Goal: Task Accomplishment & Management: Manage account settings

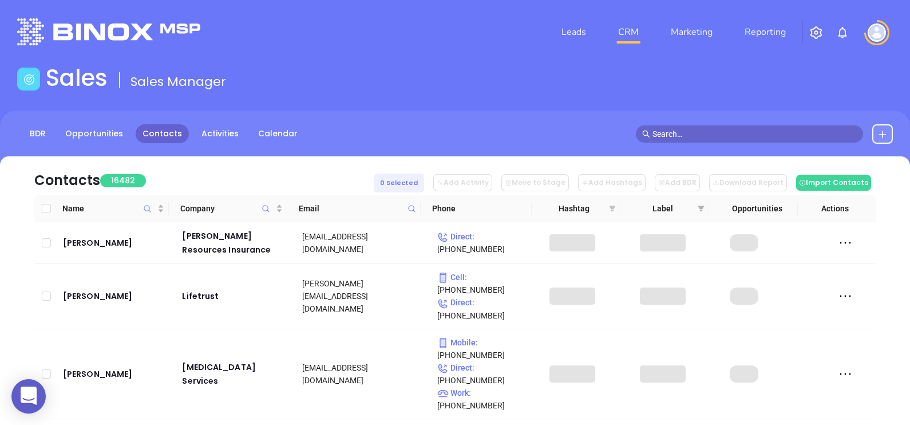
click at [612, 209] on icon "filter" at bounding box center [613, 208] width 6 height 6
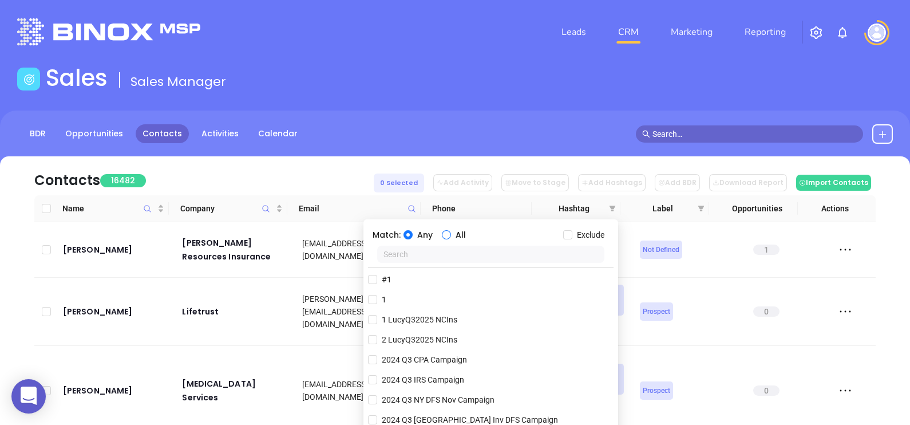
click at [446, 232] on input "All" at bounding box center [446, 234] width 9 height 9
radio input "true"
click at [428, 231] on span "Any" at bounding box center [425, 234] width 25 height 13
click at [413, 231] on input "Any" at bounding box center [407, 234] width 9 height 9
radio input "true"
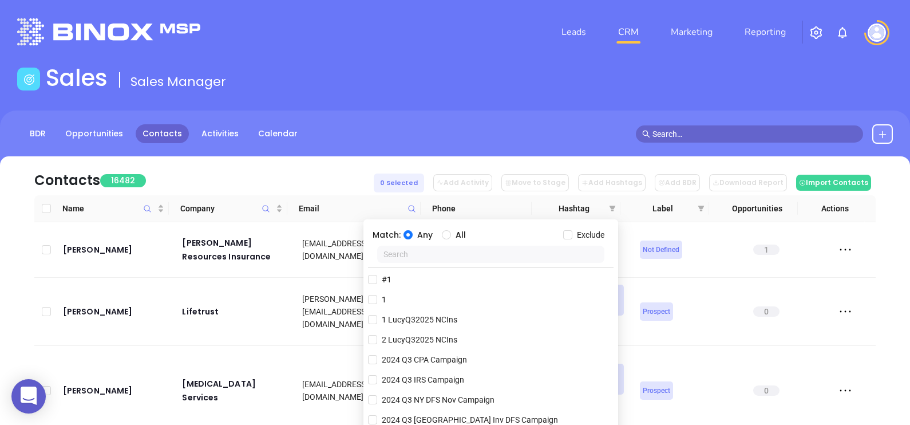
click at [443, 253] on input "text" at bounding box center [491, 254] width 228 height 17
type input "ny ins"
click at [424, 275] on span "NY Insurance ALL" at bounding box center [413, 279] width 73 height 13
click at [377, 275] on input "NY Insurance ALL" at bounding box center [372, 279] width 9 height 9
checkbox input "true"
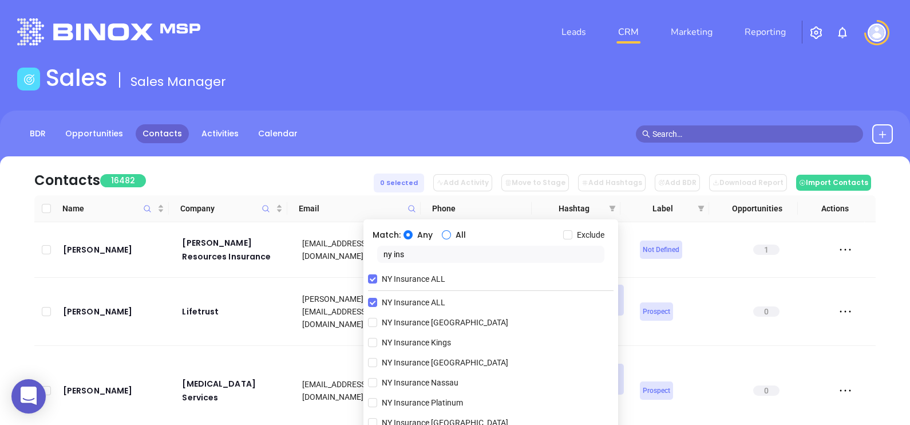
click at [451, 232] on span "All" at bounding box center [460, 234] width 19 height 13
click at [450, 232] on input "All" at bounding box center [446, 234] width 9 height 9
radio input "true"
click at [442, 252] on input "ny ins" at bounding box center [491, 254] width 228 height 17
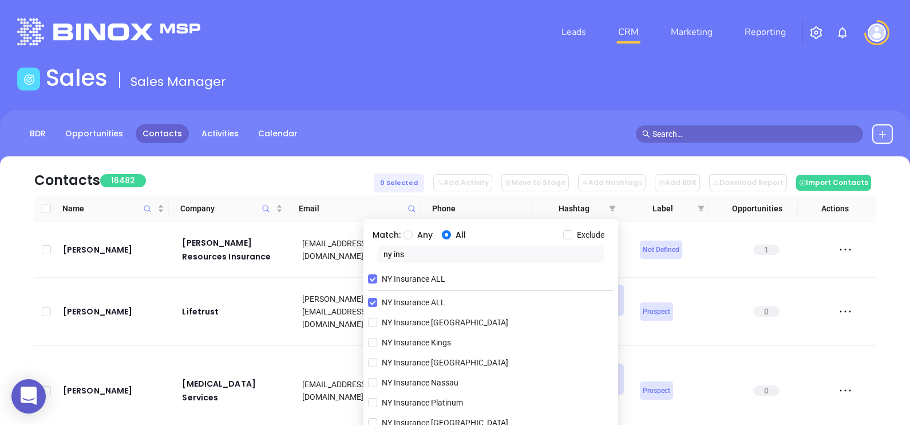
click at [442, 252] on input "ny ins" at bounding box center [491, 254] width 228 height 17
click at [442, 253] on input "ny ins" at bounding box center [491, 254] width 228 height 17
type input "bro"
click at [411, 343] on span "Bronze 3-5" at bounding box center [401, 342] width 48 height 13
click at [377, 343] on input "Bronze 3-5" at bounding box center [372, 342] width 9 height 9
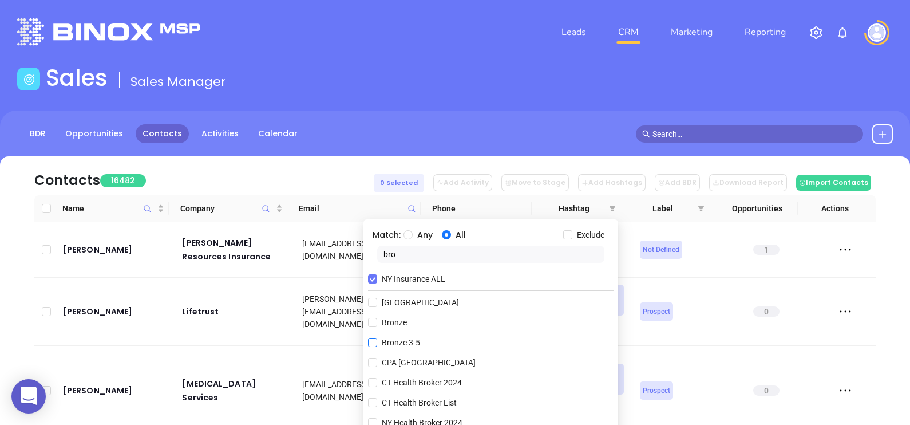
checkbox input "true"
click at [436, 255] on input "bro" at bounding box center [491, 254] width 228 height 17
click at [568, 235] on input "Exclude" at bounding box center [567, 234] width 9 height 9
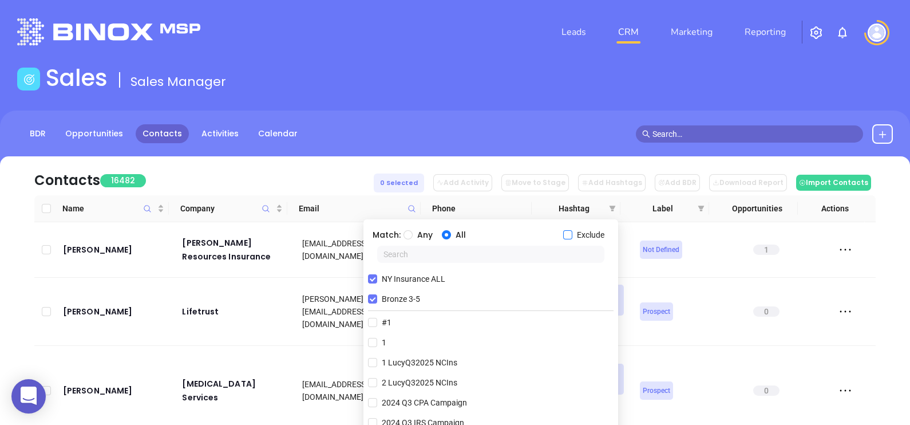
checkbox input "true"
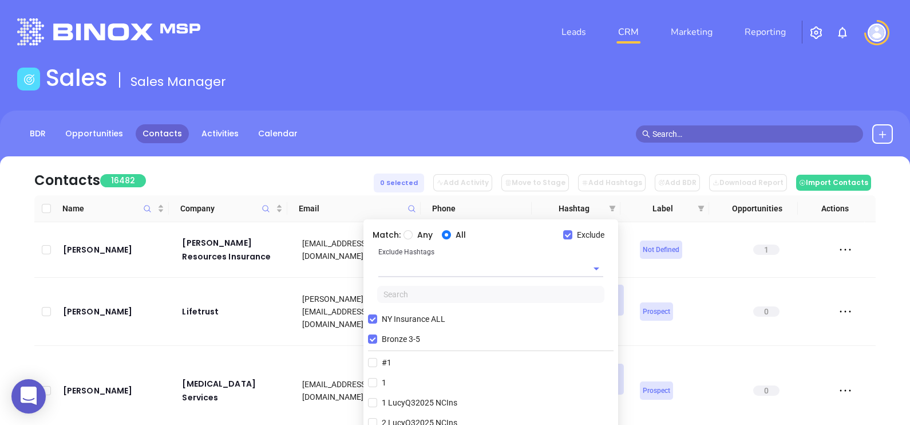
click at [502, 265] on input "text" at bounding box center [474, 268] width 193 height 17
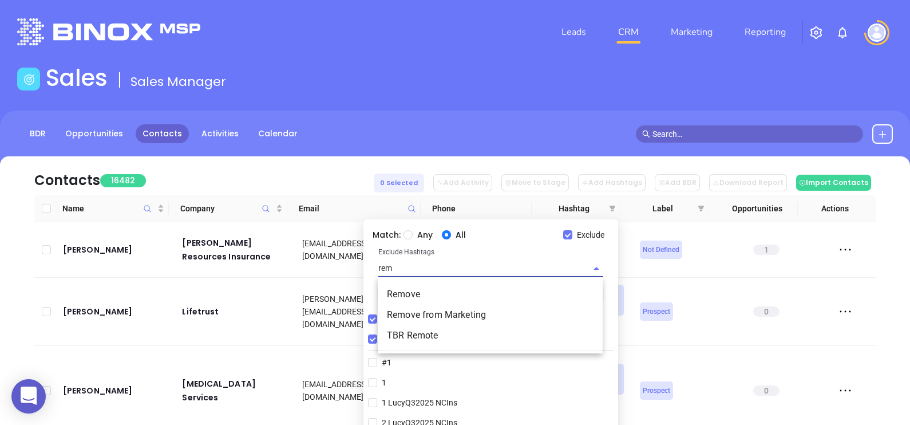
type input "remo"
click at [462, 290] on li "Remove" at bounding box center [490, 294] width 225 height 21
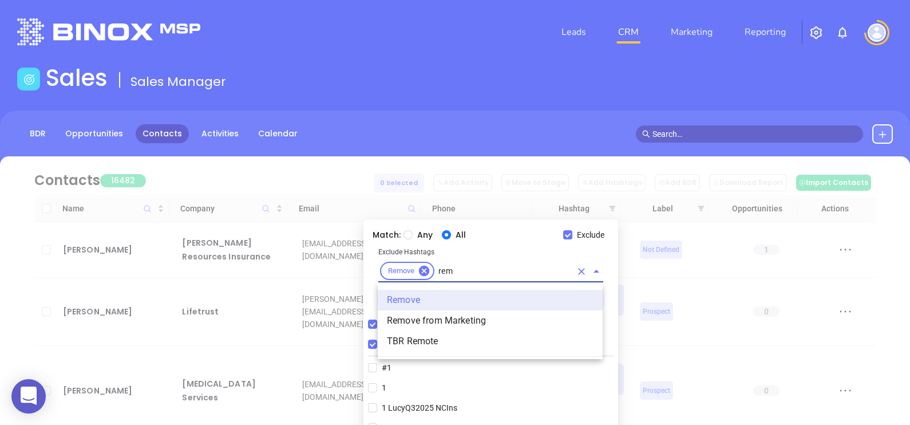
type input "remo"
click at [475, 318] on li "Remove from Marketing" at bounding box center [490, 320] width 225 height 21
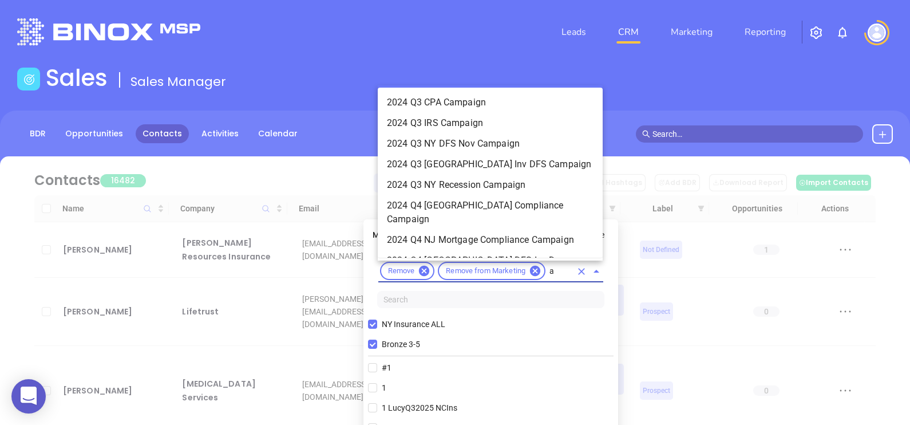
type input "av"
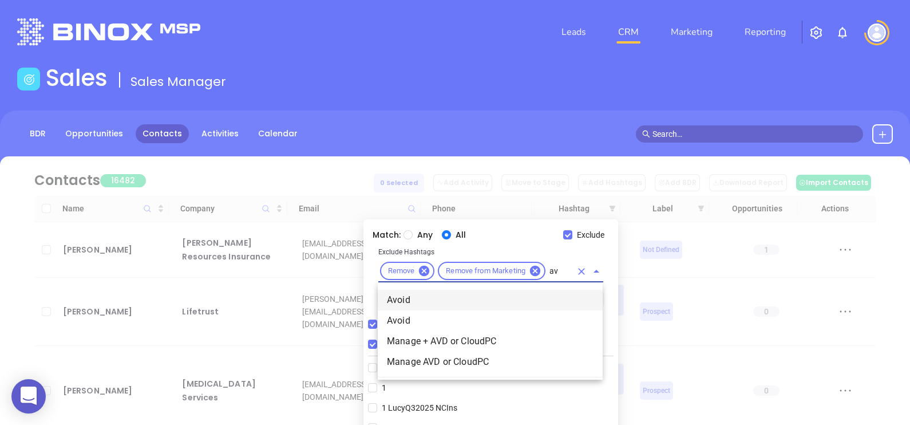
click at [434, 303] on li "Avoid" at bounding box center [490, 300] width 225 height 21
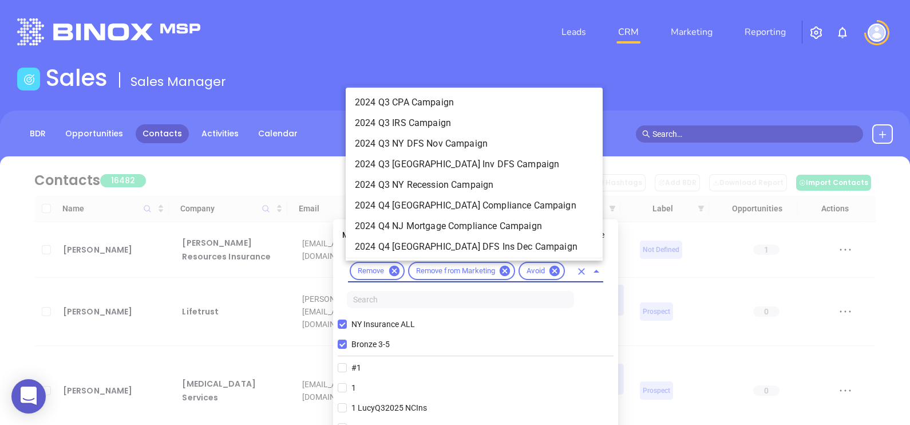
type input "av"
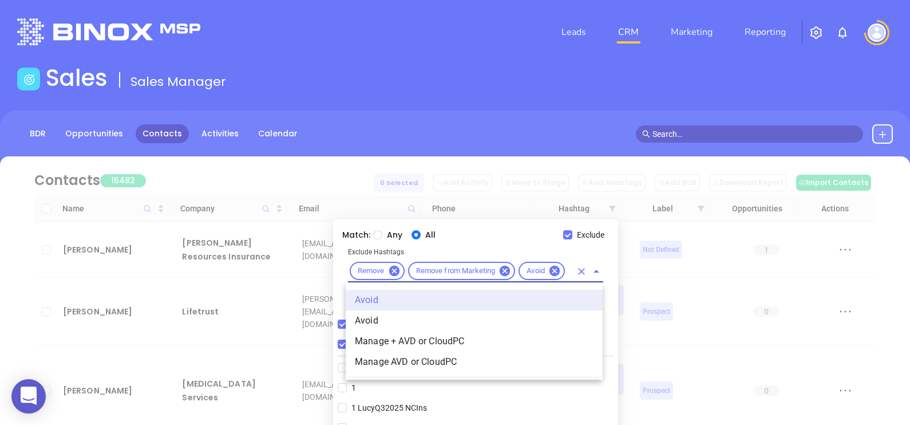
scroll to position [0, 6]
click at [414, 316] on li "Avoid" at bounding box center [474, 320] width 257 height 21
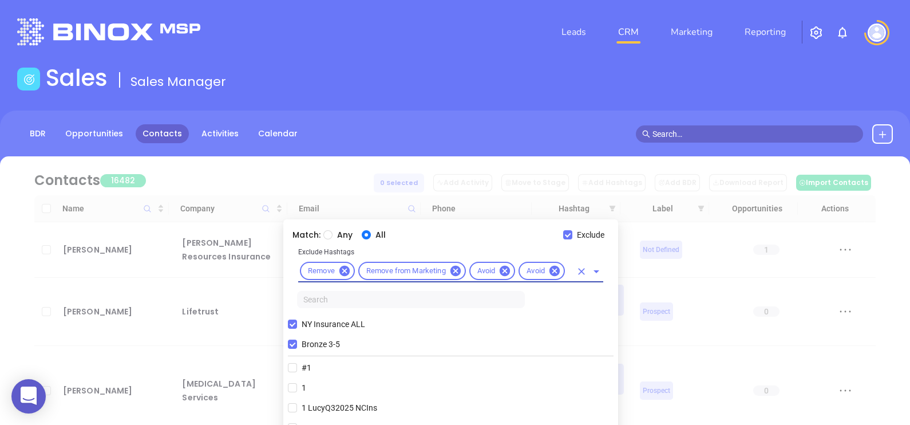
scroll to position [0, 0]
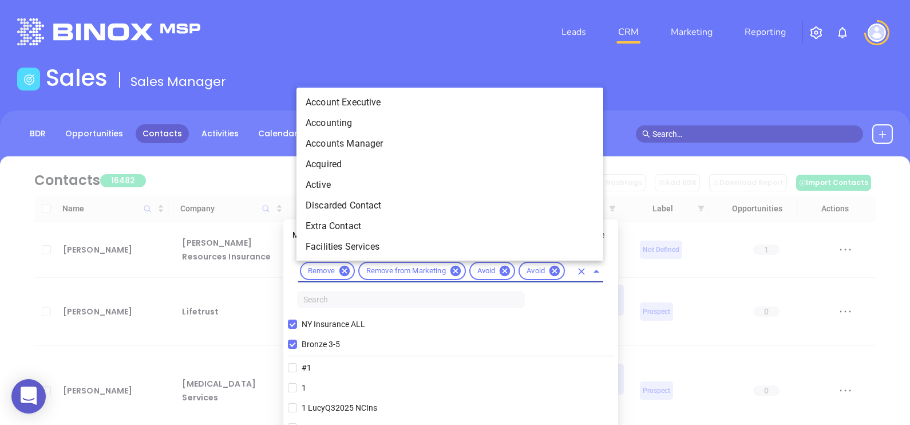
type input "acq"
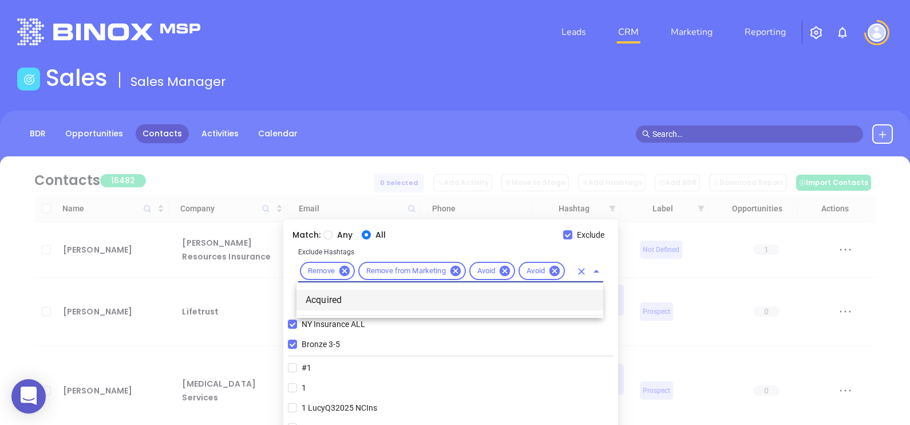
click at [403, 298] on li "Acquired" at bounding box center [449, 300] width 307 height 21
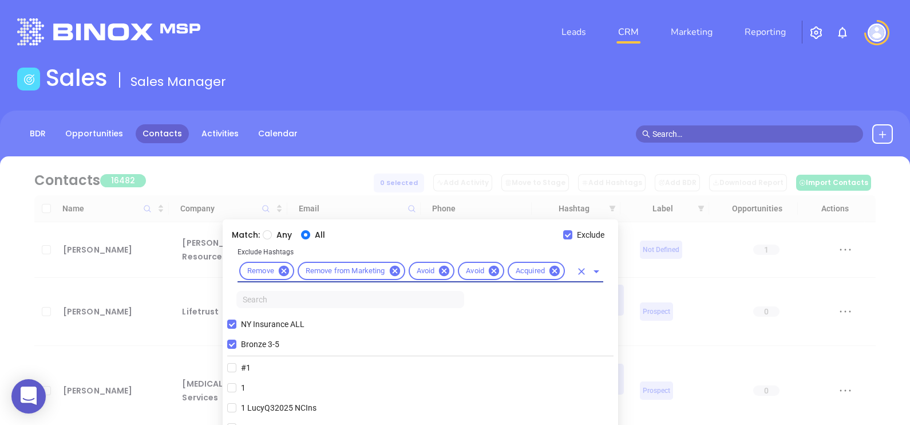
scroll to position [0, 0]
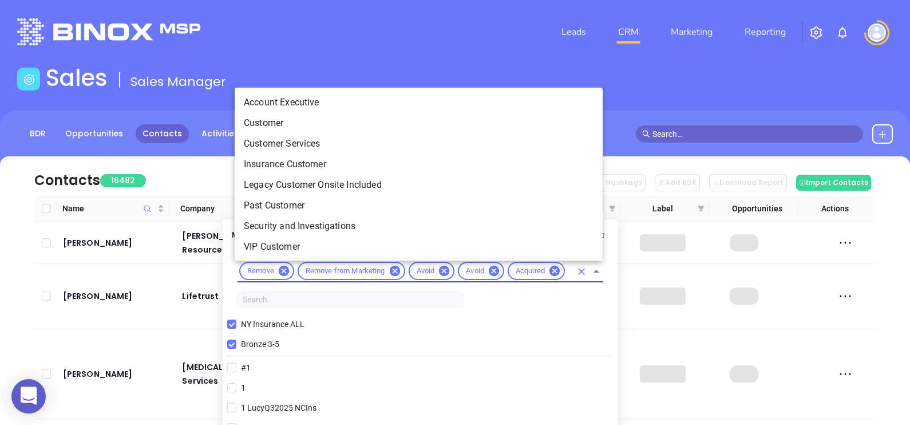
type input "cus"
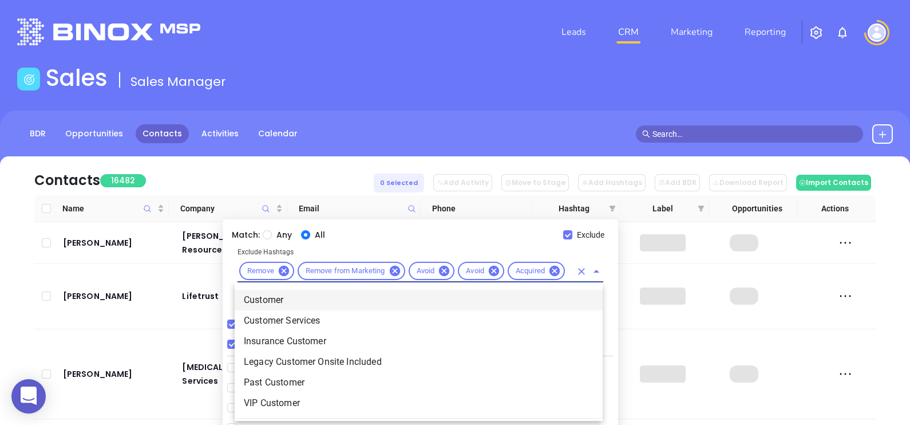
scroll to position [0, 11]
click at [335, 296] on li "Customer" at bounding box center [419, 300] width 368 height 21
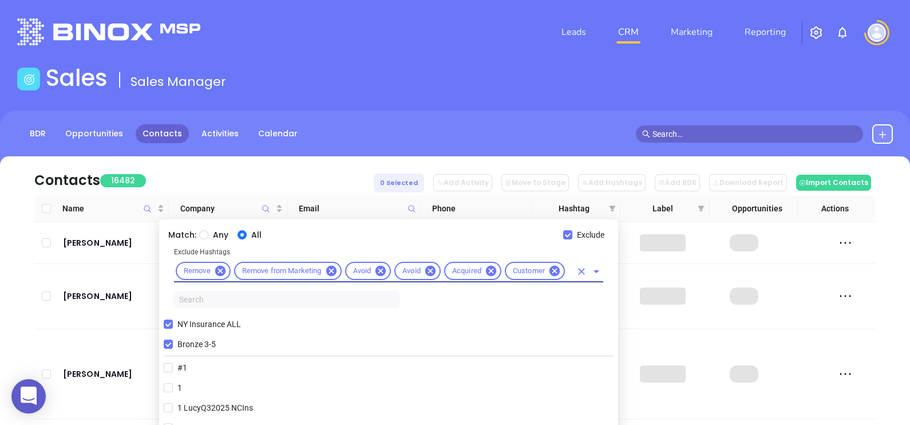
scroll to position [0, 0]
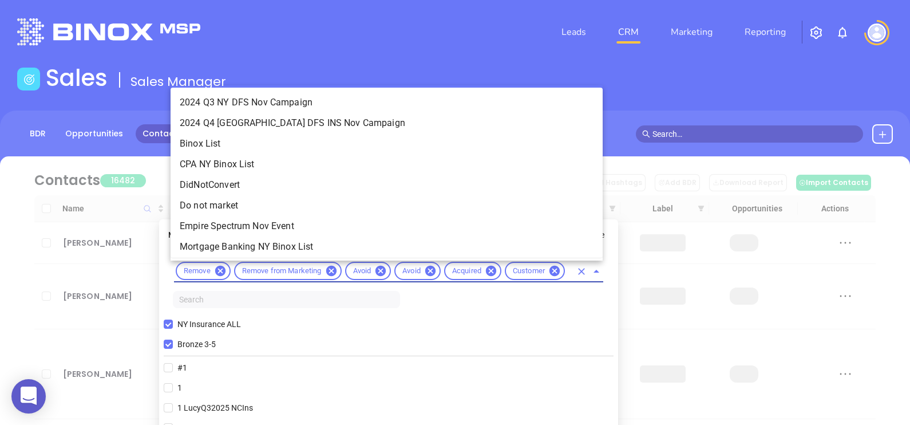
type input "not"
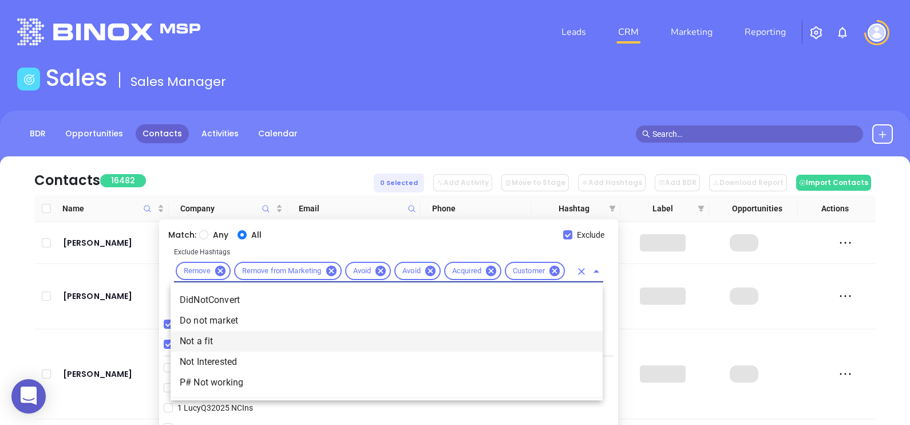
click at [226, 346] on li "Not a fit" at bounding box center [387, 341] width 432 height 21
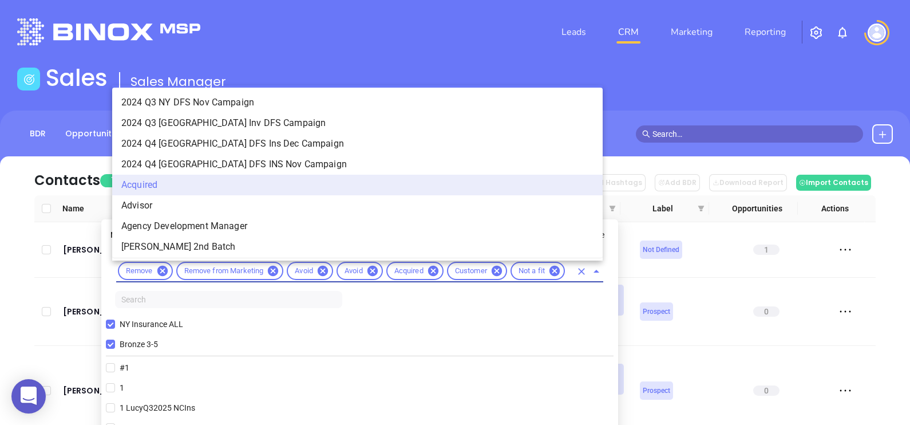
scroll to position [0, 3]
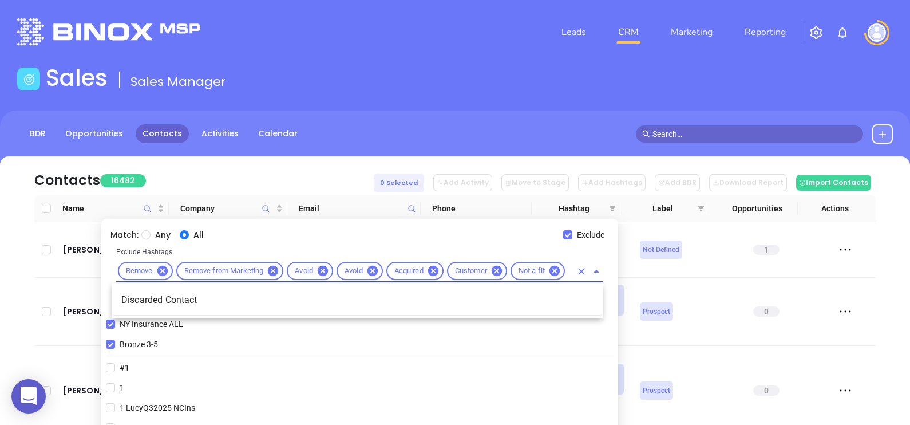
type input "disca"
click at [272, 299] on li "Discarded Contact" at bounding box center [357, 300] width 490 height 21
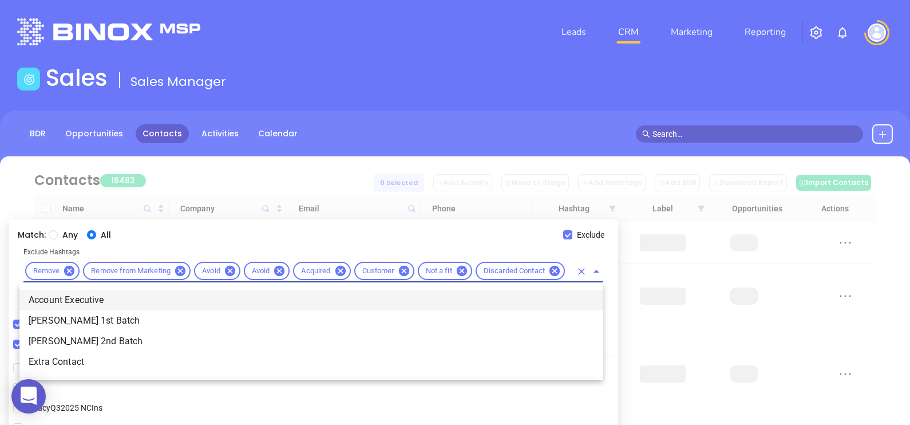
scroll to position [0, 0]
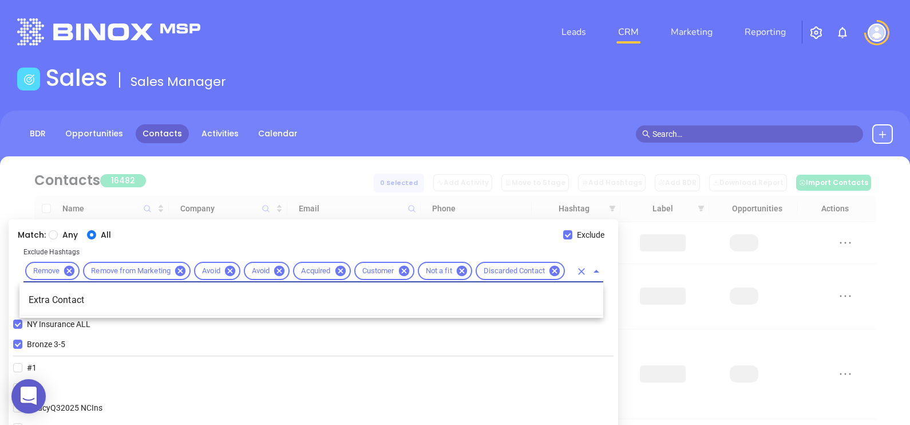
type input "extr"
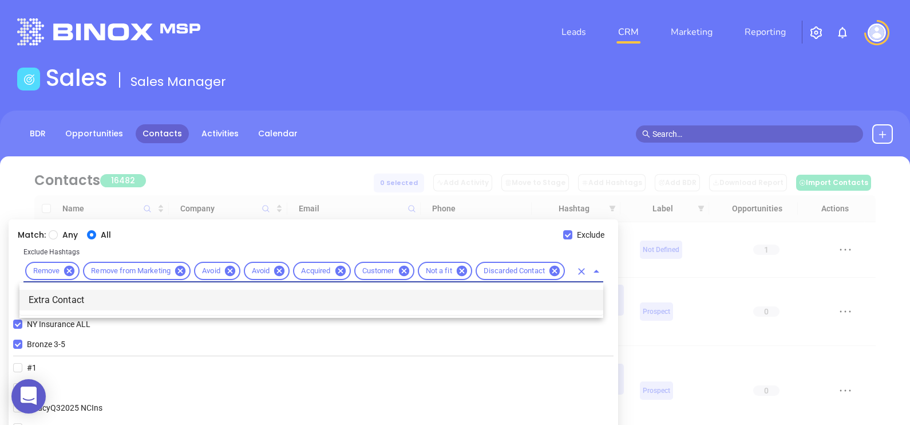
click at [58, 296] on li "Extra Contact" at bounding box center [311, 300] width 584 height 21
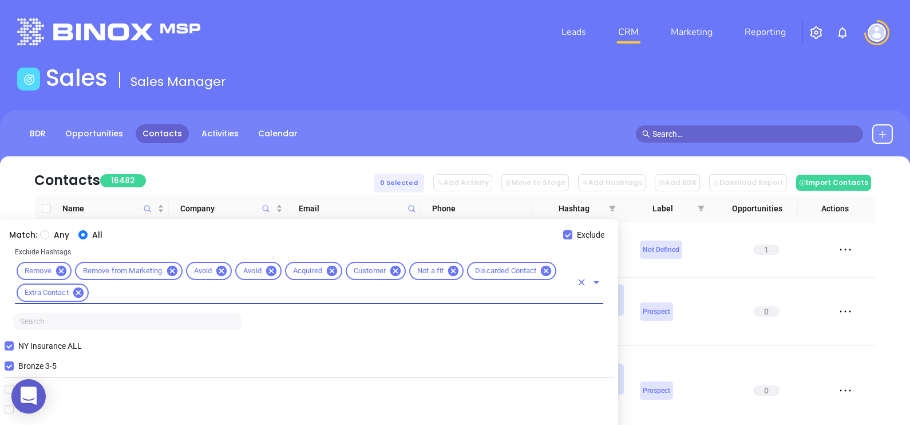
scroll to position [208, 0]
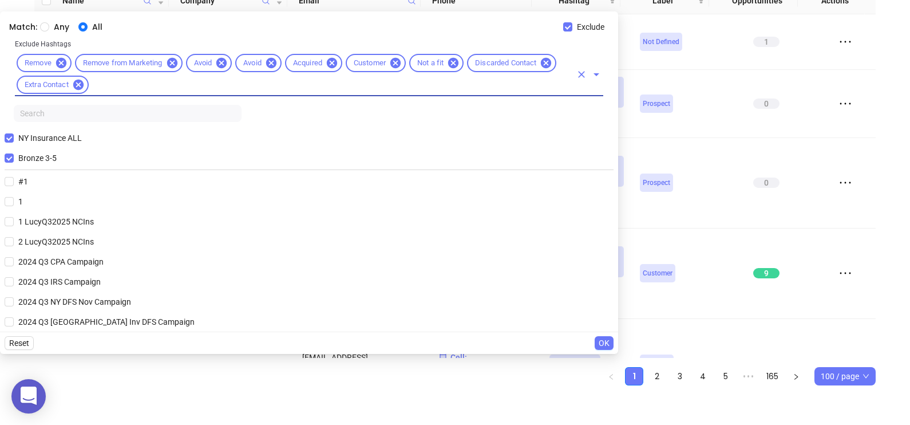
click at [603, 342] on span "OK" at bounding box center [604, 343] width 11 height 13
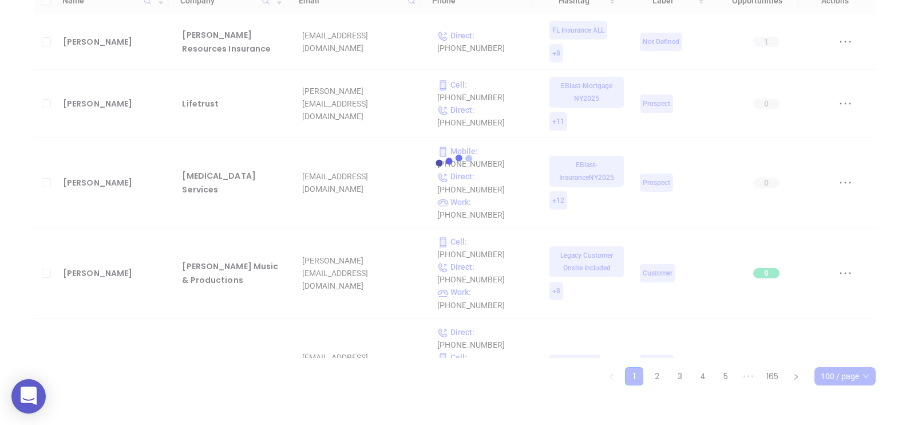
scroll to position [65, 0]
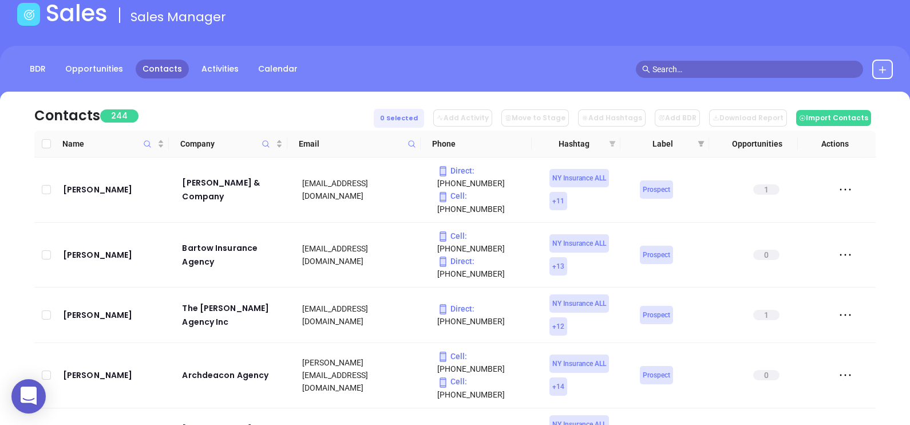
click at [612, 141] on icon "filter" at bounding box center [613, 144] width 6 height 6
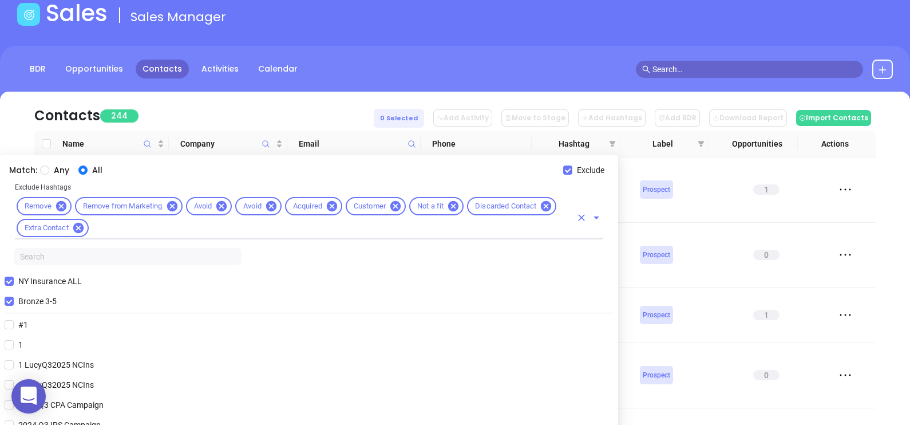
click at [195, 229] on input "text" at bounding box center [330, 228] width 481 height 14
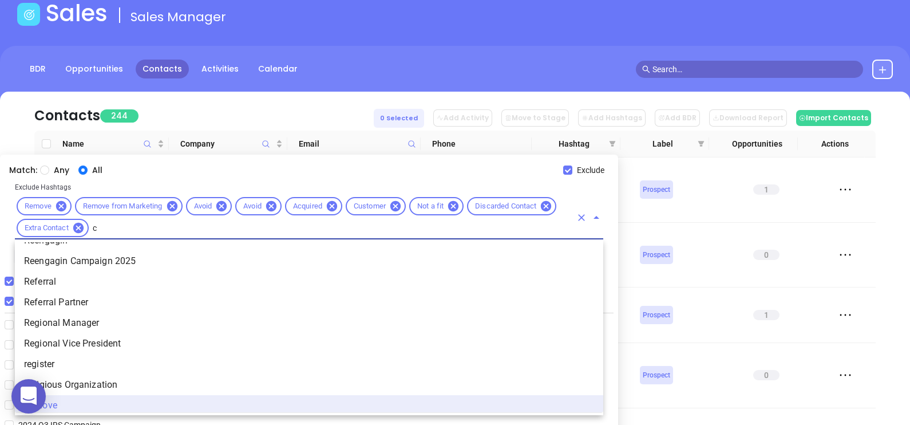
scroll to position [0, 0]
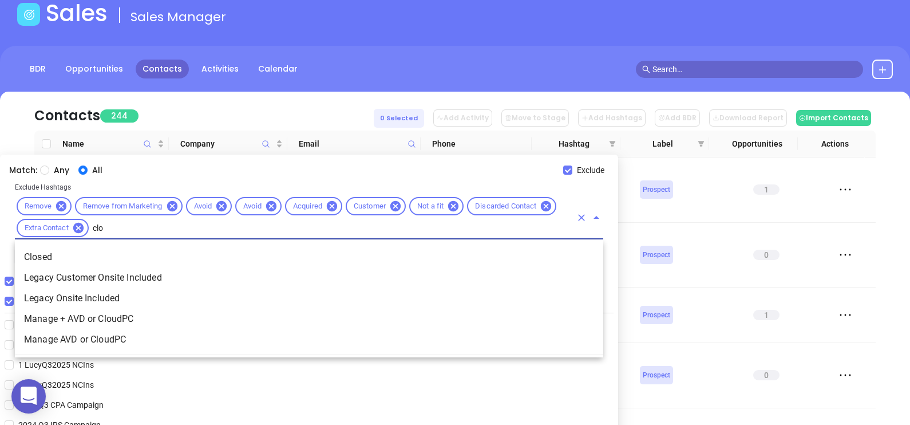
type input "clos"
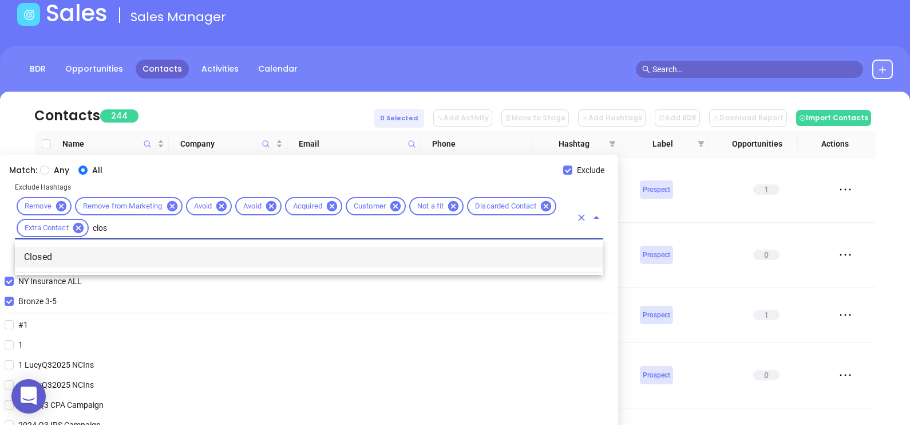
click at [209, 252] on li "Closed" at bounding box center [309, 257] width 588 height 21
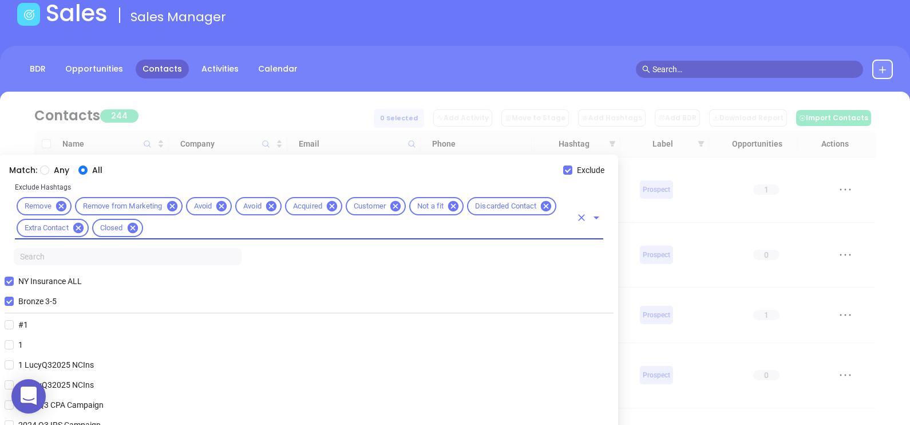
scroll to position [208, 0]
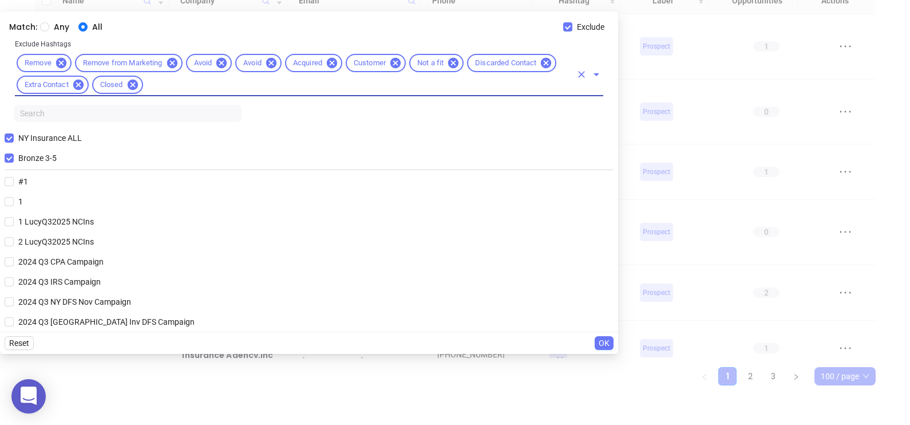
click at [604, 342] on span "OK" at bounding box center [604, 343] width 11 height 13
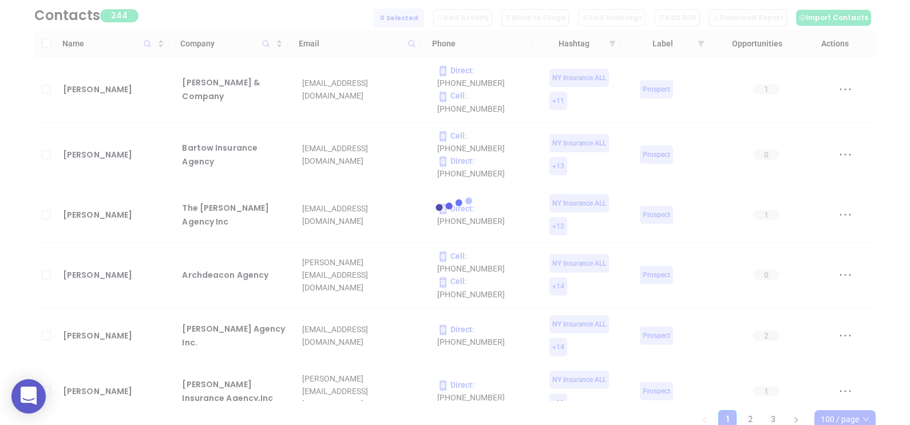
scroll to position [136, 0]
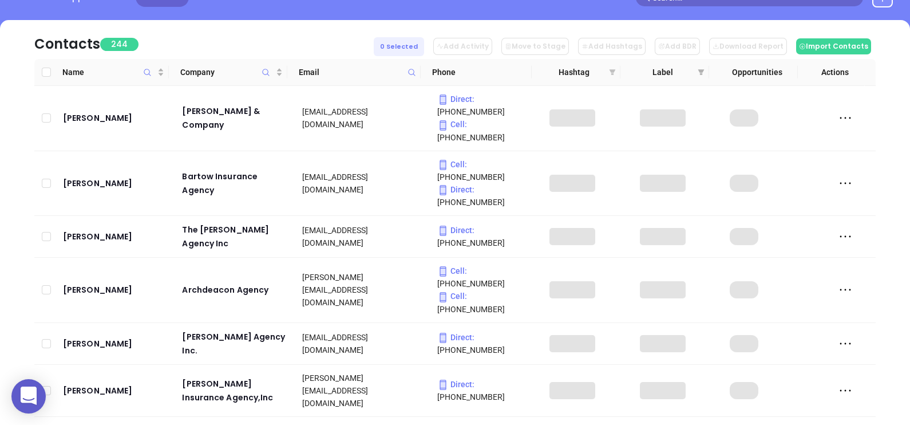
click at [612, 70] on icon "filter" at bounding box center [613, 72] width 6 height 6
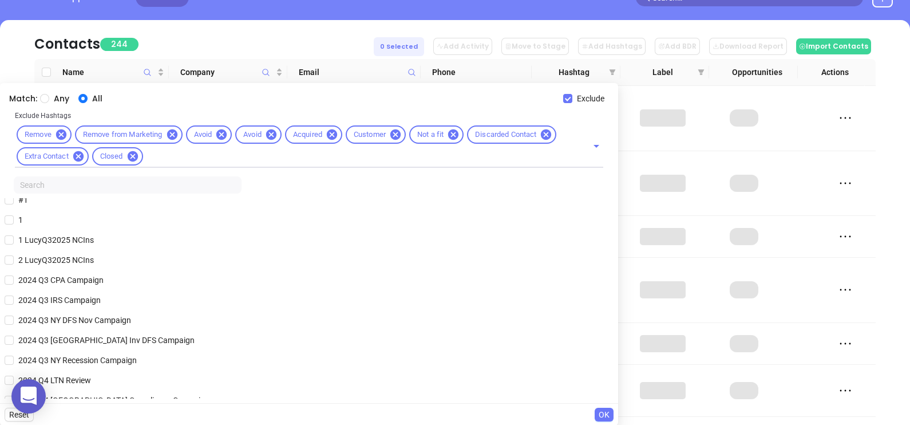
scroll to position [71, 0]
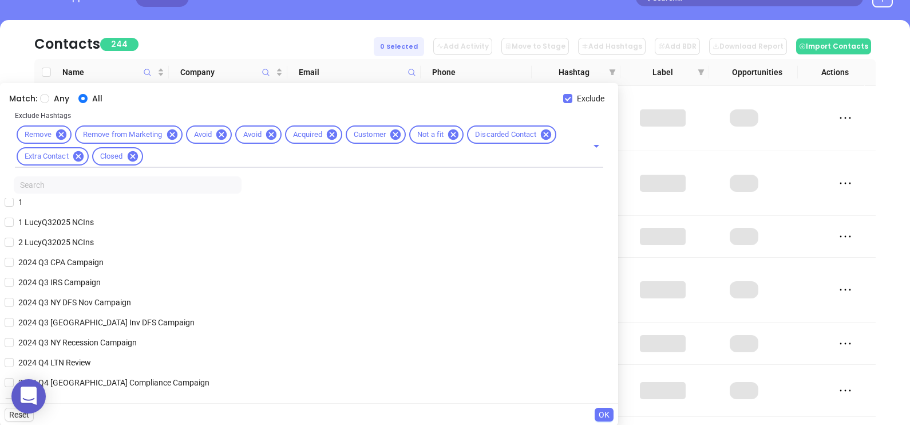
click at [604, 415] on span "OK" at bounding box center [604, 414] width 11 height 13
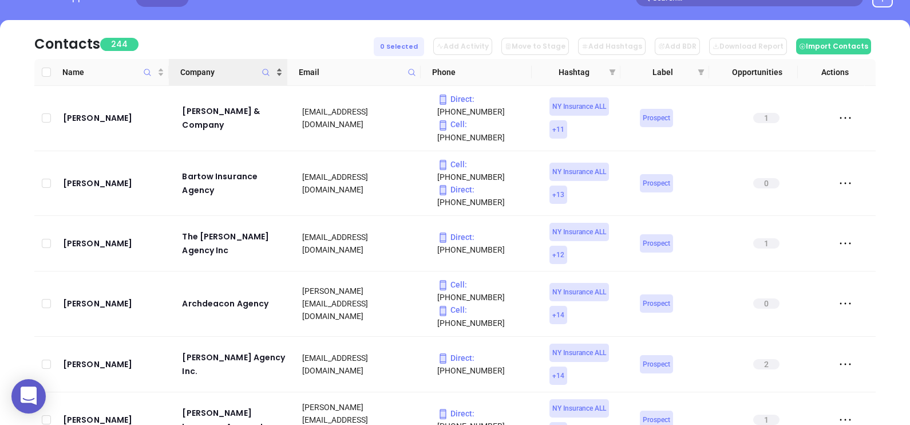
drag, startPoint x: 199, startPoint y: 79, endPoint x: 200, endPoint y: 69, distance: 10.4
click at [198, 78] on th "Company" at bounding box center [228, 72] width 118 height 27
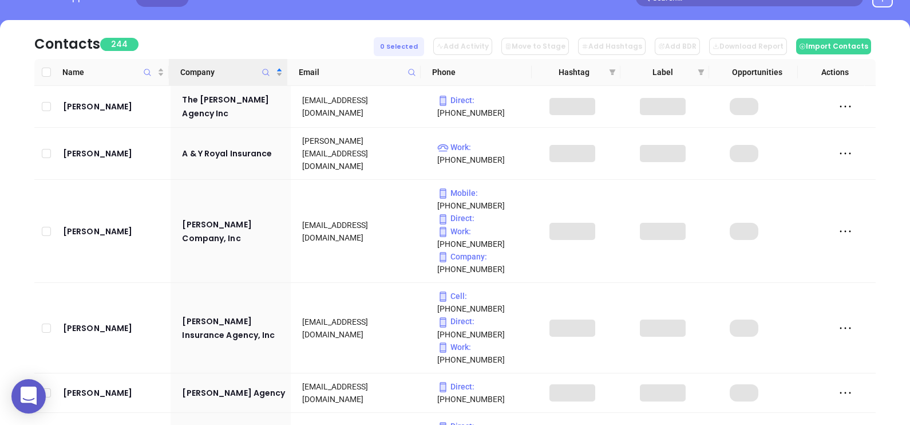
scroll to position [208, 0]
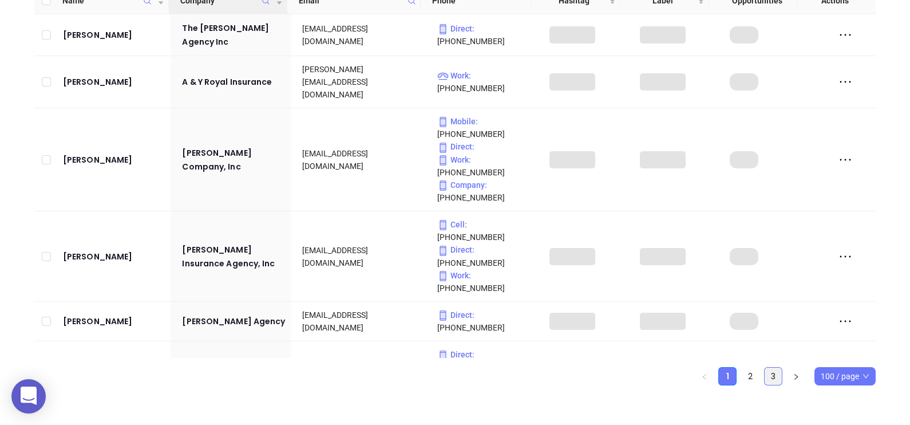
click at [770, 376] on link "3" at bounding box center [773, 375] width 17 height 17
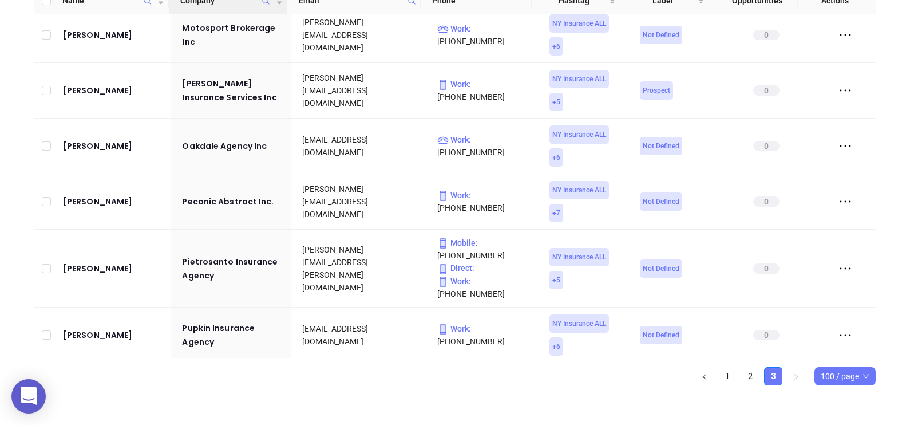
scroll to position [1841, 0]
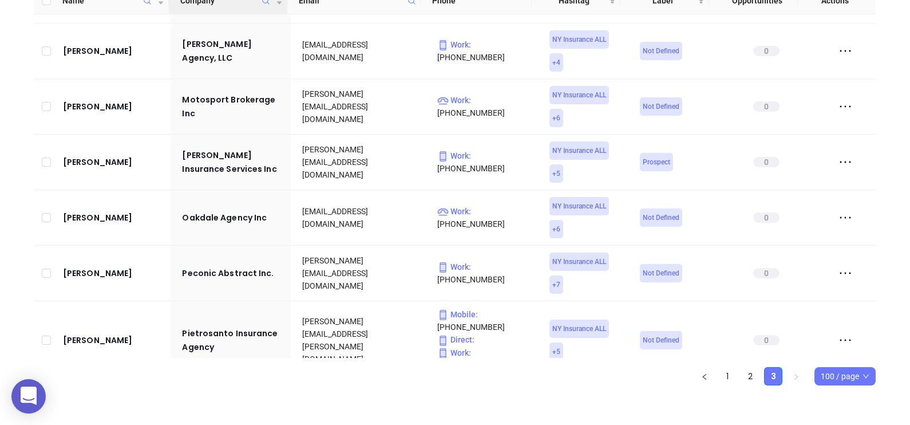
click at [0, 146] on html "0 Leads CRM Marketing Reporting Financial Leads Leads Sales Sales Manager BDR O…" at bounding box center [455, 4] width 910 height 425
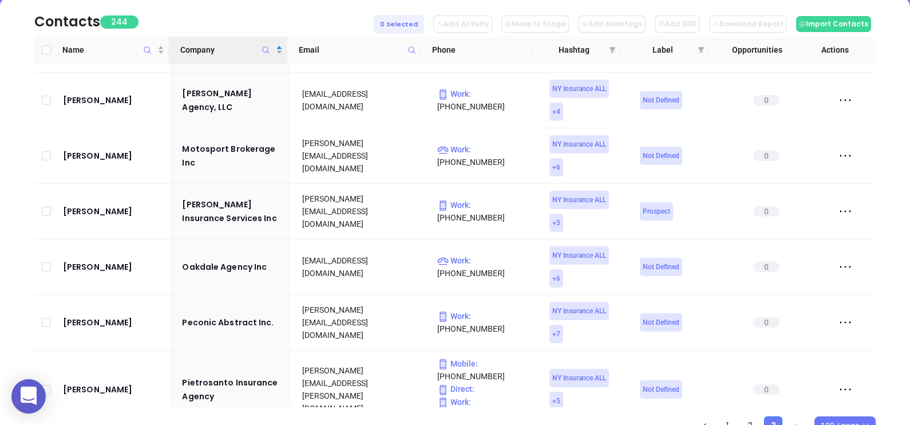
scroll to position [136, 0]
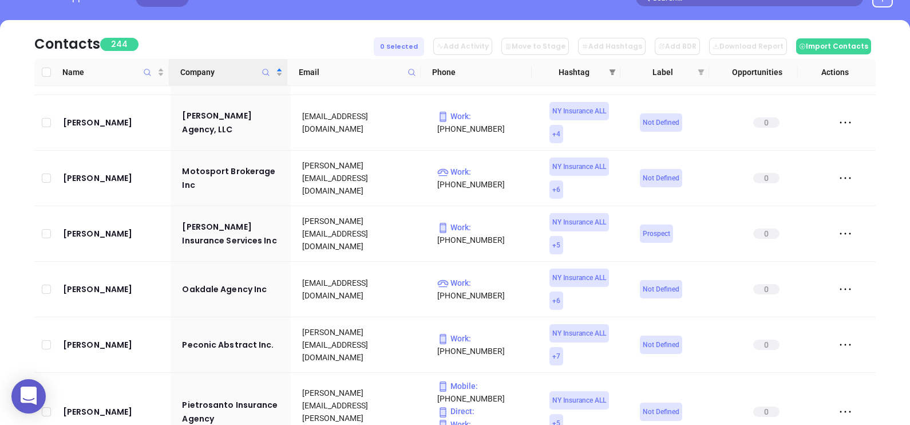
click at [615, 66] on span at bounding box center [612, 72] width 11 height 17
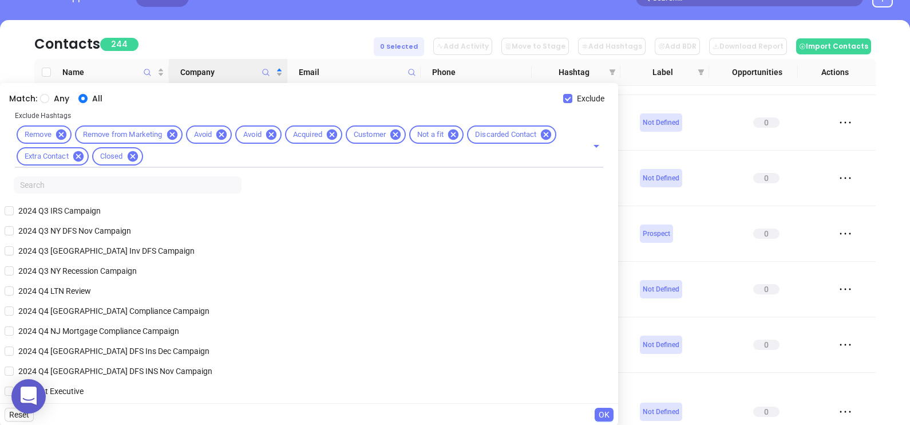
scroll to position [0, 0]
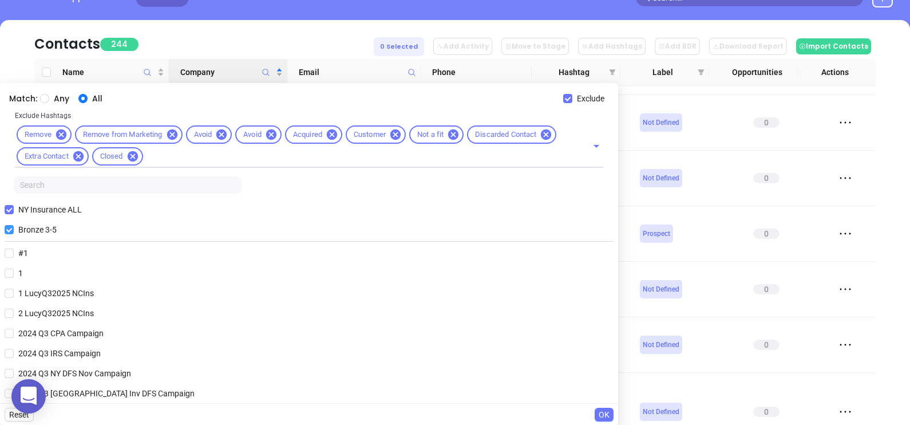
click at [10, 228] on input "Bronze 3-5" at bounding box center [9, 229] width 9 height 9
checkbox input "false"
click at [8, 208] on input "NY Insurance ALL" at bounding box center [9, 209] width 9 height 9
checkbox input "false"
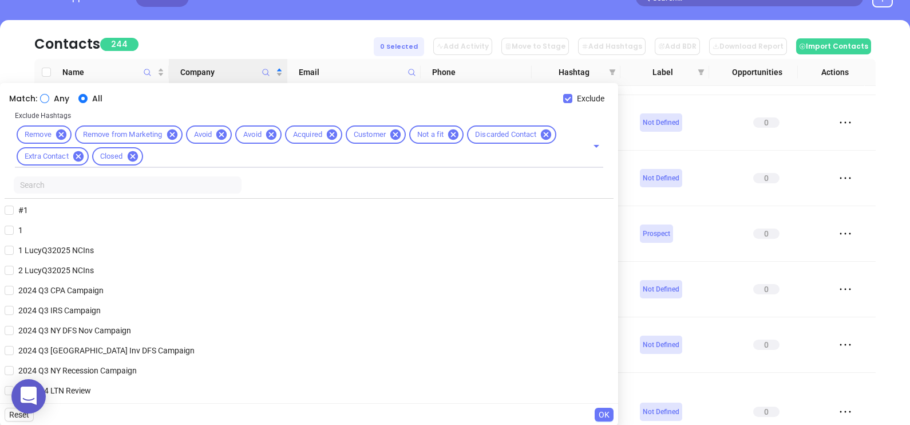
click at [55, 96] on span "Any" at bounding box center [61, 98] width 25 height 13
click at [49, 96] on input "Any" at bounding box center [44, 98] width 9 height 9
radio input "true"
click at [70, 188] on input "text" at bounding box center [128, 184] width 228 height 17
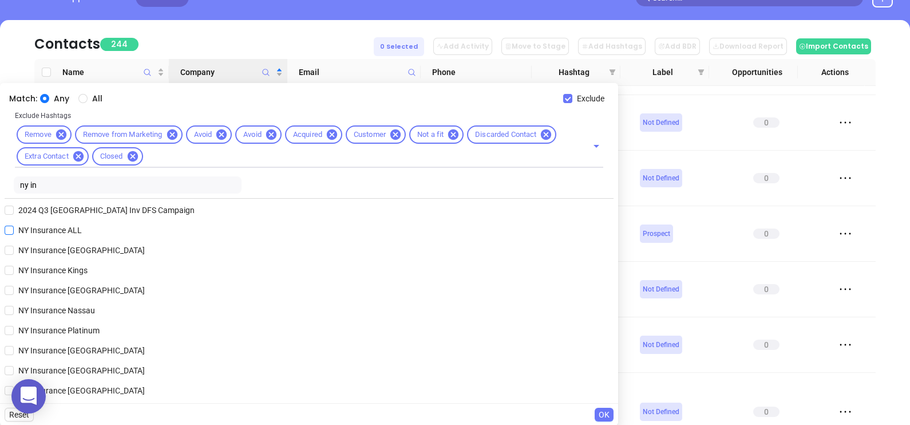
type input "ny in"
click at [54, 231] on span "NY Insurance ALL" at bounding box center [50, 230] width 73 height 13
click at [14, 231] on input "NY Insurance ALL" at bounding box center [9, 229] width 9 height 9
checkbox input "true"
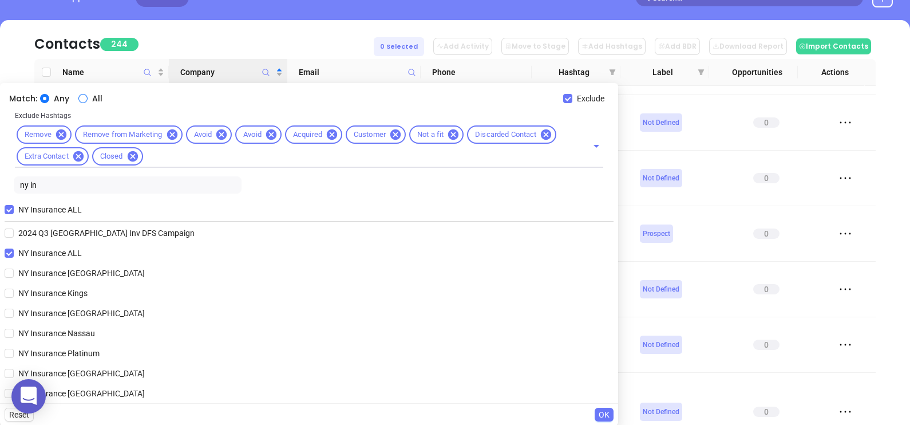
click at [78, 96] on input "All" at bounding box center [82, 98] width 9 height 9
radio input "true"
click at [82, 189] on input "ny in" at bounding box center [128, 184] width 228 height 17
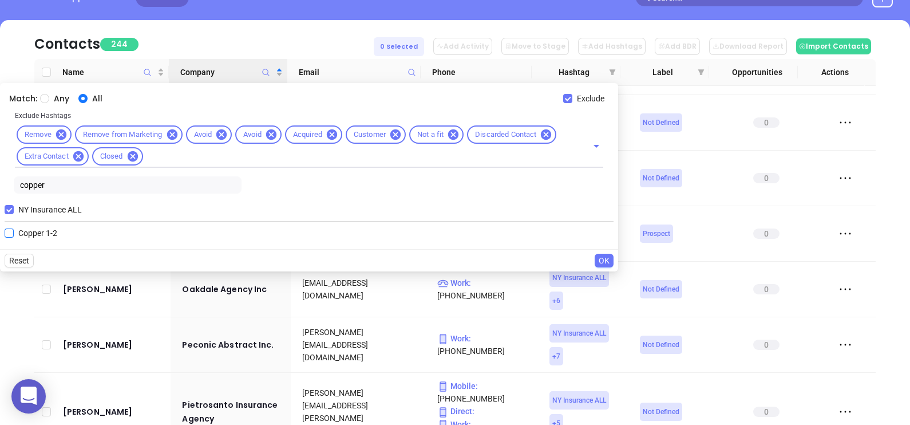
type input "copper"
click at [48, 236] on span "Copper 1-2" at bounding box center [38, 233] width 48 height 13
click at [14, 236] on input "Copper 1-2" at bounding box center [9, 232] width 9 height 9
checkbox input "true"
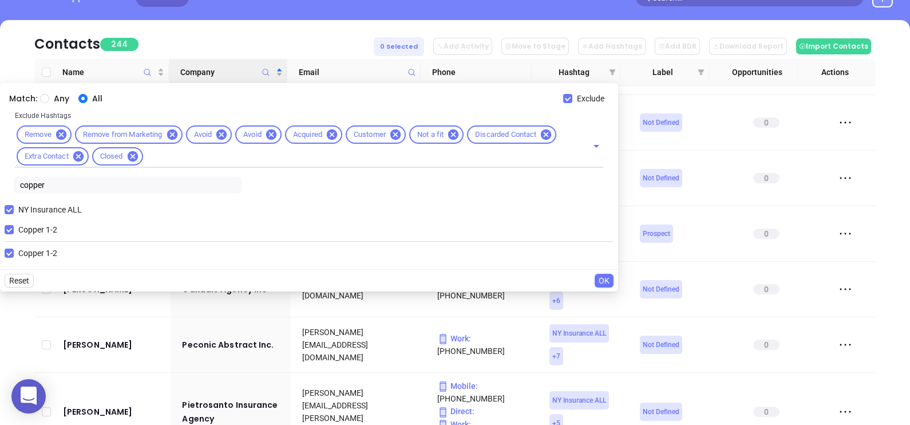
click at [600, 279] on span "OK" at bounding box center [604, 280] width 11 height 13
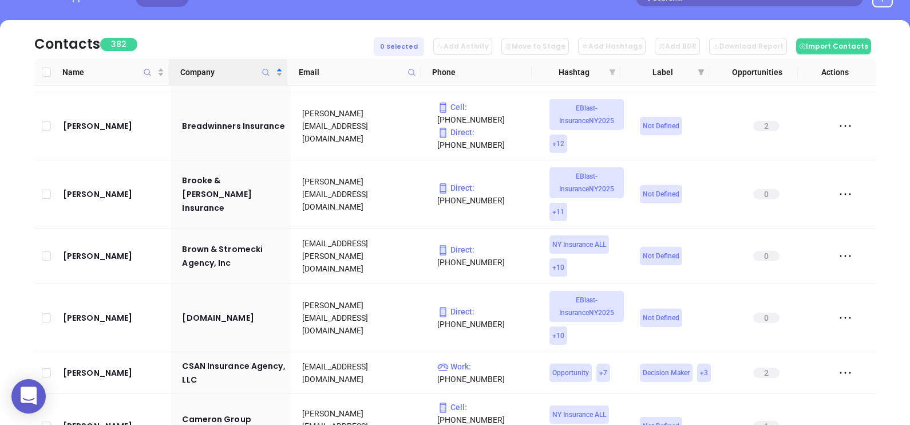
click at [612, 73] on icon "filter" at bounding box center [613, 72] width 6 height 6
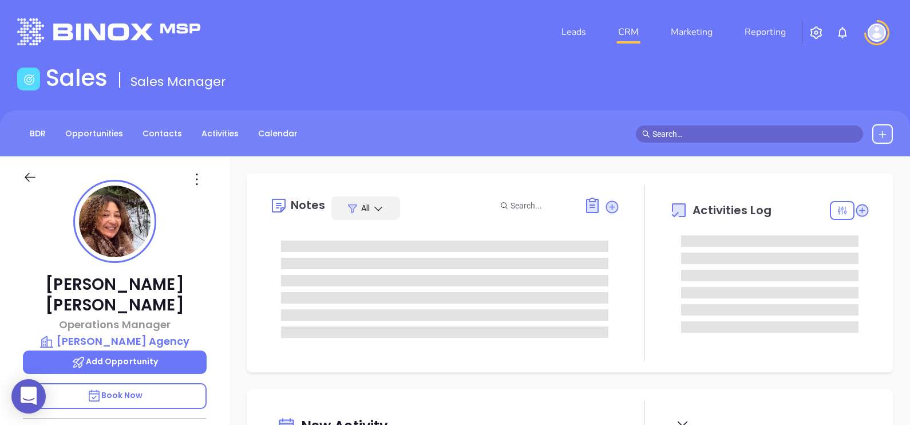
type input "[DATE]"
type input "[PERSON_NAME]"
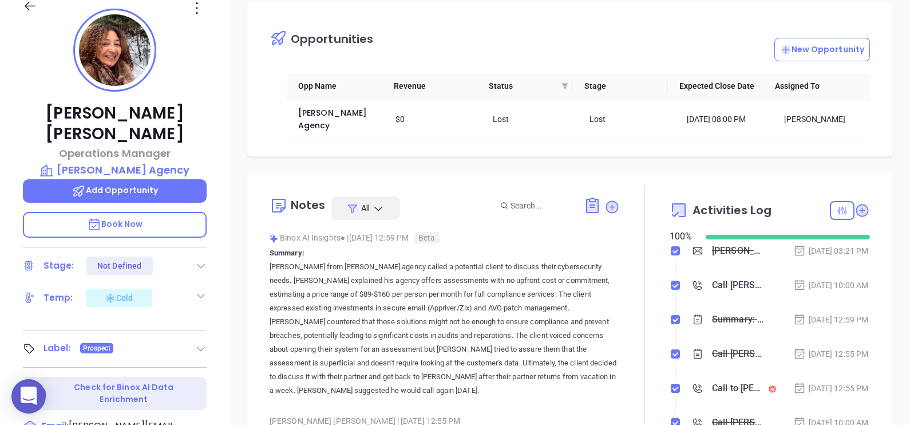
scroll to position [31, 0]
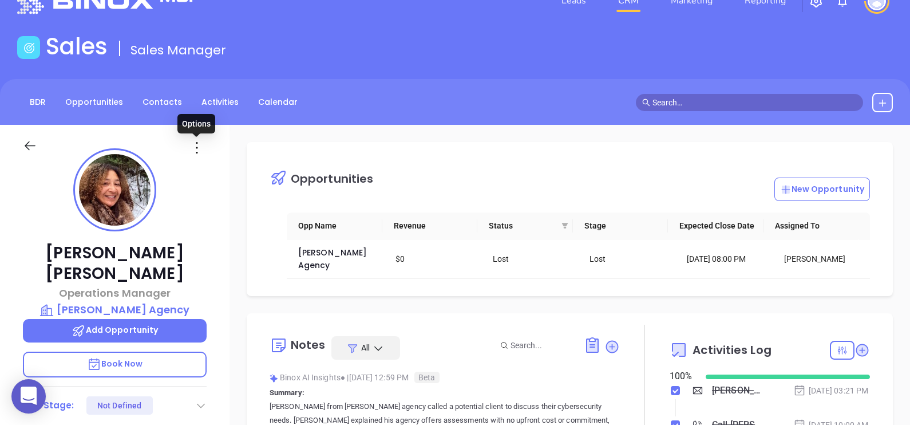
click at [197, 148] on icon at bounding box center [197, 147] width 18 height 18
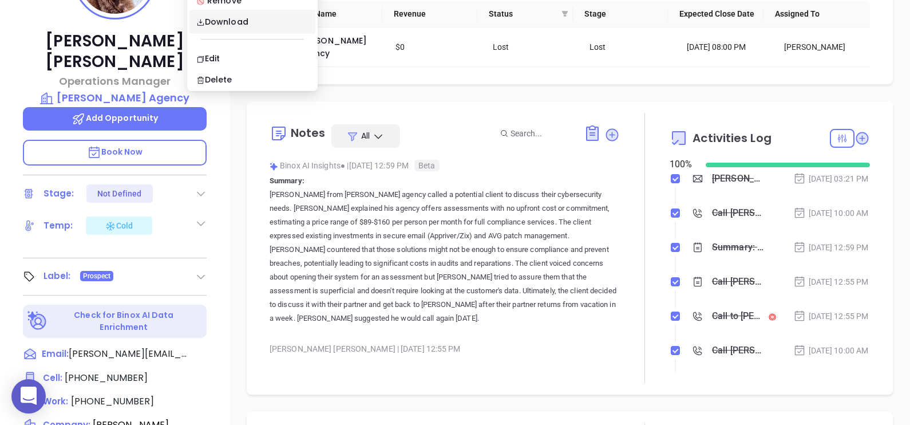
scroll to position [246, 0]
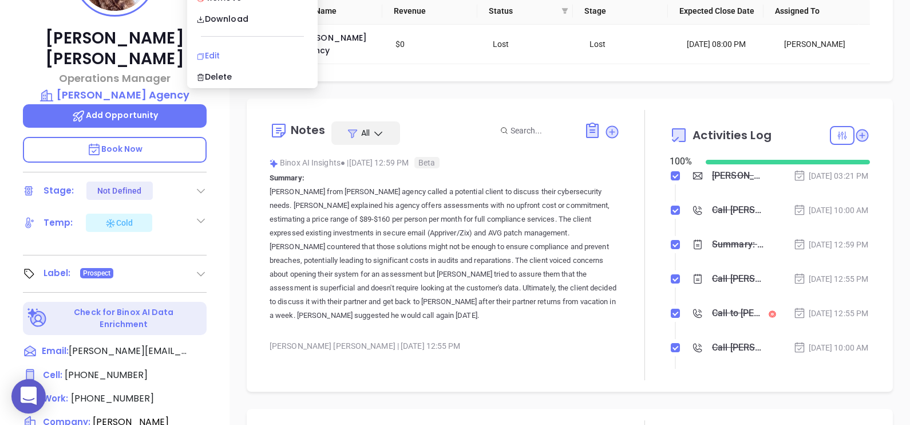
click at [234, 48] on li "Edit" at bounding box center [252, 55] width 126 height 24
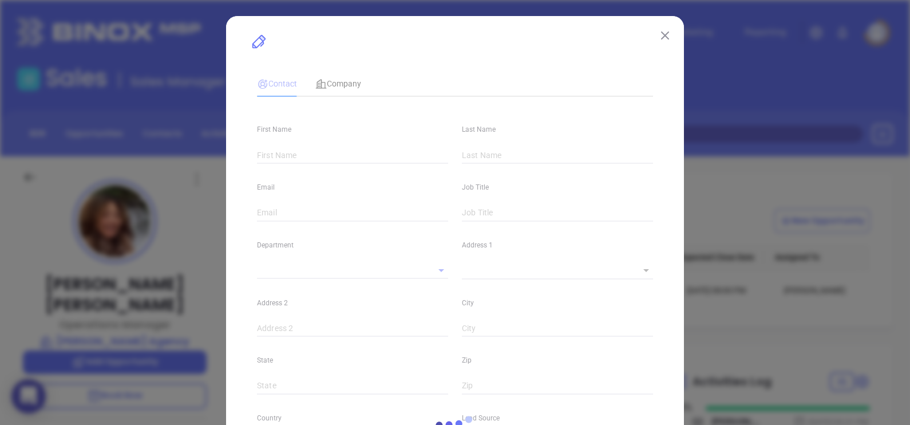
type input "Connie"
type input "Caputo"
type input "carla@wilinsure.com"
type input "Operations Manager"
type textarea "2208 Saranac Ave"
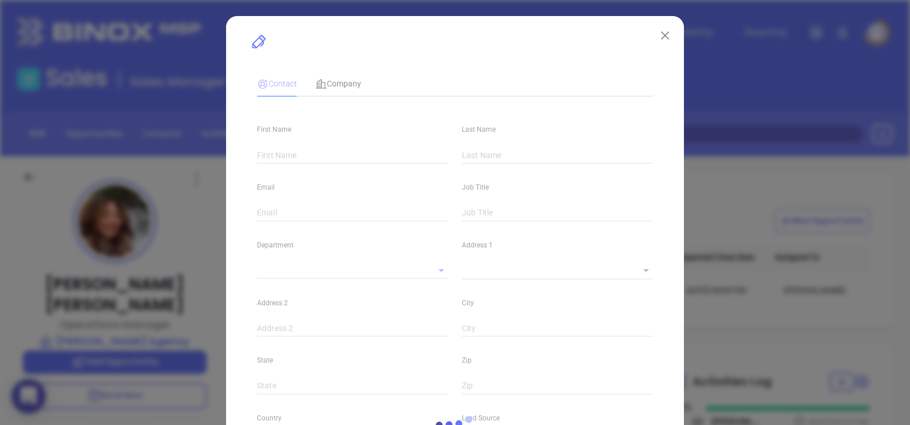
type input "1"
type input "Lake Placid"
type input "New York"
type input "12946"
type input "United States"
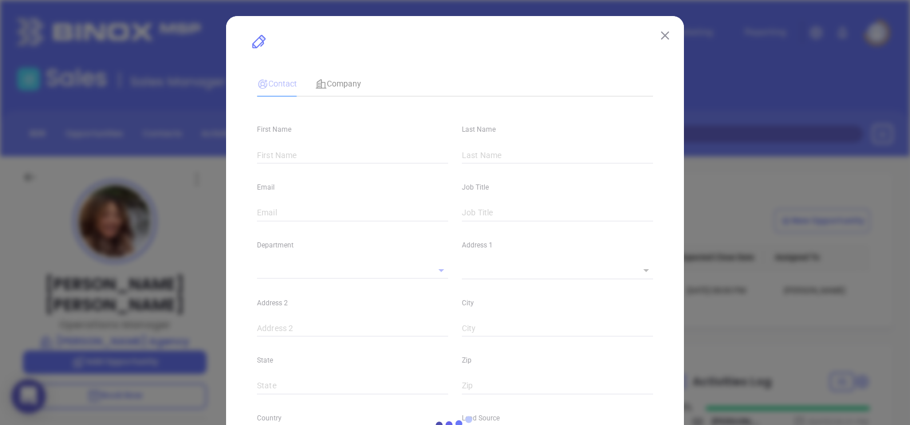
type input "www.linkedin.com/in/connie-caputo-70375a115"
type input "Anabell Dominguez"
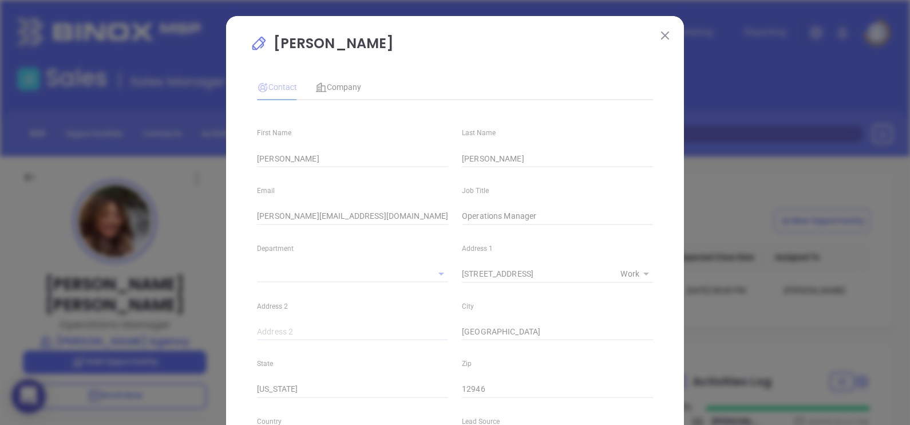
type input "(518) 523-2508"
type input "1"
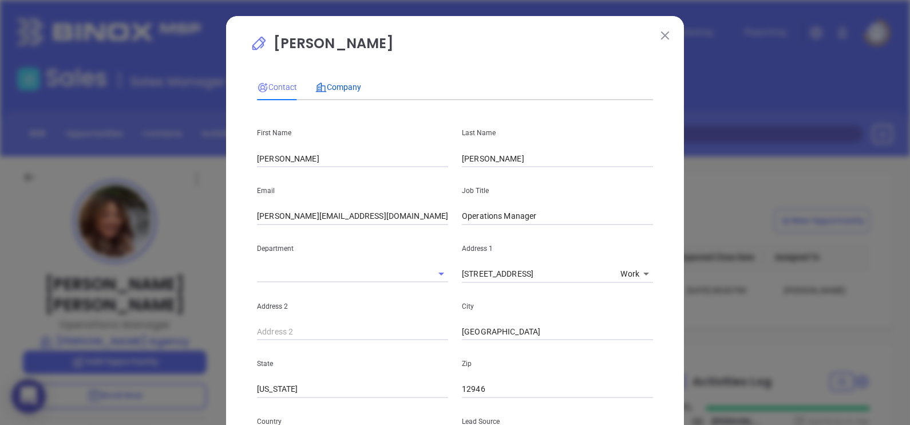
click at [345, 86] on span "Company" at bounding box center [338, 86] width 46 height 9
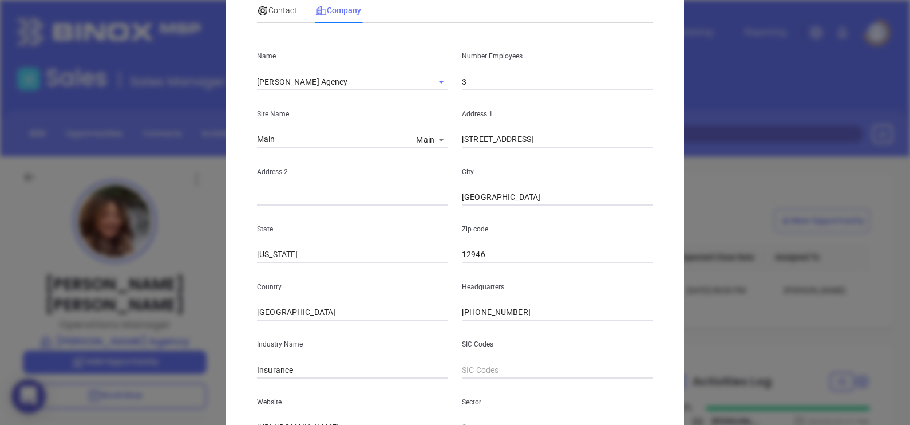
scroll to position [231, 0]
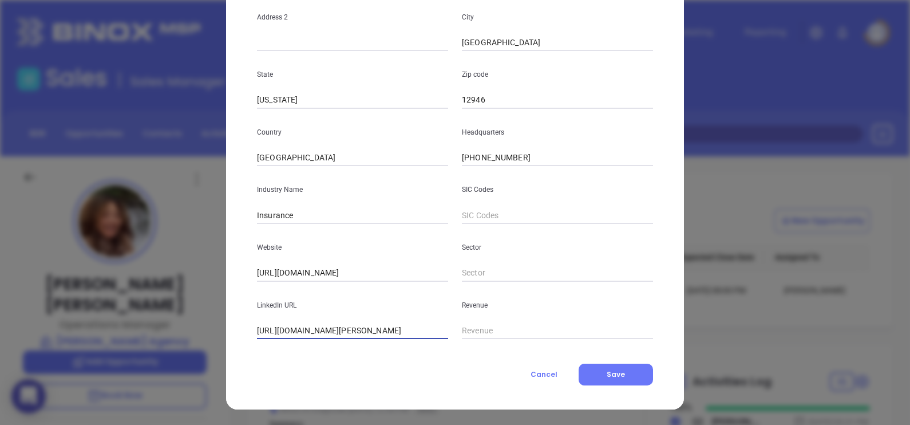
drag, startPoint x: 279, startPoint y: 326, endPoint x: 176, endPoint y: 323, distance: 102.5
click at [180, 323] on div "Connie Caputo Contact Company First Name Connie Last Name Caputo Email carla@wi…" at bounding box center [455, 212] width 910 height 425
type input "www.linkedin.com/company/wilkins-agency/"
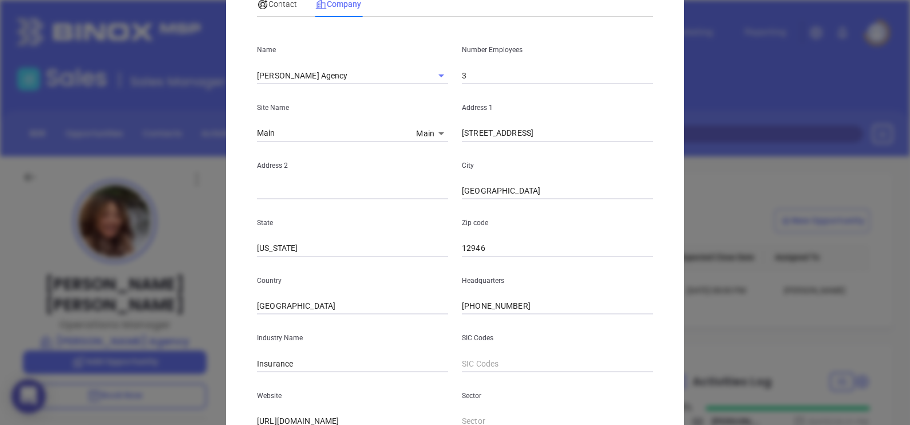
scroll to position [0, 0]
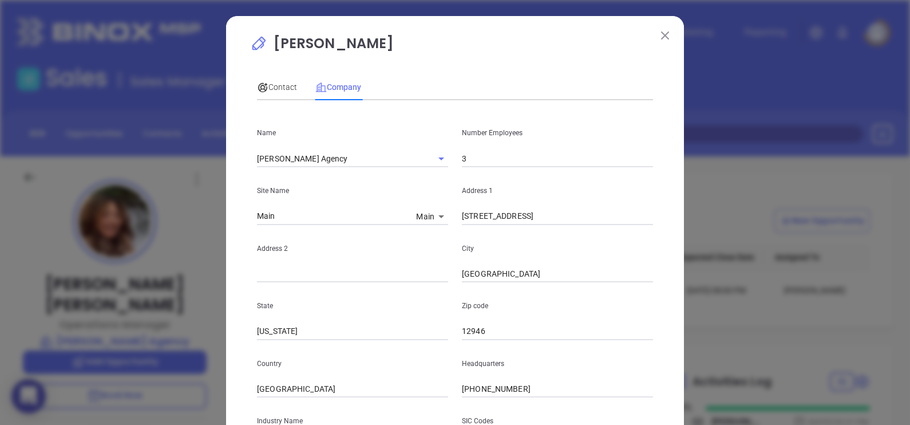
click at [494, 156] on input "3" at bounding box center [557, 158] width 191 height 17
type input "7"
click at [270, 85] on span "Contact" at bounding box center [277, 86] width 40 height 9
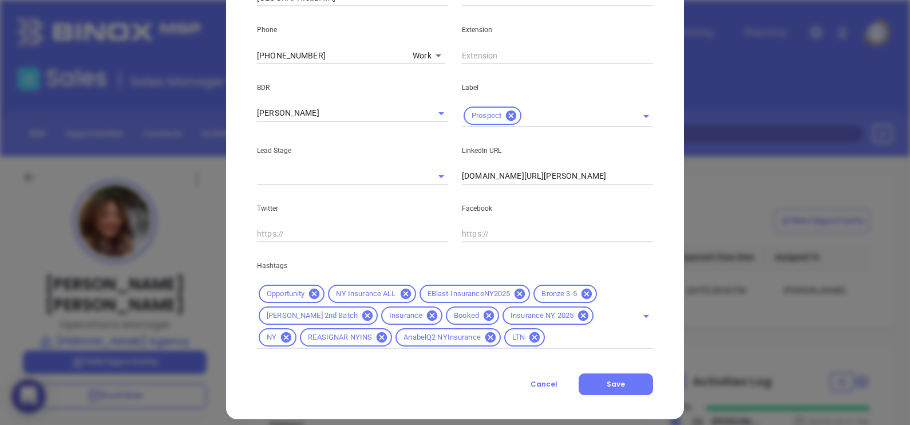
scroll to position [459, 0]
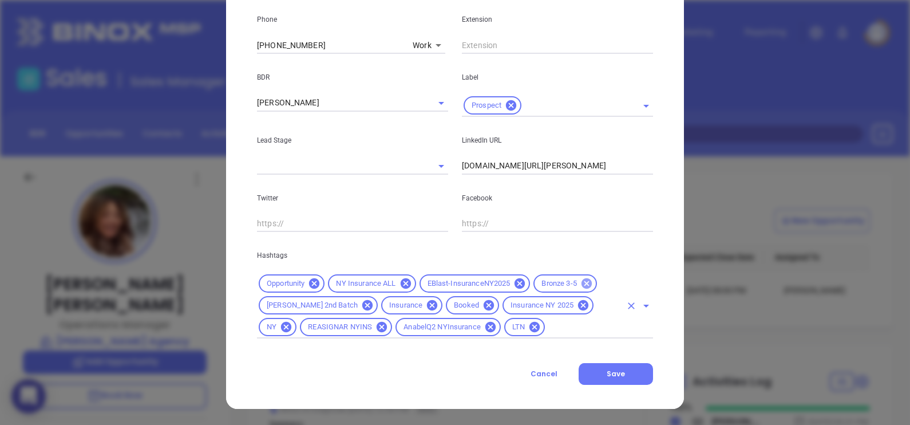
click at [587, 279] on icon at bounding box center [586, 283] width 10 height 10
click at [547, 326] on input "text" at bounding box center [584, 327] width 74 height 14
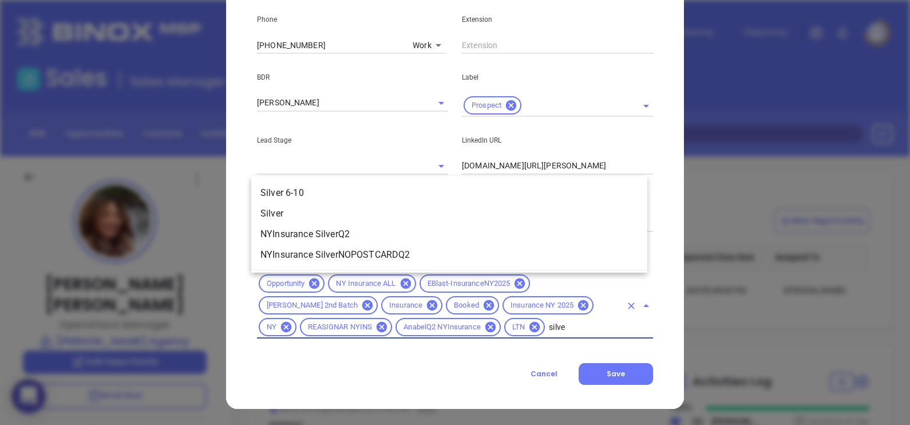
type input "silver"
click at [303, 187] on li "Silver 6-10" at bounding box center [449, 193] width 396 height 21
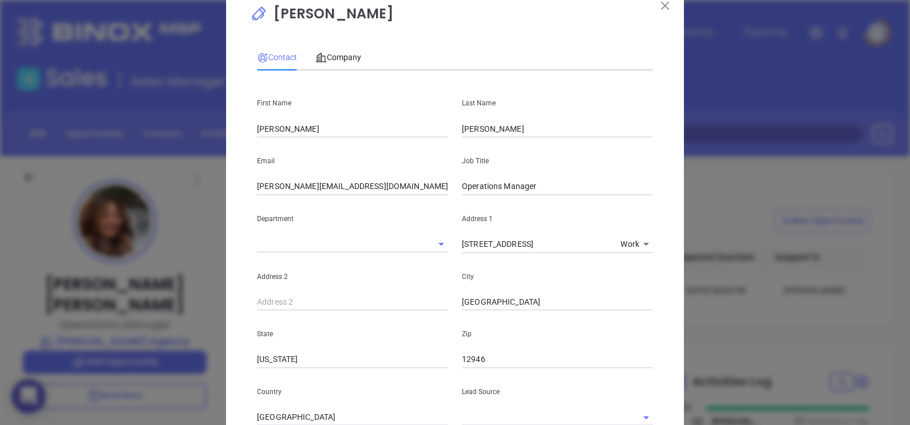
scroll to position [0, 0]
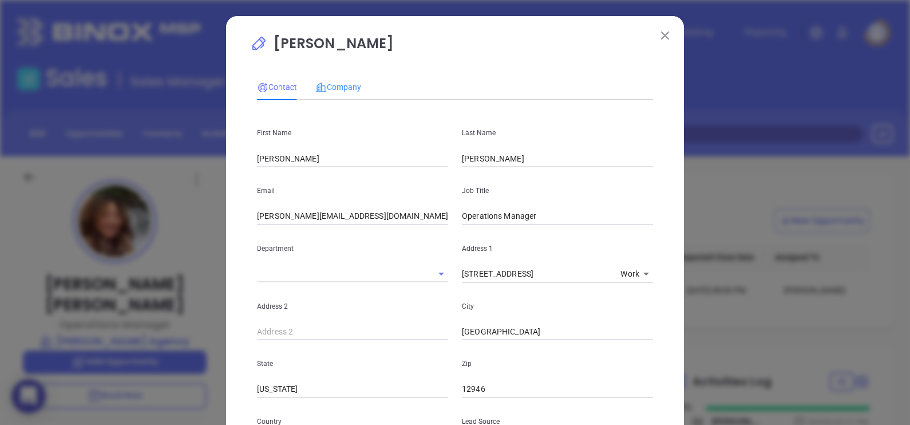
click at [341, 94] on div "Company" at bounding box center [338, 87] width 46 height 26
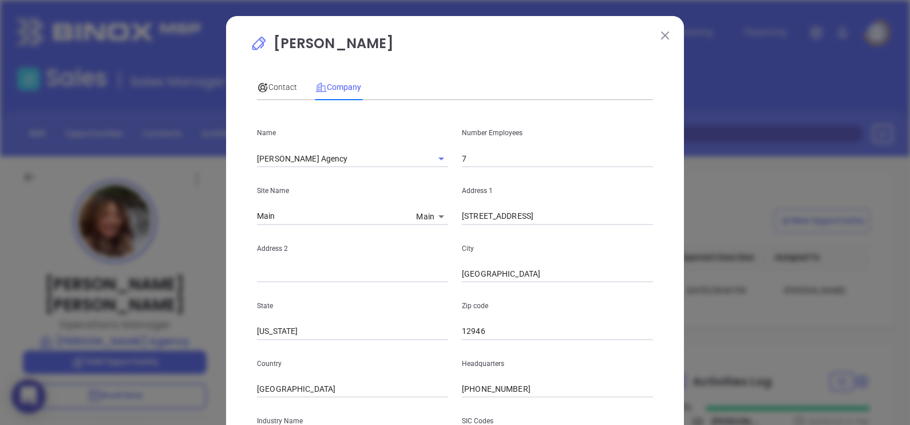
scroll to position [231, 0]
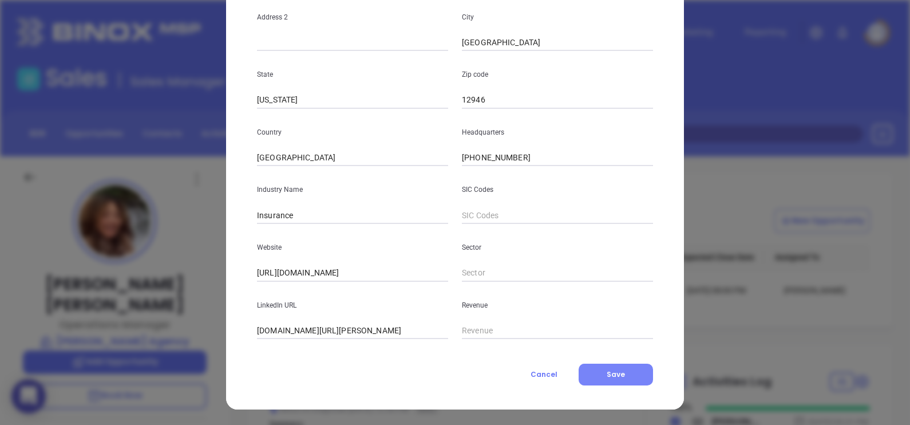
click at [600, 370] on button "Save" at bounding box center [616, 374] width 74 height 22
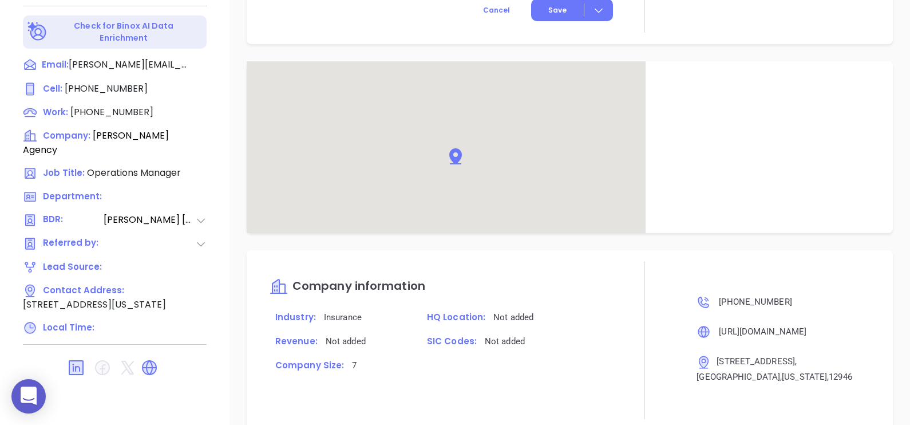
scroll to position [991, 0]
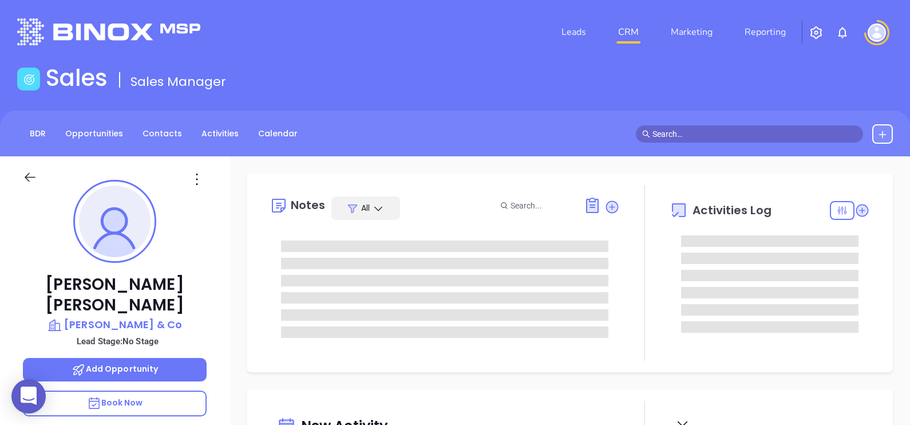
type input "[DATE]"
type input "[PERSON_NAME]"
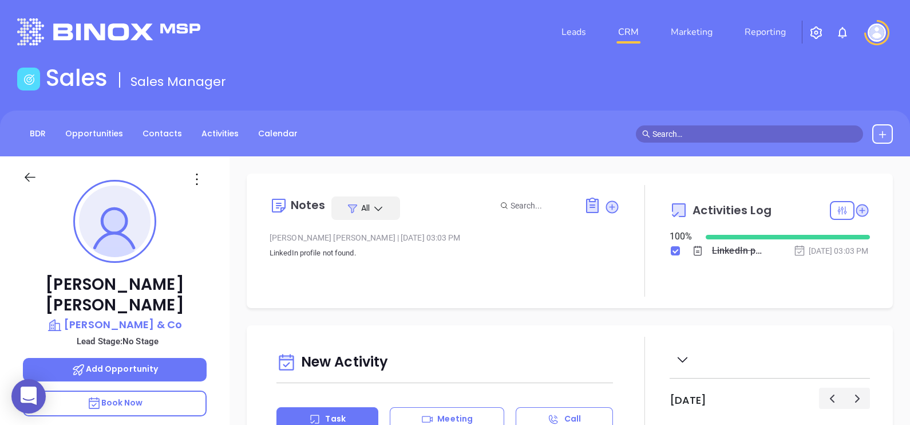
scroll to position [232, 0]
click at [200, 176] on icon at bounding box center [197, 179] width 18 height 18
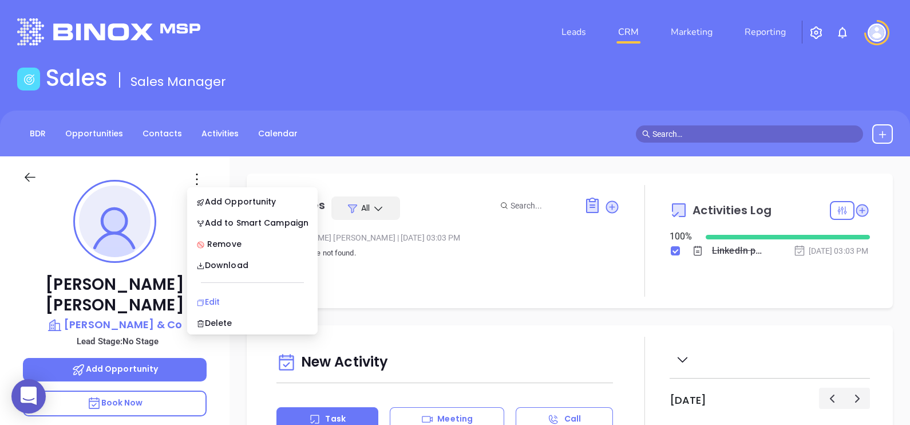
click at [218, 298] on div "Edit" at bounding box center [252, 301] width 112 height 13
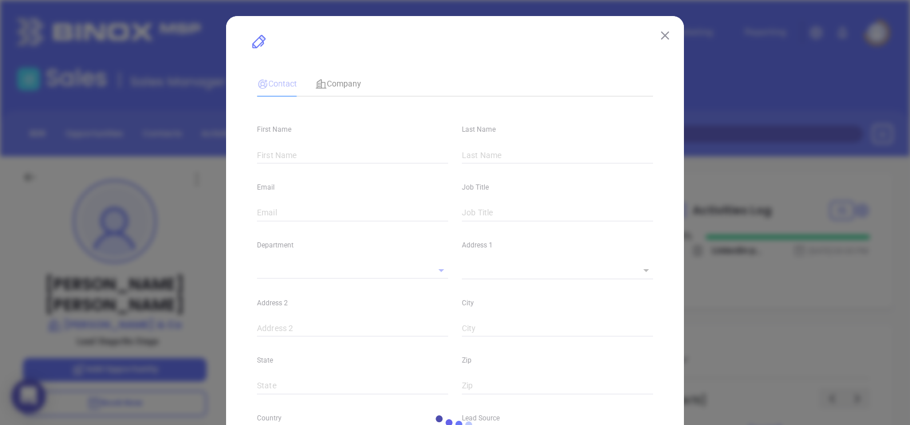
type input "William"
type input "Hoover"
type input "info@wchoover.com"
type textarea "22 Railroad Ave."
type input "1"
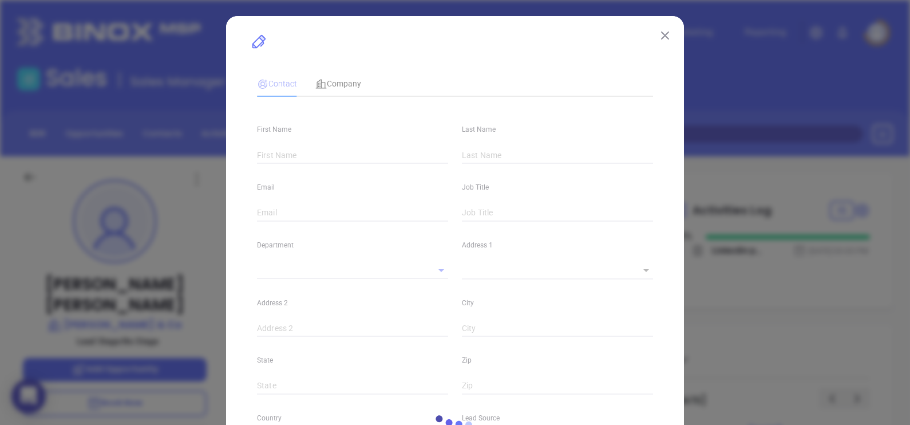
type input "Suite 3"
type input "Sayville"
type input "NY"
type input "11782"
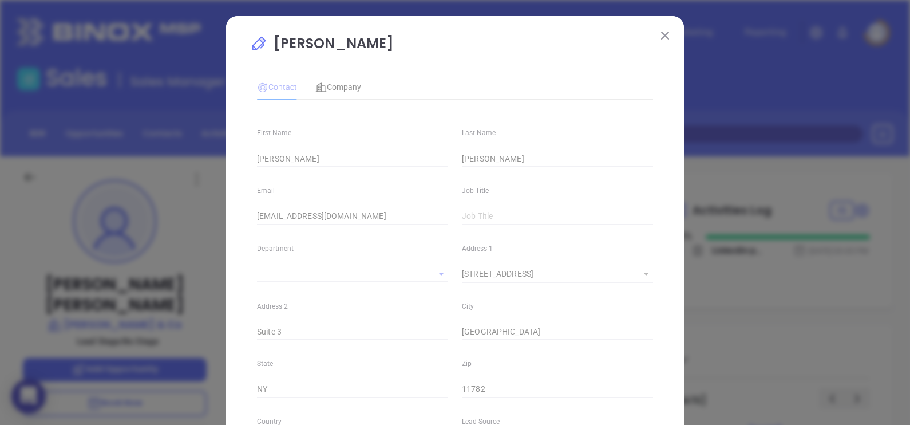
type input "Other"
type input "(631) 567-7705"
type input "1"
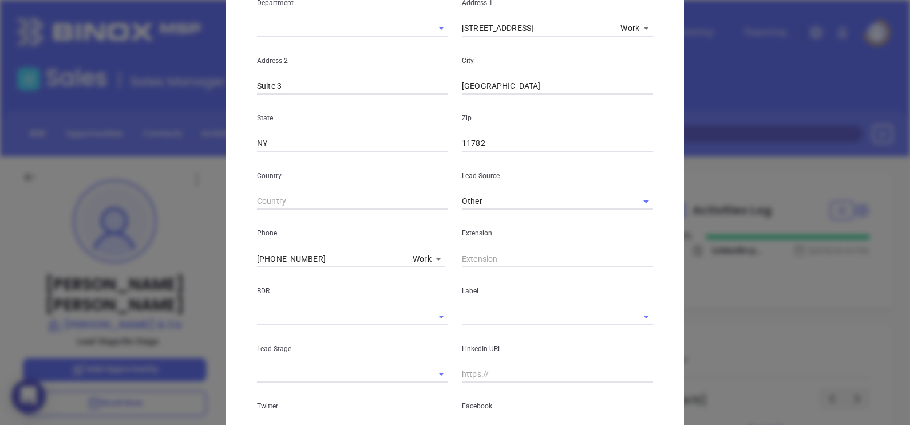
scroll to position [74, 0]
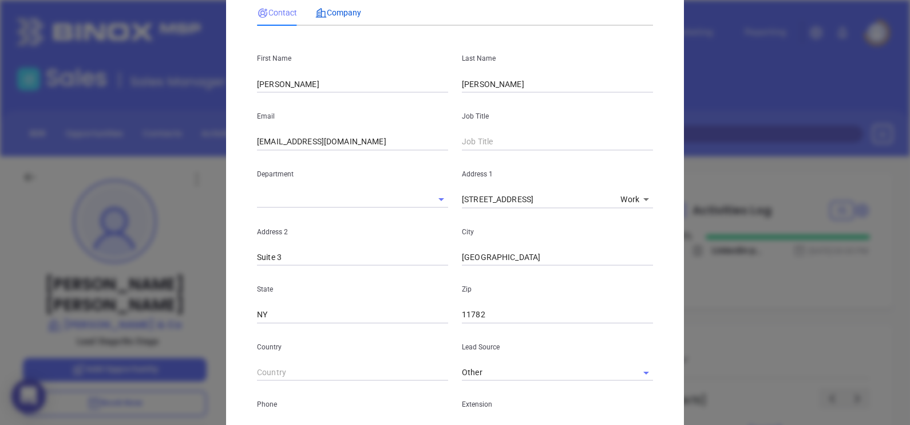
click at [338, 8] on span "Company" at bounding box center [338, 12] width 46 height 9
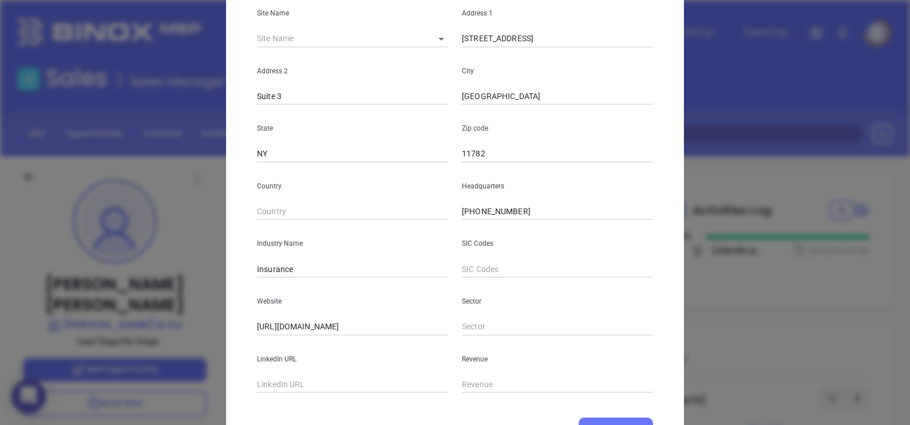
scroll to position [231, 0]
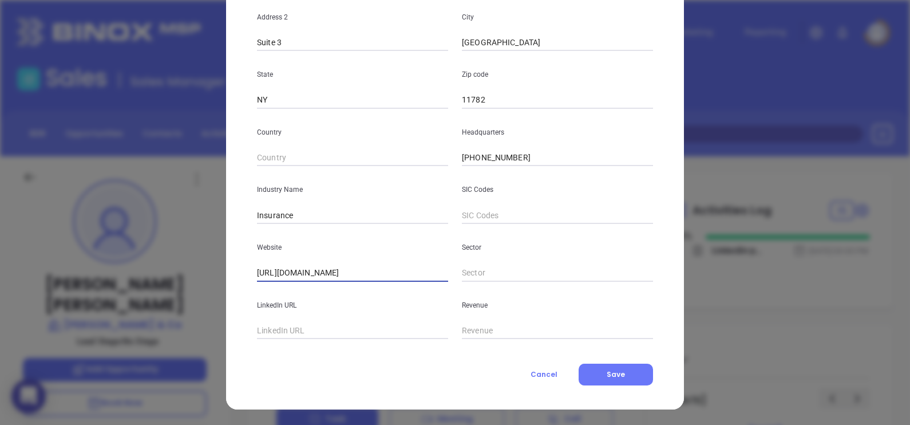
drag, startPoint x: 381, startPoint y: 269, endPoint x: 209, endPoint y: 281, distance: 171.5
click at [211, 280] on div "William Hoover Contact Company First Name William Last Name Hoover Email info@w…" at bounding box center [455, 212] width 910 height 425
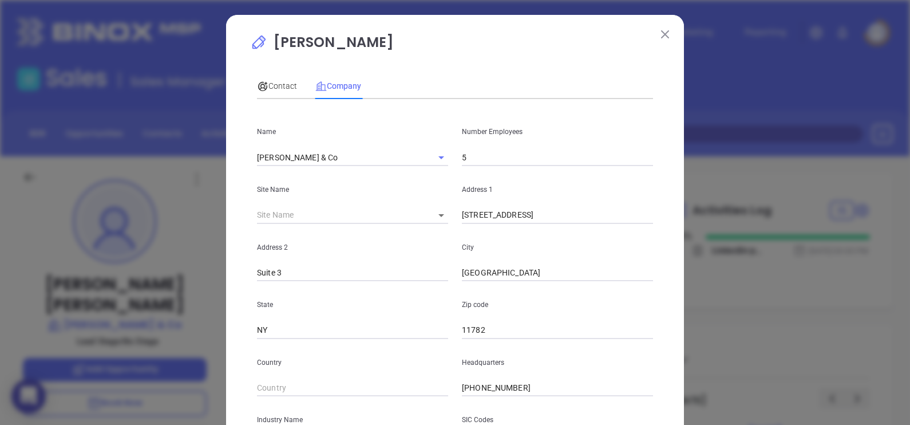
scroll to position [0, 0]
click at [275, 82] on span "Contact" at bounding box center [277, 86] width 40 height 9
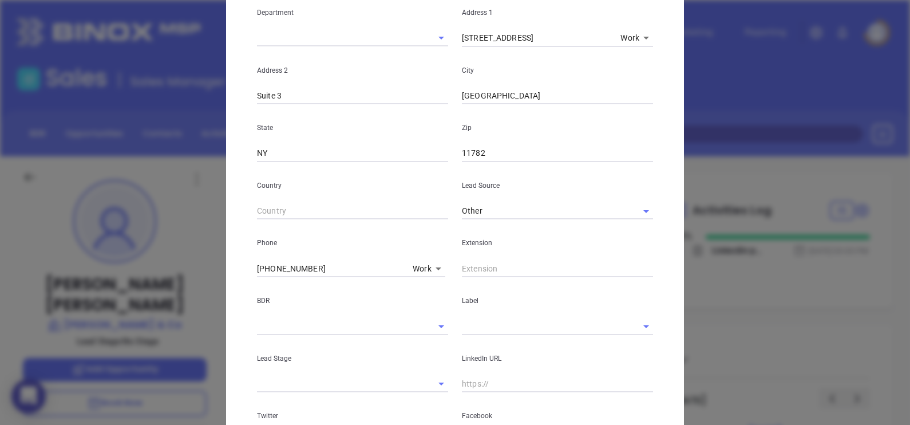
scroll to position [429, 0]
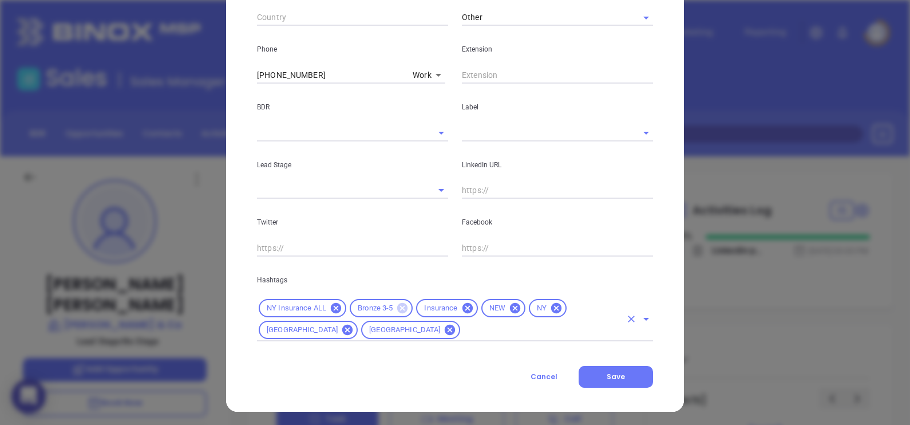
click at [397, 306] on icon at bounding box center [402, 308] width 10 height 10
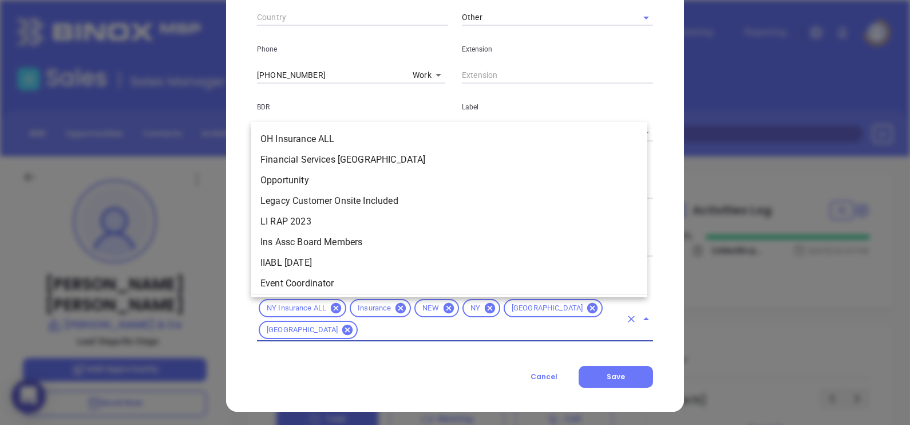
click at [425, 332] on input "text" at bounding box center [490, 330] width 262 height 14
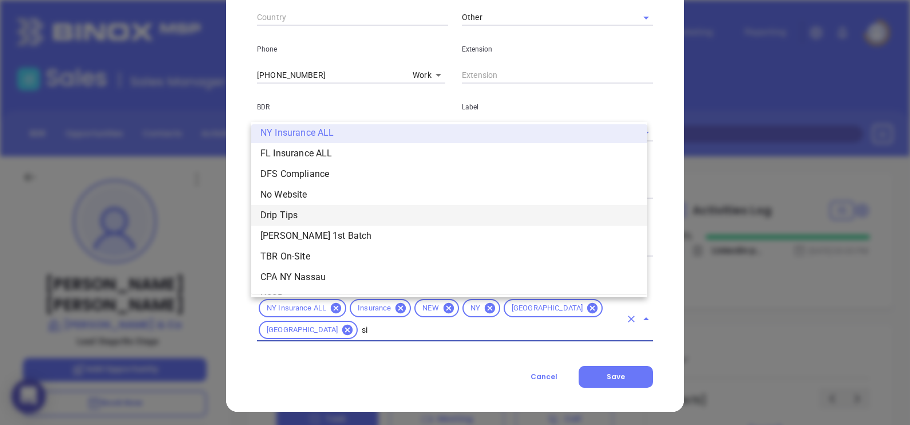
scroll to position [0, 0]
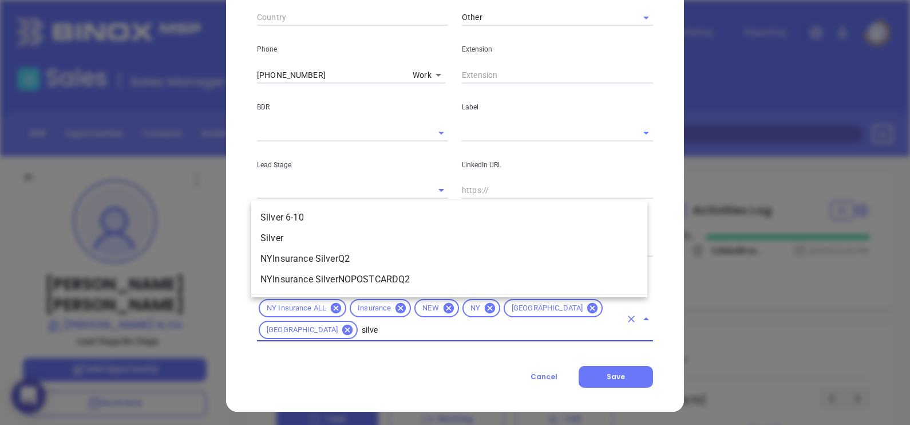
type input "silver"
click at [345, 212] on li "Silver 6-10" at bounding box center [449, 217] width 396 height 21
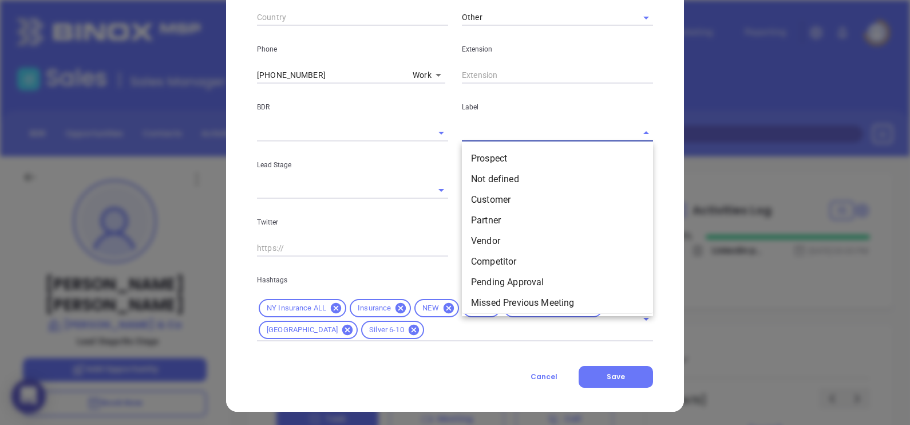
click at [507, 127] on input "text" at bounding box center [541, 132] width 159 height 17
click at [524, 156] on li "Prospect" at bounding box center [557, 158] width 191 height 21
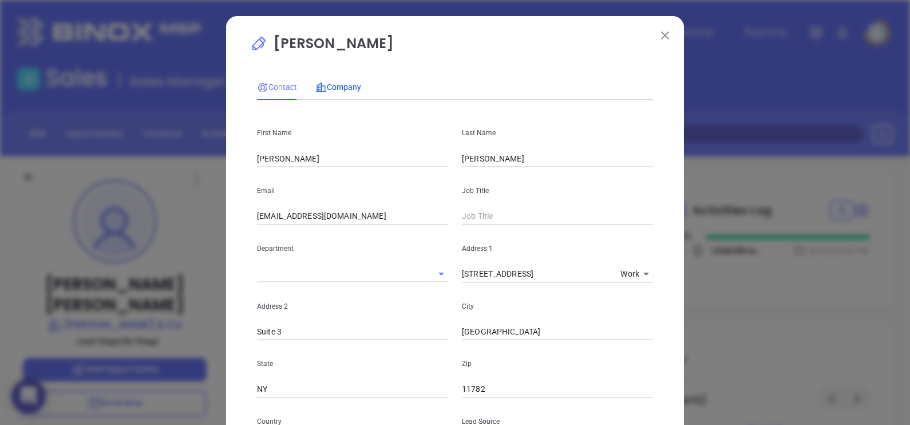
click at [334, 81] on div "Company" at bounding box center [338, 87] width 46 height 13
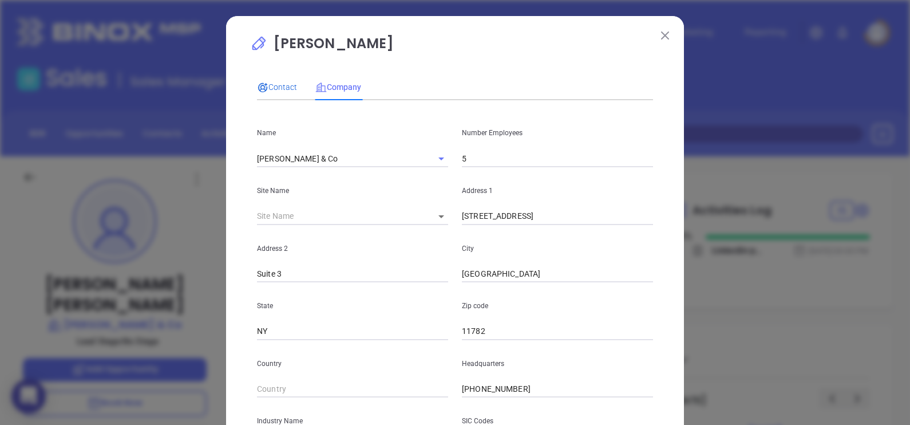
click at [266, 86] on span "Contact" at bounding box center [277, 86] width 40 height 9
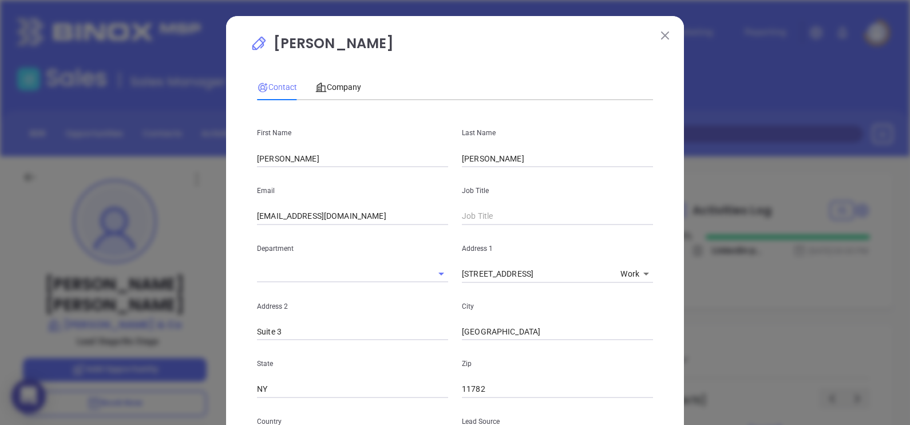
click at [485, 225] on div "Address 1 22 Railroad Ave. x Work 1" at bounding box center [557, 254] width 205 height 58
click at [484, 221] on input "text" at bounding box center [557, 216] width 191 height 17
type input "Founder"
click at [497, 43] on p "William Hoover" at bounding box center [455, 46] width 410 height 26
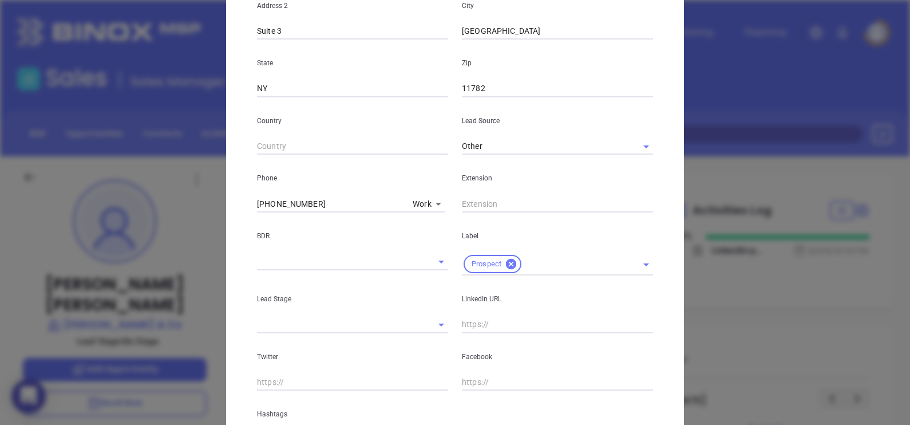
scroll to position [429, 0]
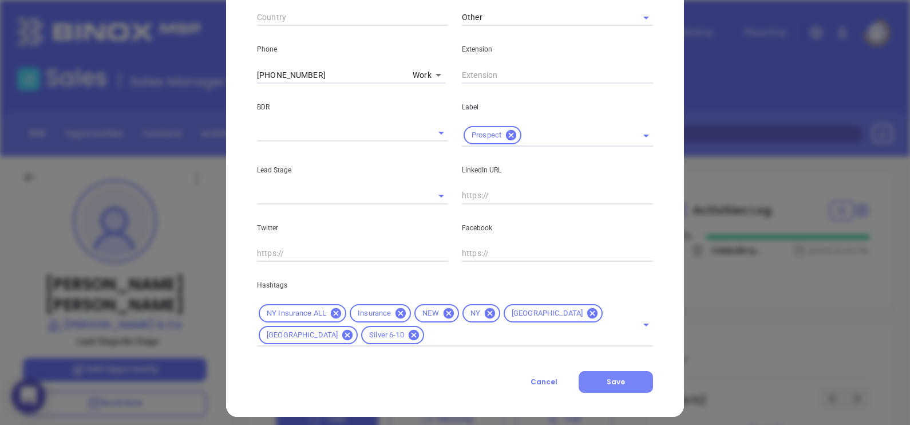
click at [619, 375] on button "Save" at bounding box center [616, 382] width 74 height 22
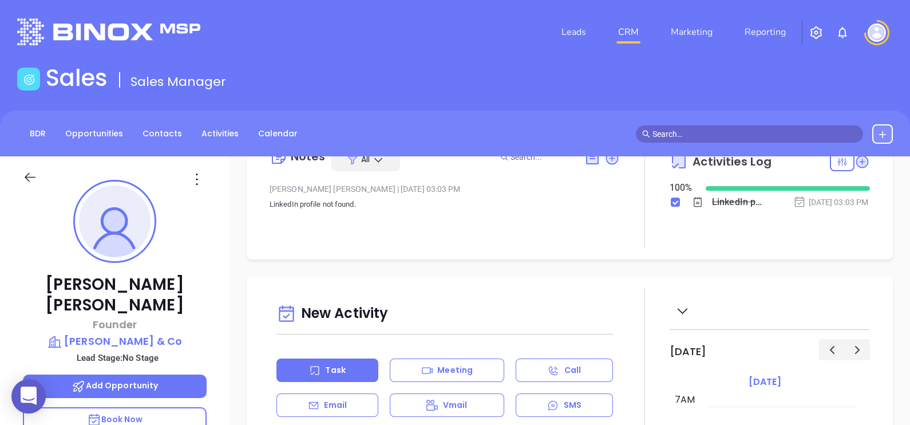
scroll to position [0, 0]
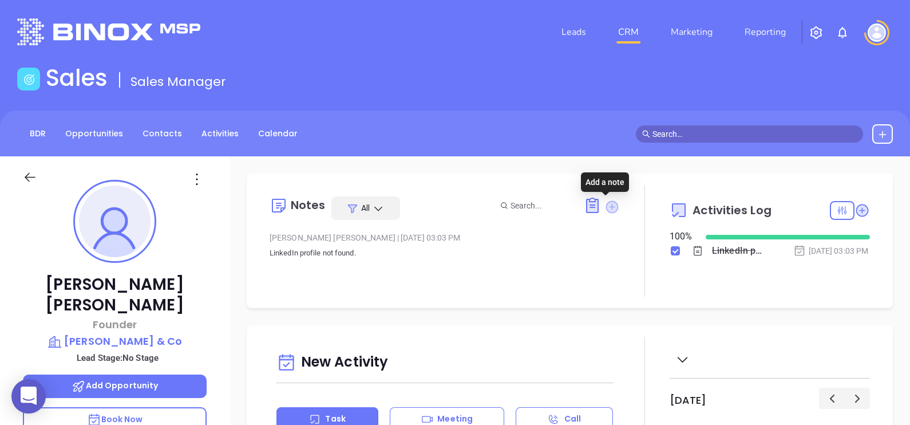
drag, startPoint x: 611, startPoint y: 205, endPoint x: 616, endPoint y: 235, distance: 30.1
click at [611, 206] on icon at bounding box center [611, 206] width 13 height 13
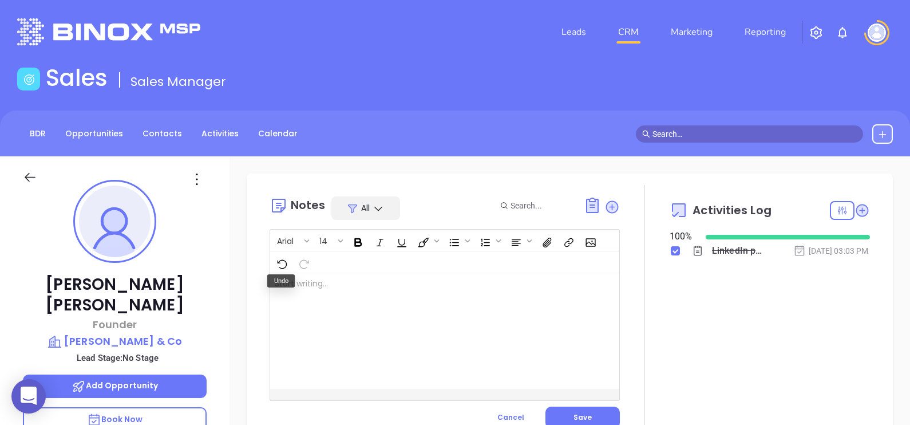
click at [346, 278] on div at bounding box center [432, 331] width 324 height 116
click at [584, 415] on span "Save" at bounding box center [582, 417] width 18 height 10
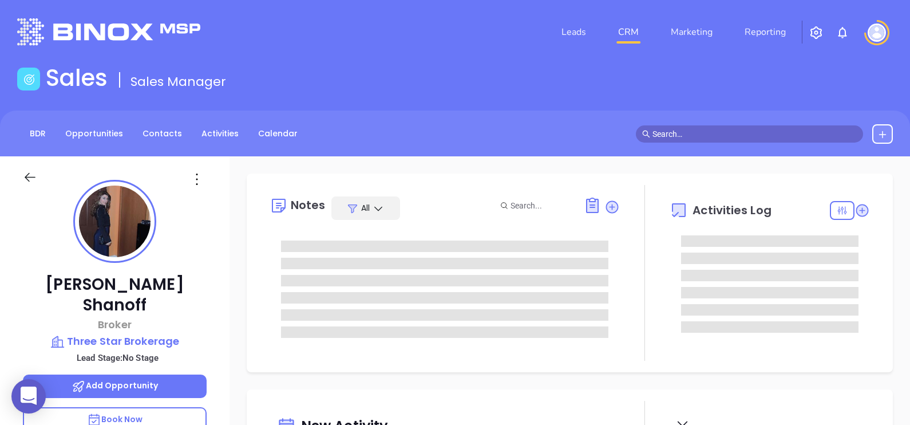
type input "[PERSON_NAME]"
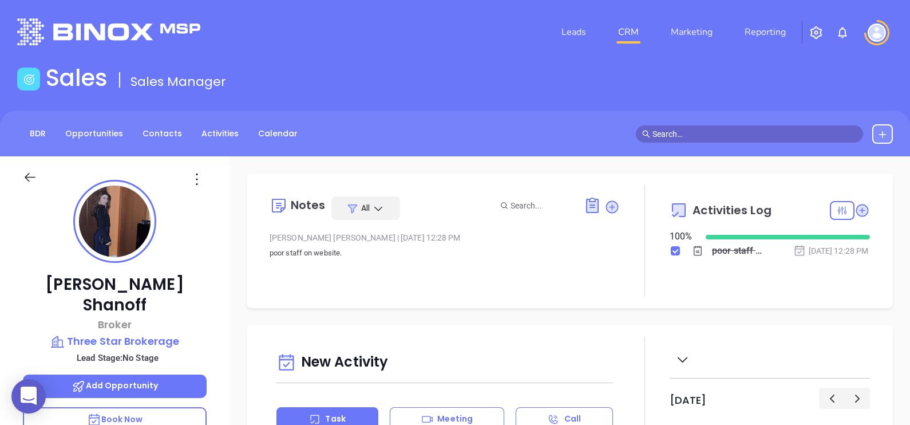
scroll to position [232, 0]
click at [195, 180] on icon at bounding box center [197, 179] width 18 height 18
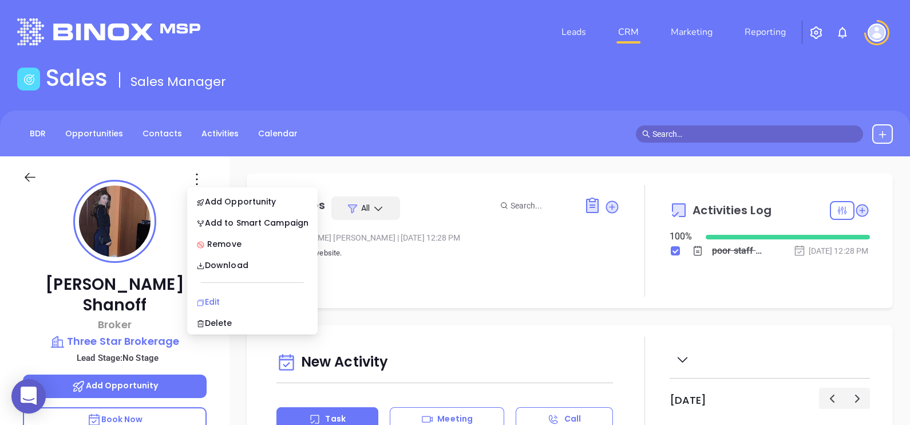
click at [229, 306] on div "Edit" at bounding box center [252, 301] width 112 height 13
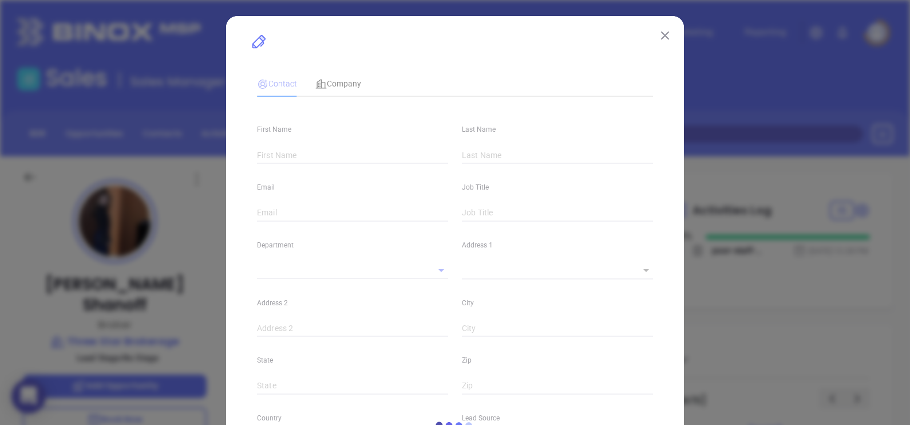
type input "[PERSON_NAME]"
type input "Shanoff"
type input "[PERSON_NAME][EMAIL_ADDRESS][PERSON_NAME][DOMAIN_NAME]"
type input "Broker"
type input "1"
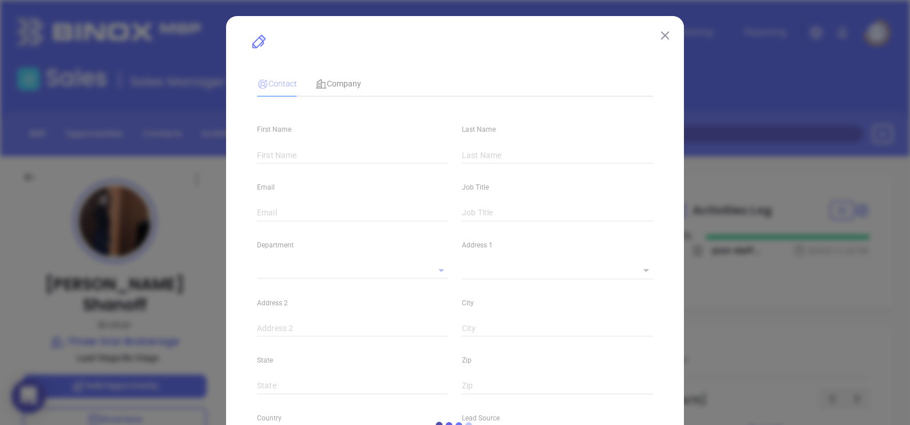
type input "[DOMAIN_NAME][URL][PERSON_NAME]"
type input "Marketing"
type input "Other"
type input "undefined undefined"
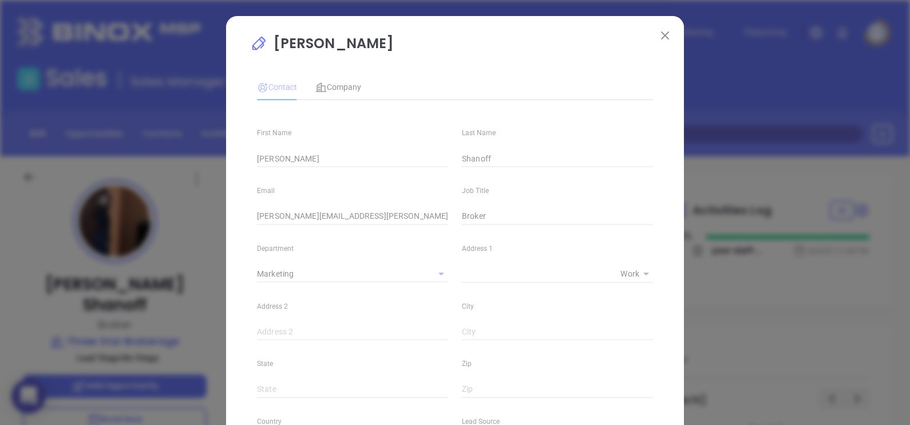
type input "[PHONE_NUMBER]"
type input "1"
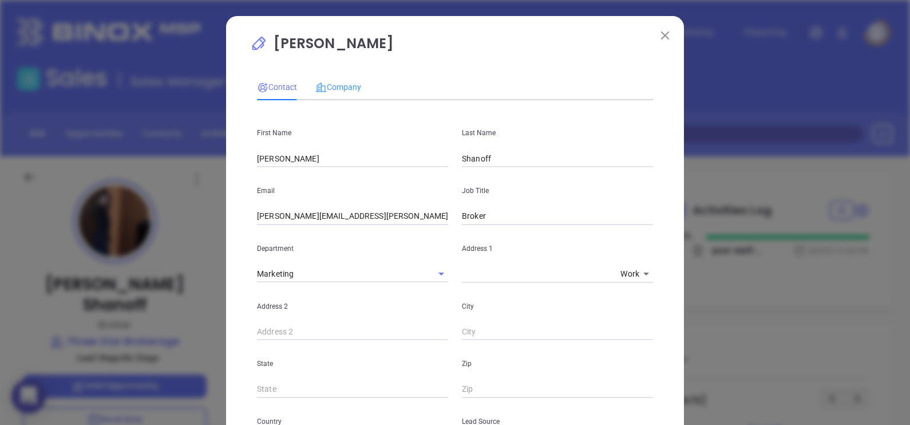
click at [340, 80] on div "Company" at bounding box center [338, 87] width 46 height 26
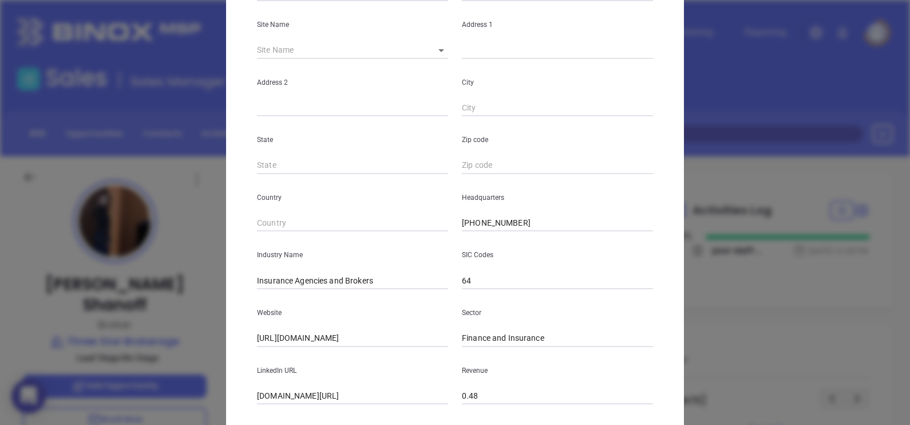
scroll to position [231, 0]
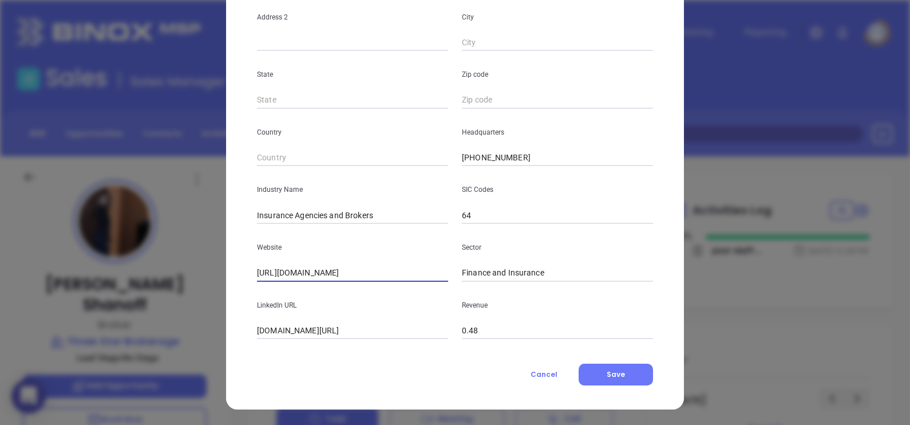
drag, startPoint x: 393, startPoint y: 272, endPoint x: 176, endPoint y: 266, distance: 217.0
click at [177, 263] on div "Inessa Shanoff Contact Company First Name Inessa Last Name Shanoff Email inessa…" at bounding box center [455, 212] width 910 height 425
drag, startPoint x: 429, startPoint y: 334, endPoint x: 185, endPoint y: 347, distance: 244.7
click at [185, 347] on div "Inessa Shanoff Contact Company First Name Inessa Last Name Shanoff Email inessa…" at bounding box center [455, 212] width 910 height 425
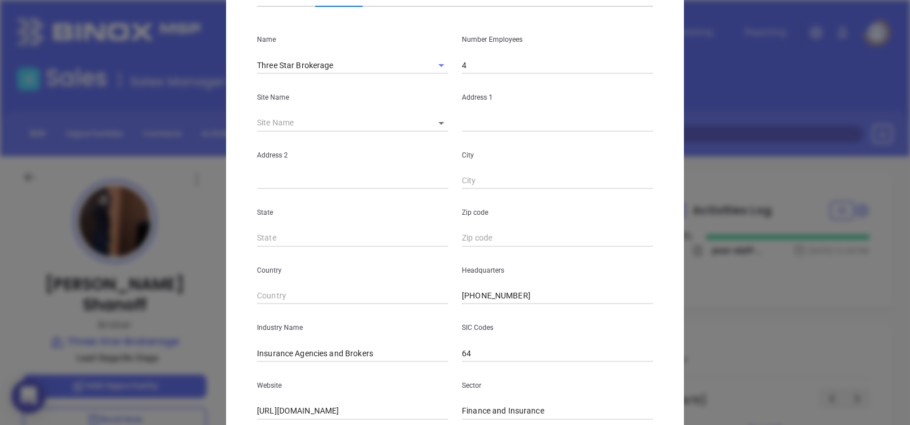
scroll to position [0, 0]
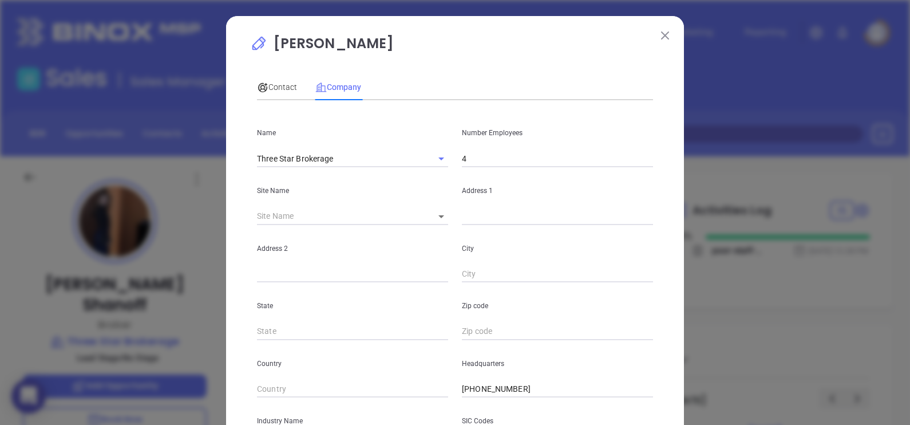
click at [506, 160] on input "4" at bounding box center [557, 158] width 191 height 17
type input "3"
drag, startPoint x: 295, startPoint y: 79, endPoint x: 285, endPoint y: 85, distance: 11.6
click at [292, 79] on div "Contact Company" at bounding box center [309, 87] width 104 height 26
click at [284, 86] on span "Contact" at bounding box center [277, 86] width 40 height 9
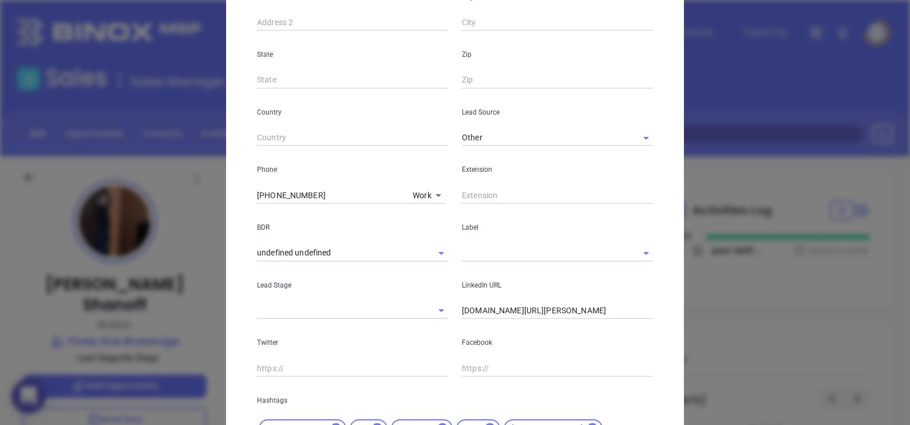
scroll to position [432, 0]
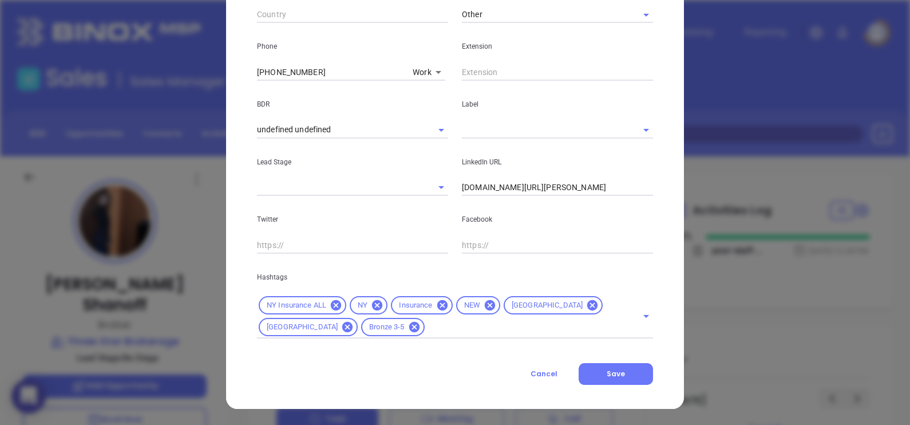
drag, startPoint x: 478, startPoint y: 132, endPoint x: 479, endPoint y: 137, distance: 5.8
click at [478, 132] on input "text" at bounding box center [541, 129] width 159 height 17
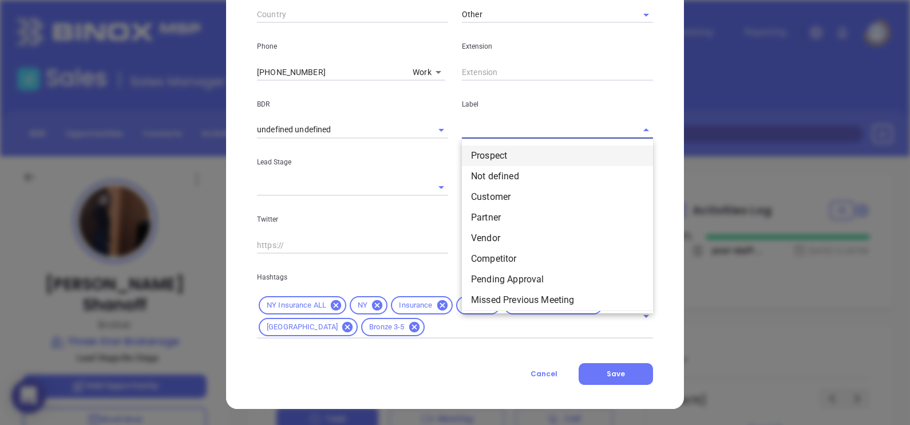
click at [501, 151] on li "Prospect" at bounding box center [557, 155] width 191 height 21
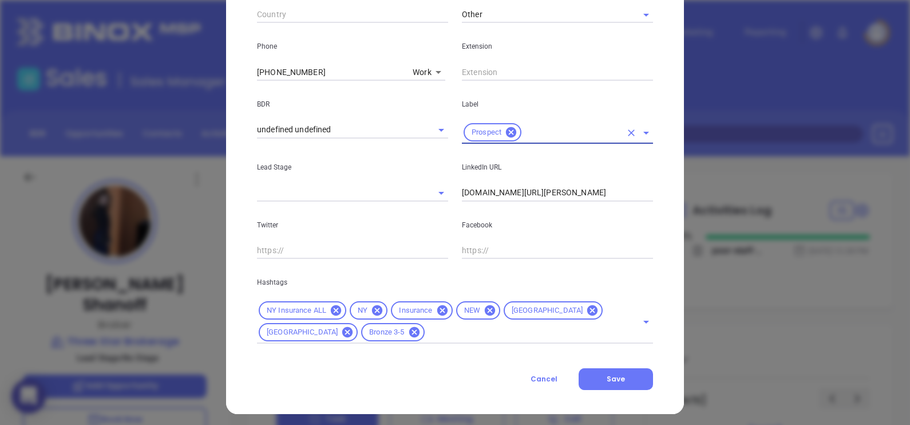
click at [627, 381] on button "Save" at bounding box center [616, 379] width 74 height 22
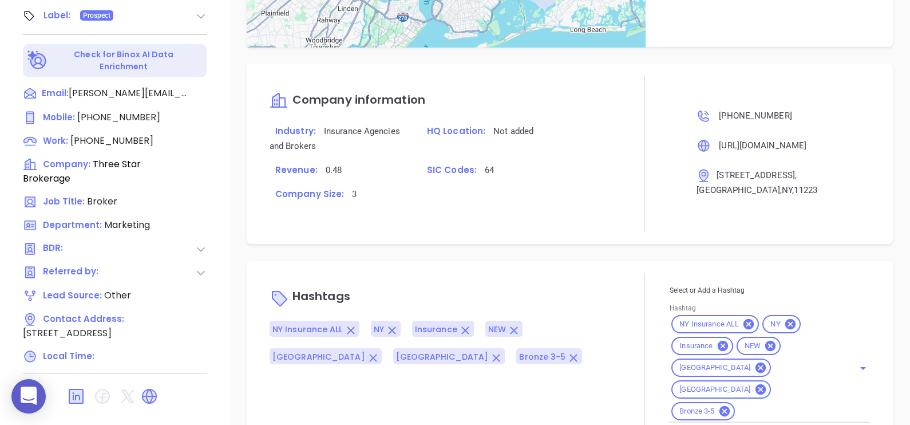
scroll to position [623, 0]
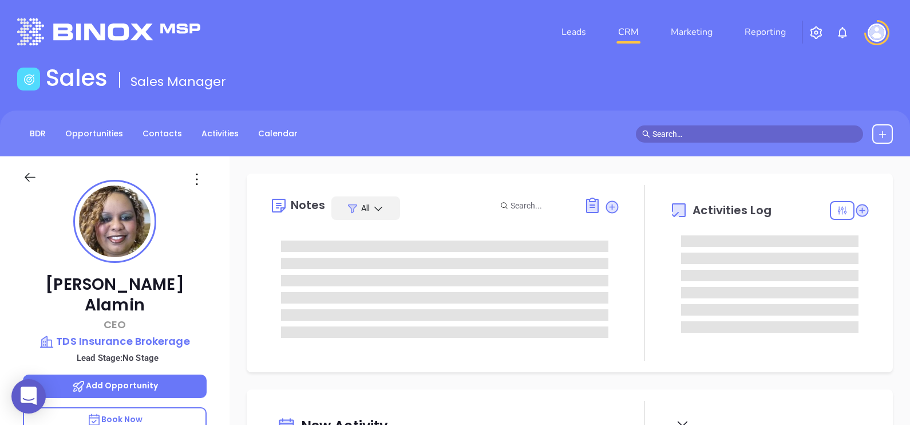
type input "[DATE]"
type input "[PERSON_NAME]"
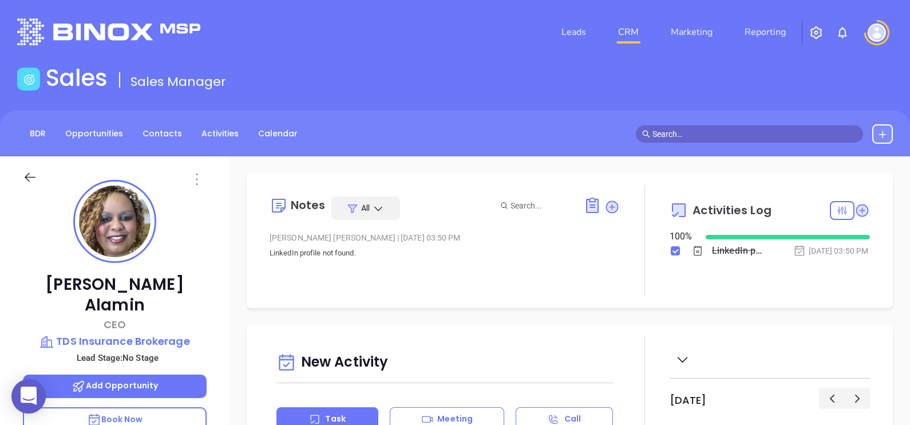
click at [196, 179] on icon at bounding box center [197, 178] width 2 height 11
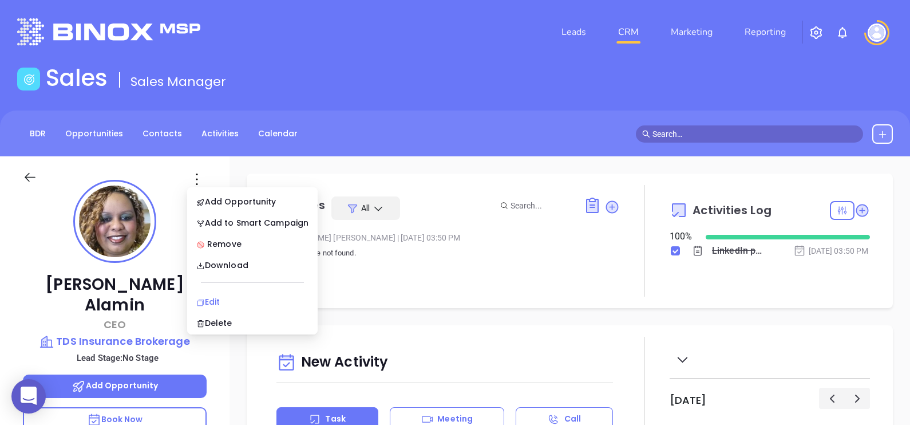
click at [240, 295] on div "Edit" at bounding box center [252, 301] width 112 height 13
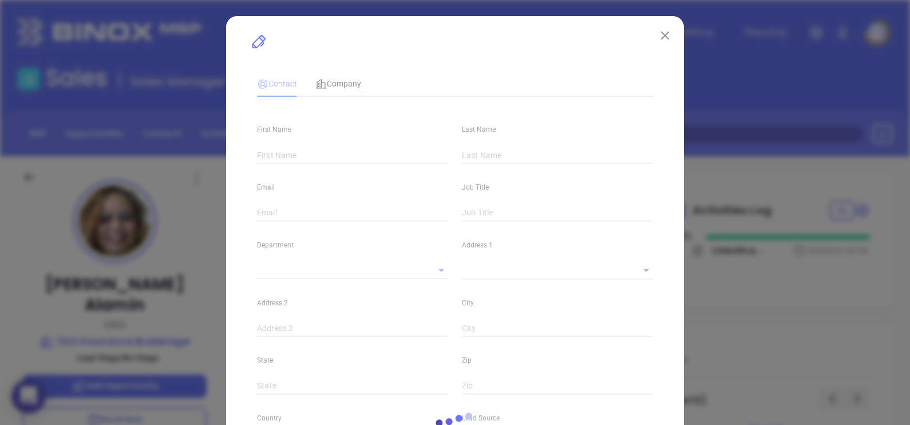
type input "Dewan"
type input "Alamin"
type input "info@tdsinsurance.com"
type input "CEO"
type input "1"
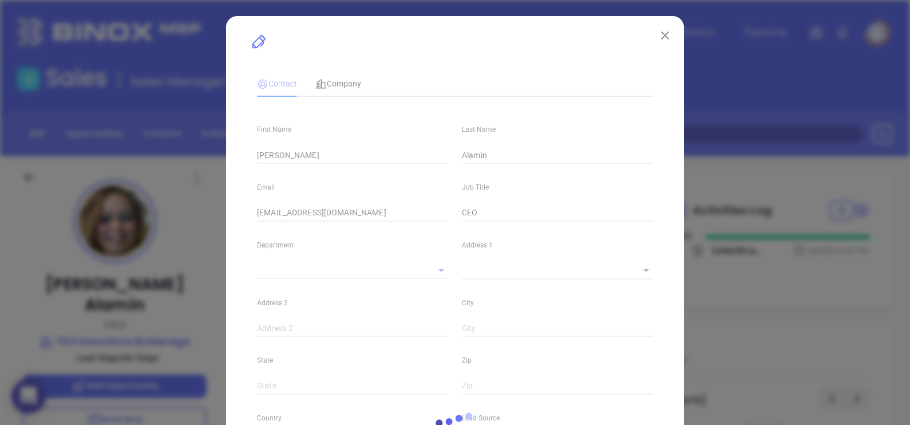
type input "Marketing"
type input "Other"
type input "undefined undefined"
type input "(718) 483-9310"
type input "1"
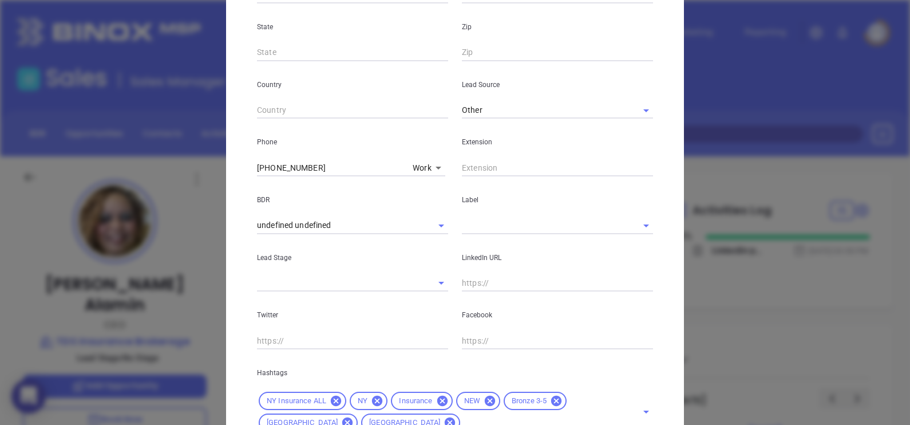
scroll to position [429, 0]
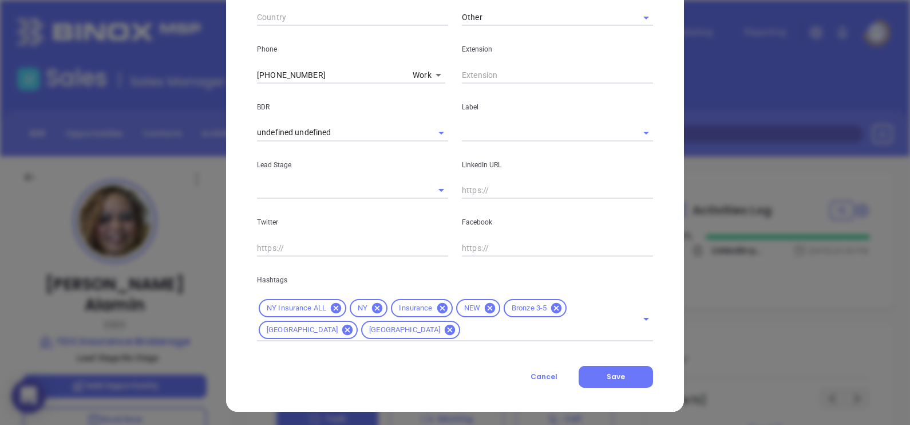
drag, startPoint x: 482, startPoint y: 132, endPoint x: 482, endPoint y: 138, distance: 6.9
click at [482, 132] on input "text" at bounding box center [541, 132] width 159 height 17
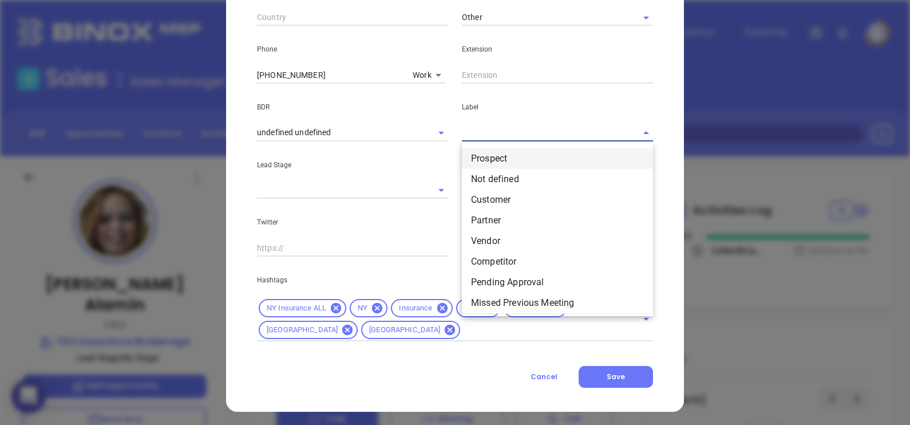
click at [494, 155] on li "Prospect" at bounding box center [557, 158] width 191 height 21
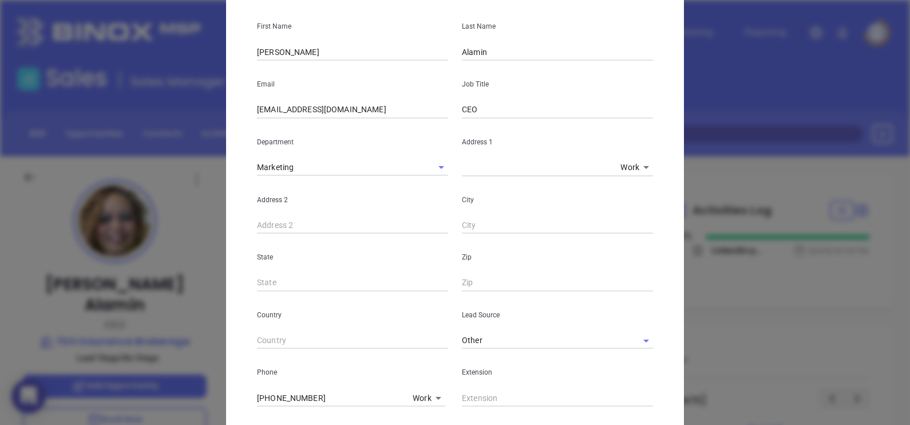
scroll to position [0, 0]
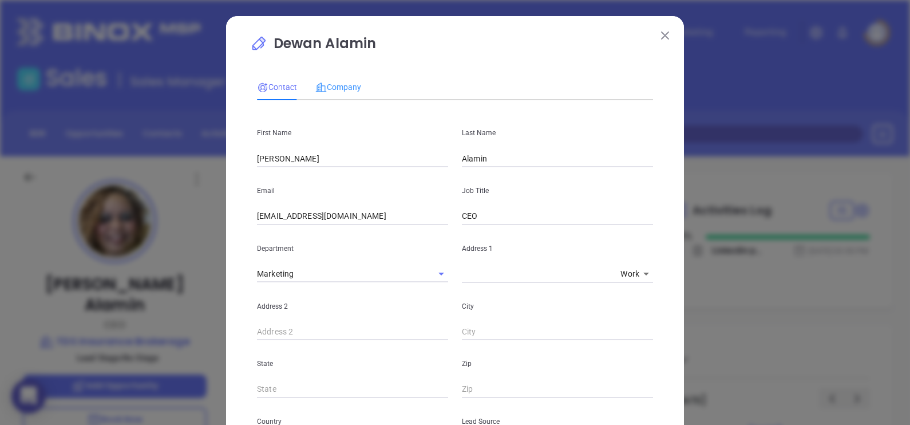
click at [340, 76] on div "Company" at bounding box center [338, 87] width 46 height 26
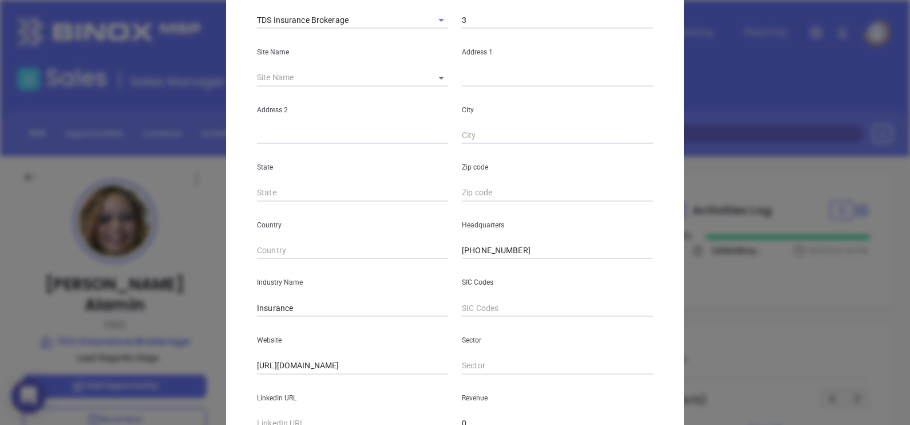
scroll to position [231, 0]
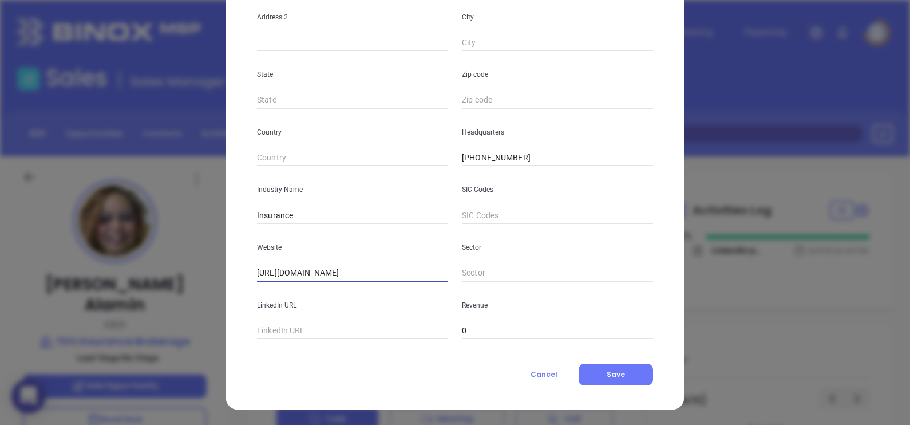
drag, startPoint x: 360, startPoint y: 269, endPoint x: 81, endPoint y: 247, distance: 279.6
click at [84, 248] on div "Dewan Alamin Contact Company First Name Dewan Last Name Alamin Email info@tdsin…" at bounding box center [455, 212] width 910 height 425
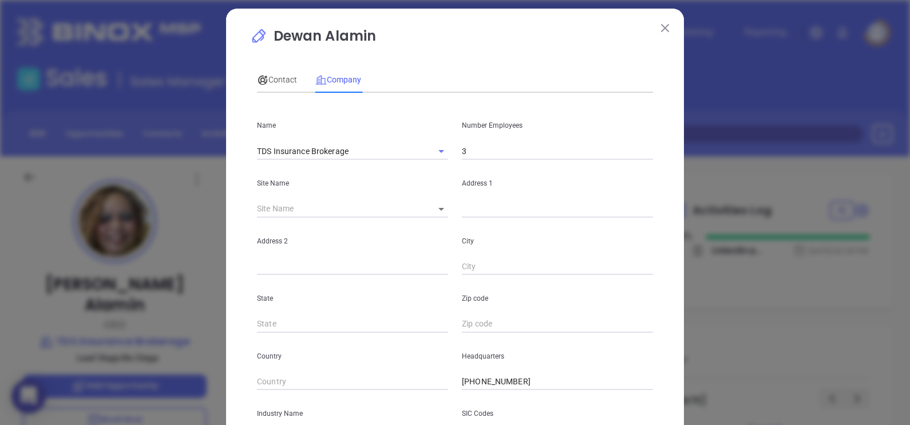
scroll to position [0, 0]
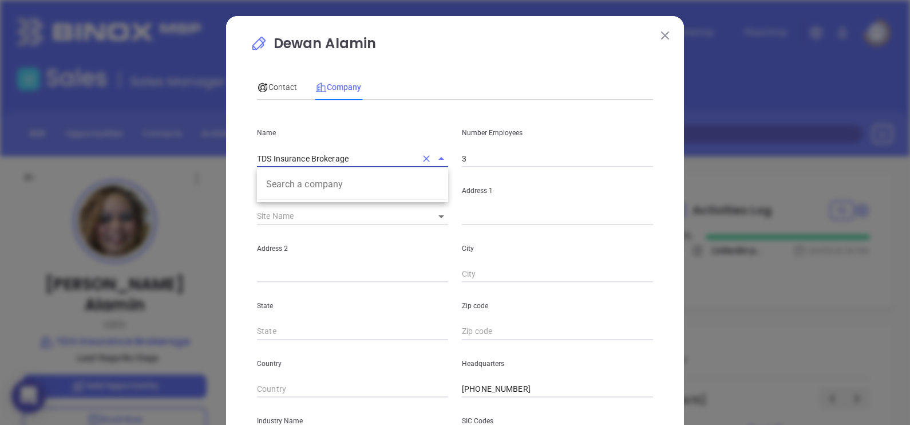
drag, startPoint x: 354, startPoint y: 155, endPoint x: 220, endPoint y: 161, distance: 133.5
click at [226, 160] on div "Dewan Alamin Contact Company First Name Dewan Last Name Alamin Email info@tdsin…" at bounding box center [455, 328] width 458 height 624
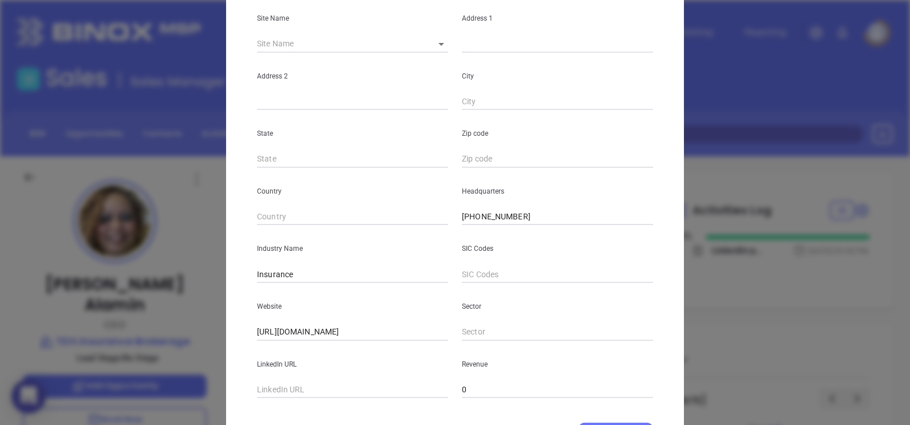
scroll to position [231, 0]
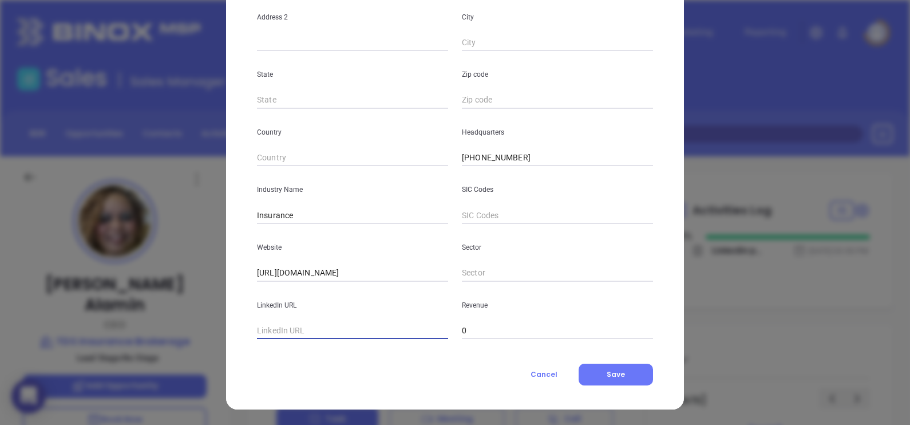
click at [304, 333] on input "text" at bounding box center [352, 330] width 191 height 17
paste input "www.linkedin.com/company/tds-insurance-brokerage-corporation/"
type input "www.linkedin.com/company/tds-insurance-brokerage-corporation/"
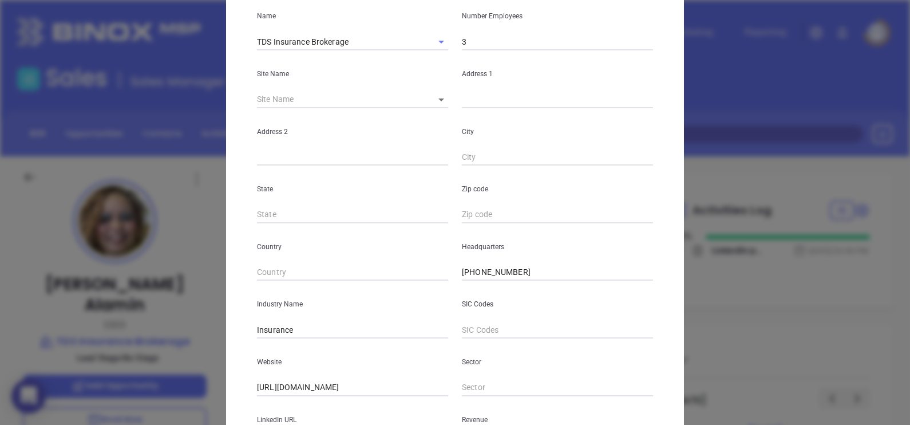
scroll to position [0, 0]
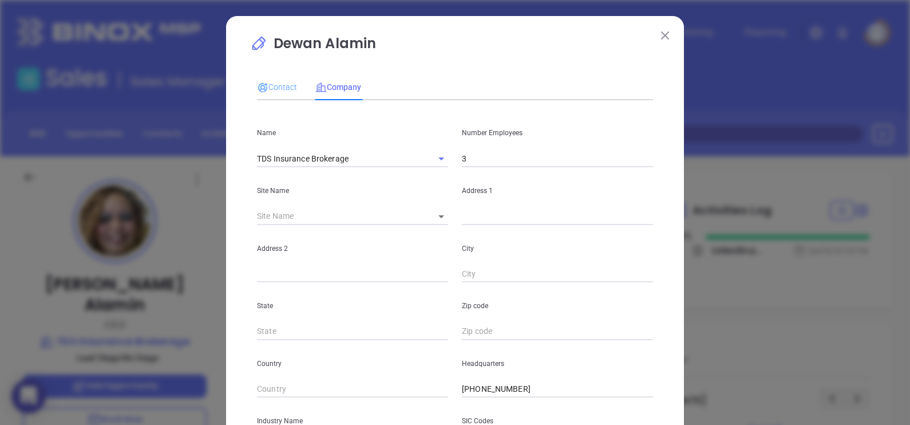
click at [266, 78] on div "Contact" at bounding box center [277, 87] width 40 height 26
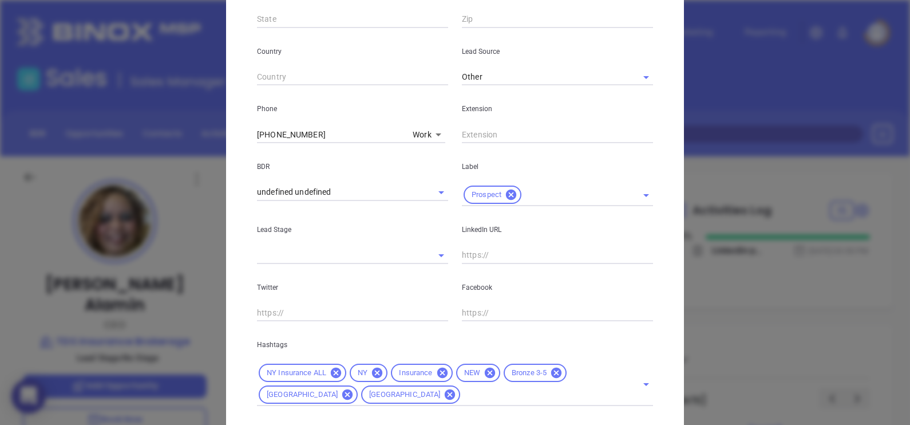
scroll to position [437, 0]
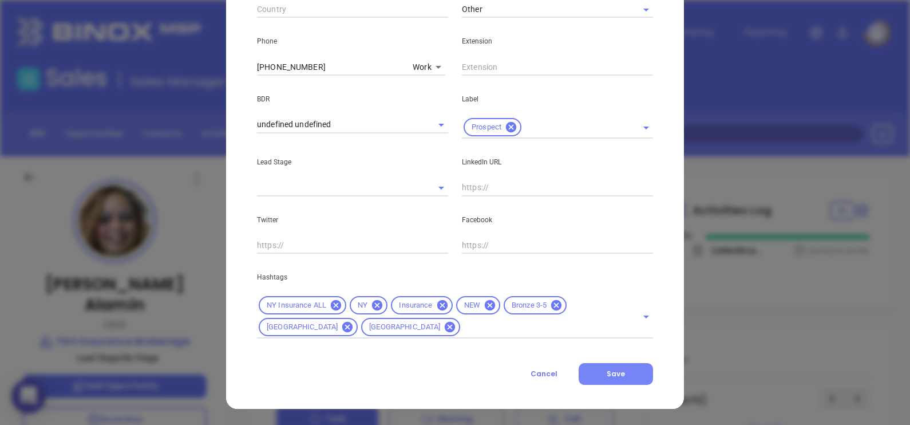
click at [618, 376] on span "Save" at bounding box center [616, 374] width 18 height 10
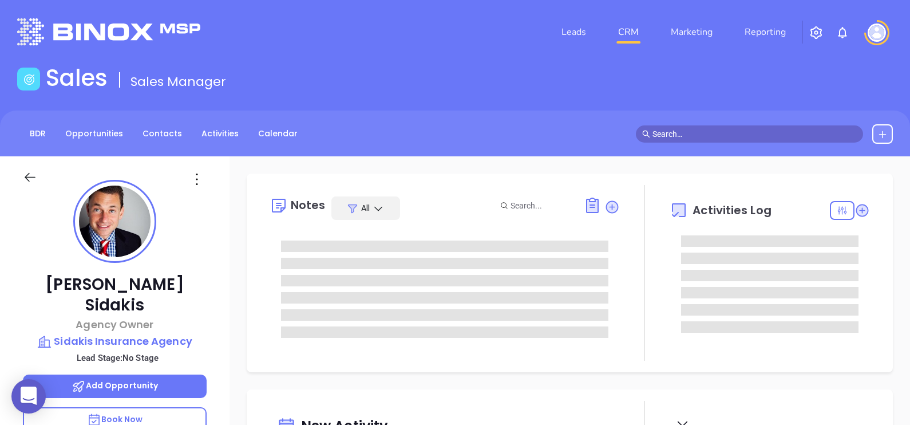
type input "[DATE]"
type input "[PERSON_NAME]"
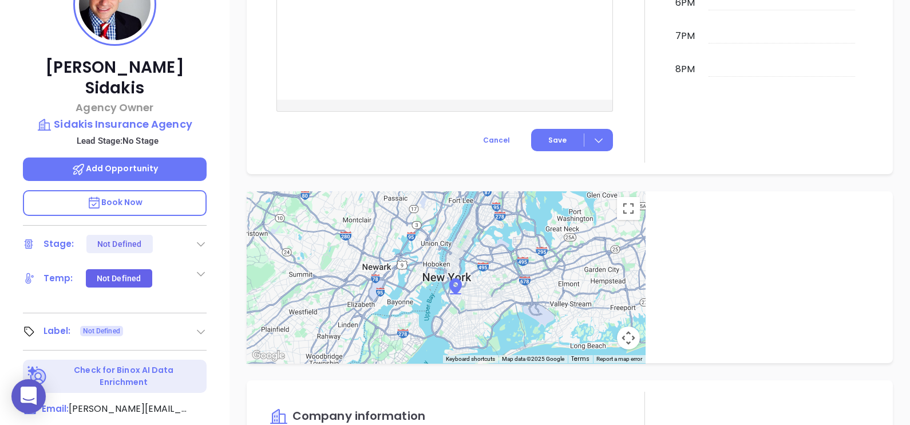
scroll to position [103, 0]
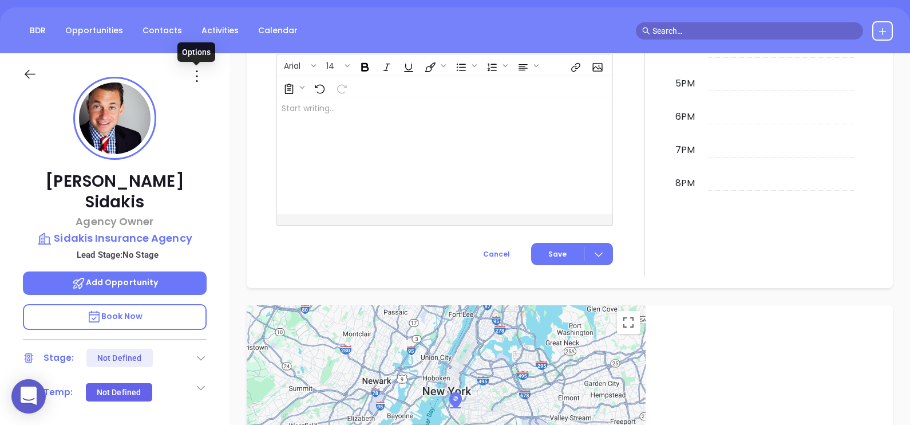
click at [200, 72] on icon at bounding box center [197, 76] width 18 height 18
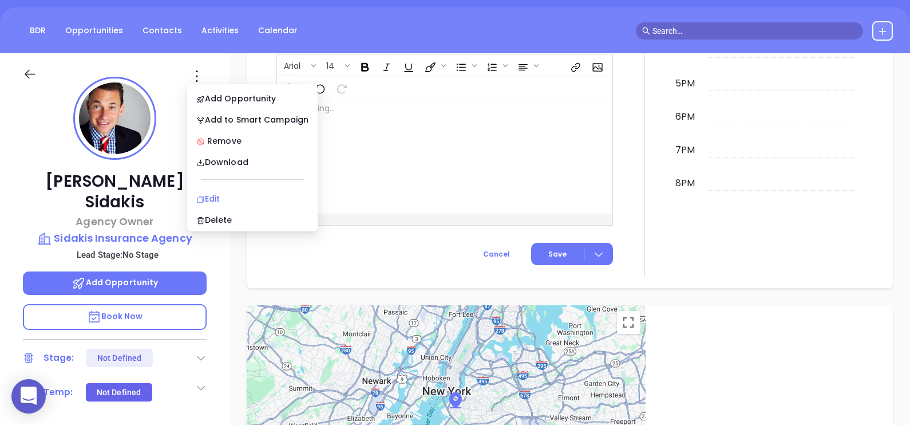
click at [211, 195] on div "Edit" at bounding box center [252, 198] width 112 height 13
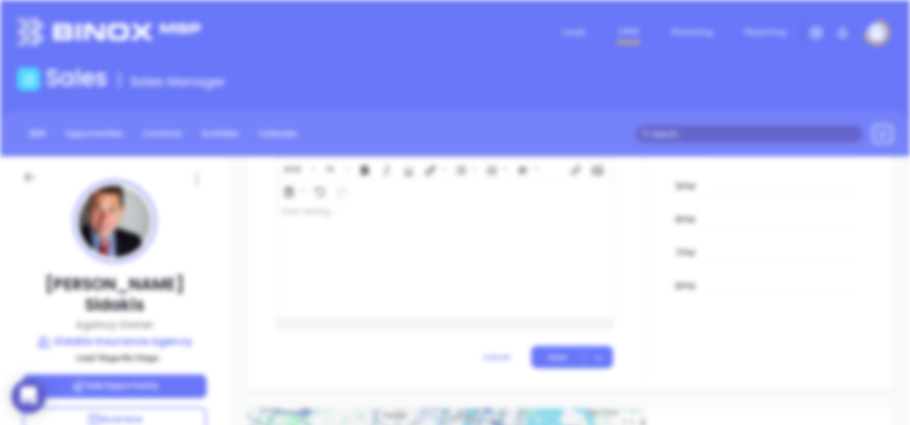
scroll to position [0, 0]
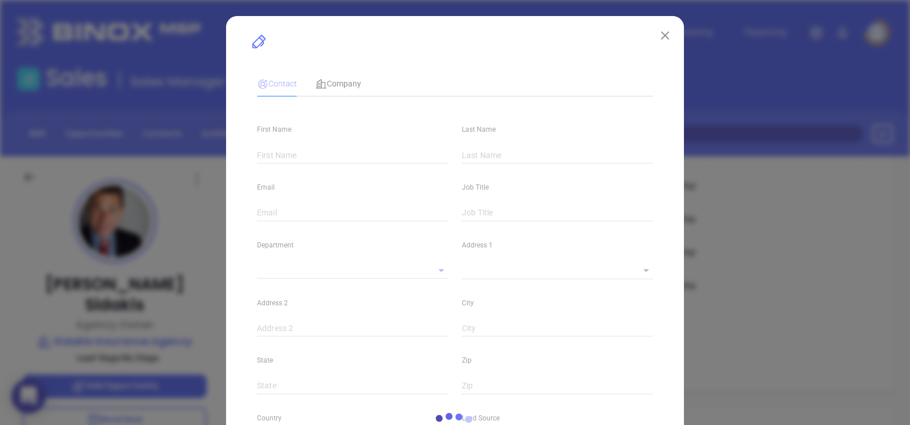
type input "[PERSON_NAME]"
type input "Sidakis"
type input "[PERSON_NAME][EMAIL_ADDRESS][DOMAIN_NAME]"
type input "Agency Owner"
type textarea "[STREET_ADDRESS]​"
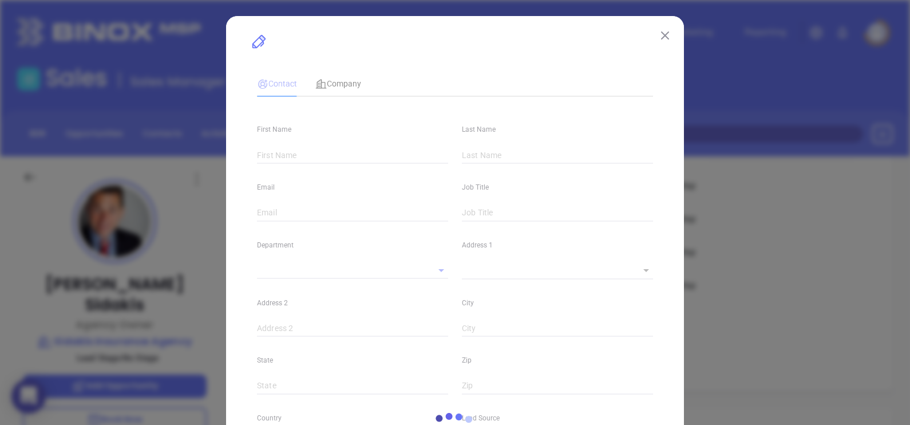
type input "1"
type input "Astoria"
type input "NY"
type input "11105"
type input "[DOMAIN_NAME][URL][PERSON_NAME]"
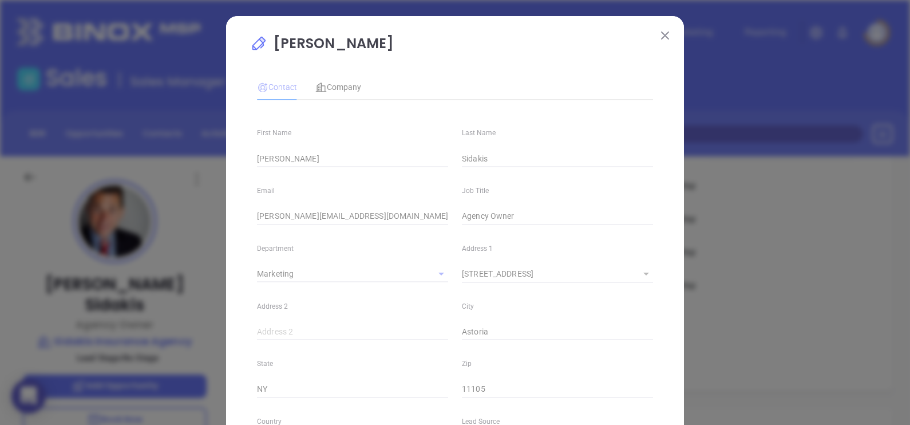
type input "Marketing"
type input "Other"
type input "undefined undefined"
type input "[PHONE_NUMBER]"
type input "1"
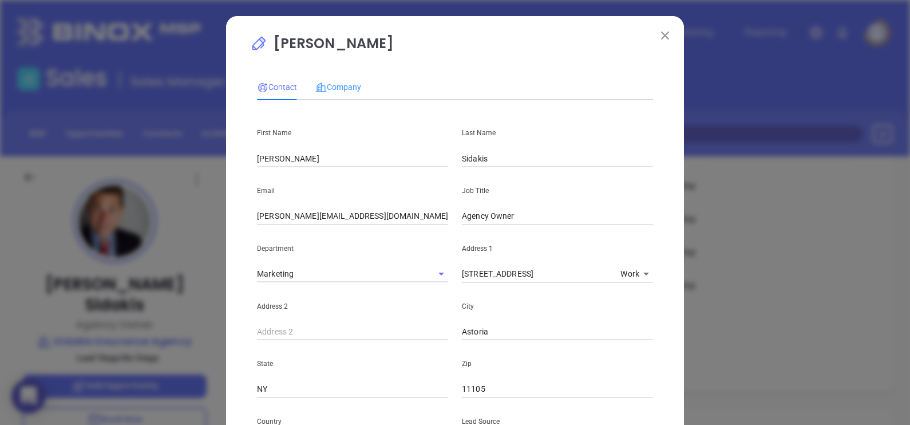
click at [338, 74] on div "Company" at bounding box center [338, 87] width 46 height 26
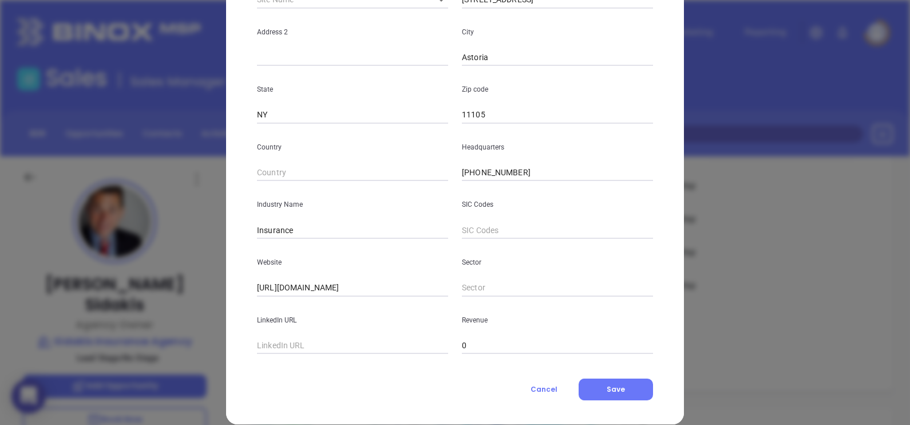
scroll to position [231, 0]
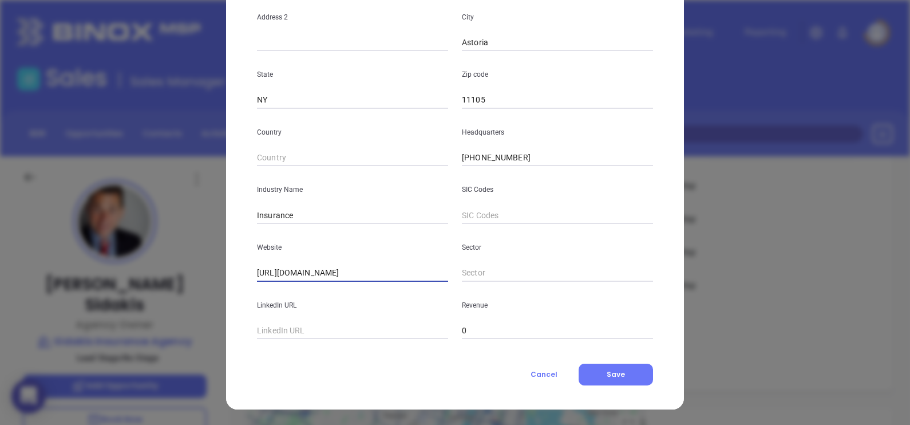
drag, startPoint x: 385, startPoint y: 275, endPoint x: 232, endPoint y: 262, distance: 153.3
click at [232, 262] on div "[PERSON_NAME] Contact Company First Name [PERSON_NAME] Name [PERSON_NAME] Email…" at bounding box center [455, 97] width 458 height 624
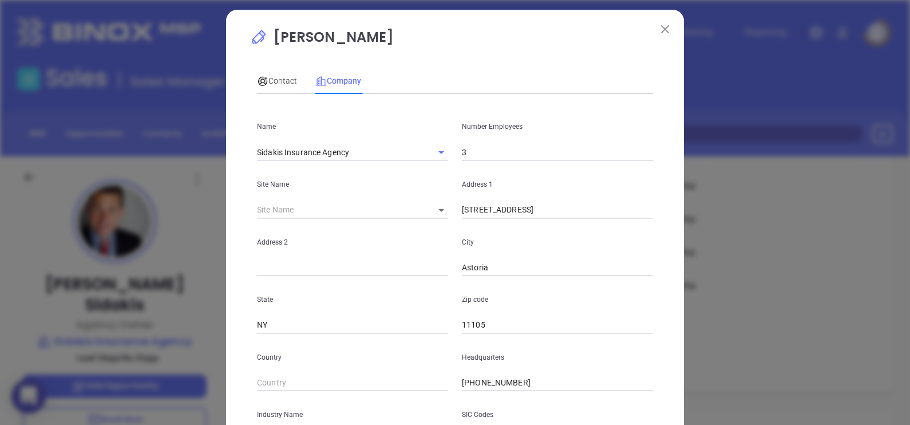
scroll to position [0, 0]
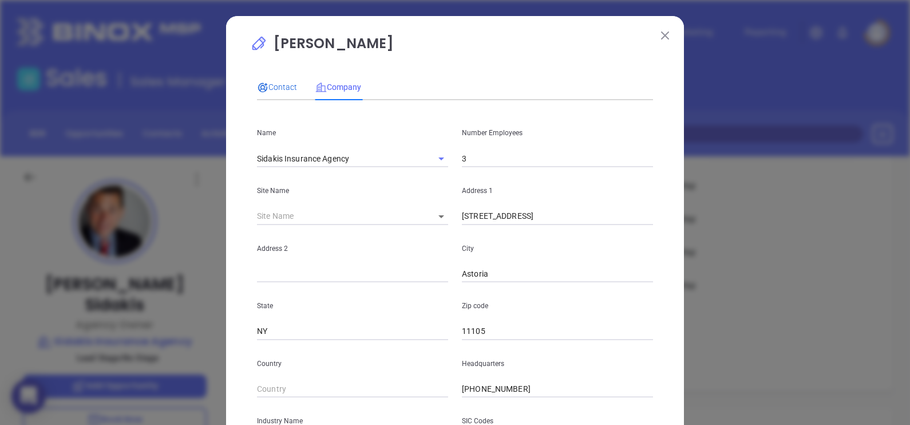
click at [286, 90] on span "Contact" at bounding box center [277, 86] width 40 height 9
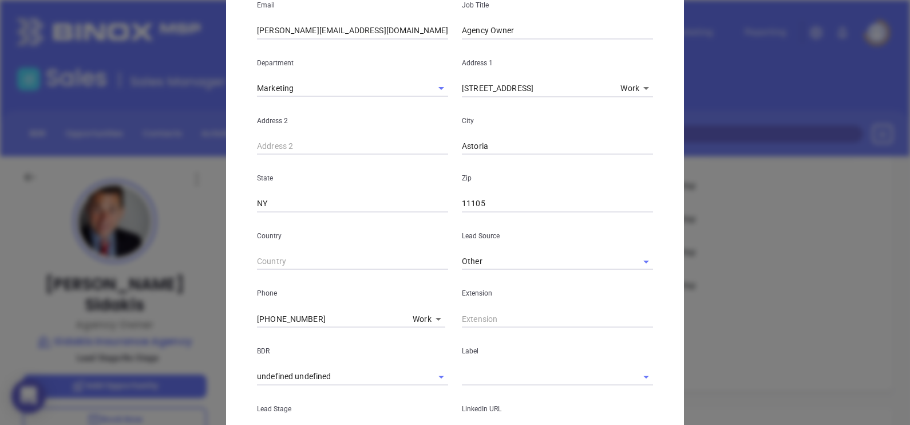
scroll to position [429, 0]
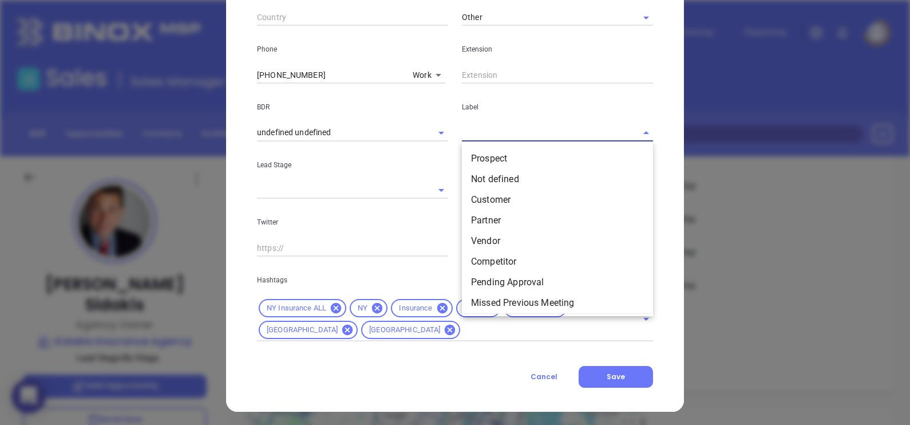
click at [503, 137] on input "text" at bounding box center [541, 132] width 159 height 17
click at [513, 155] on li "Prospect" at bounding box center [557, 158] width 191 height 21
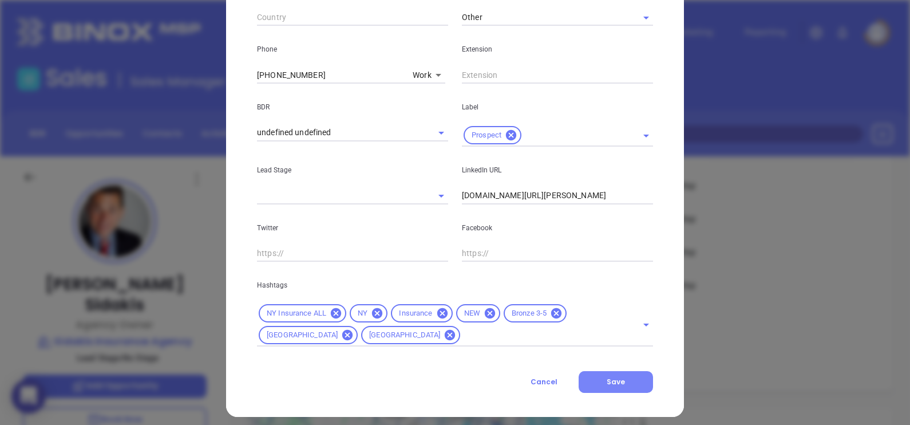
click at [618, 374] on button "Save" at bounding box center [616, 382] width 74 height 22
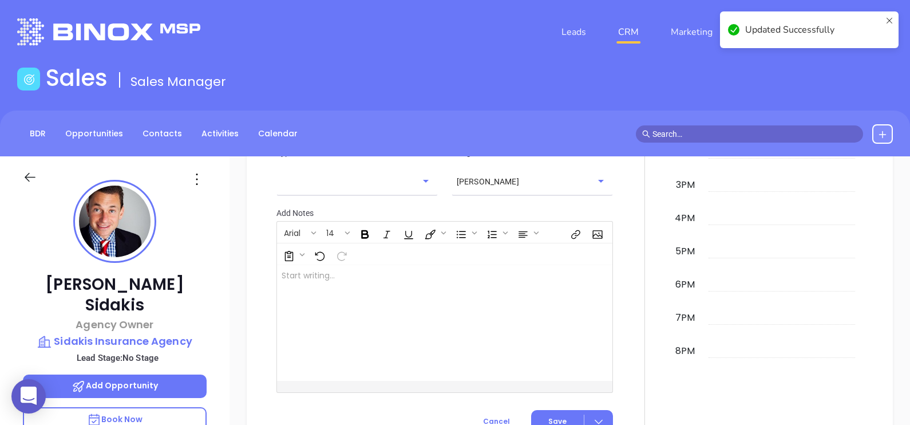
scroll to position [658, 0]
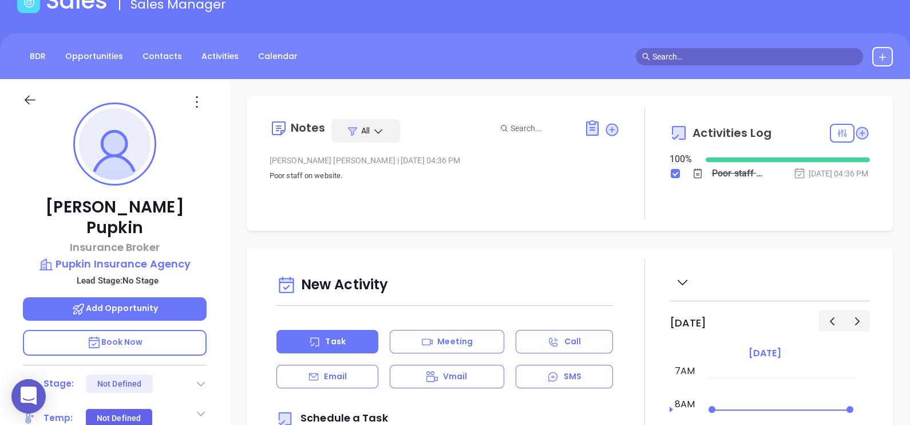
scroll to position [71, 0]
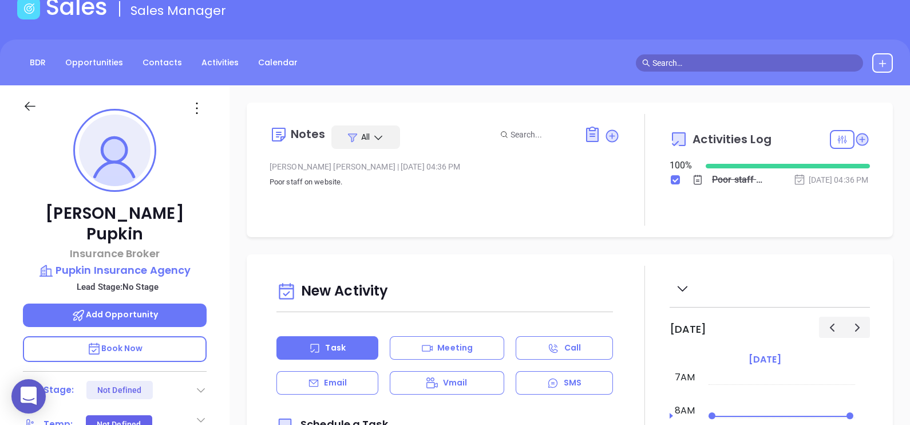
click at [200, 109] on icon at bounding box center [197, 108] width 18 height 18
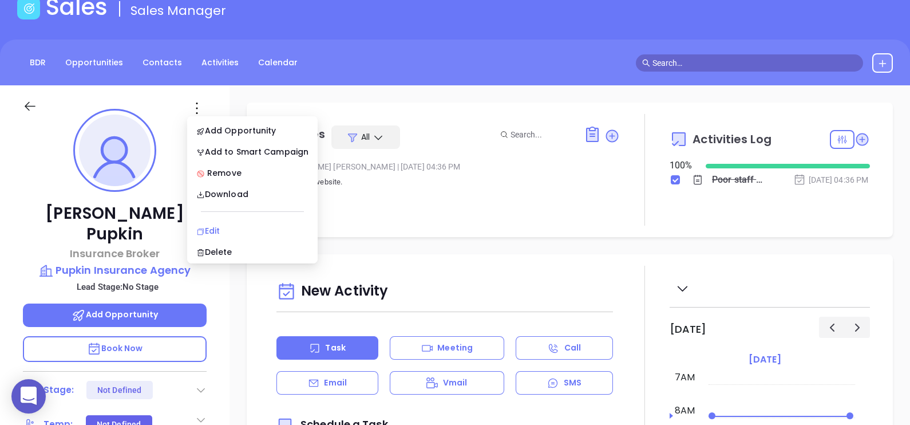
click at [228, 226] on div "Edit" at bounding box center [252, 230] width 112 height 13
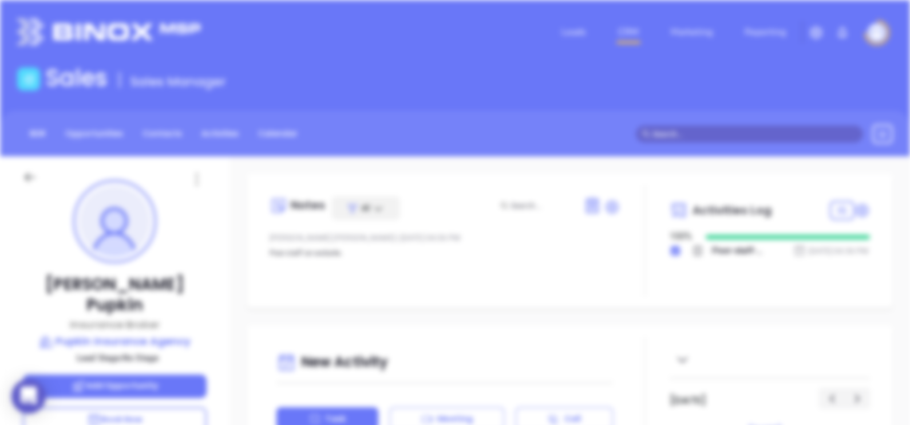
scroll to position [0, 0]
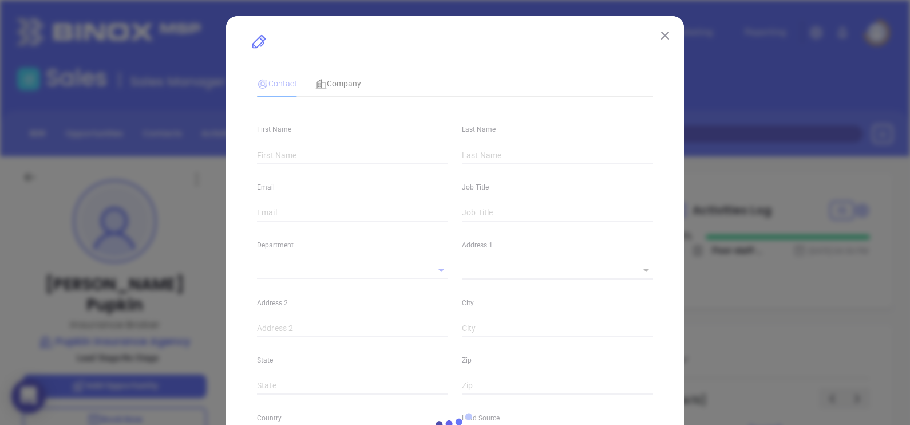
type input "[PERSON_NAME]"
type input "Pupkin"
type input "[EMAIL_ADDRESS][DOMAIN_NAME]"
type input "Insurance Broker"
type textarea "1852 [GEOGRAPHIC_DATA]"
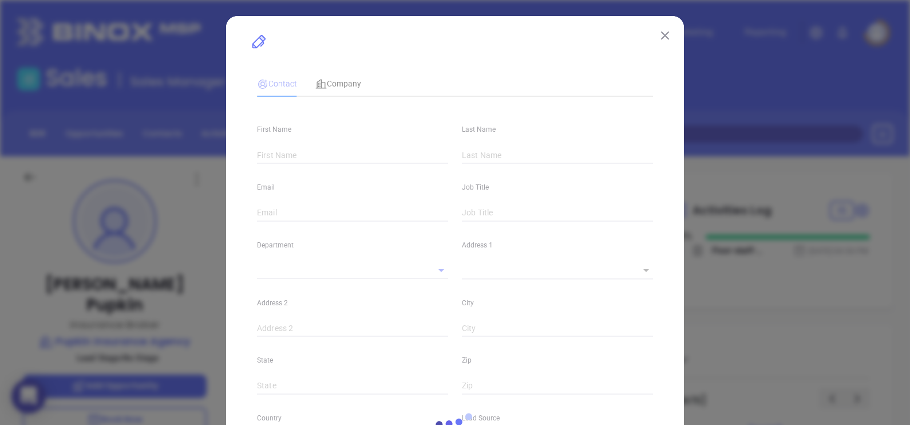
type input "1"
type input "[GEOGRAPHIC_DATA]"
type input "NY"
type input "11210"
type input "[DOMAIN_NAME][URL][PERSON_NAME]"
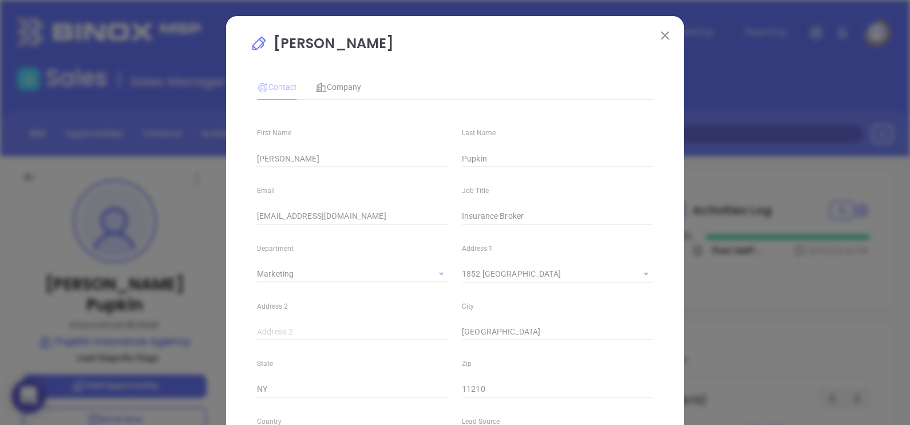
type input "Marketing"
type input "Other"
type input "undefined undefined"
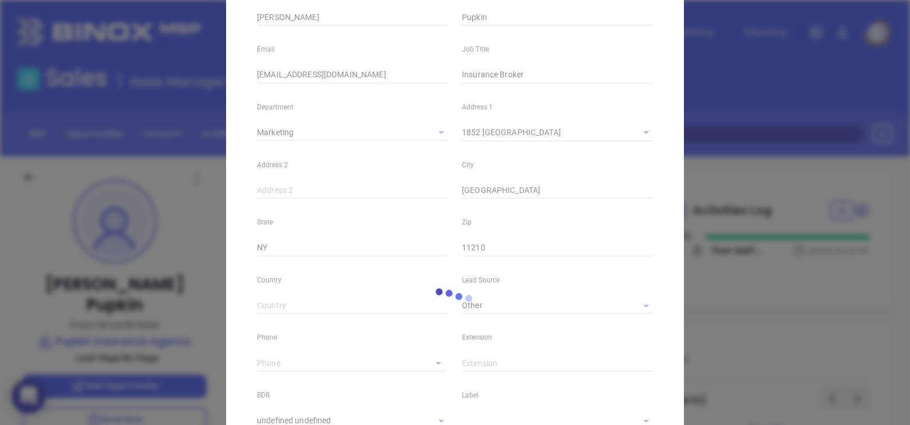
scroll to position [143, 0]
type input "[PHONE_NUMBER]"
type input "1"
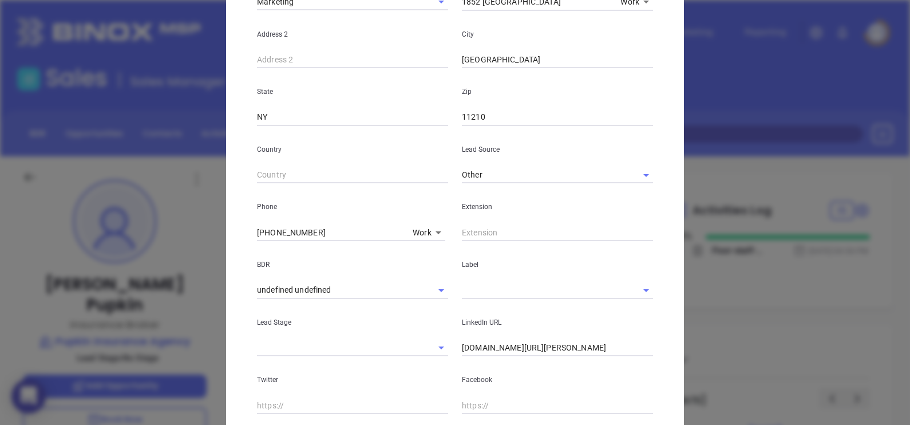
scroll to position [358, 0]
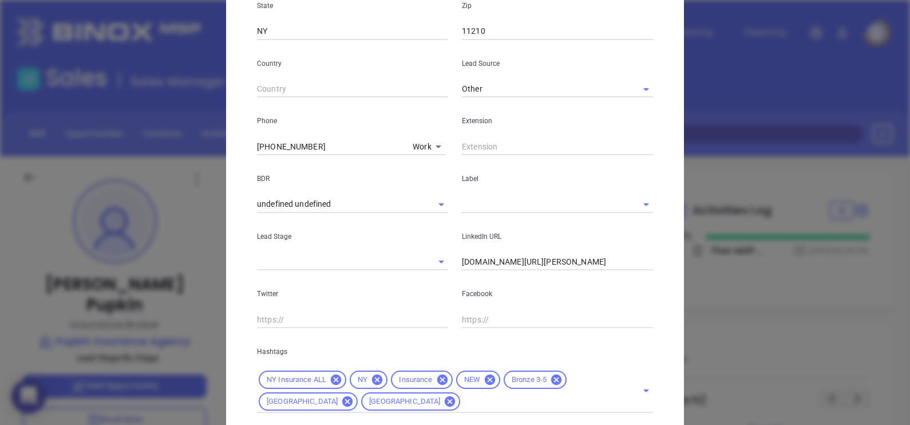
drag, startPoint x: 493, startPoint y: 195, endPoint x: 495, endPoint y: 205, distance: 11.0
click at [493, 195] on div at bounding box center [557, 203] width 191 height 19
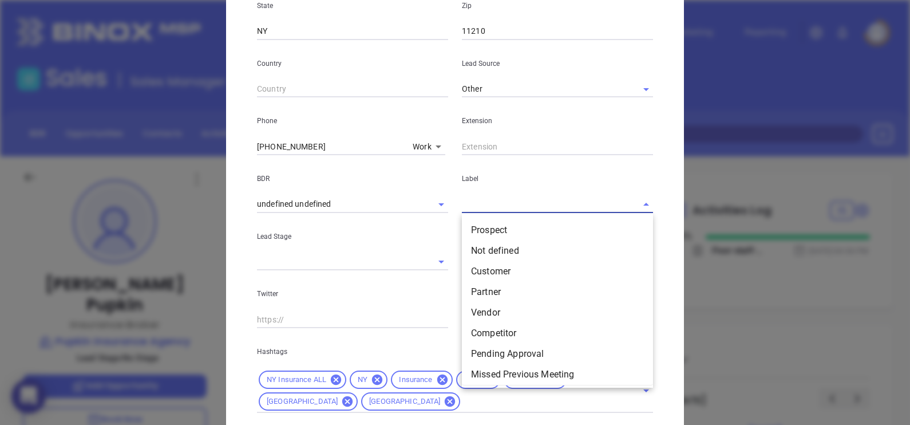
click at [517, 197] on input "text" at bounding box center [541, 204] width 159 height 17
click at [529, 228] on li "Prospect" at bounding box center [557, 230] width 191 height 21
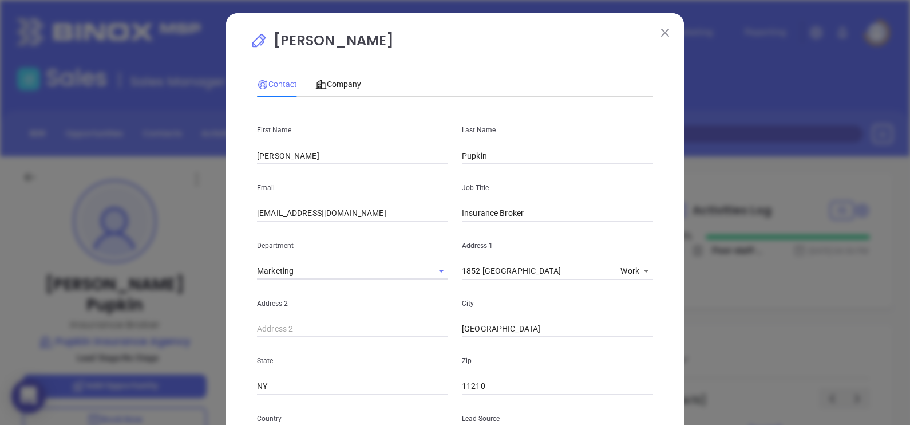
scroll to position [0, 0]
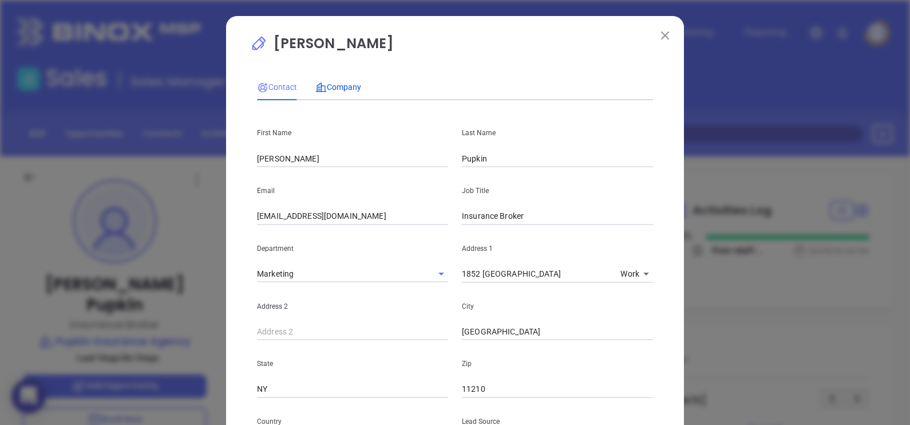
click at [332, 85] on span "Company" at bounding box center [338, 86] width 46 height 9
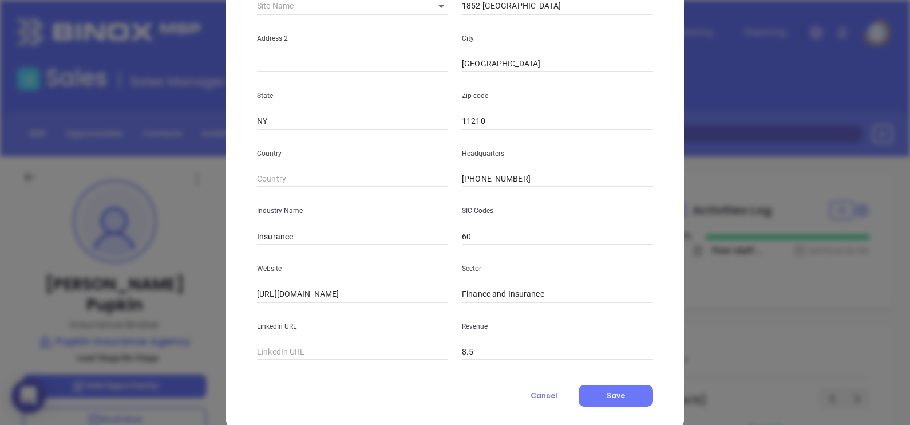
scroll to position [231, 0]
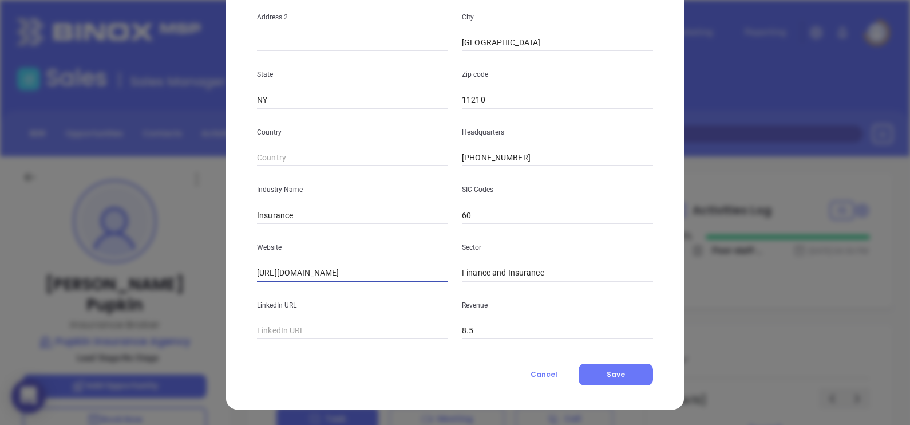
drag, startPoint x: 434, startPoint y: 268, endPoint x: 195, endPoint y: 272, distance: 239.3
click at [196, 271] on div "Steven Pupkin Contact Company First Name Steven Last Name Pupkin Email steven.p…" at bounding box center [455, 212] width 910 height 425
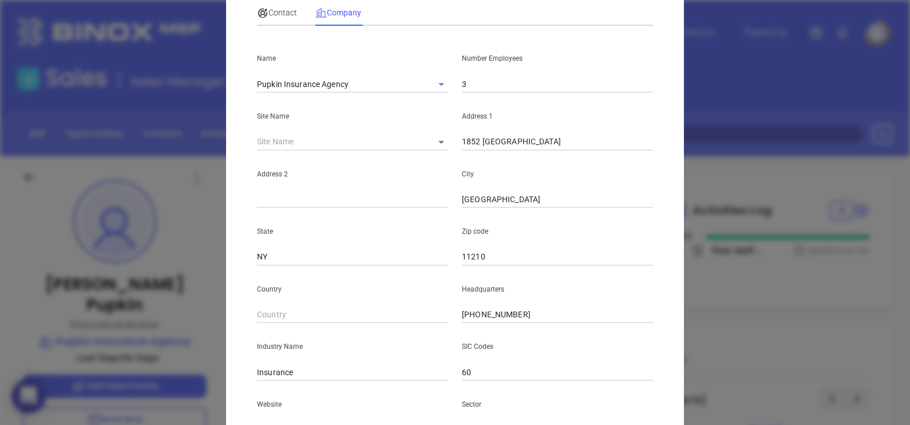
scroll to position [0, 0]
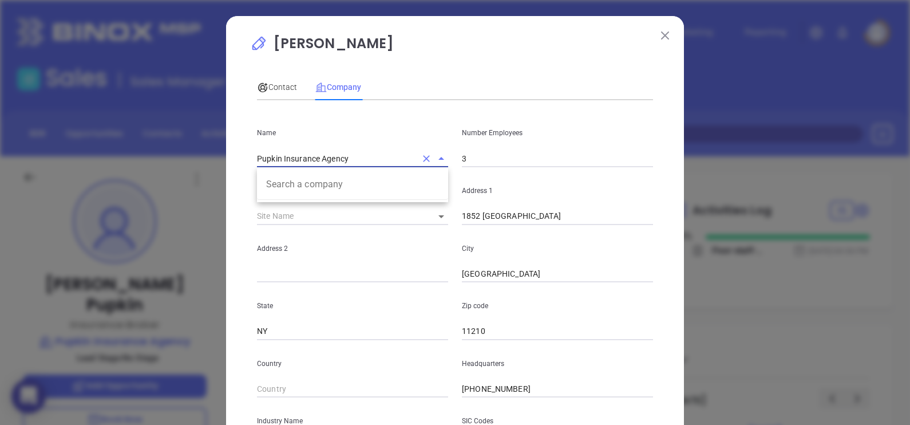
drag, startPoint x: 351, startPoint y: 160, endPoint x: 227, endPoint y: 159, distance: 124.8
click at [227, 159] on div "Steven Pupkin Contact Company First Name Steven Last Name Pupkin Email steven.p…" at bounding box center [455, 328] width 458 height 624
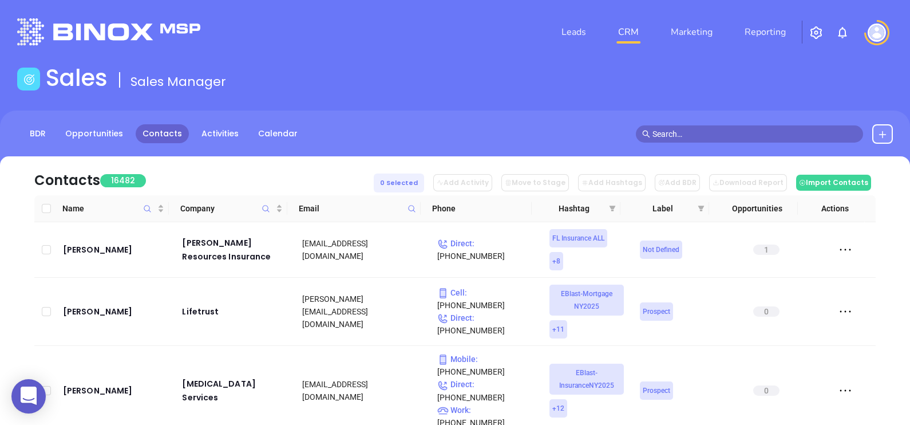
drag, startPoint x: 155, startPoint y: 124, endPoint x: 141, endPoint y: 135, distance: 18.3
click at [412, 209] on icon at bounding box center [411, 208] width 9 height 9
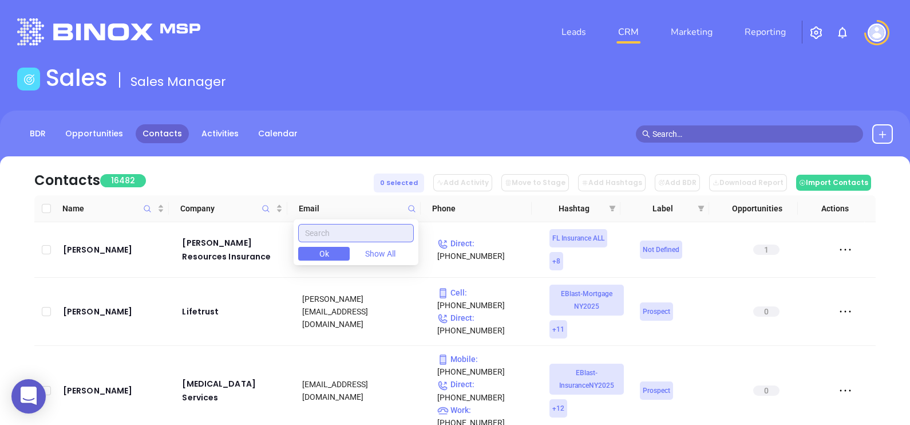
paste input "mac-brown.com"
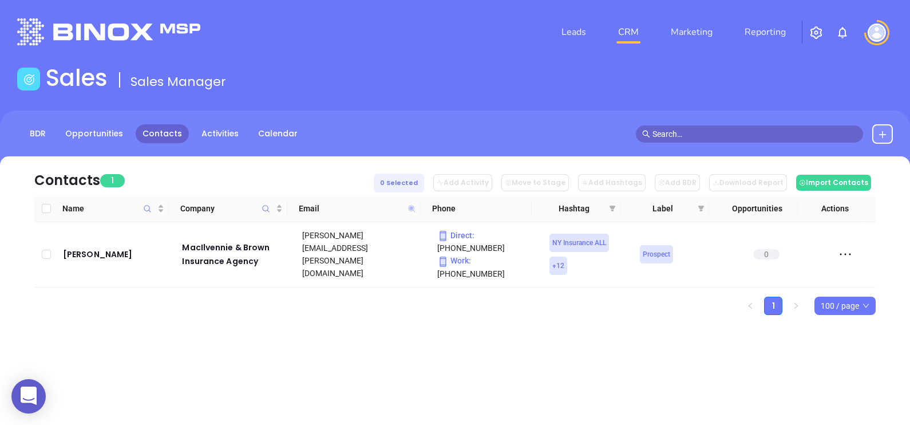
click at [412, 207] on icon at bounding box center [411, 208] width 7 height 7
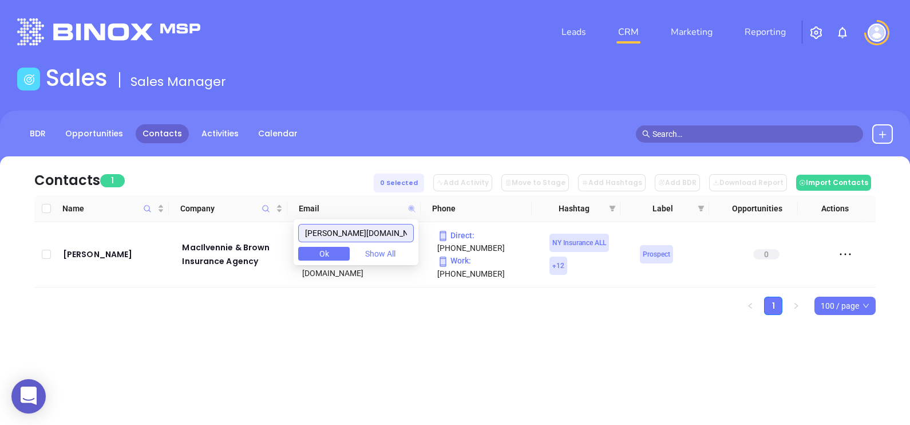
paste input "skupp"
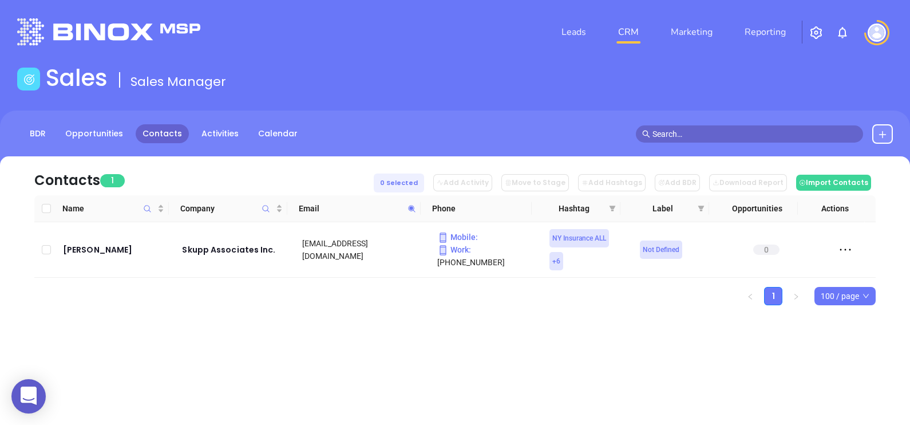
click at [415, 212] on span at bounding box center [411, 208] width 13 height 17
paste input "beaconagencygrou"
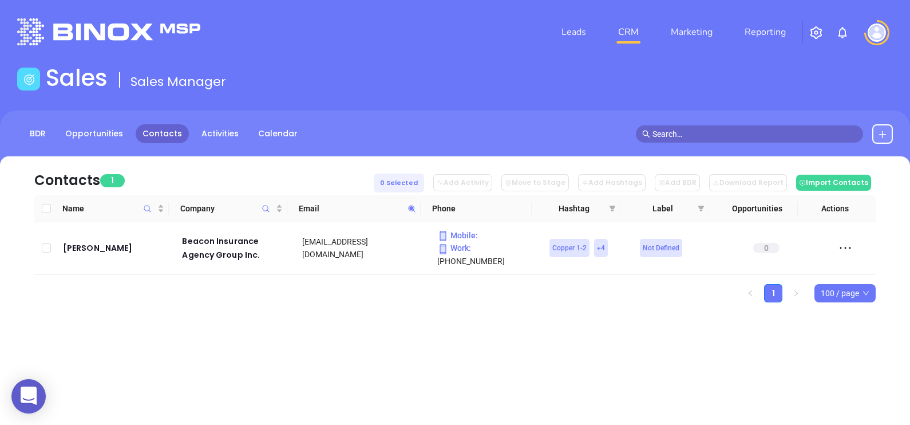
click at [415, 209] on icon at bounding box center [411, 208] width 9 height 9
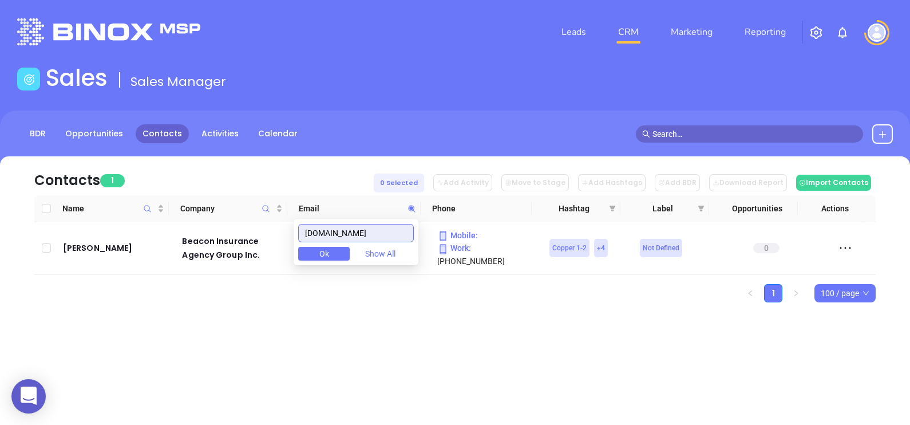
paste input "putmaninsuranceagency"
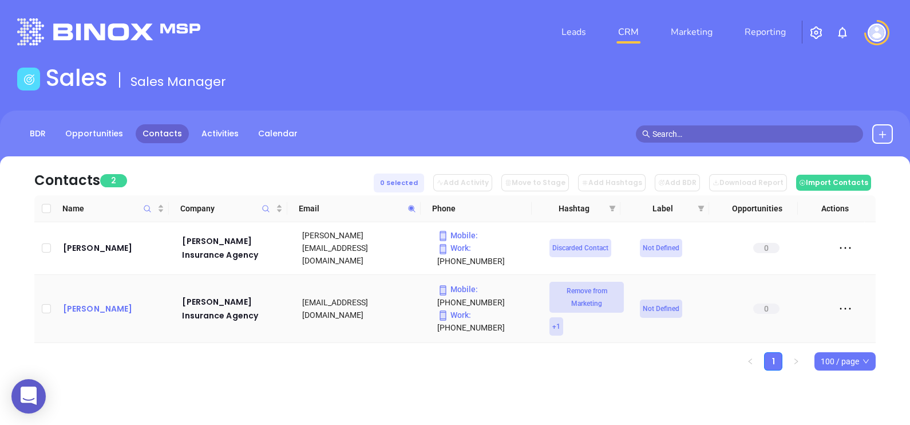
drag, startPoint x: 86, startPoint y: 304, endPoint x: 77, endPoint y: 298, distance: 10.8
click at [411, 211] on icon at bounding box center [411, 208] width 9 height 9
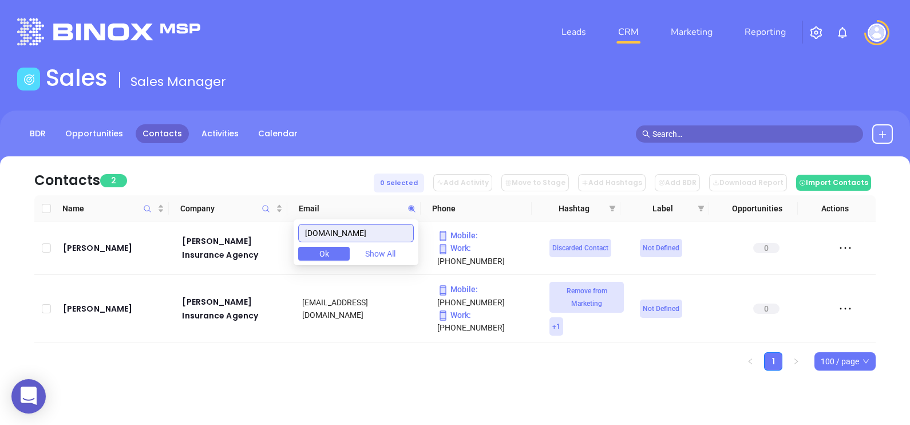
paste input "diblasi"
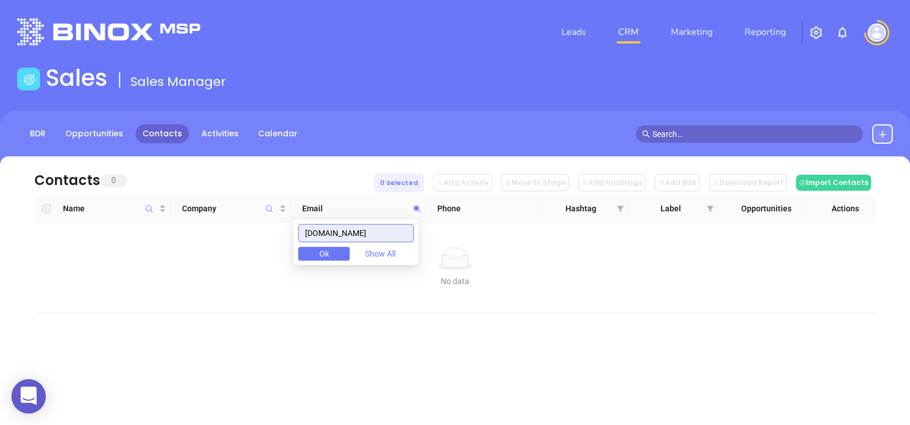
drag, startPoint x: 389, startPoint y: 229, endPoint x: 277, endPoint y: 221, distance: 111.9
click at [277, 221] on body "0 Leads CRM Marketing Reporting Financial Leads Leads Sales Sales Manager BDR O…" at bounding box center [455, 212] width 910 height 425
paste input "01insurance"
drag, startPoint x: 392, startPoint y: 224, endPoint x: 255, endPoint y: 231, distance: 137.5
click at [262, 232] on body "0 Leads CRM Marketing Reporting Financial Leads Leads Sales Sales Manager BDR O…" at bounding box center [455, 212] width 910 height 425
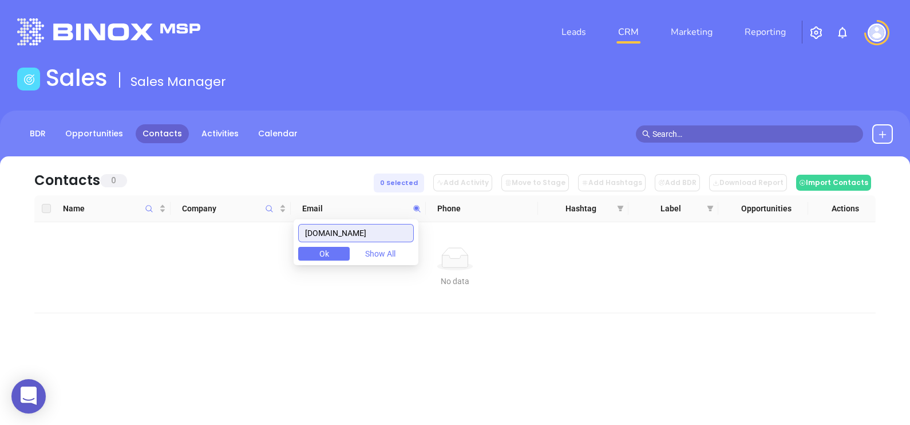
paste input "phillipsbrokerag"
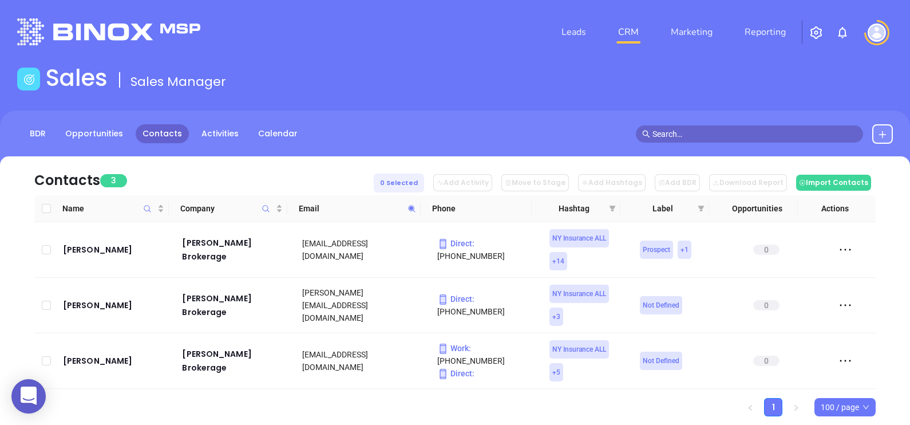
click at [340, 389] on div "Name Company Email Phone Hashtag Label Opportunities Actions Peter Phillips Phi…" at bounding box center [454, 305] width 841 height 221
click at [414, 205] on icon at bounding box center [411, 208] width 9 height 9
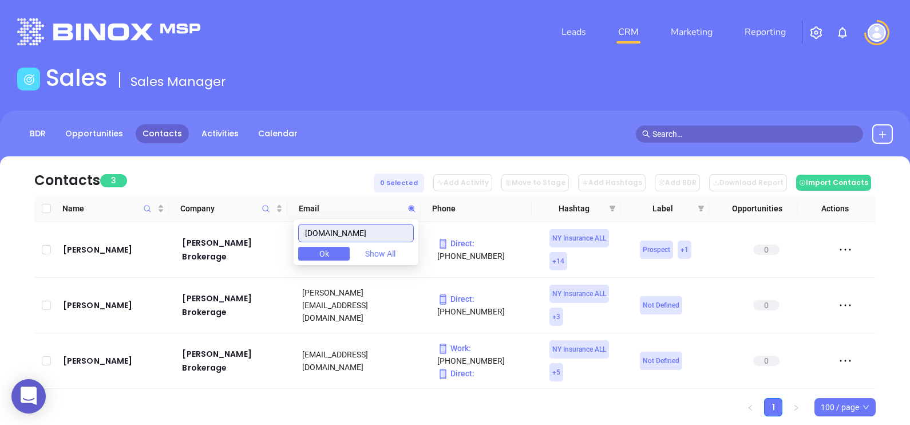
paste input "wordeninsuranceagency"
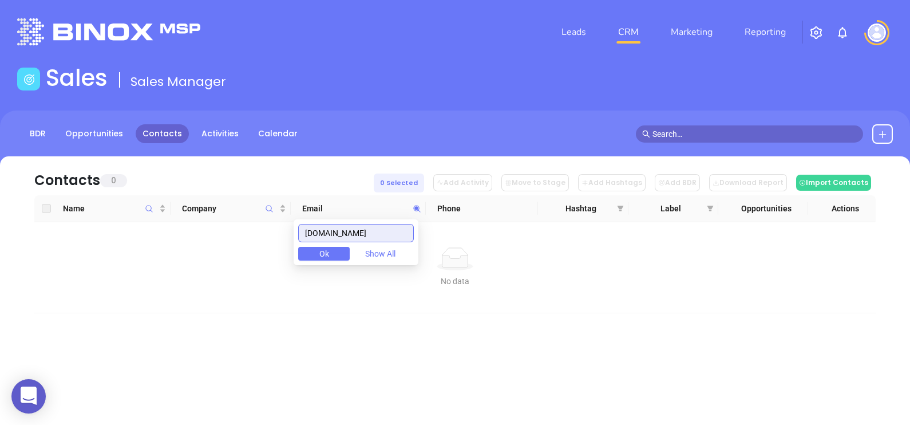
click at [398, 235] on input "wordeninsuranceagency.com" at bounding box center [356, 233] width 116 height 18
click at [398, 234] on input "wordeninsuranceagency.com" at bounding box center [356, 233] width 116 height 18
click at [398, 233] on input "wordeninsuranceagency.com" at bounding box center [356, 233] width 116 height 18
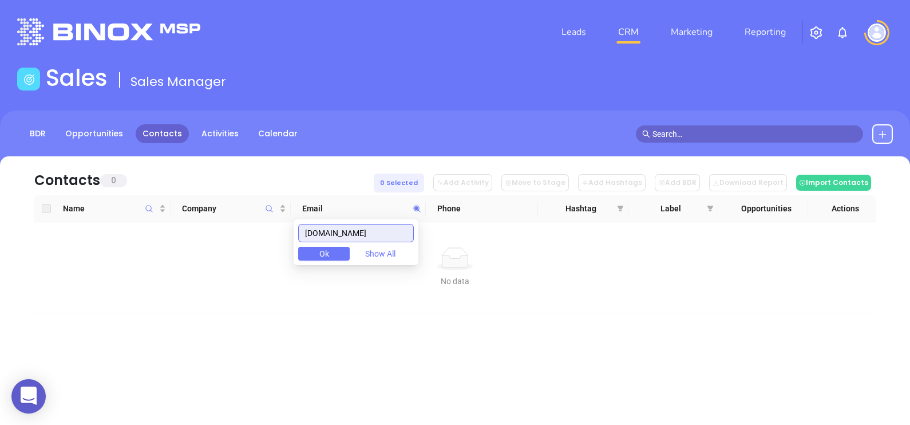
paste input "albionagencies"
drag, startPoint x: 399, startPoint y: 225, endPoint x: 229, endPoint y: 207, distance: 171.0
click at [232, 207] on body "0 Leads CRM Marketing Reporting Financial Leads Leads Sales Sales Manager BDR O…" at bounding box center [455, 212] width 910 height 425
paste input "nsainsure"
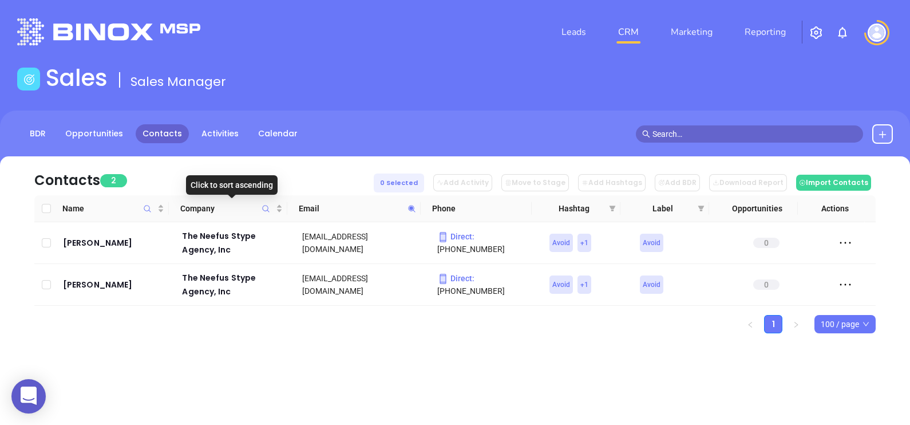
drag, startPoint x: 238, startPoint y: 203, endPoint x: 129, endPoint y: 353, distance: 185.2
click at [129, 353] on div "Contacts 2 0 Selected Add Activity Move to Stage Add Hashtags Add BDR Download …" at bounding box center [455, 264] width 910 height 217
click at [409, 204] on icon at bounding box center [411, 208] width 9 height 9
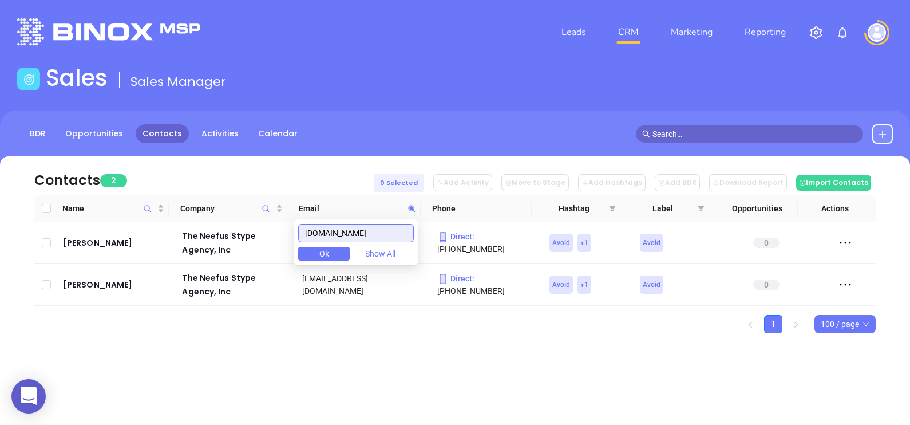
click at [392, 236] on input "nsainsure.com" at bounding box center [356, 233] width 116 height 18
click at [393, 236] on input "nsainsure.com" at bounding box center [356, 233] width 116 height 18
paste input "pjonesagencyllc"
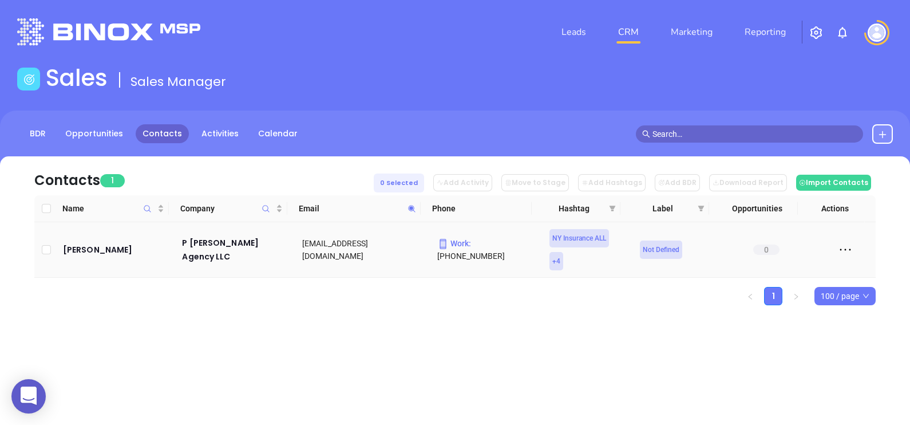
drag, startPoint x: 86, startPoint y: 236, endPoint x: 477, endPoint y: 360, distance: 410.0
click at [477, 360] on div "Leads CRM Marketing Reporting Financial Leads Leads Sales Sales Manager BDR Opp…" at bounding box center [455, 212] width 910 height 425
click at [409, 208] on icon at bounding box center [411, 208] width 7 height 7
paste input "walshduffield"
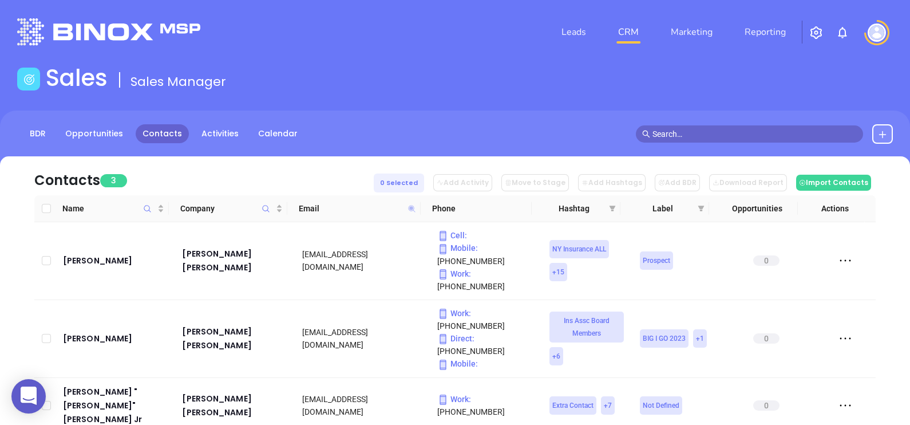
click at [409, 208] on icon at bounding box center [411, 208] width 9 height 9
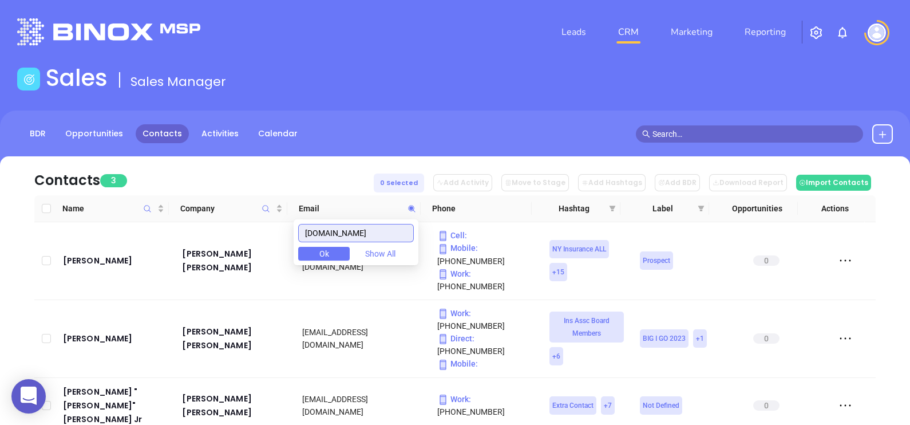
paste input "tillyagency"
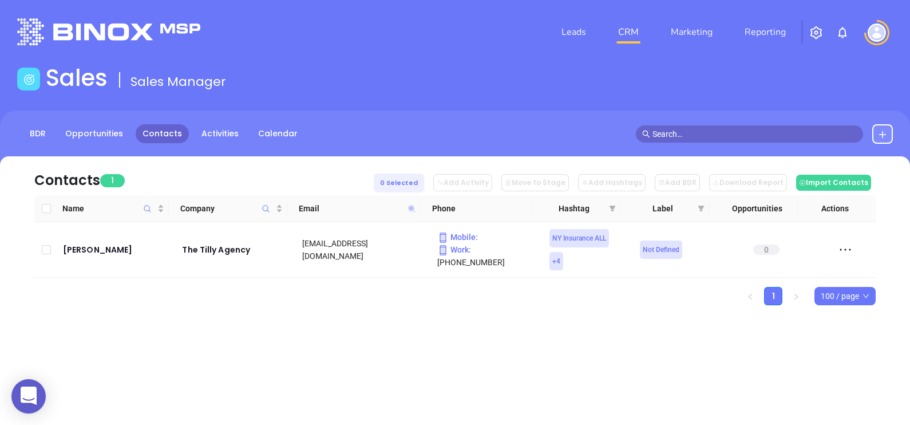
click at [410, 207] on icon at bounding box center [411, 208] width 7 height 7
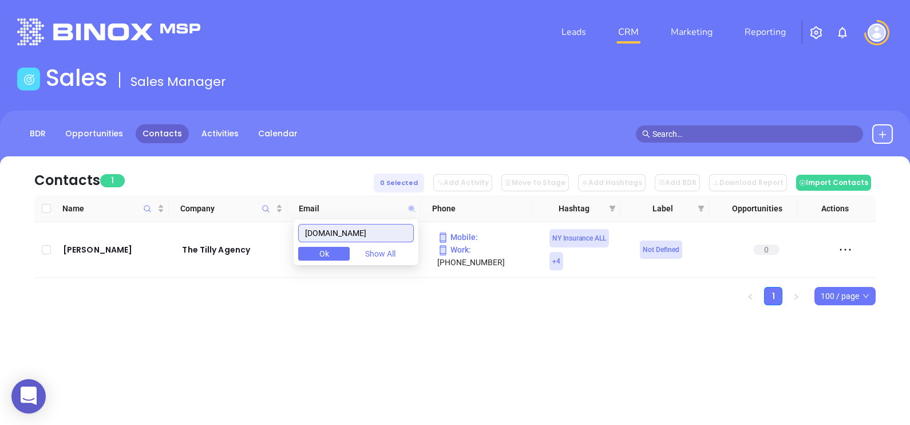
paste input "elwoodjordans"
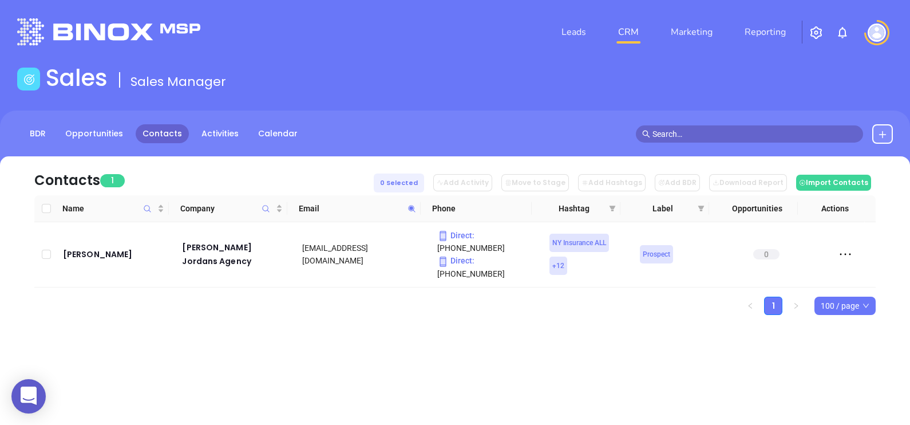
click at [414, 209] on icon at bounding box center [411, 208] width 7 height 7
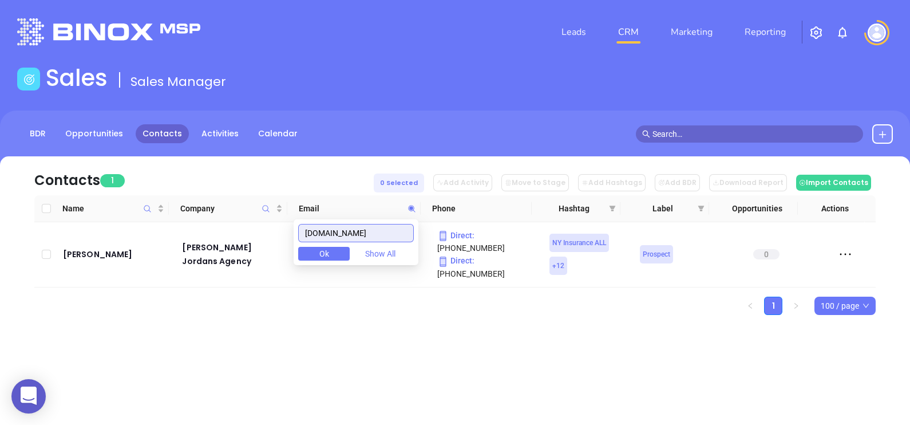
paste input "kayla.gordon@setterpointi"
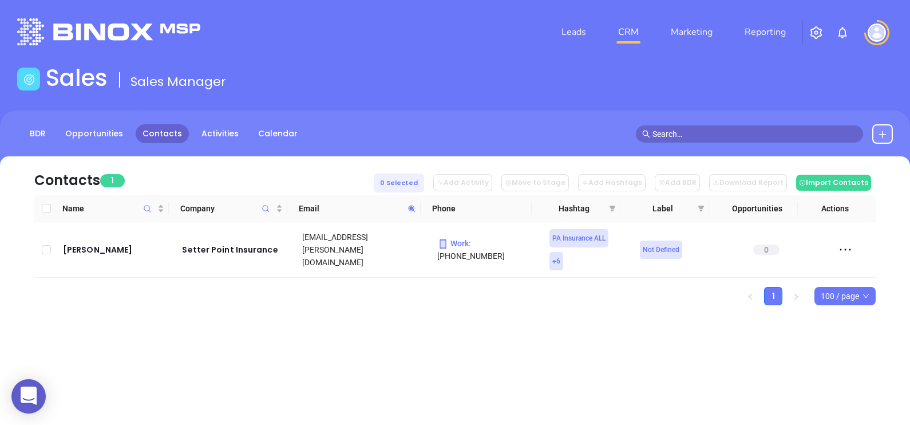
click at [413, 209] on icon at bounding box center [411, 208] width 9 height 9
paste input "arcade-knight"
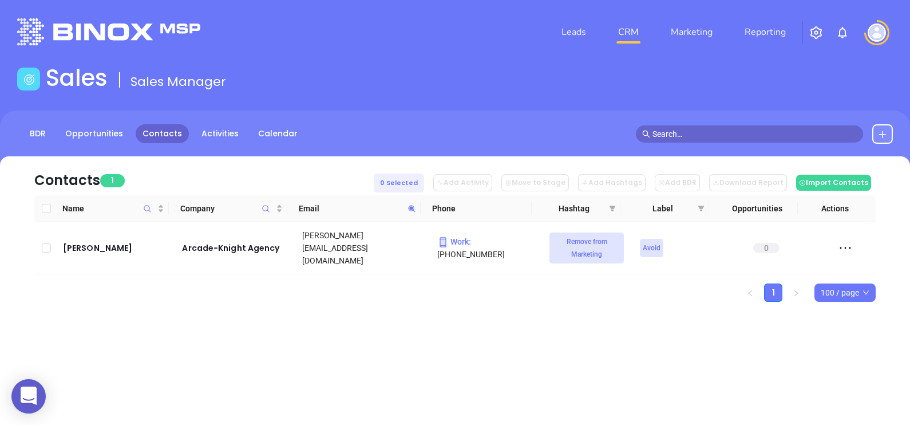
drag, startPoint x: 172, startPoint y: 123, endPoint x: 158, endPoint y: 136, distance: 19.0
click at [409, 209] on icon at bounding box center [411, 208] width 7 height 7
click at [409, 211] on icon at bounding box center [411, 208] width 9 height 9
paste input "sellersinsurance"
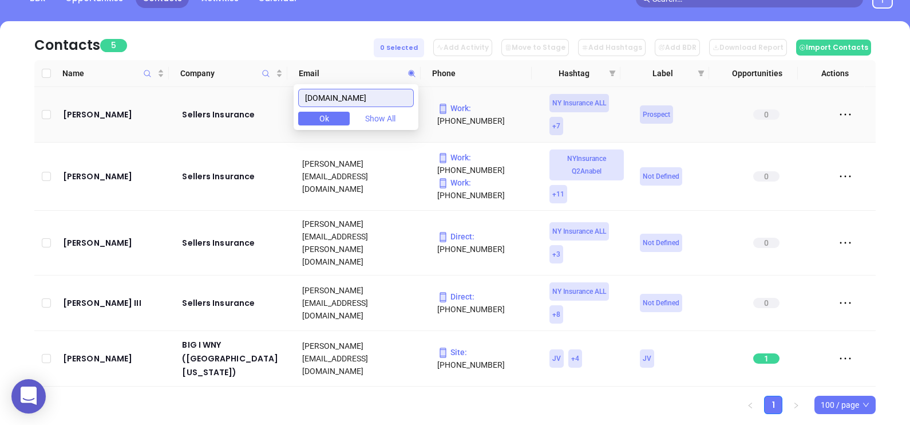
scroll to position [140, 0]
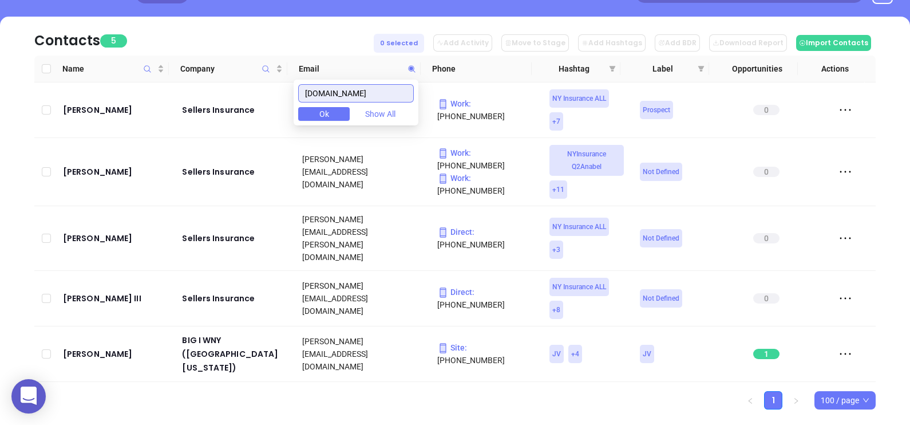
type input "sellersinsurance.com"
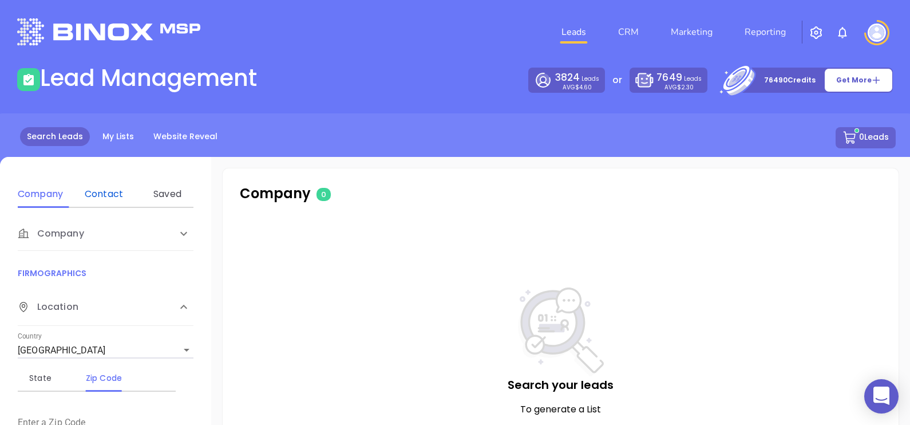
click at [114, 197] on div "Contact" at bounding box center [103, 194] width 45 height 14
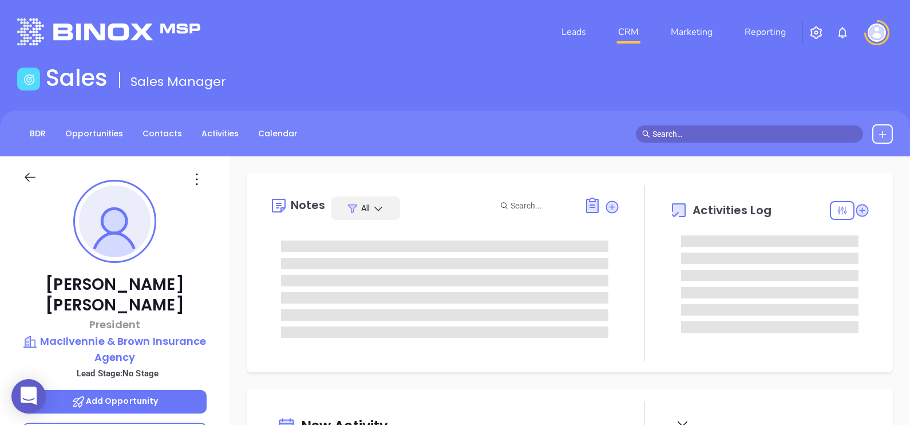
type input "[DATE]"
type input "[PERSON_NAME]"
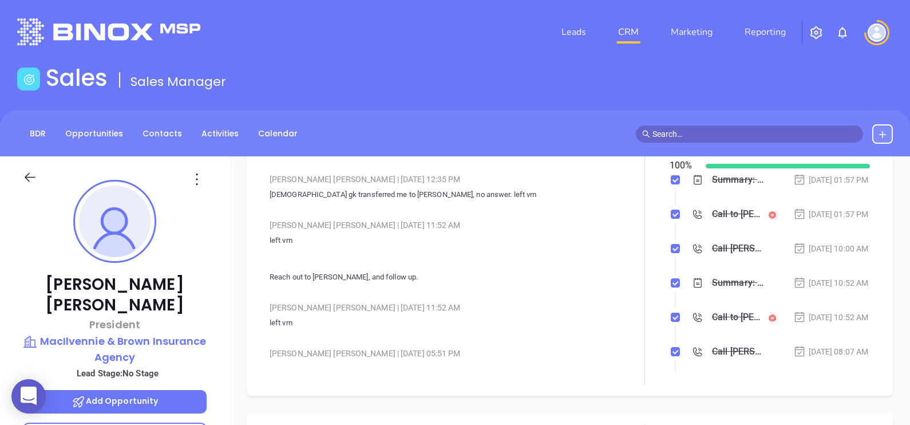
scroll to position [2444, 0]
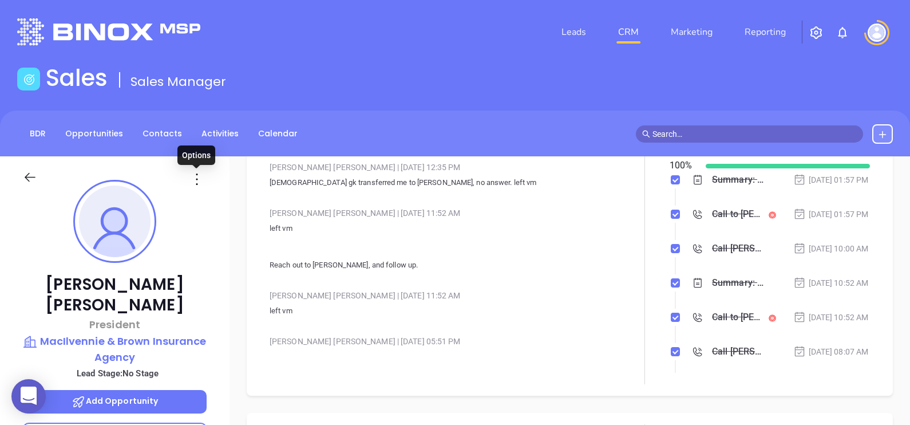
click at [195, 176] on icon at bounding box center [197, 179] width 18 height 18
drag, startPoint x: 26, startPoint y: 225, endPoint x: 37, endPoint y: 225, distance: 11.4
click at [26, 227] on div "Brendan Higgins President MacIlvennie & Brown Insurance Agency Lead Stage: No S…" at bounding box center [114, 421] width 229 height 531
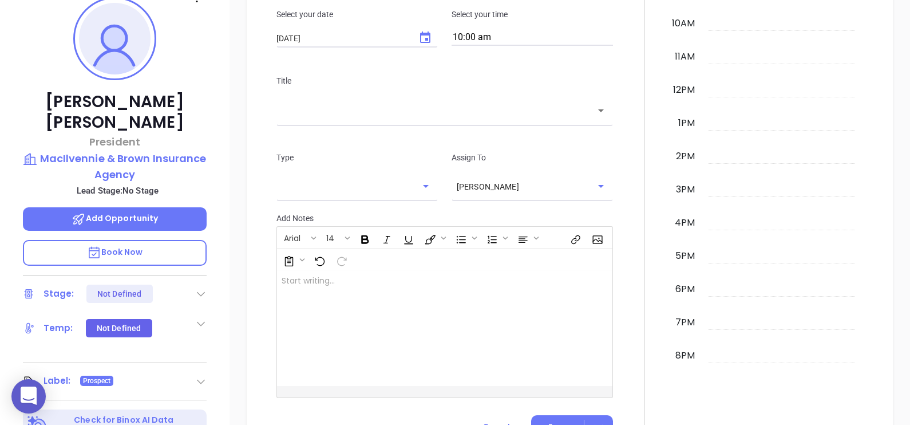
scroll to position [175, 0]
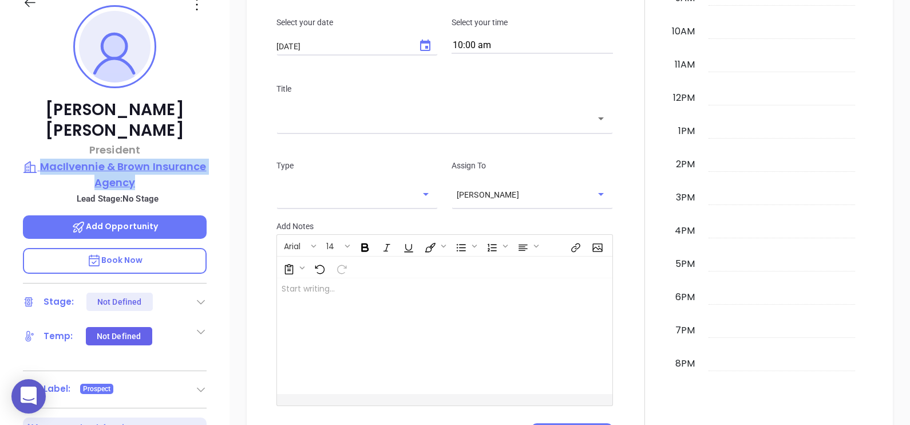
drag, startPoint x: 221, startPoint y: 159, endPoint x: 43, endPoint y: 141, distance: 178.9
click at [43, 141] on div "Brendan Higgins President MacIlvennie & Brown Insurance Agency Lead Stage: No S…" at bounding box center [114, 247] width 229 height 531
copy p "MacIlvennie & Brown Insurance Agency"
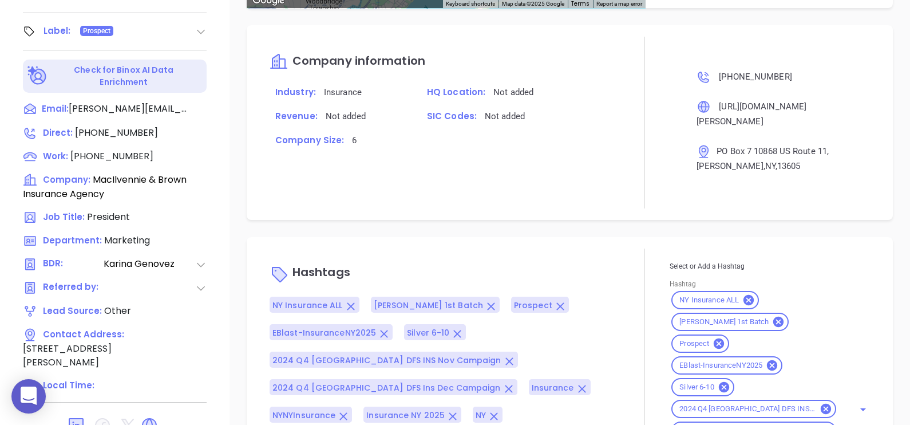
scroll to position [897, 0]
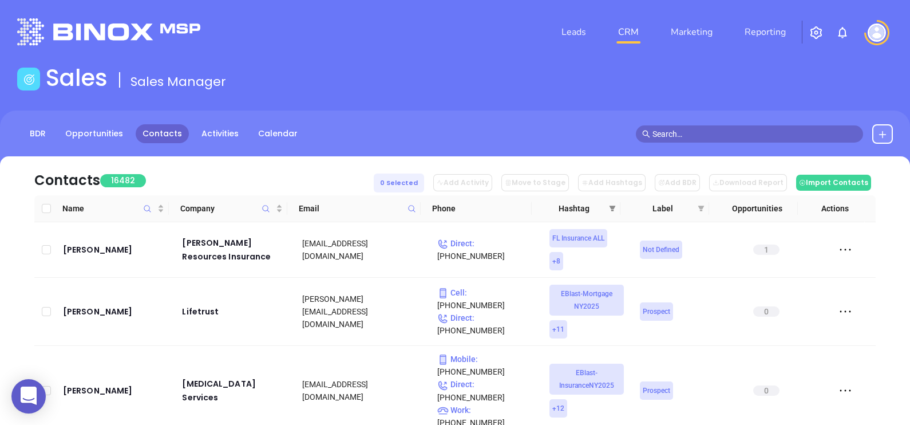
click at [614, 208] on icon "filter" at bounding box center [612, 208] width 7 height 7
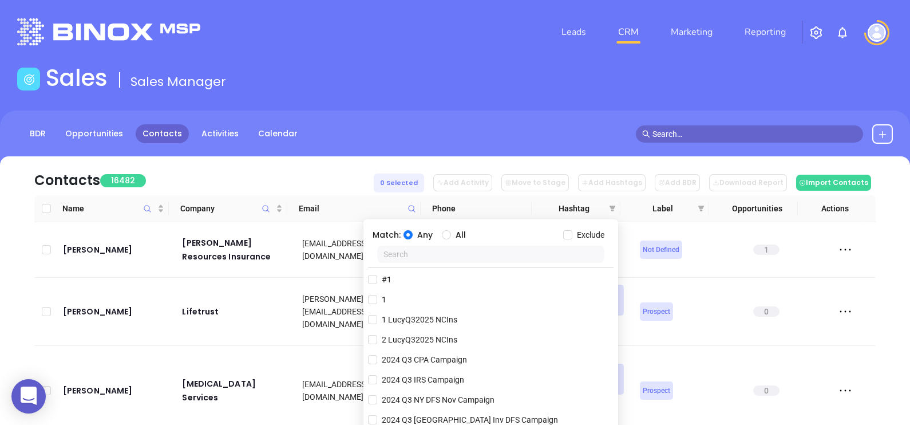
click at [407, 254] on input "text" at bounding box center [491, 254] width 228 height 17
type input "ny ins"
click at [419, 286] on label "NY Insurance ALL" at bounding box center [409, 279] width 82 height 17
click at [377, 284] on input "NY Insurance ALL" at bounding box center [372, 279] width 9 height 9
checkbox input "true"
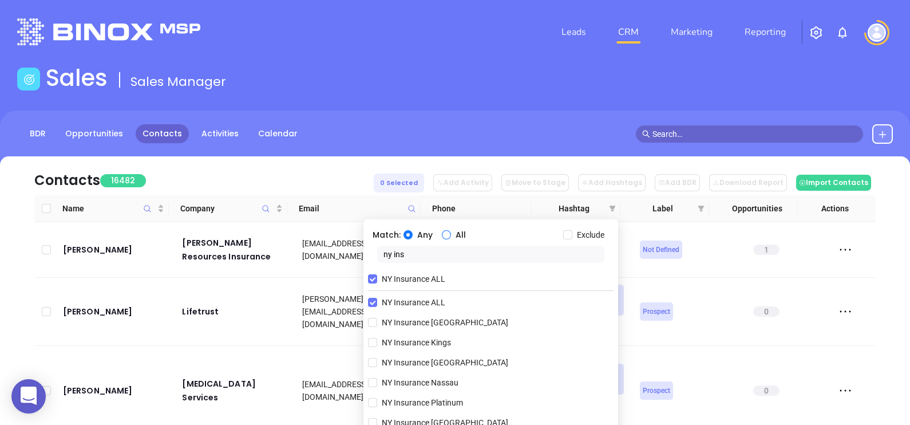
click at [448, 238] on input "All" at bounding box center [446, 234] width 9 height 9
radio input "true"
click at [421, 259] on input "ny ins" at bounding box center [491, 254] width 228 height 17
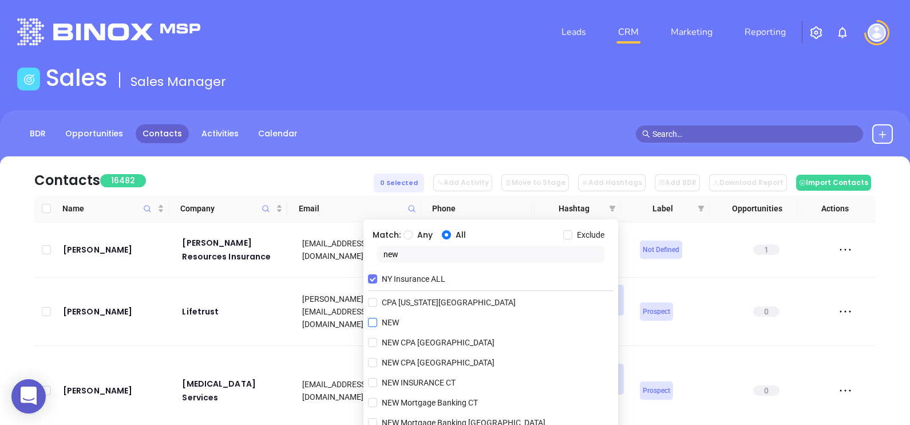
type input "new"
click at [393, 323] on span "NEW" at bounding box center [390, 322] width 26 height 13
click at [377, 323] on input "NEW" at bounding box center [372, 322] width 9 height 9
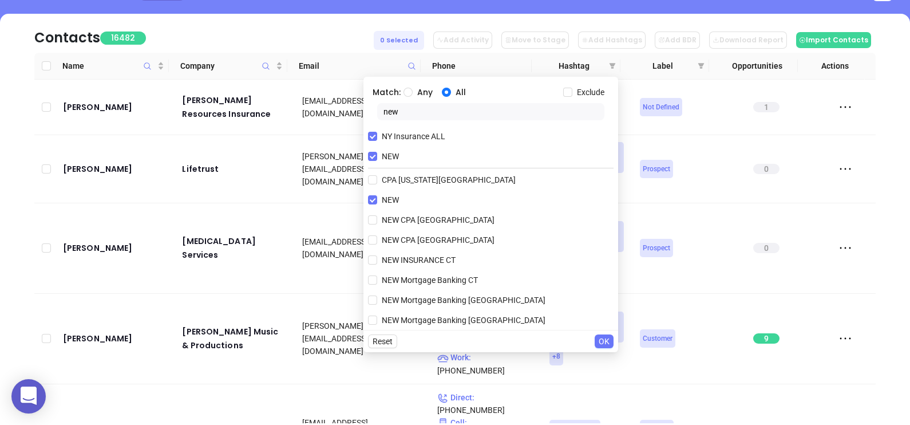
scroll to position [143, 0]
click at [607, 338] on span "OK" at bounding box center [604, 341] width 11 height 13
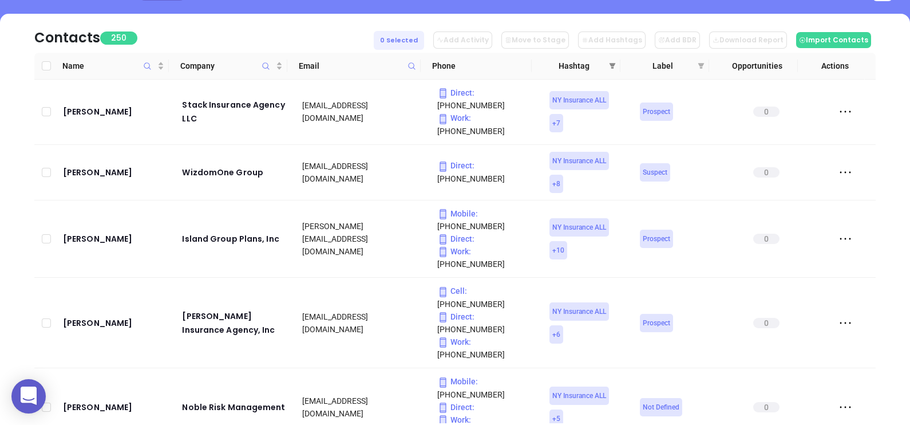
click at [614, 62] on icon "filter" at bounding box center [612, 65] width 7 height 7
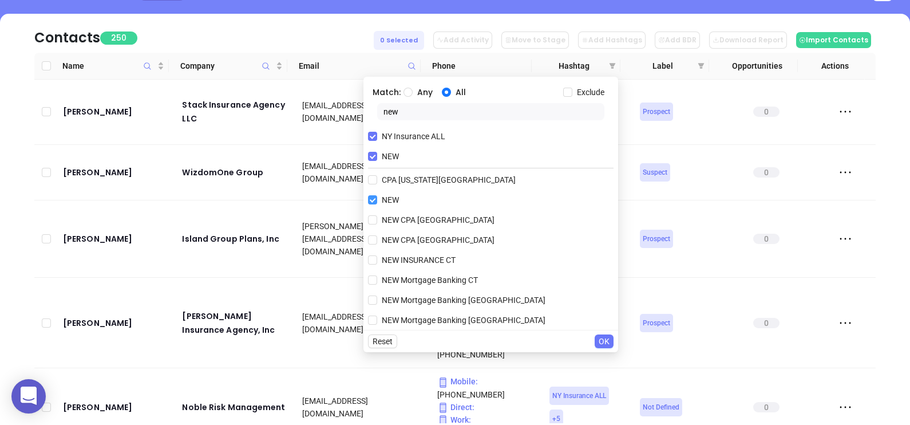
click at [374, 197] on input "NEW" at bounding box center [372, 199] width 9 height 9
checkbox input "false"
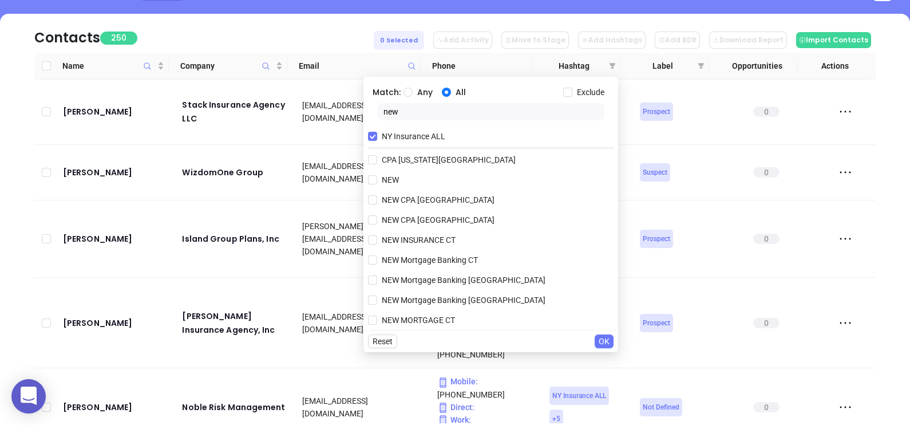
drag, startPoint x: 421, startPoint y: 113, endPoint x: 361, endPoint y: 112, distance: 60.1
click at [361, 112] on body "0 Leads CRM Marketing Reporting Financial Leads Leads Sales Sales Manager BDR O…" at bounding box center [455, 69] width 910 height 425
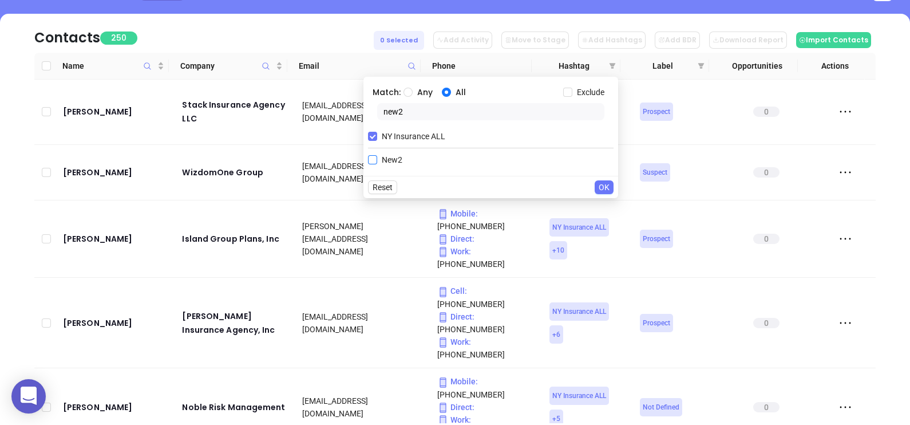
type input "new2"
click at [383, 155] on span "New2" at bounding box center [392, 159] width 30 height 13
click at [377, 155] on input "New2" at bounding box center [372, 159] width 9 height 9
checkbox input "true"
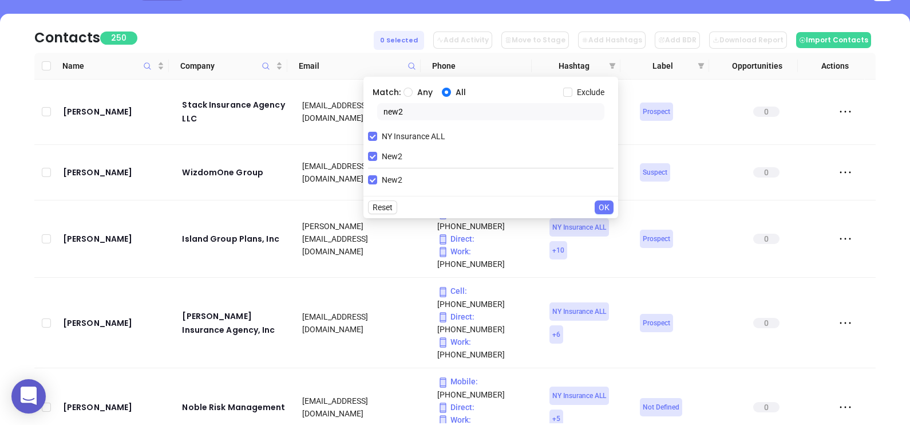
click at [603, 207] on span "OK" at bounding box center [604, 207] width 11 height 13
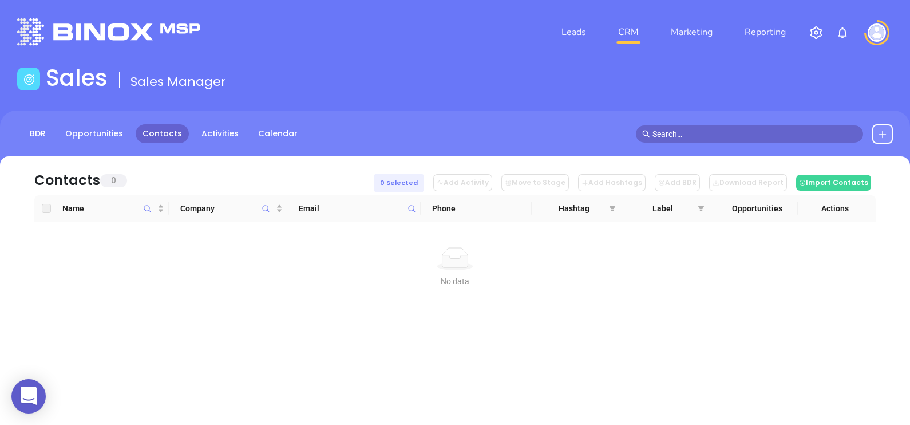
scroll to position [0, 0]
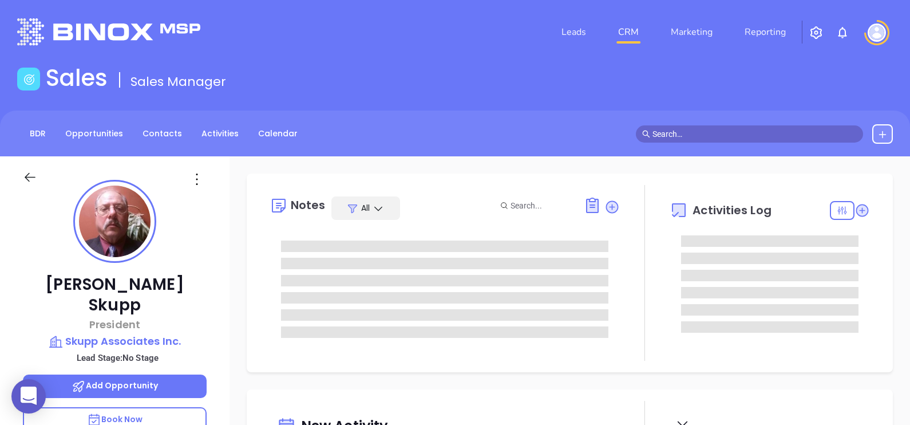
type input "[DATE]"
type input "[PERSON_NAME]"
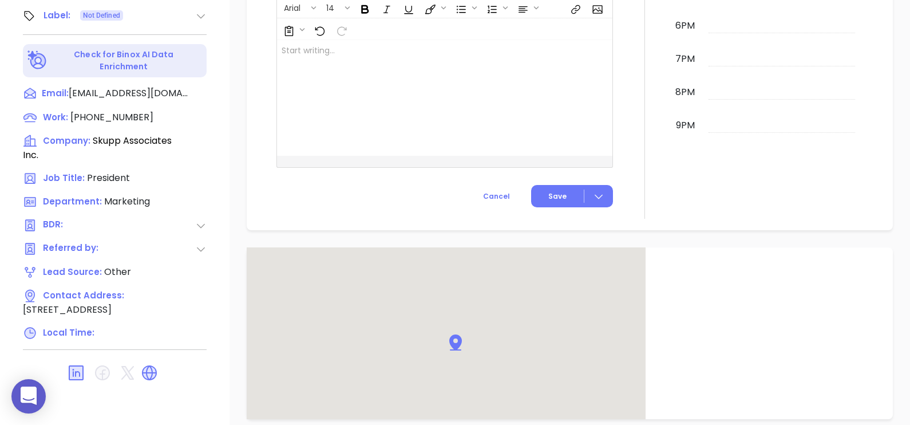
scroll to position [358, 0]
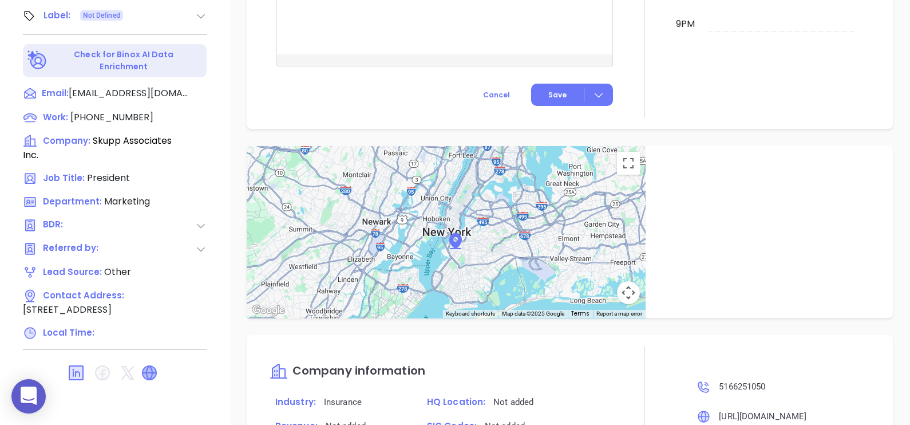
drag, startPoint x: 152, startPoint y: 343, endPoint x: 168, endPoint y: 334, distance: 18.7
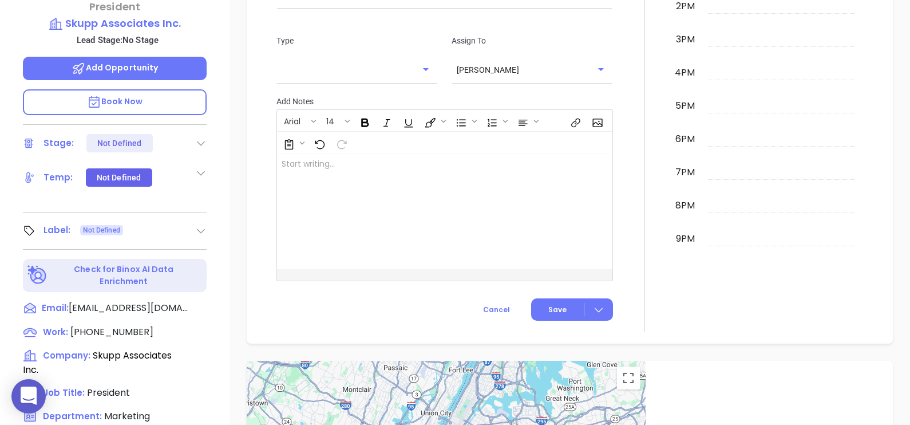
scroll to position [31, 0]
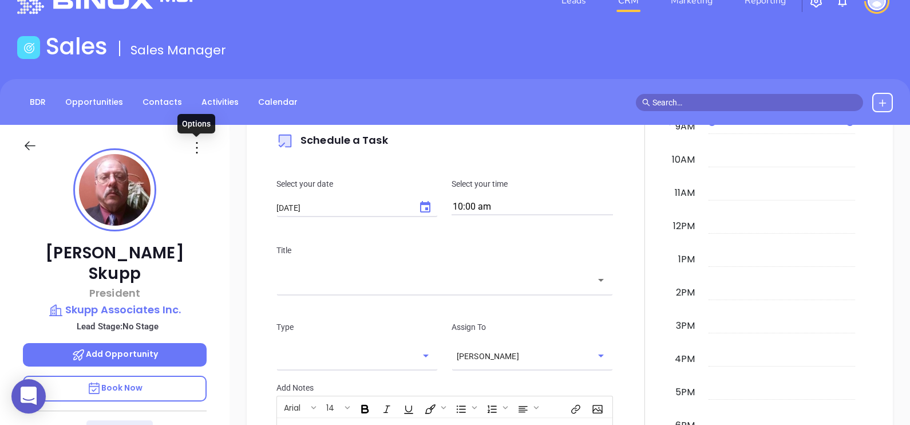
click at [201, 148] on icon at bounding box center [197, 147] width 18 height 18
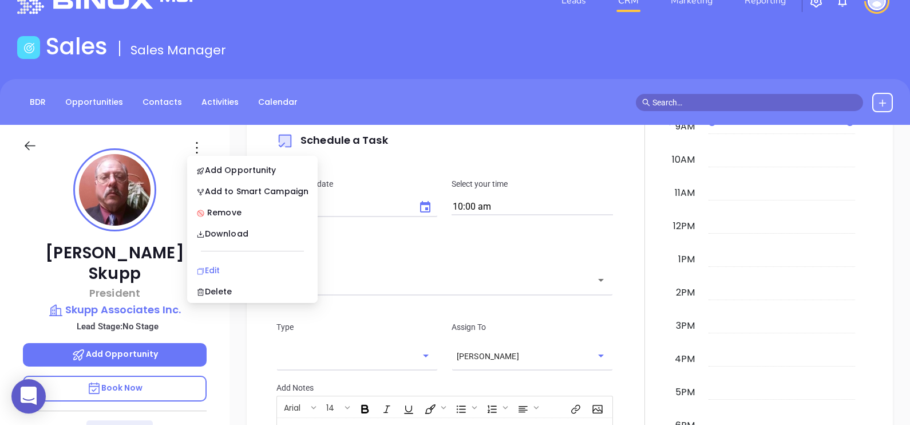
click at [229, 271] on div "Edit" at bounding box center [252, 270] width 112 height 13
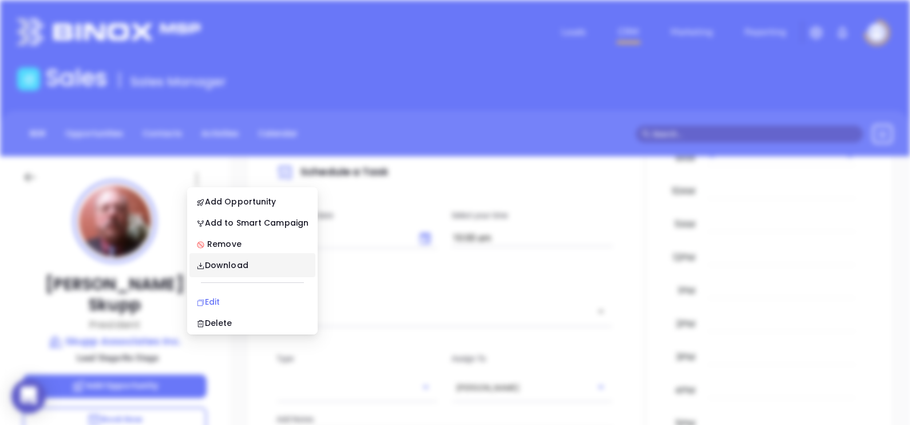
scroll to position [0, 0]
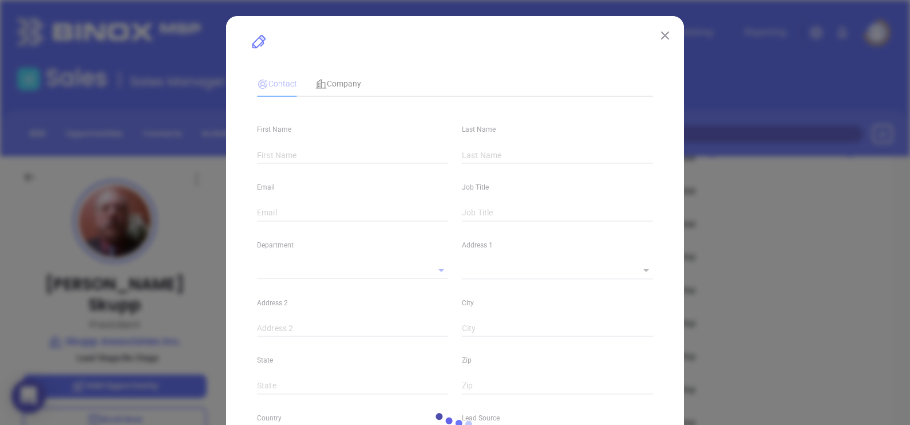
type input "[PERSON_NAME]"
type input "Skupp"
type input "[EMAIL_ADDRESS][DOMAIN_NAME]"
type input "President"
type input "1"
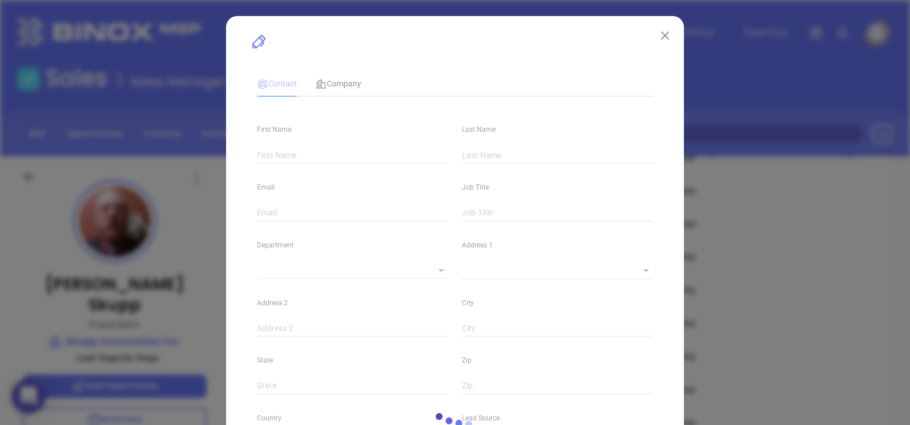
type input "[DOMAIN_NAME][URL][PERSON_NAME]"
type input "Marketing"
type input "Other"
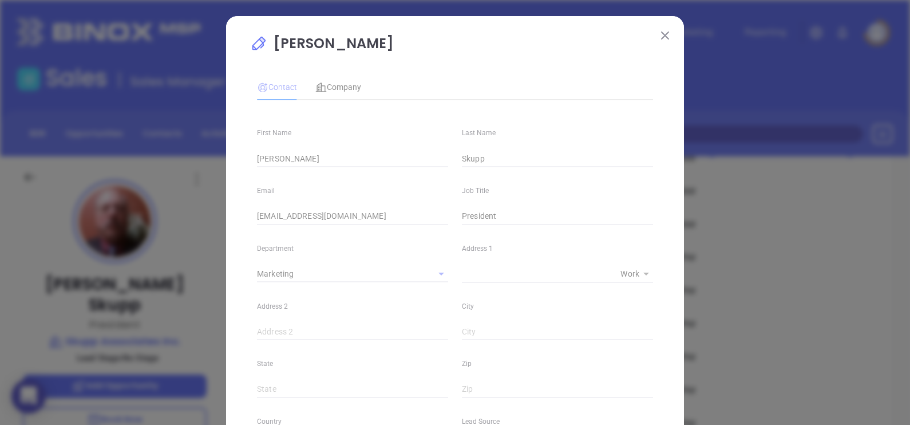
type input "[PHONE_NUMBER]"
type input "1"
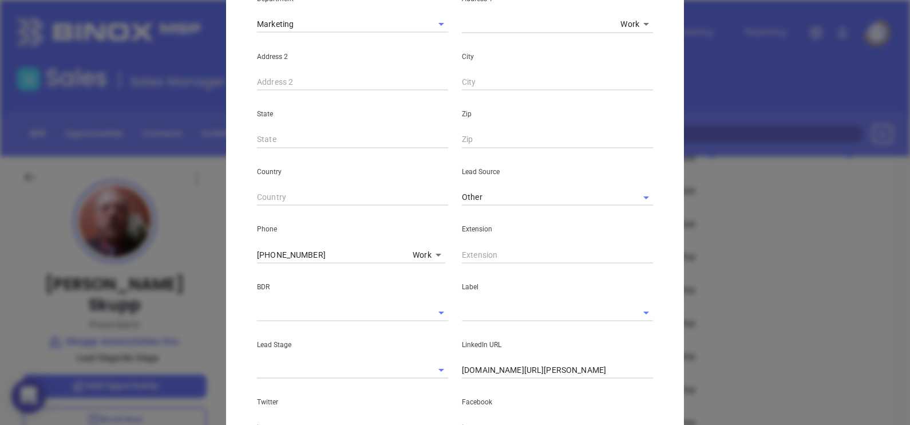
scroll to position [432, 0]
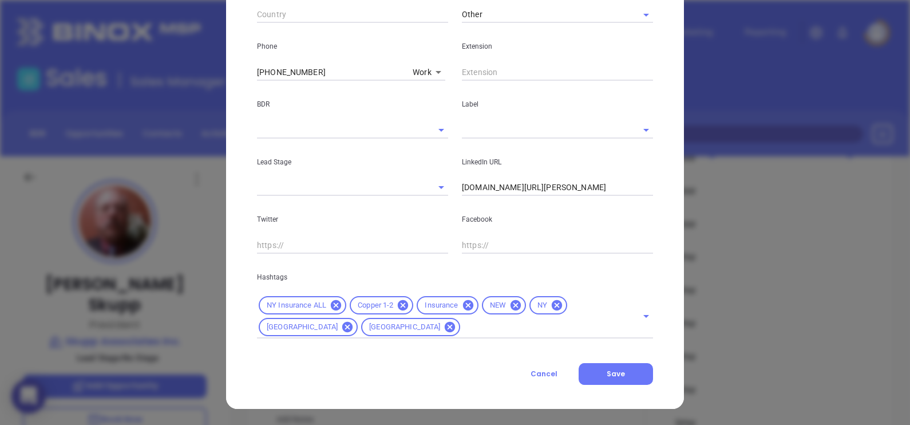
click at [490, 127] on input "text" at bounding box center [541, 129] width 159 height 17
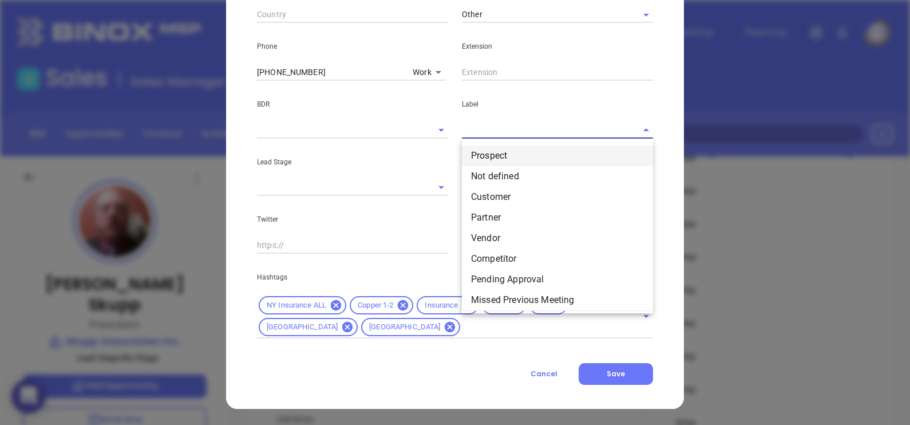
click at [515, 149] on li "Prospect" at bounding box center [557, 155] width 191 height 21
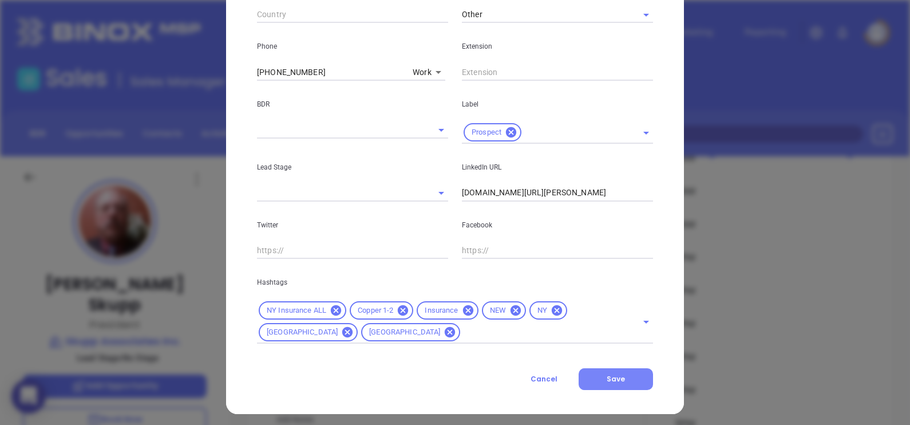
click at [620, 382] on button "Save" at bounding box center [616, 379] width 74 height 22
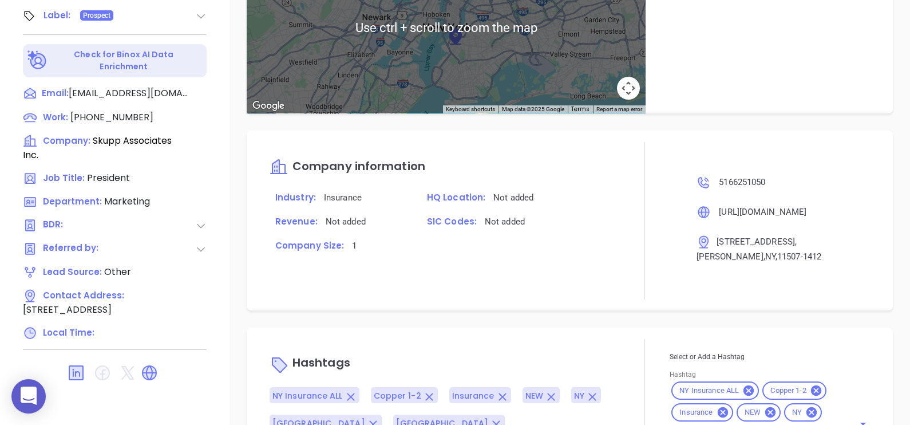
scroll to position [629, 0]
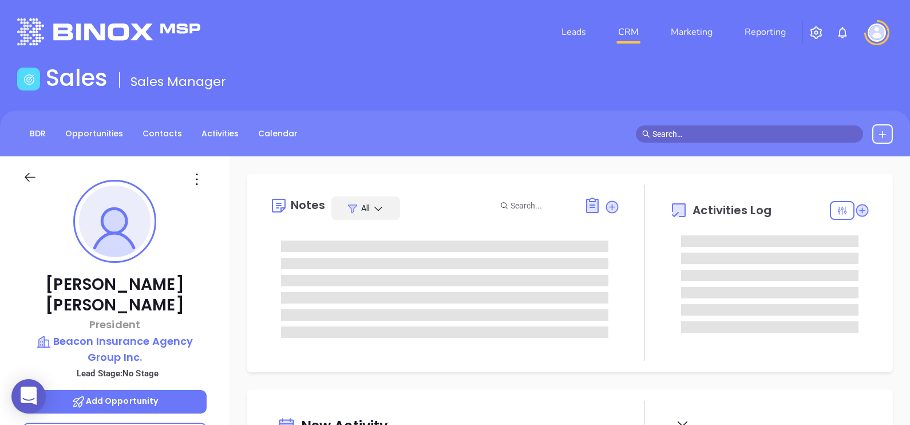
type input "[PERSON_NAME]"
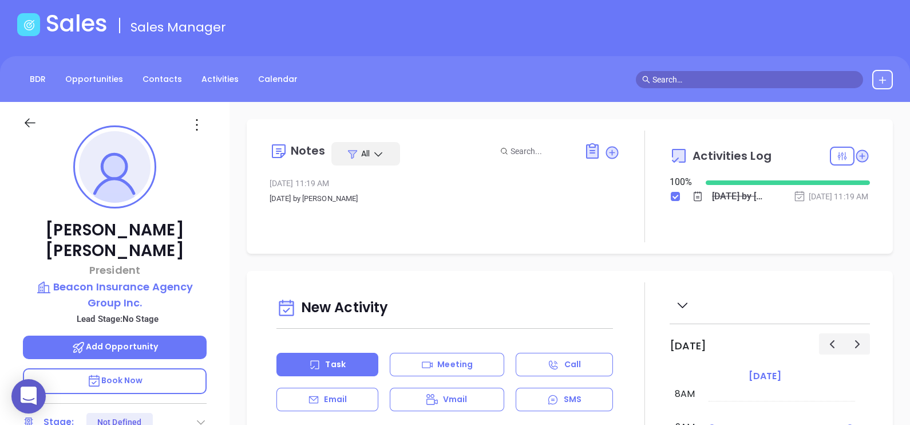
scroll to position [31, 0]
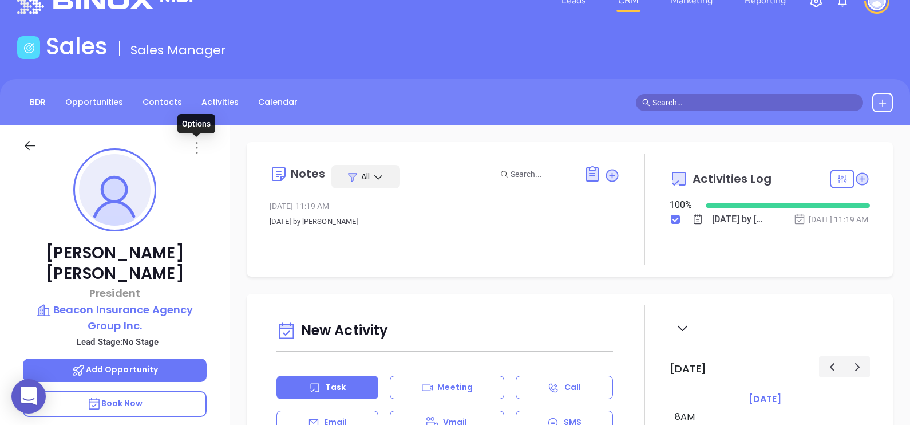
click at [196, 147] on icon at bounding box center [197, 147] width 2 height 11
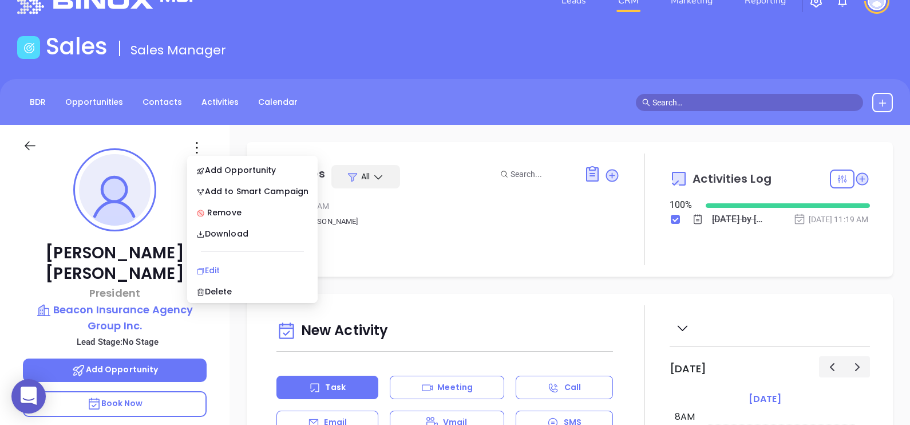
click at [224, 267] on div "Edit" at bounding box center [252, 270] width 112 height 13
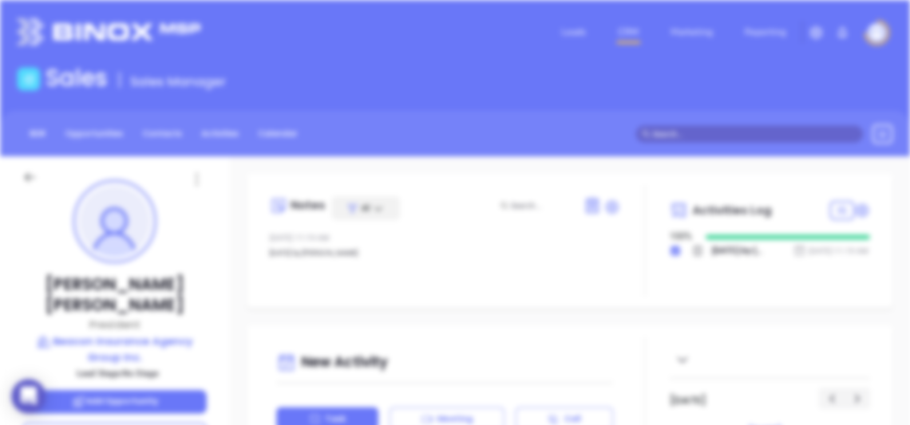
scroll to position [0, 0]
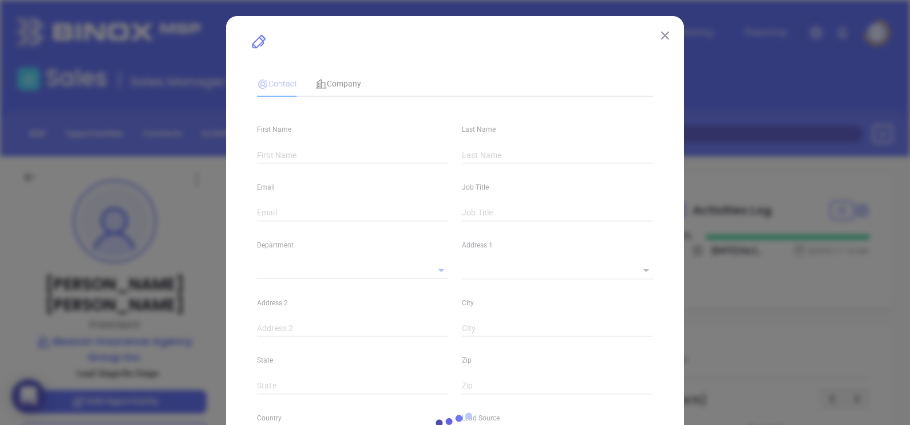
type input "[PERSON_NAME]"
type input "[EMAIL_ADDRESS][DOMAIN_NAME]"
type input "President"
type input "1"
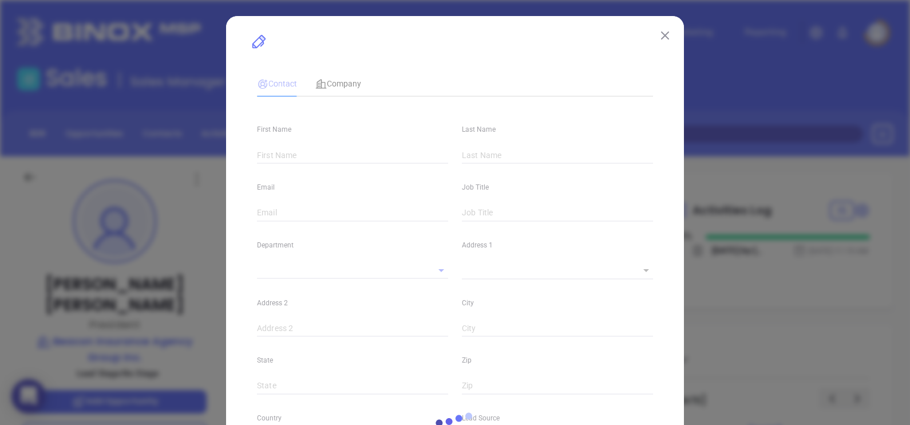
type input "[DOMAIN_NAME][URL]"
type input "Marketing"
type input "Other"
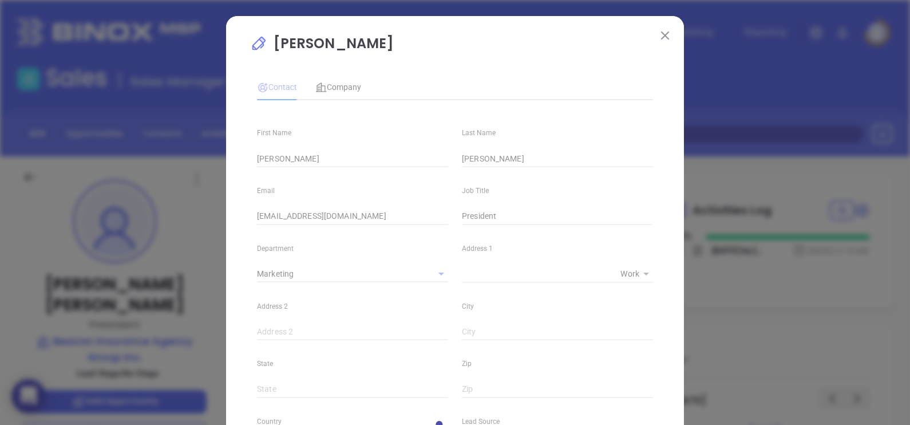
type input "[PHONE_NUMBER]"
type input "1"
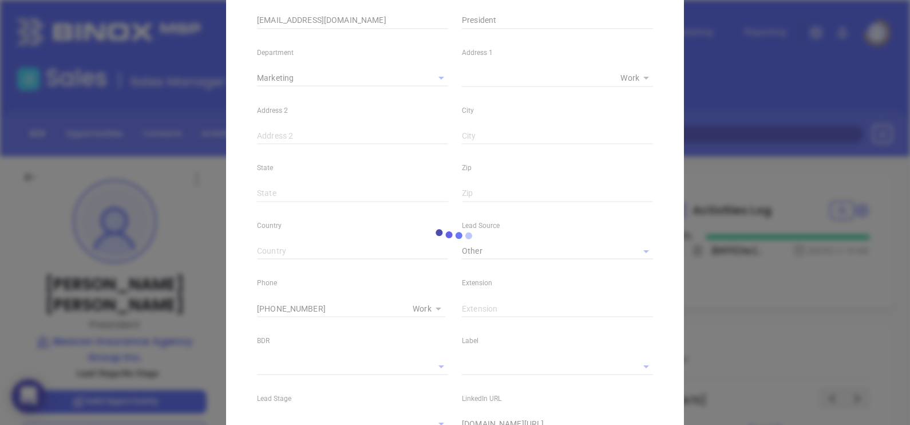
scroll to position [215, 0]
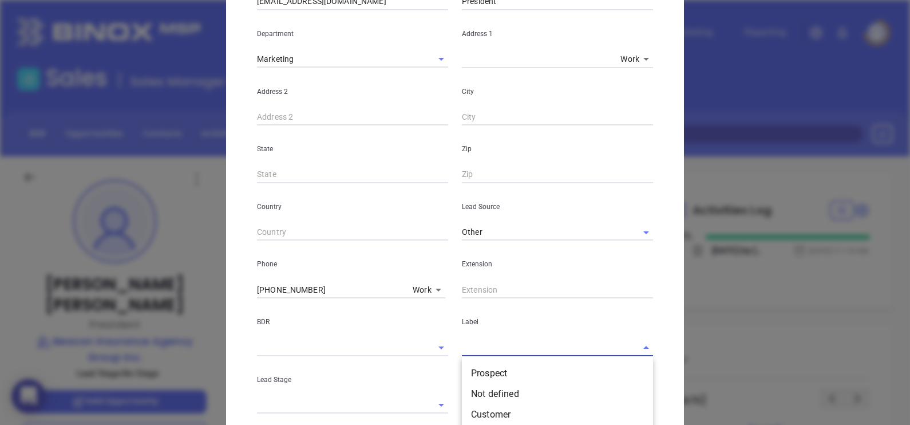
click at [483, 350] on input "text" at bounding box center [541, 347] width 159 height 17
click at [507, 365] on li "Prospect" at bounding box center [557, 373] width 191 height 21
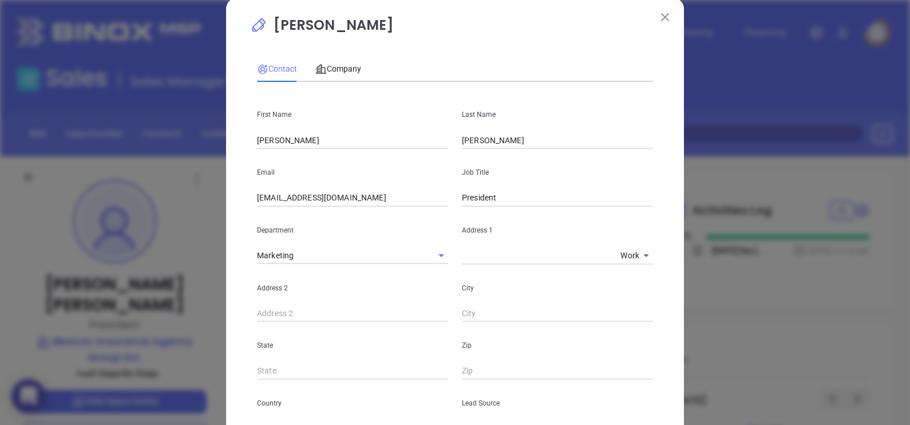
scroll to position [0, 0]
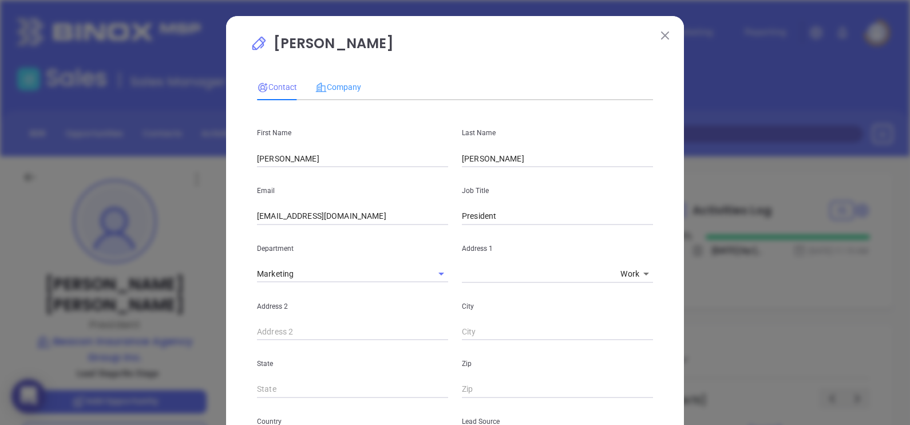
click at [324, 95] on div "Company" at bounding box center [338, 87] width 46 height 26
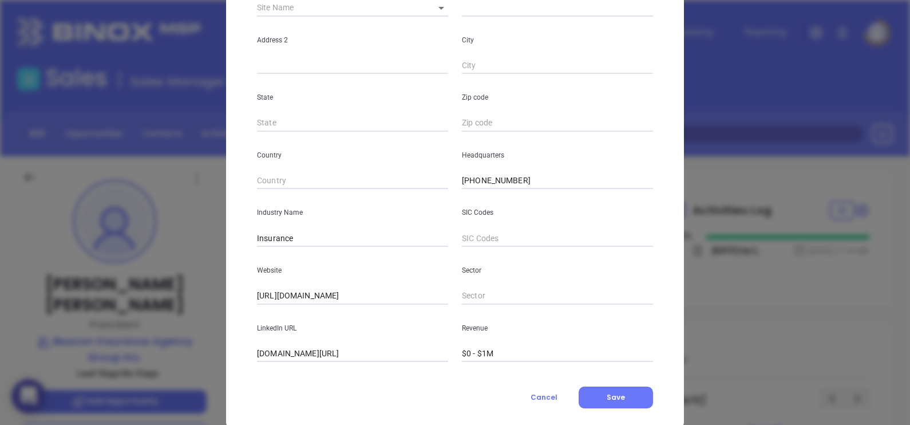
scroll to position [231, 0]
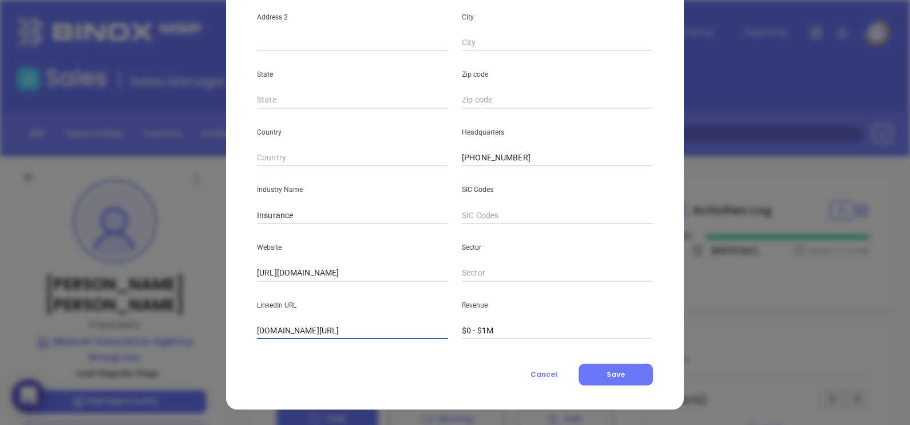
drag, startPoint x: 421, startPoint y: 329, endPoint x: 206, endPoint y: 362, distance: 217.1
click at [207, 362] on div "[PERSON_NAME] Contact Company First Name [PERSON_NAME] Name [PERSON_NAME] Email…" at bounding box center [455, 212] width 910 height 425
click at [598, 375] on button "Save" at bounding box center [616, 374] width 74 height 22
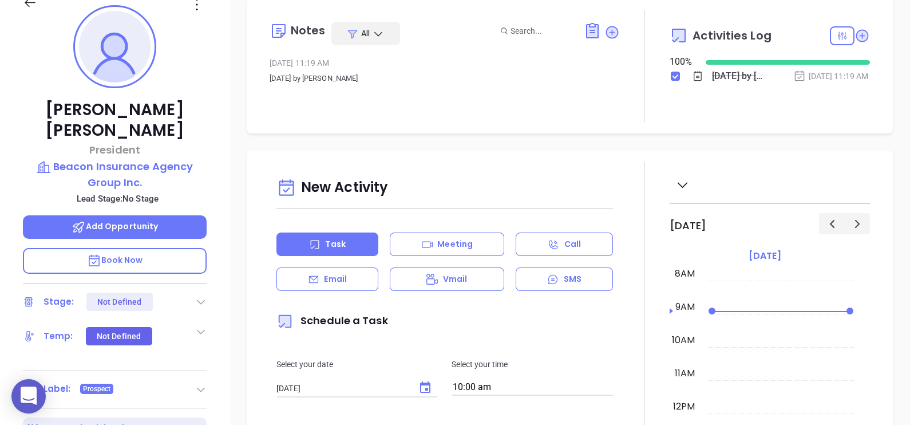
scroll to position [0, 0]
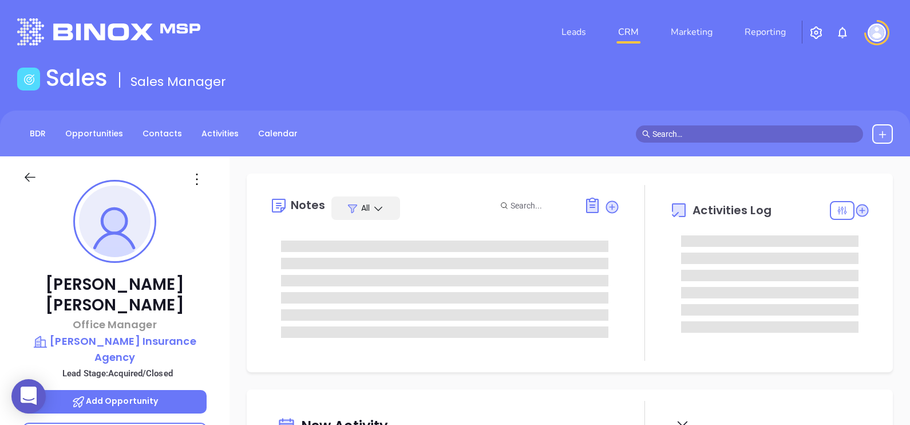
type input "[DATE]"
type input "[PERSON_NAME]"
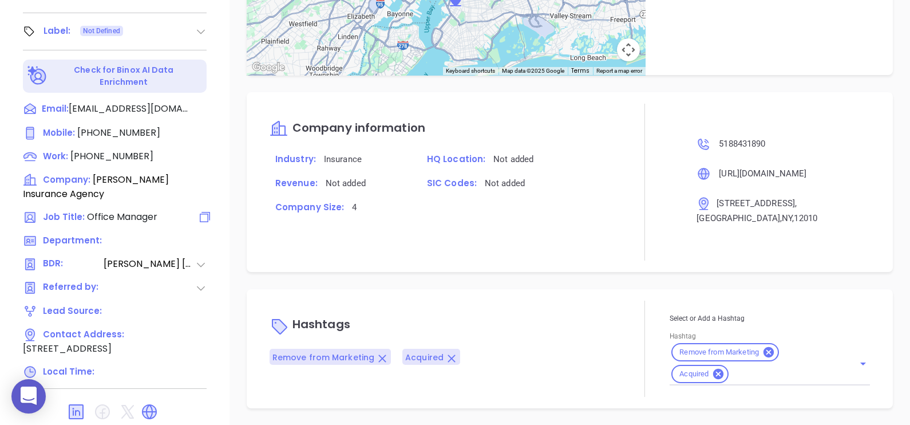
scroll to position [175, 0]
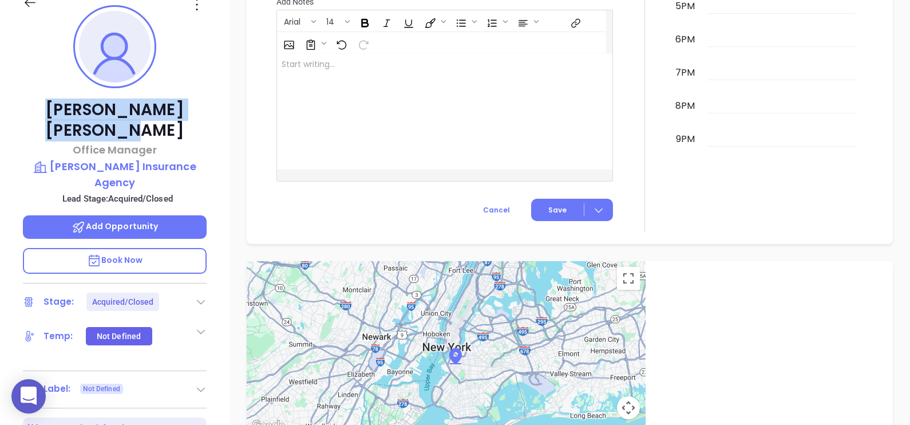
drag, startPoint x: 192, startPoint y: 105, endPoint x: 40, endPoint y: 105, distance: 152.2
click at [40, 105] on p "[PERSON_NAME]" at bounding box center [115, 120] width 184 height 41
copy p "[PERSON_NAME]"
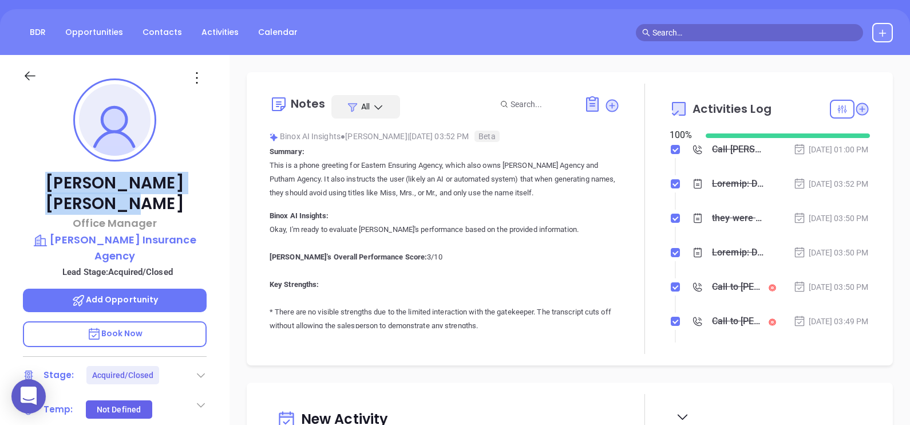
scroll to position [358, 0]
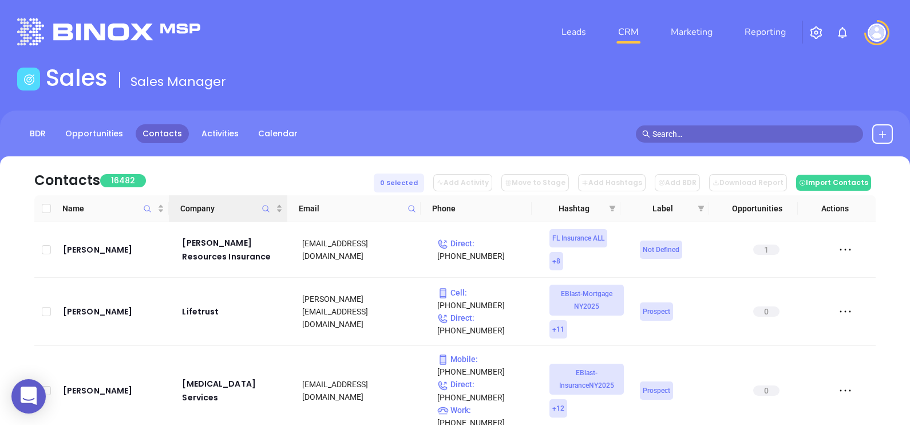
click at [266, 207] on icon "Company" at bounding box center [266, 208] width 9 height 9
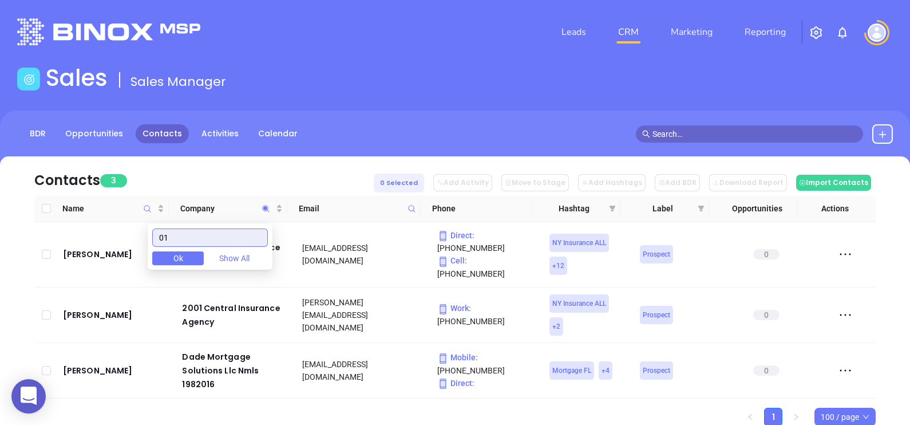
drag, startPoint x: 209, startPoint y: 231, endPoint x: 100, endPoint y: 232, distance: 109.3
click at [102, 232] on body "0 Leads CRM Marketing Reporting Financial Leads Leads Sales Sales Manager BDR O…" at bounding box center [455, 212] width 910 height 425
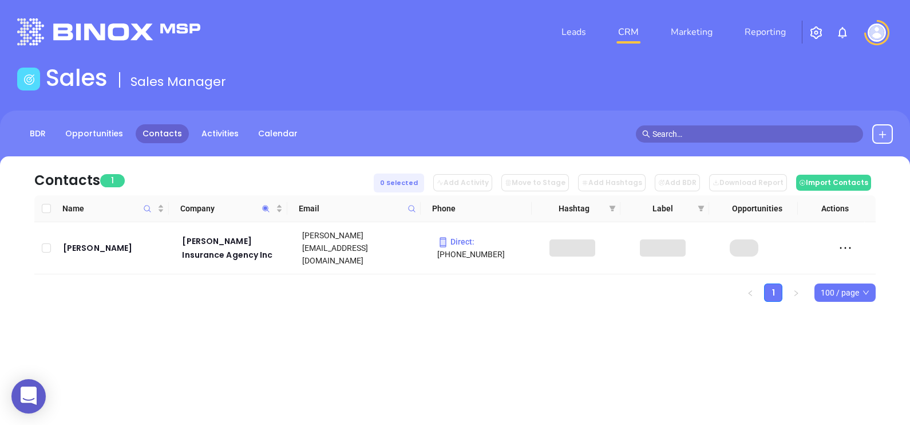
click at [251, 320] on div "Contacts 1 0 Selected Add Activity Move to Stage Add Hashtags Add BDR Download …" at bounding box center [455, 248] width 910 height 185
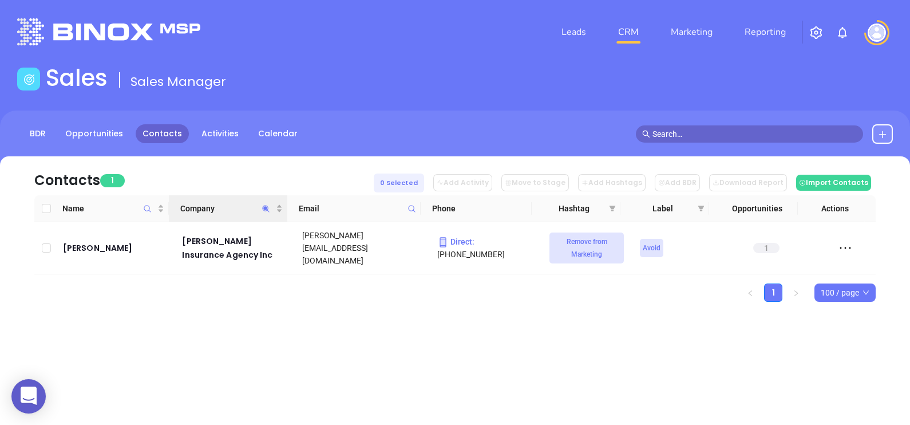
click at [268, 205] on icon "Company" at bounding box center [266, 208] width 9 height 9
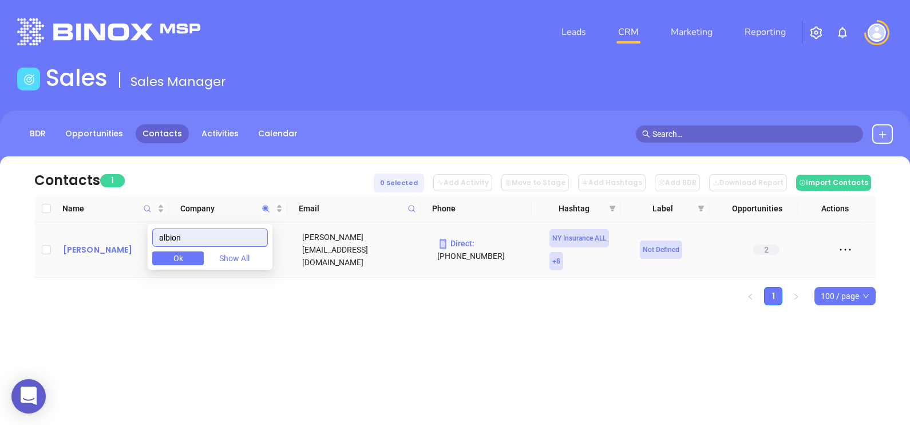
type input "albion"
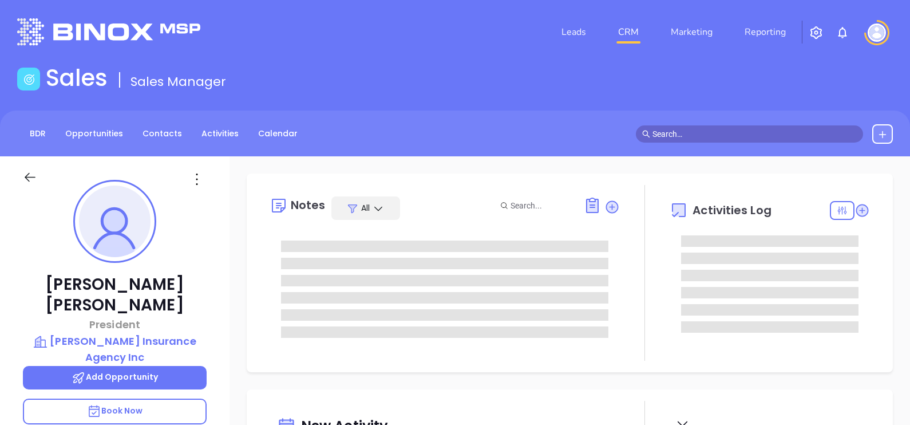
type input "[DATE]"
type input "[PERSON_NAME]"
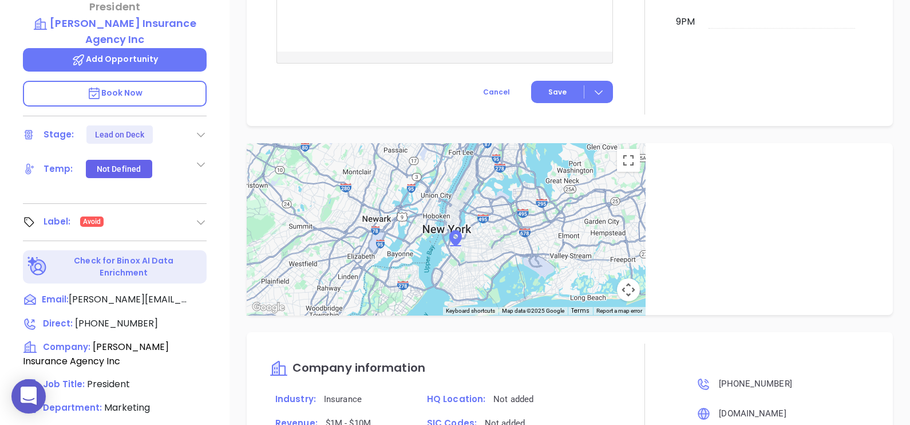
scroll to position [0, 0]
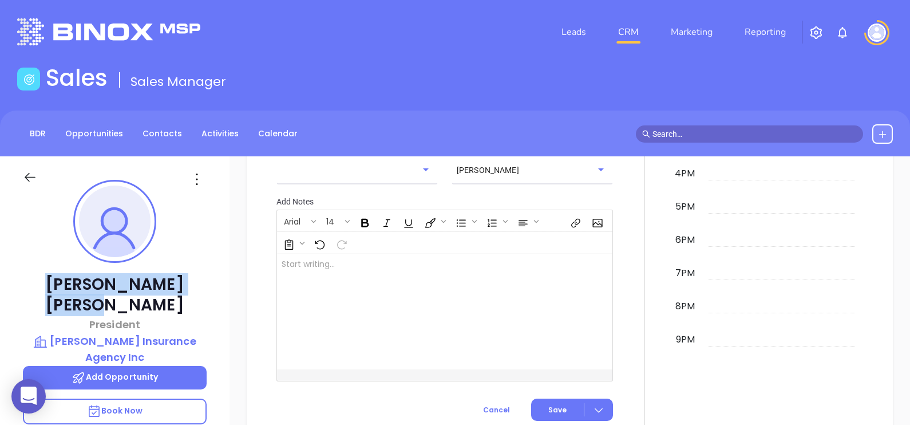
drag, startPoint x: 175, startPoint y: 281, endPoint x: 52, endPoint y: 278, distance: 122.5
click at [52, 278] on p "[PERSON_NAME]" at bounding box center [115, 294] width 184 height 41
copy p "[PERSON_NAME]"
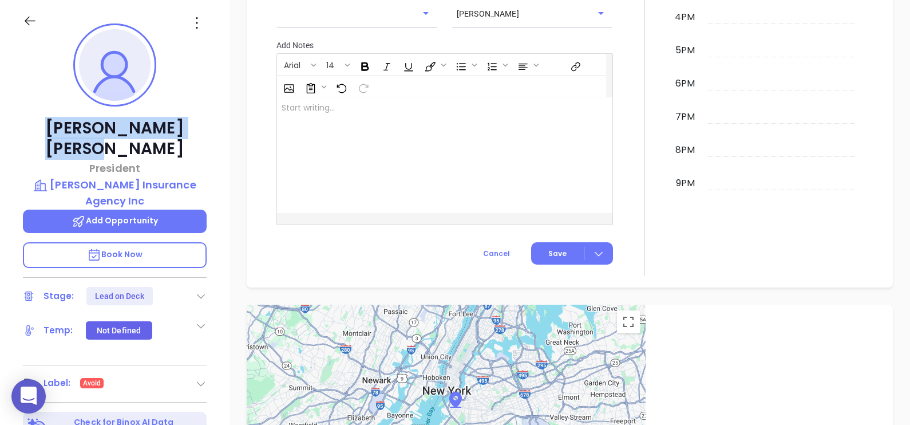
scroll to position [103, 0]
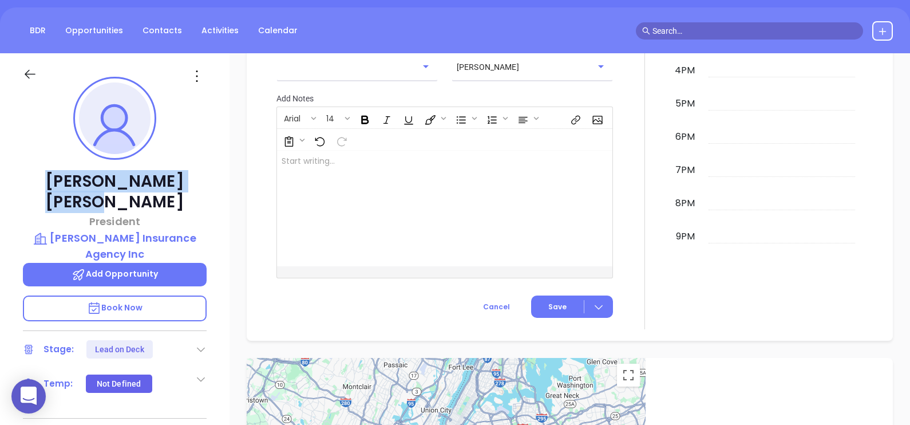
copy p "[PERSON_NAME]"
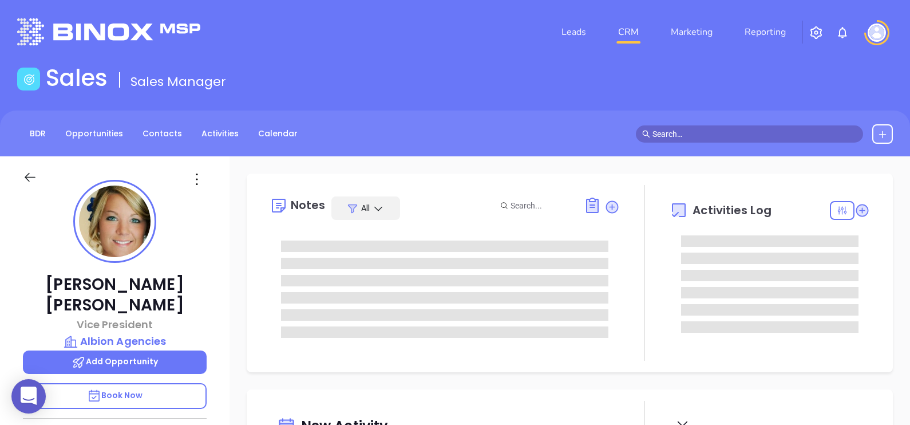
type input "[DATE]"
type input "[PERSON_NAME]"
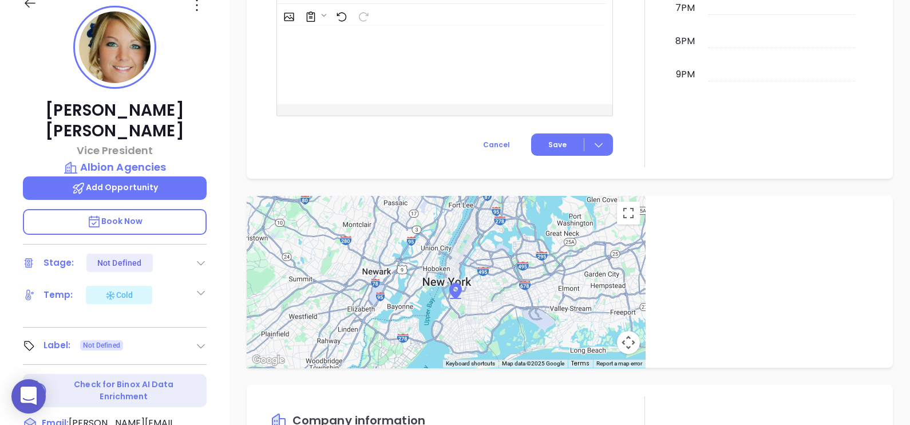
scroll to position [31, 0]
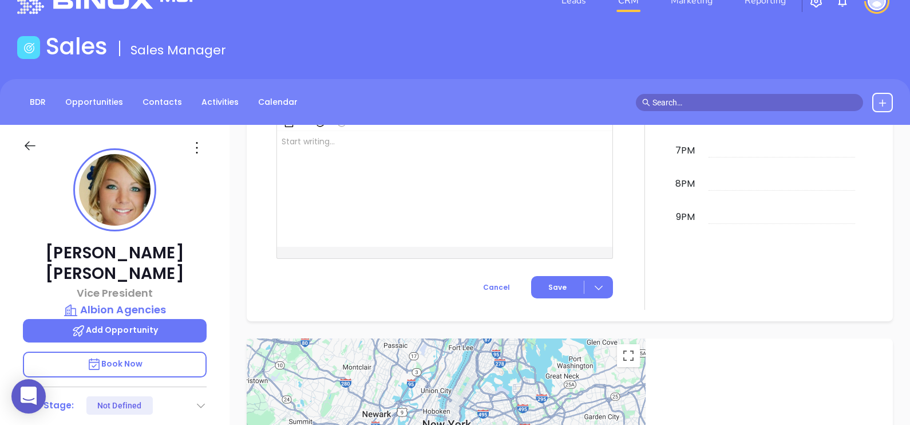
click at [192, 145] on icon at bounding box center [197, 147] width 18 height 18
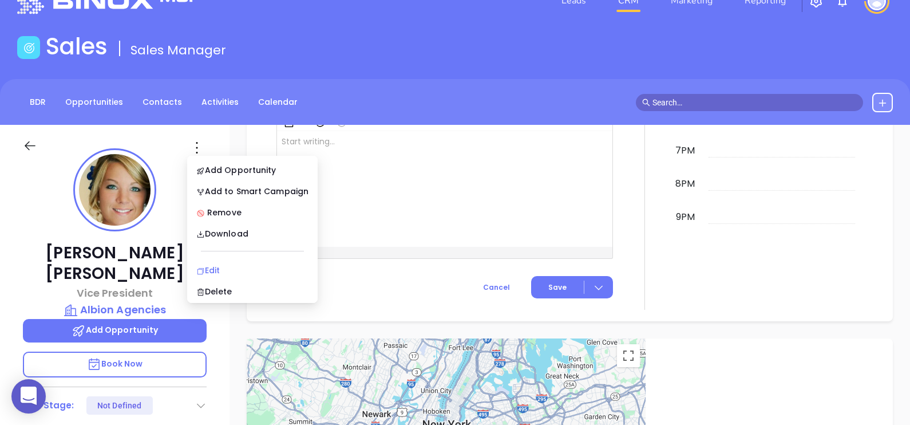
click at [226, 266] on div "Edit" at bounding box center [252, 270] width 112 height 13
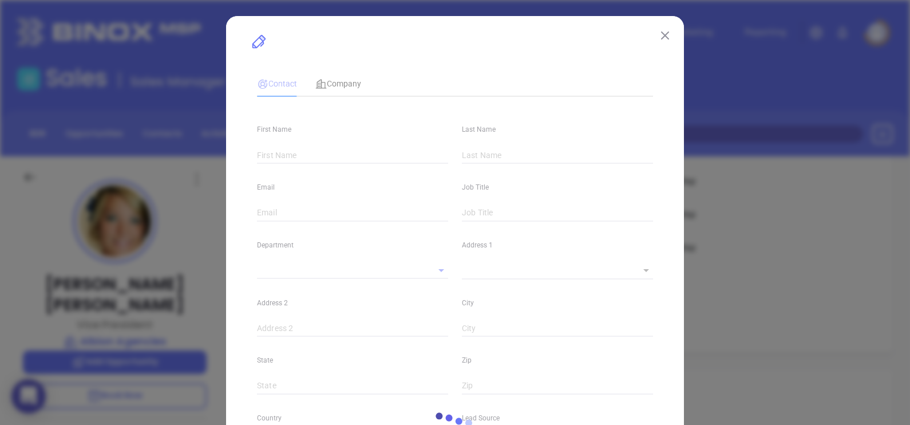
type input "Rachel"
type input "Hicks"
type input "rachel@albionagencies.net"
type input "Vice President"
type textarea "30 North Main Street"
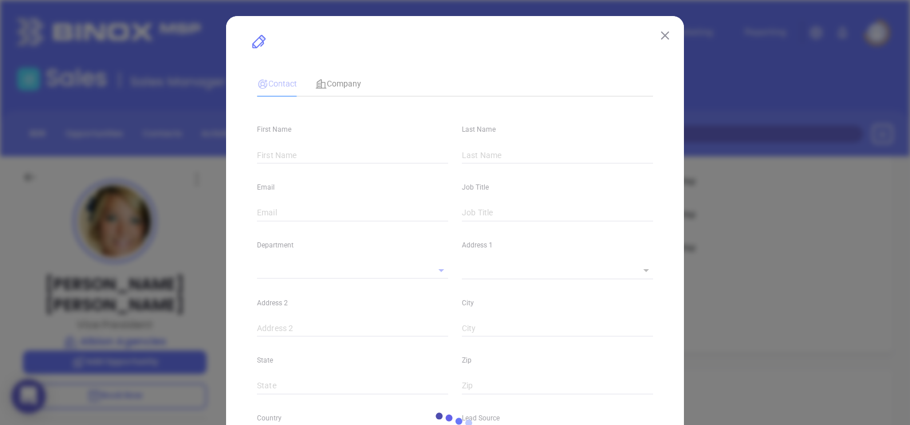
type input "1"
type input "Albion"
type input "New York"
type input "14411"
type input "United States"
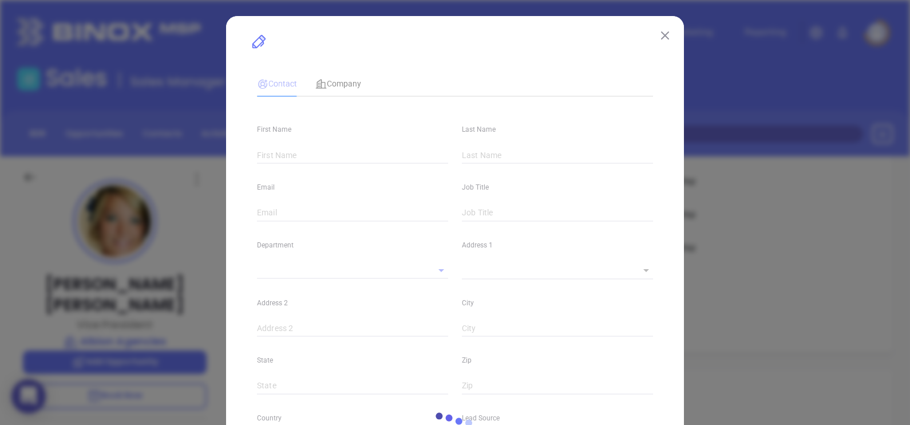
type input "www.linkedin.com/in/rachel-hicks-b549958a"
type input "Marketing"
type input "Other"
type input "Karina Genovez"
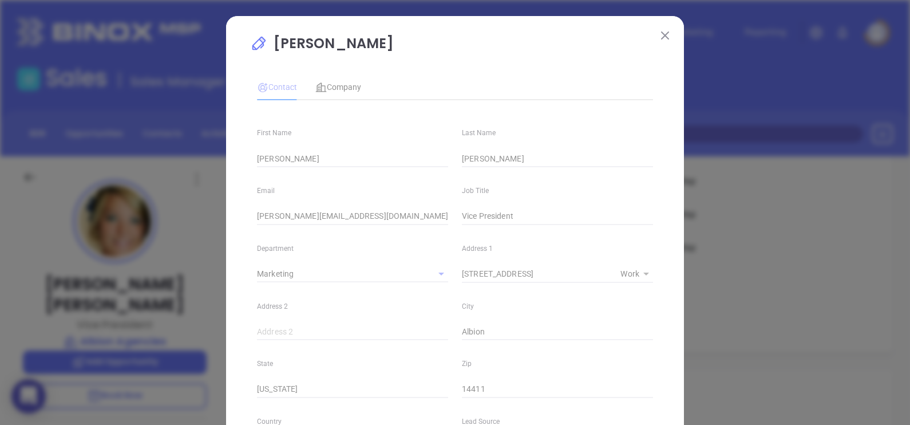
type input "1"
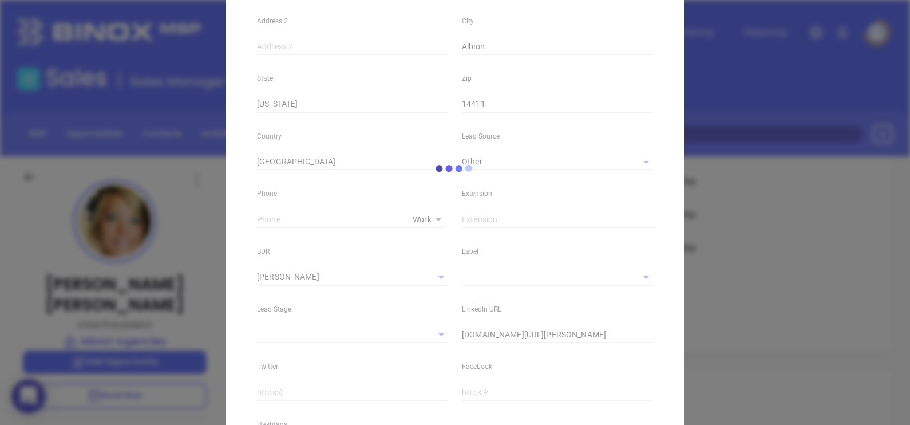
scroll to position [286, 0]
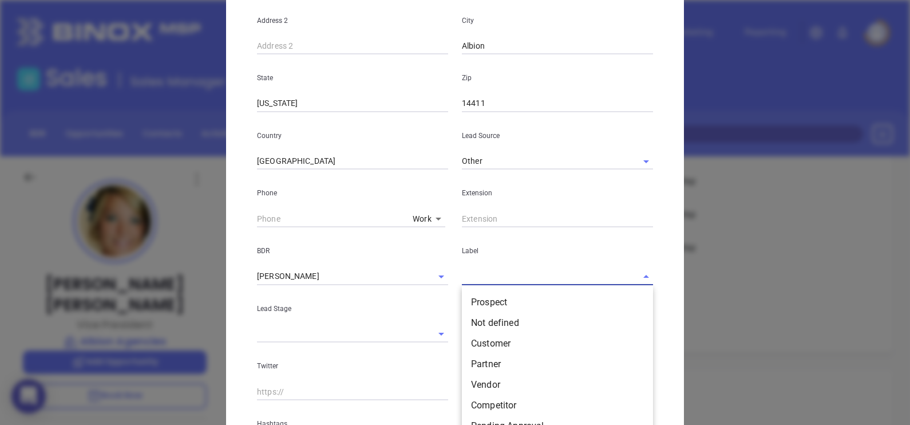
click at [520, 276] on input "text" at bounding box center [541, 276] width 159 height 17
click at [521, 301] on li "Prospect" at bounding box center [557, 302] width 191 height 21
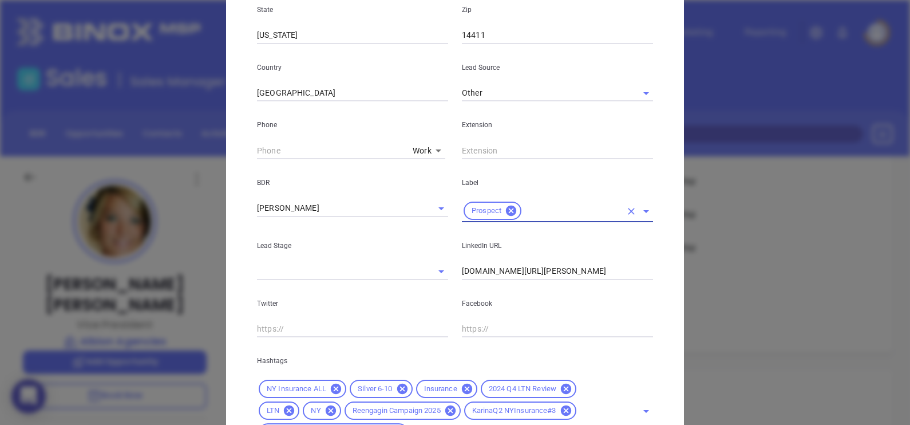
scroll to position [459, 0]
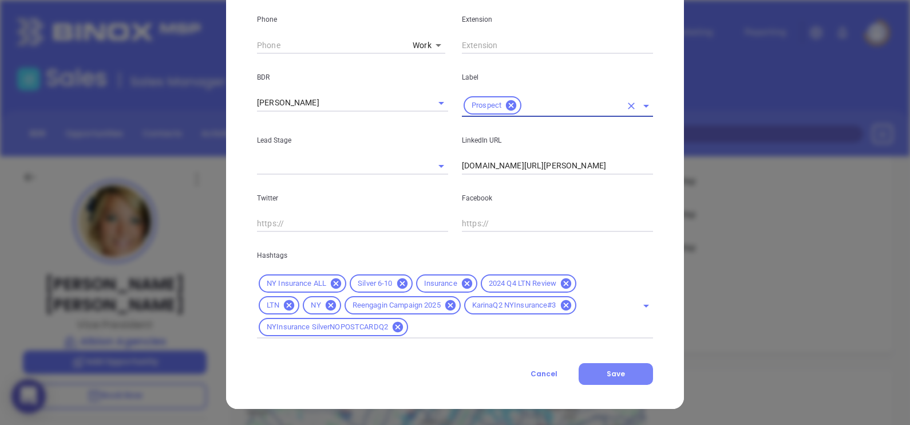
click at [624, 381] on button "Save" at bounding box center [616, 374] width 74 height 22
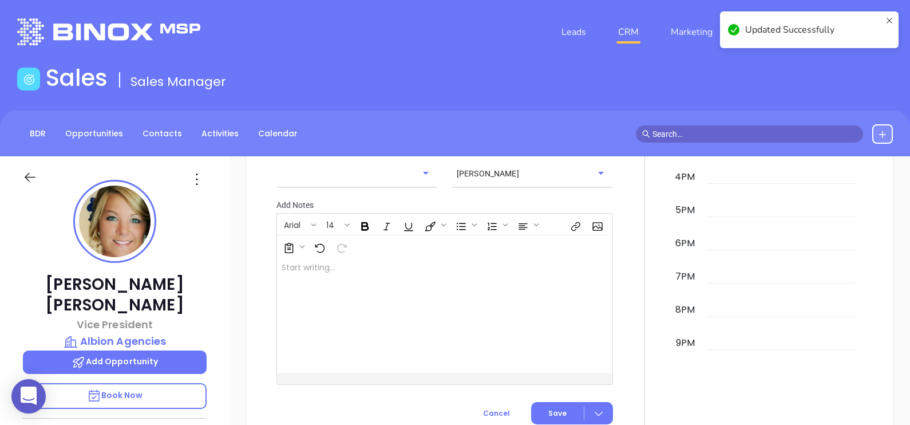
scroll to position [1001, 0]
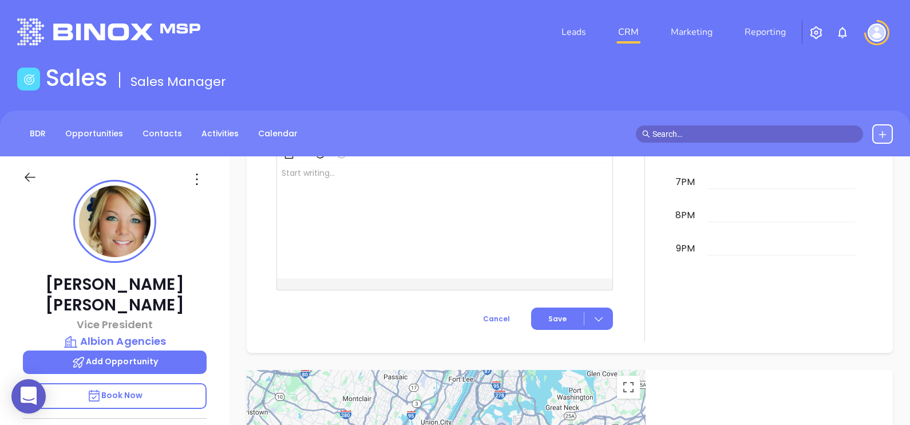
click at [171, 155] on div "BDR Opportunities Contacts Activities Calendar" at bounding box center [455, 133] width 910 height 46
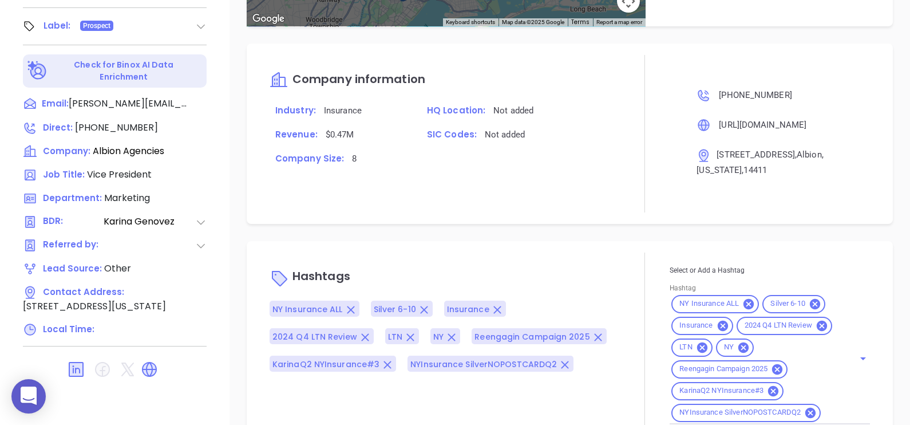
scroll to position [532, 0]
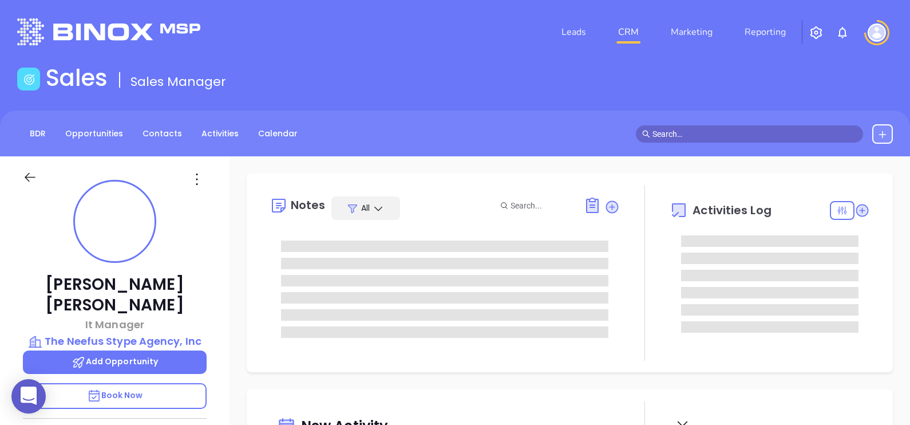
type input "[DATE]"
type input "[PERSON_NAME]"
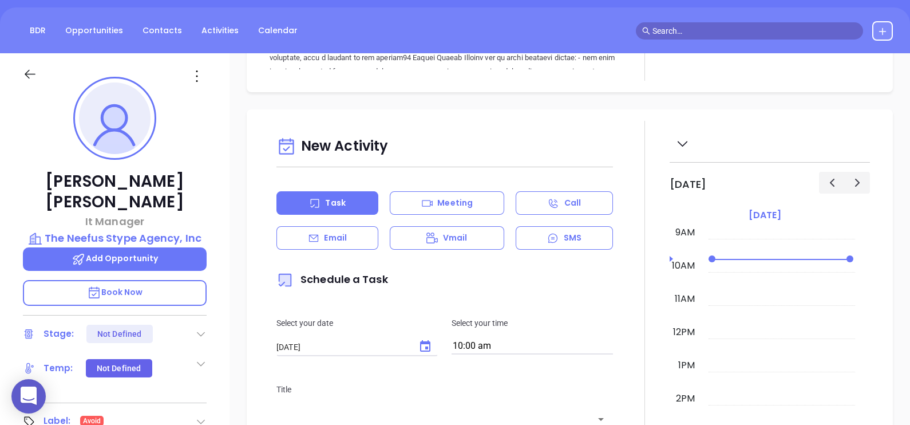
scroll to position [31, 0]
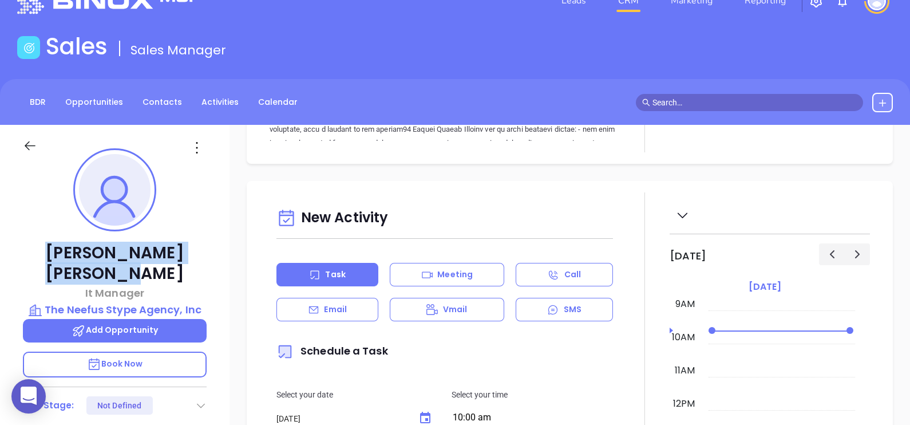
drag, startPoint x: 202, startPoint y: 251, endPoint x: 43, endPoint y: 231, distance: 160.4
click at [43, 231] on div "[PERSON_NAME] It Manager The Neefus Stype Agency, Inc Add Opportunity Book Now …" at bounding box center [114, 390] width 229 height 531
copy p "[PERSON_NAME]"
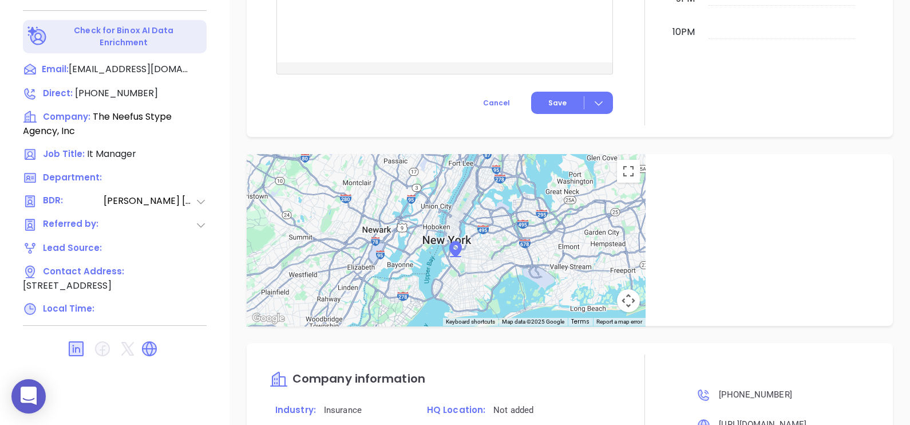
scroll to position [687, 0]
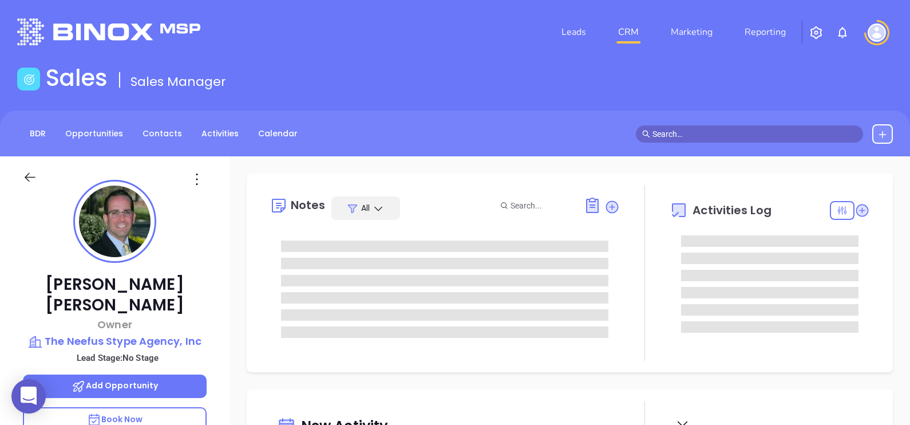
type input "[DATE]"
type input "[PERSON_NAME]"
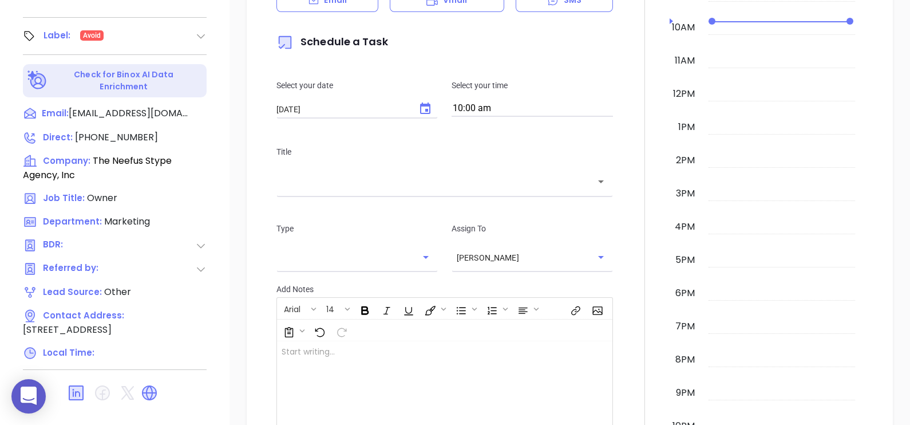
scroll to position [532, 0]
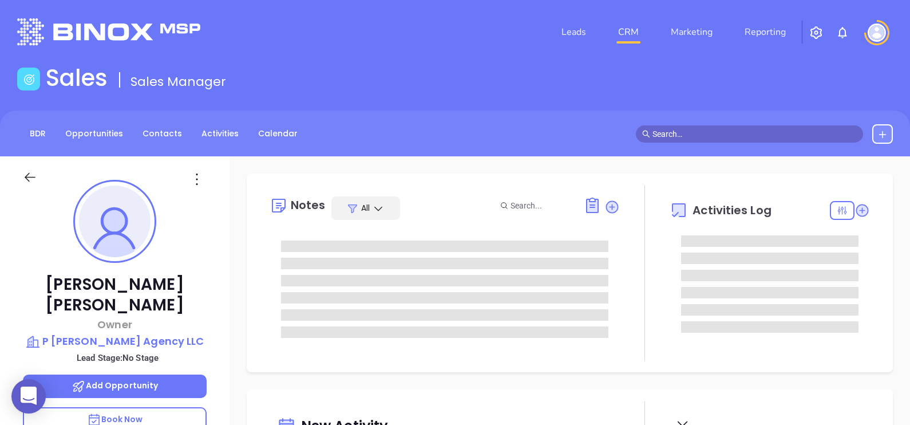
type input "[DATE]"
type input "[PERSON_NAME]"
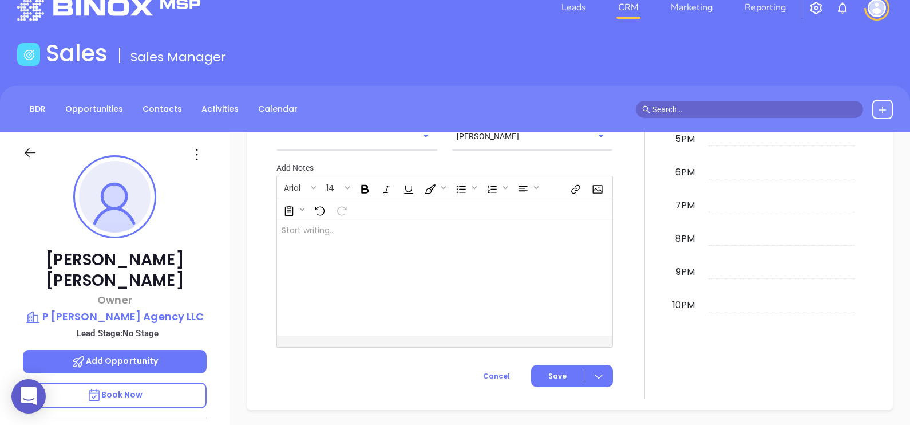
scroll to position [0, 0]
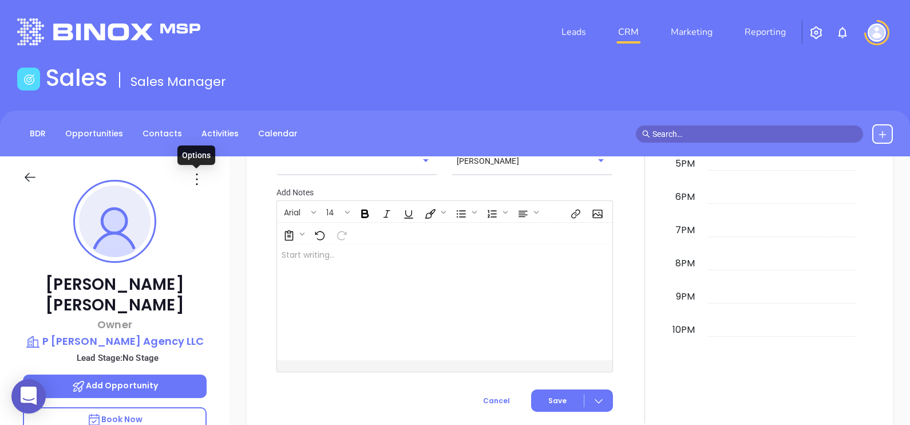
click at [201, 175] on icon at bounding box center [197, 179] width 18 height 18
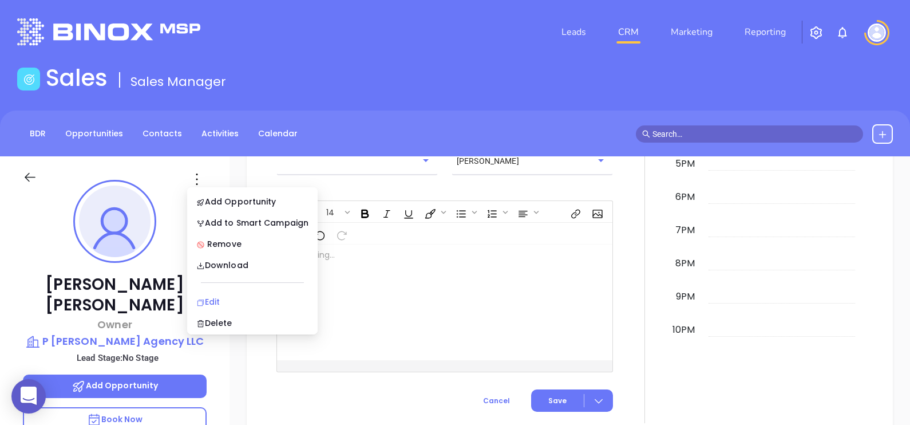
click at [216, 298] on div "Edit" at bounding box center [252, 301] width 112 height 13
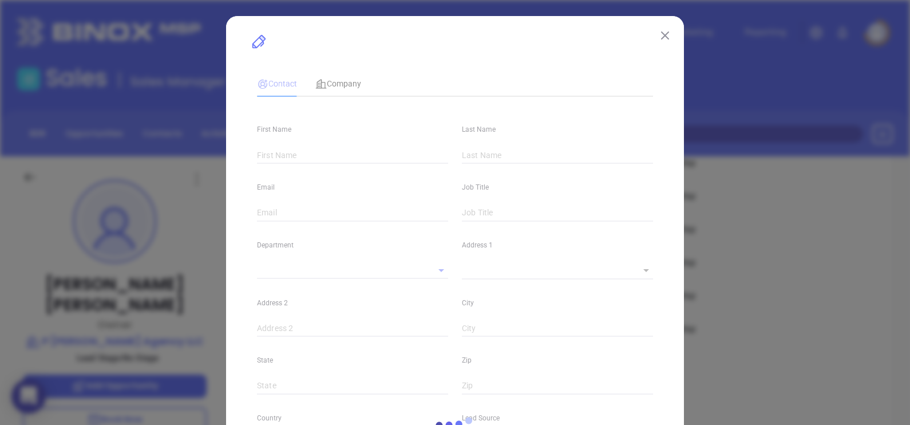
type input "Phyllis"
type input "Jones"
type input "questions@pjonesagencyllc.com"
type input "Owner"
type textarea "PO Box 475"
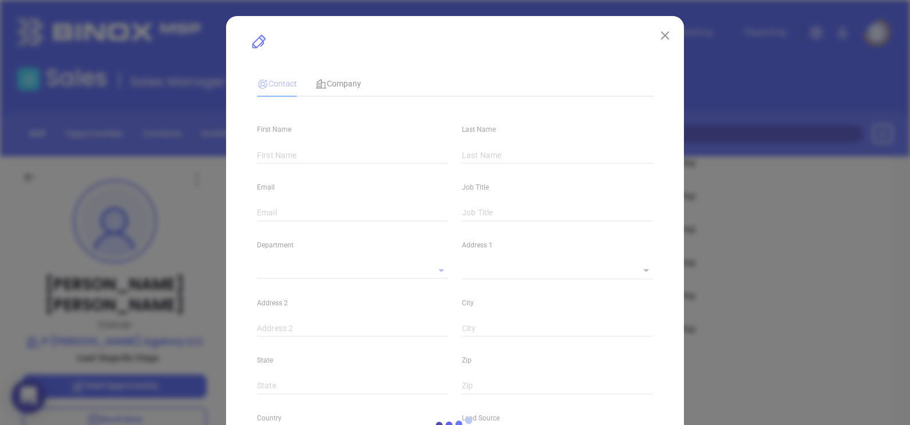
type input "1"
type input "Leeds"
type input "NY"
type input "12451"
type input "www.linkedin.com/in/phyllis-jones-8a603315a/"
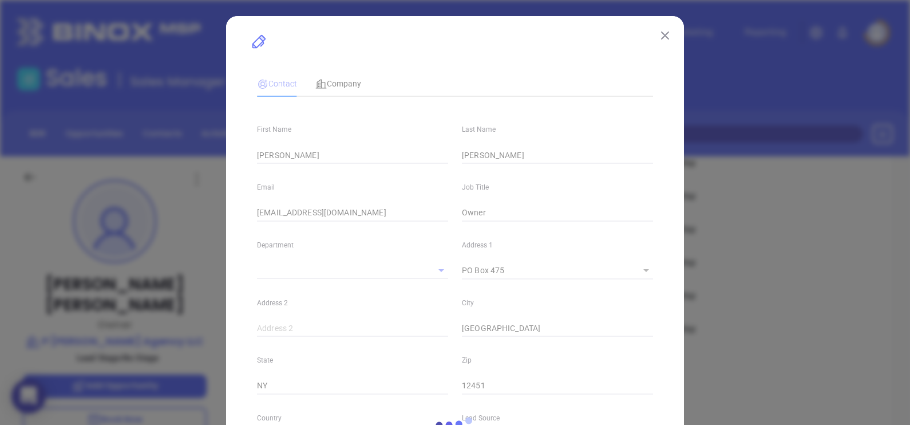
type input "Other"
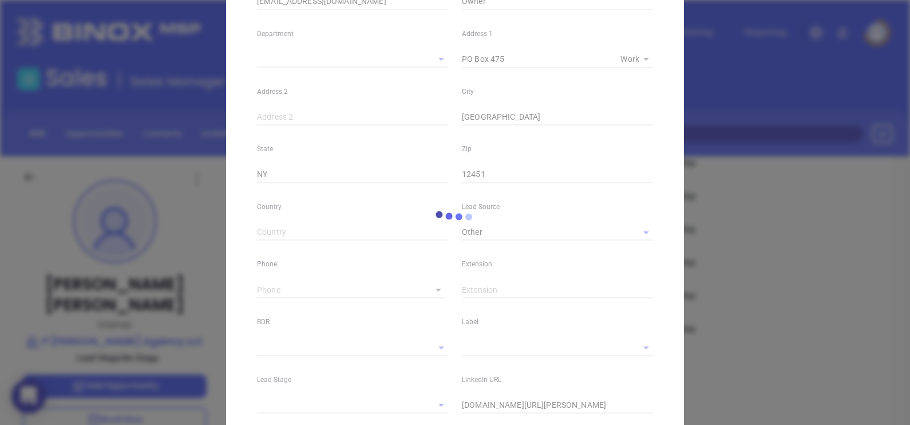
type input "(518) 444-7088"
type input "1"
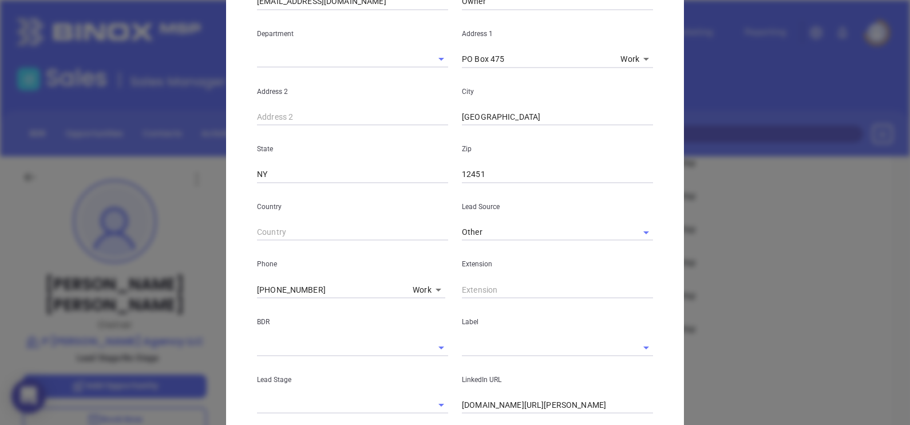
click at [481, 352] on input "text" at bounding box center [541, 347] width 159 height 17
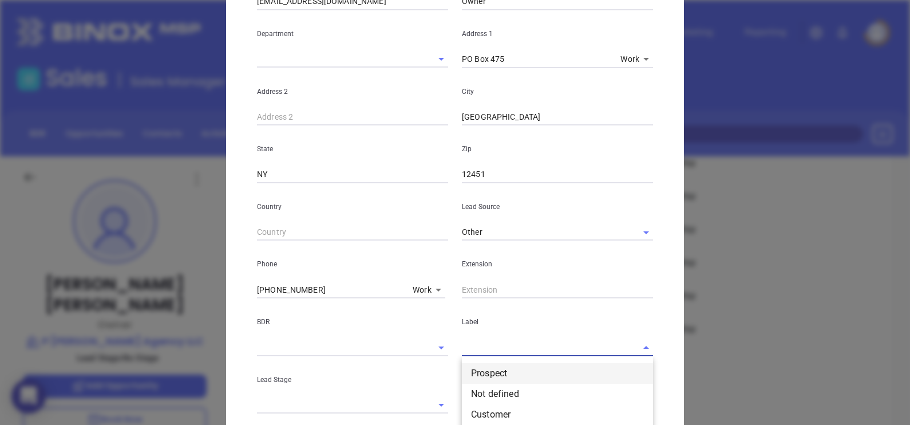
click at [486, 364] on li "Prospect" at bounding box center [557, 373] width 191 height 21
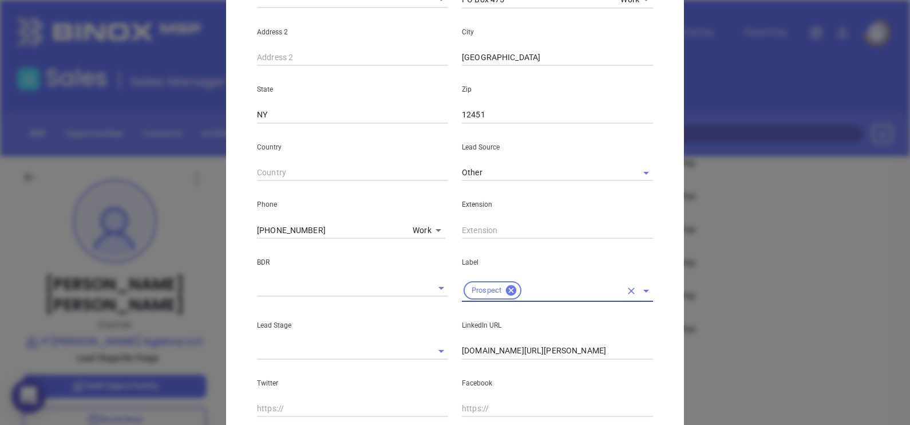
scroll to position [415, 0]
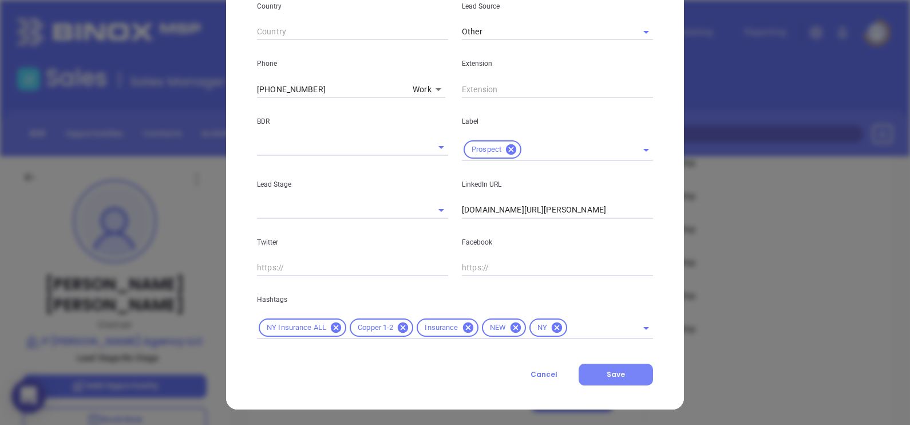
click at [618, 380] on button "Save" at bounding box center [616, 374] width 74 height 22
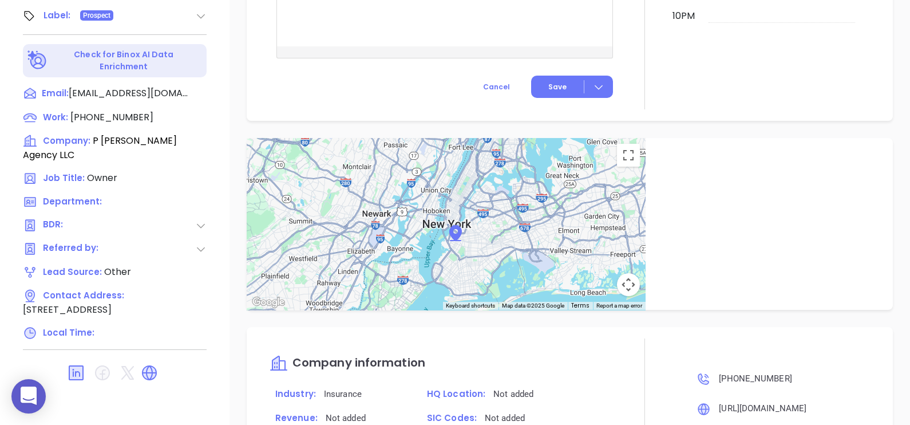
scroll to position [204, 0]
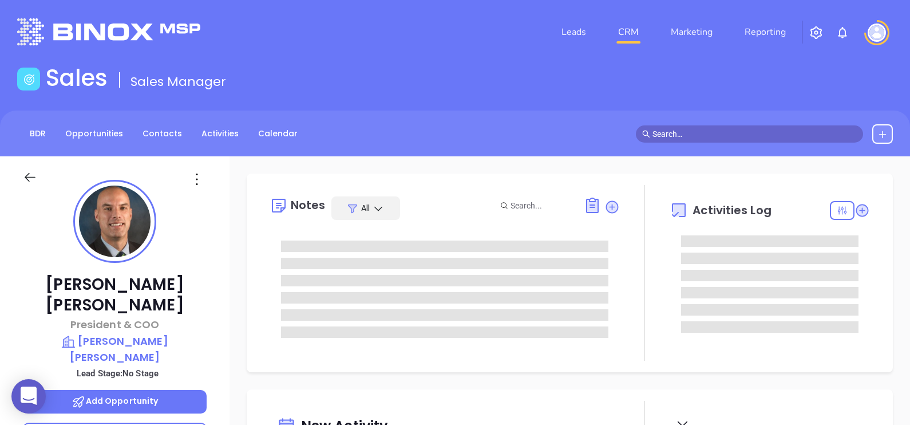
type input "[PERSON_NAME]"
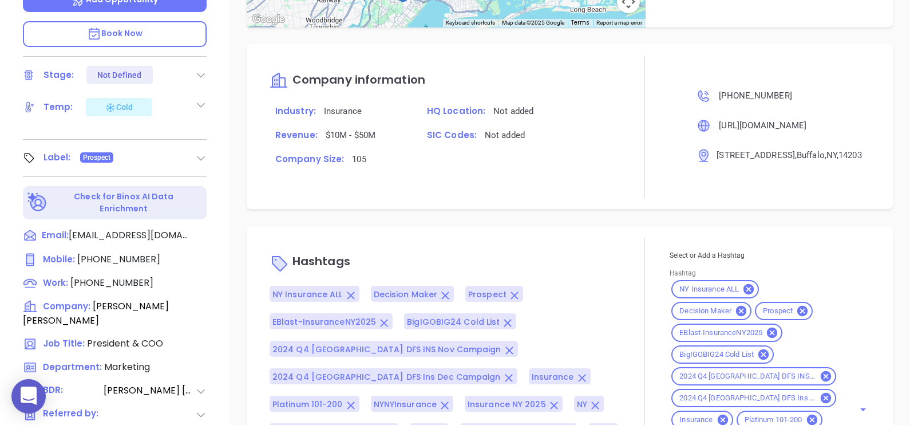
scroll to position [532, 0]
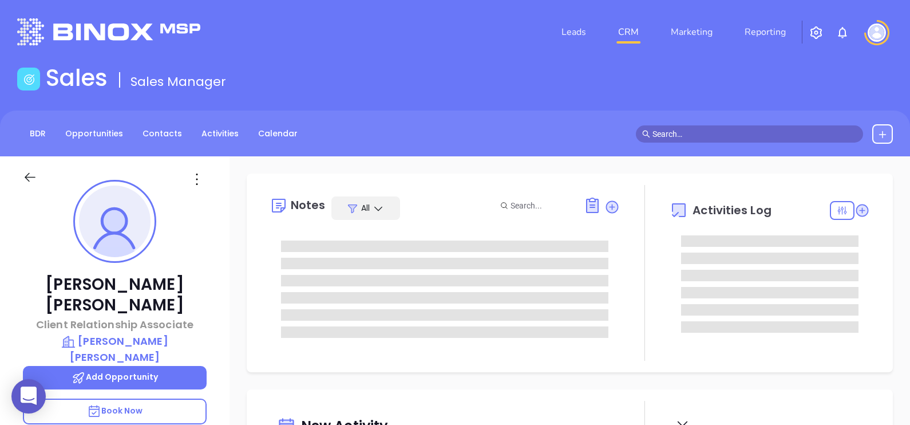
type input "[PERSON_NAME]"
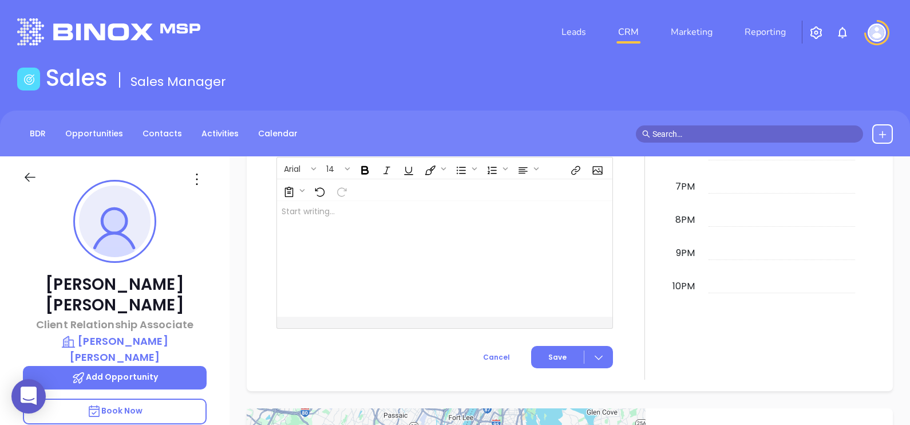
scroll to position [532, 0]
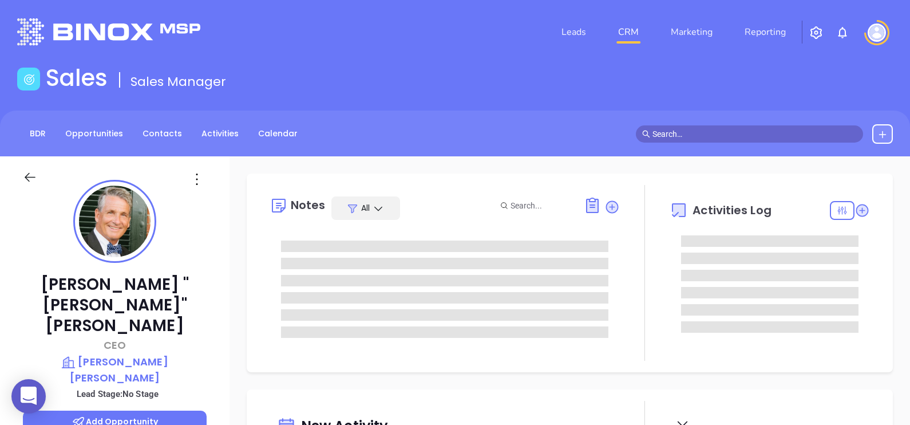
type input "[DATE]"
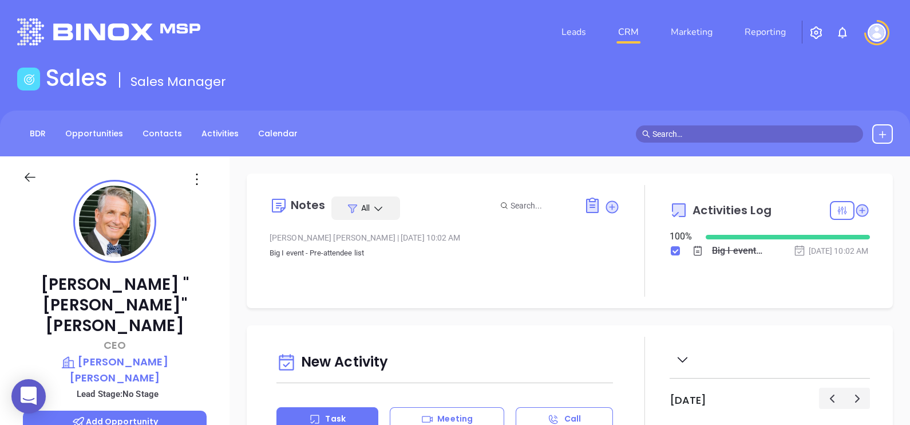
type input "[PERSON_NAME]"
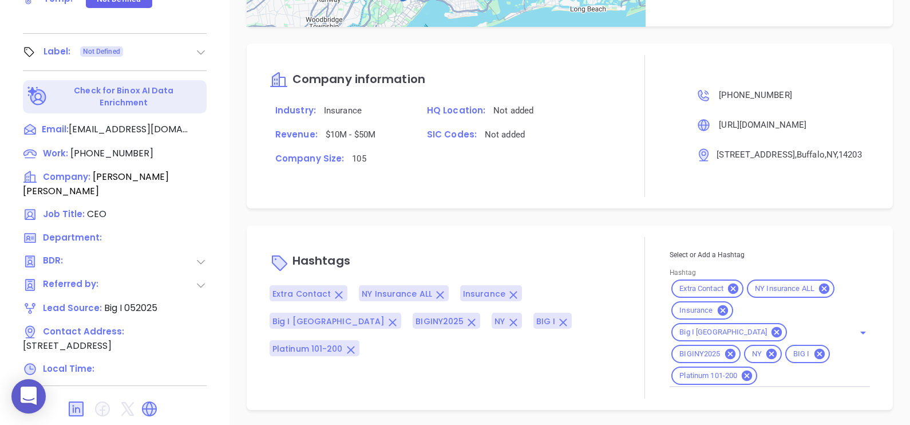
scroll to position [615, 0]
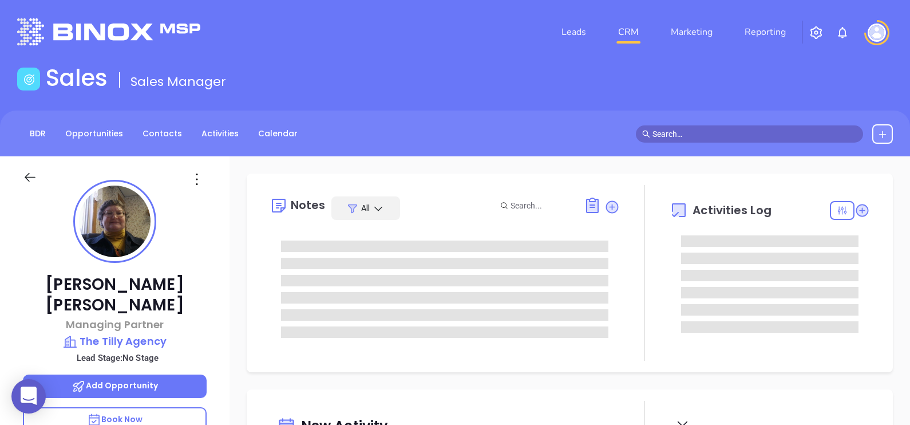
type input "[DATE]"
type input "[PERSON_NAME]"
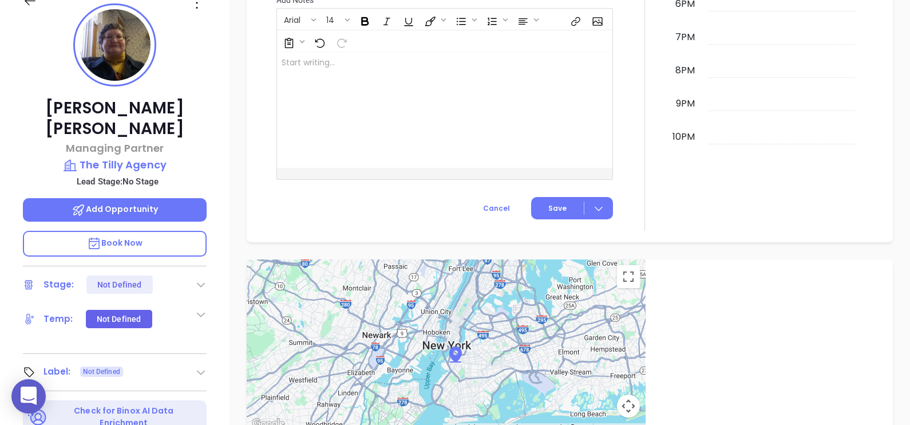
scroll to position [175, 0]
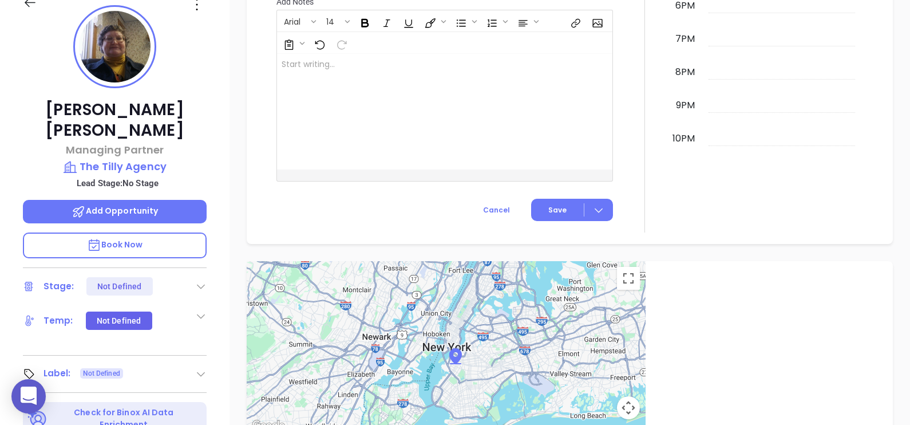
click at [200, 7] on icon at bounding box center [197, 4] width 18 height 18
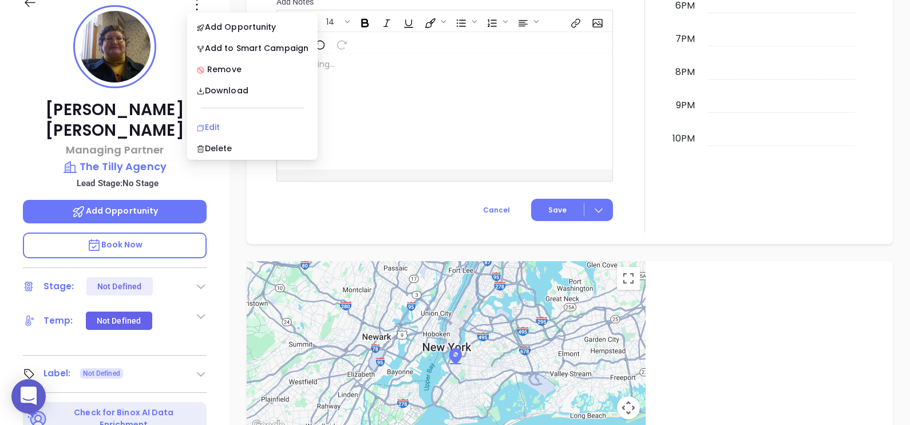
click at [255, 124] on div "Edit" at bounding box center [252, 127] width 112 height 13
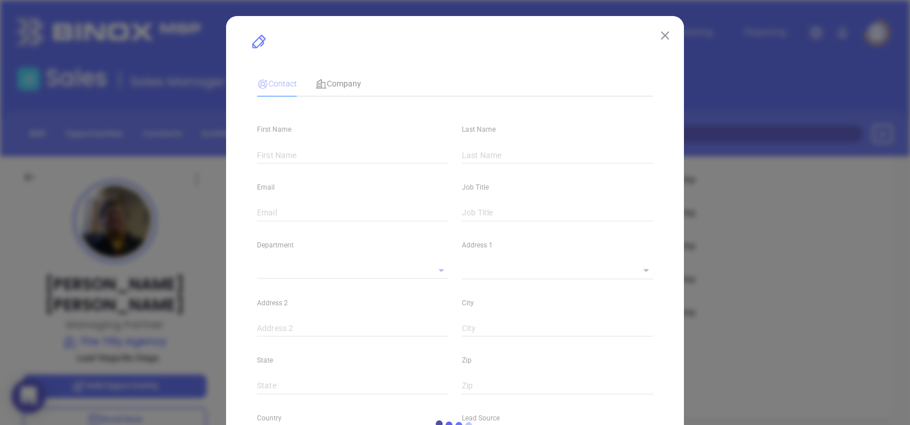
type input "[PERSON_NAME]"
type input "[EMAIL_ADDRESS][DOMAIN_NAME]"
type input "Managing Partner"
type input "1"
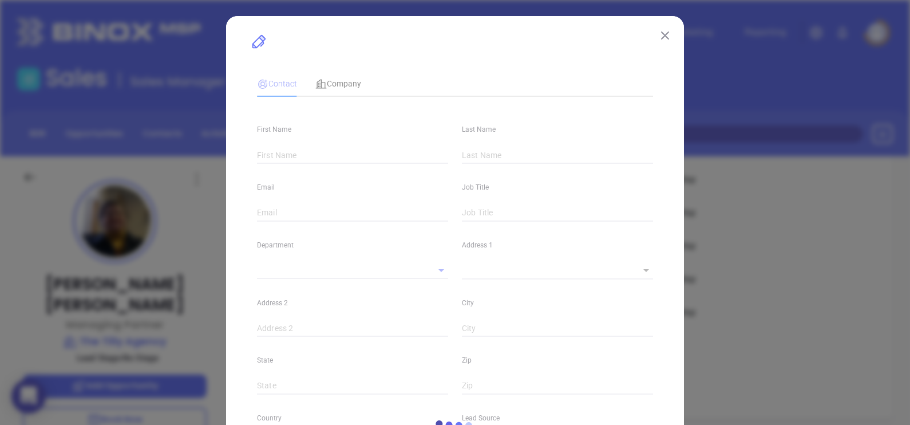
type input "www.linkedin.com/in/rene-tilly-lyness-573124b6"
type input "Marketing"
type input "Other"
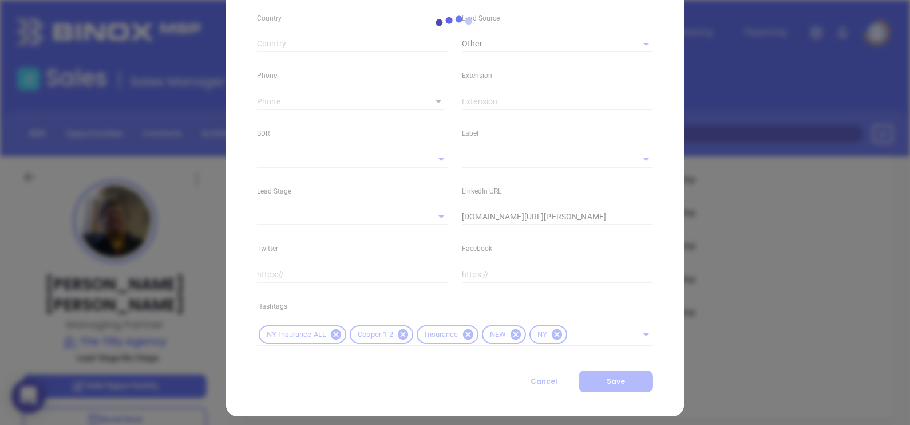
scroll to position [410, 0]
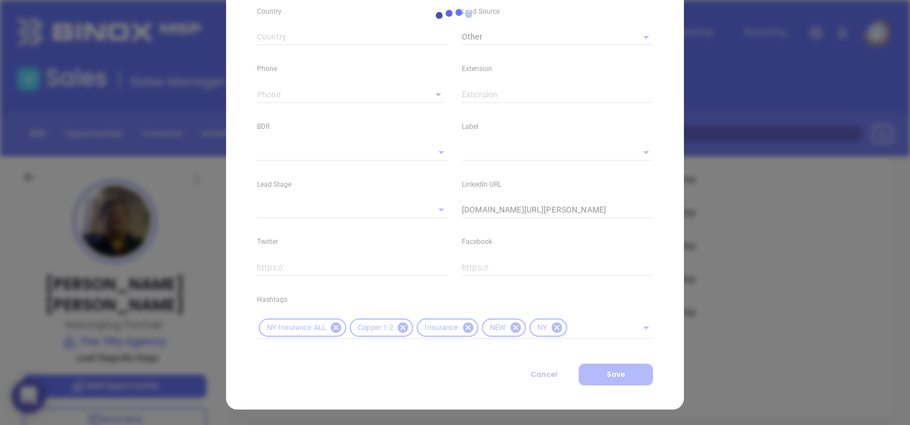
type input "(585) 582-1660"
type input "1"
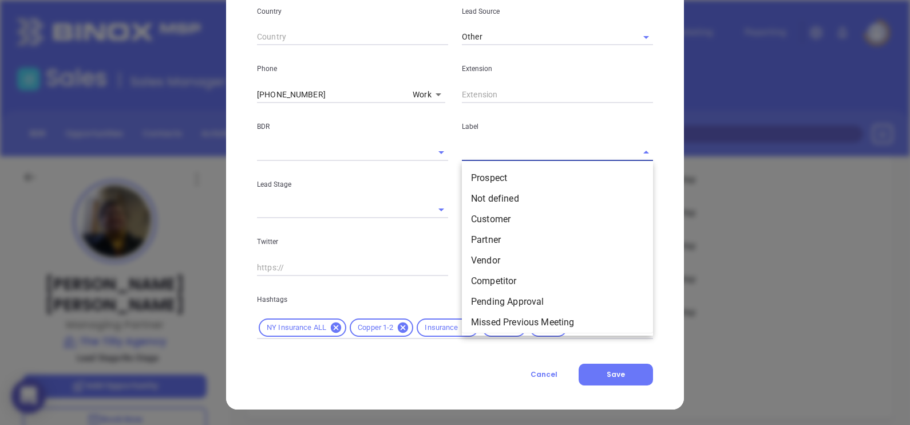
click at [501, 146] on input "text" at bounding box center [541, 152] width 159 height 17
click at [516, 166] on ul "Prospect Not defined Customer Partner Vendor Competitor Pending Approval Missed…" at bounding box center [557, 248] width 191 height 170
click at [519, 172] on li "Prospect" at bounding box center [557, 178] width 191 height 21
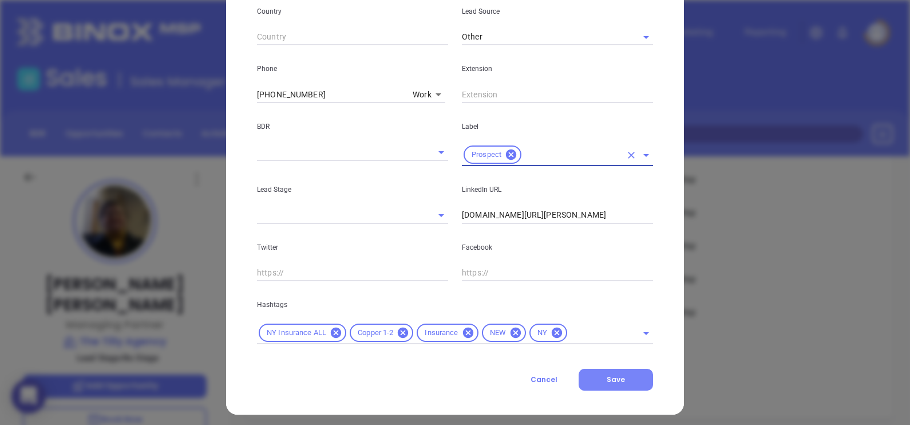
click at [624, 371] on button "Save" at bounding box center [616, 380] width 74 height 22
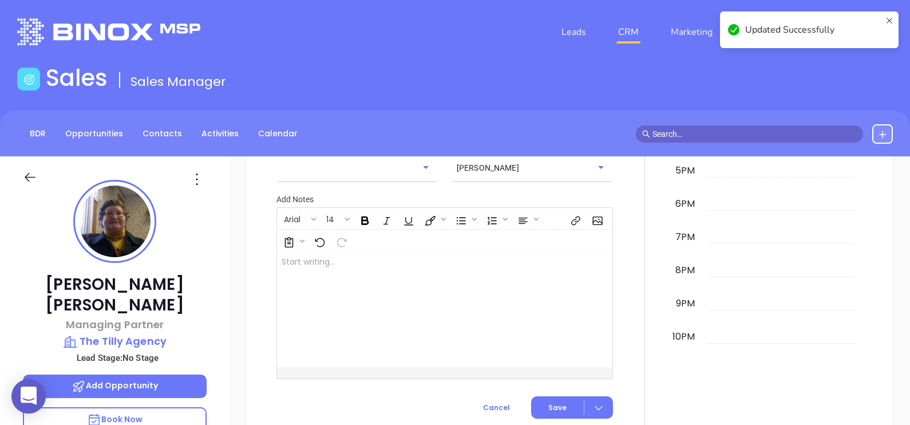
scroll to position [630, 0]
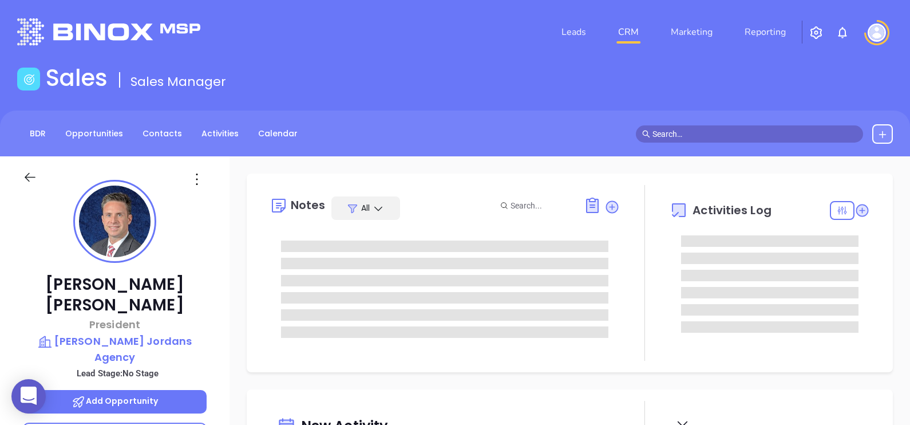
type input "[PERSON_NAME]"
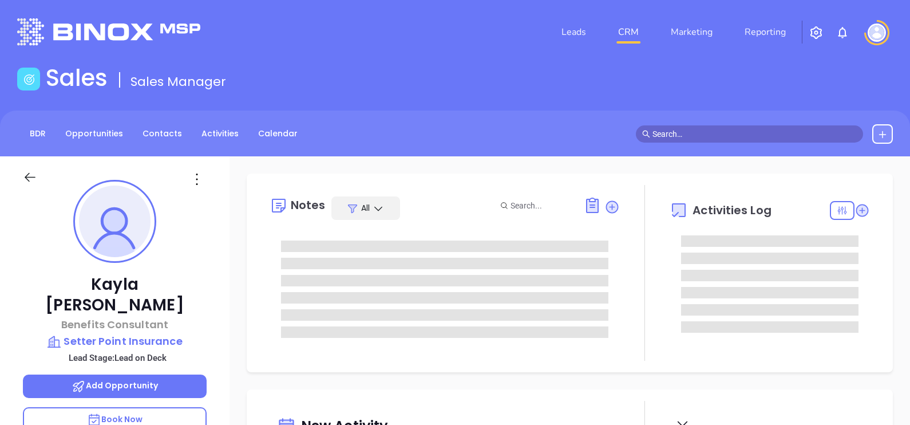
type input "[DATE]"
type input "[PERSON_NAME]"
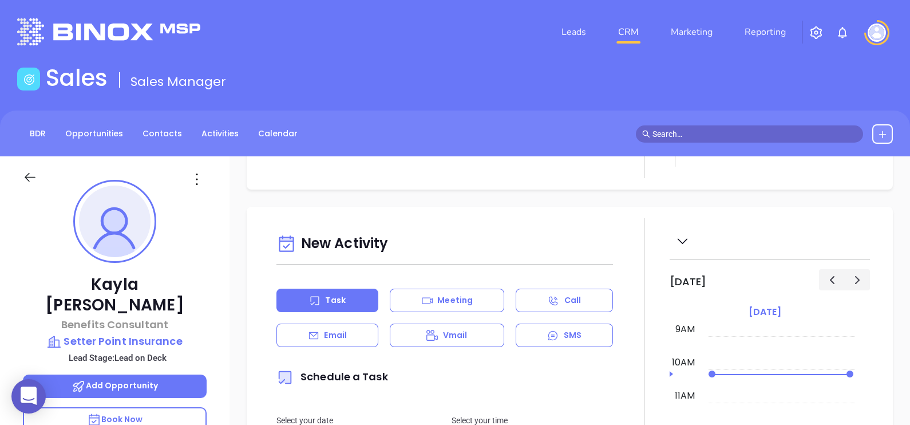
scroll to position [215, 0]
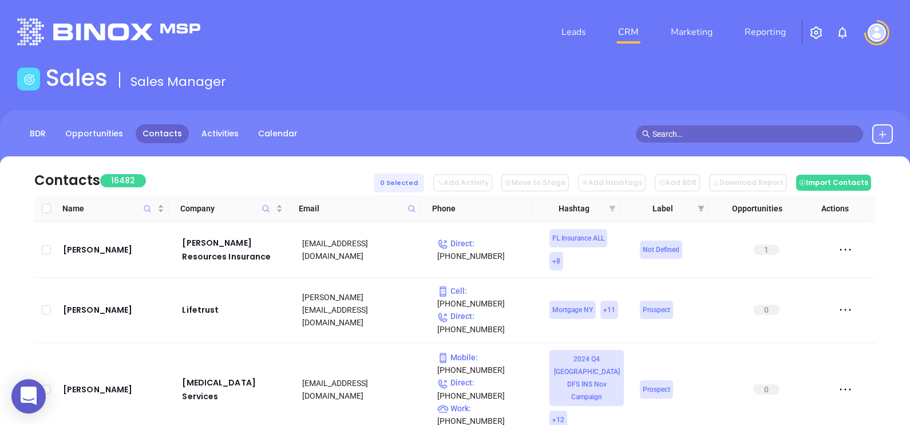
click at [615, 205] on icon "filter" at bounding box center [612, 208] width 7 height 7
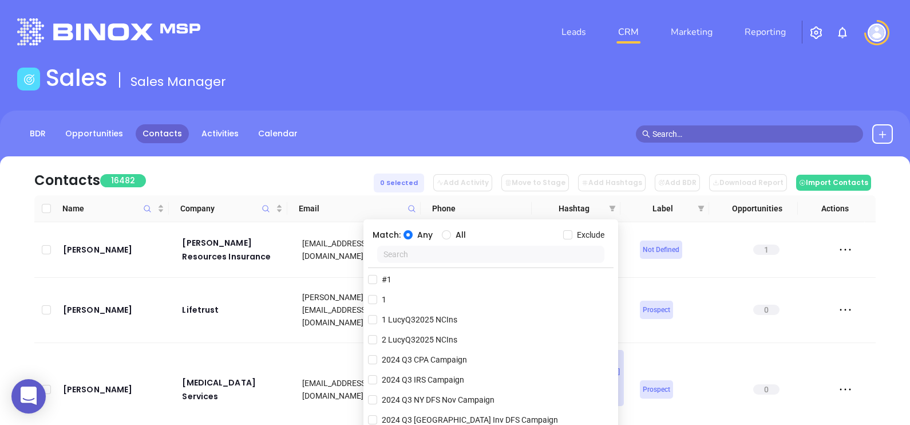
click at [397, 255] on input "text" at bounding box center [491, 254] width 228 height 17
type input "ny ins"
click at [418, 280] on span "NY Insurance ALL" at bounding box center [413, 279] width 73 height 13
click at [377, 280] on input "NY Insurance ALL" at bounding box center [372, 279] width 9 height 9
checkbox input "true"
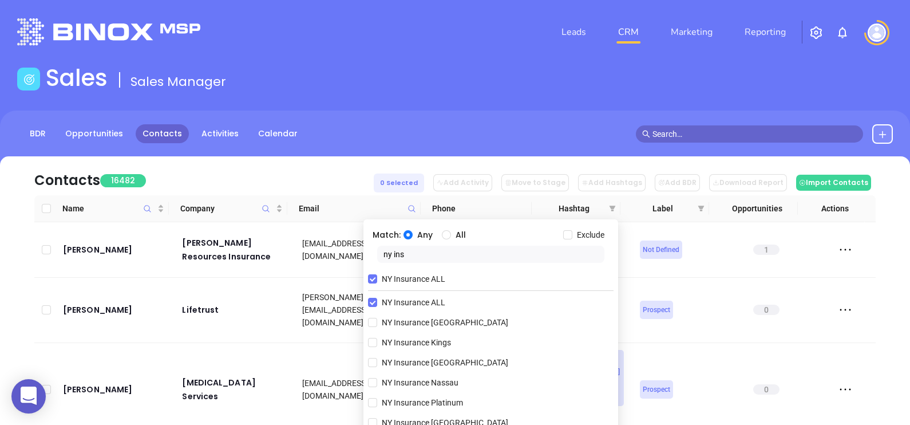
click at [438, 235] on div "Any All" at bounding box center [483, 234] width 160 height 13
click at [444, 234] on input "All" at bounding box center [446, 234] width 9 height 9
radio input "true"
click at [440, 256] on input "ny ins" at bounding box center [491, 254] width 228 height 17
click at [440, 257] on input "ny ins" at bounding box center [491, 254] width 228 height 17
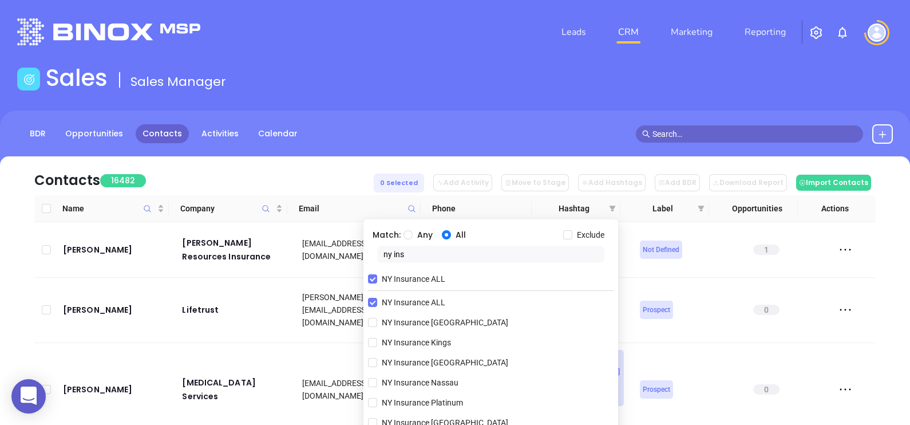
click at [440, 257] on input "ny ins" at bounding box center [491, 254] width 228 height 17
click at [439, 259] on input "ny ins" at bounding box center [491, 254] width 228 height 17
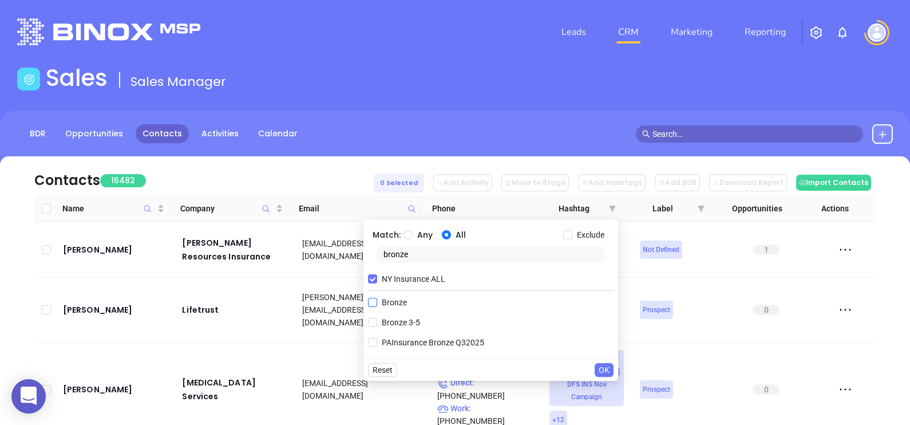
type input "bronze"
click at [397, 323] on span "Bronze 3-5" at bounding box center [401, 322] width 48 height 13
click at [377, 323] on input "Bronze 3-5" at bounding box center [372, 322] width 9 height 9
checkbox input "true"
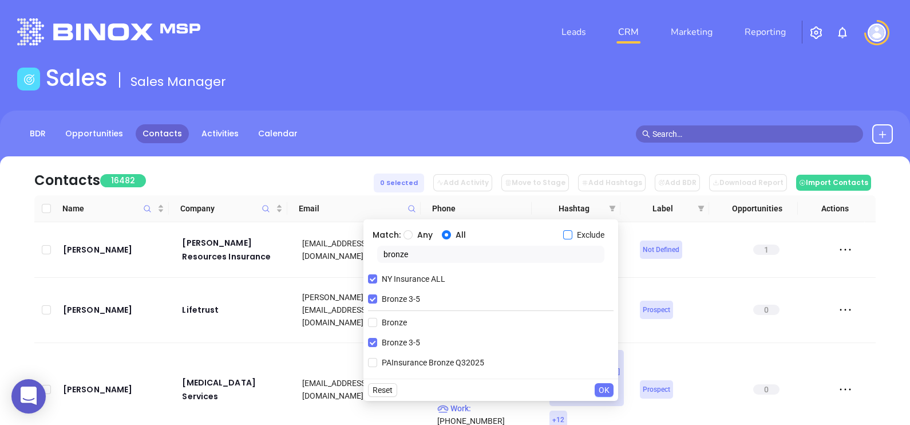
click at [567, 232] on input "Exclude" at bounding box center [567, 234] width 9 height 9
checkbox input "true"
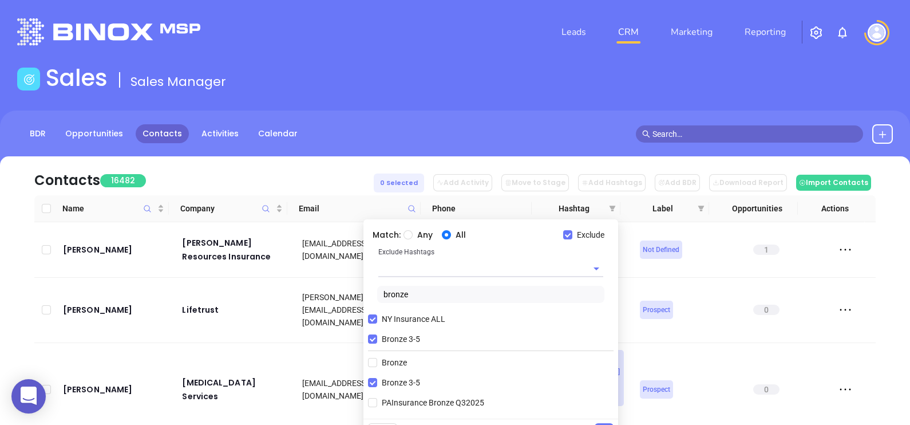
click at [449, 280] on div "Exclude Hashtags" at bounding box center [491, 266] width 260 height 40
click at [444, 270] on input "text" at bounding box center [474, 268] width 193 height 17
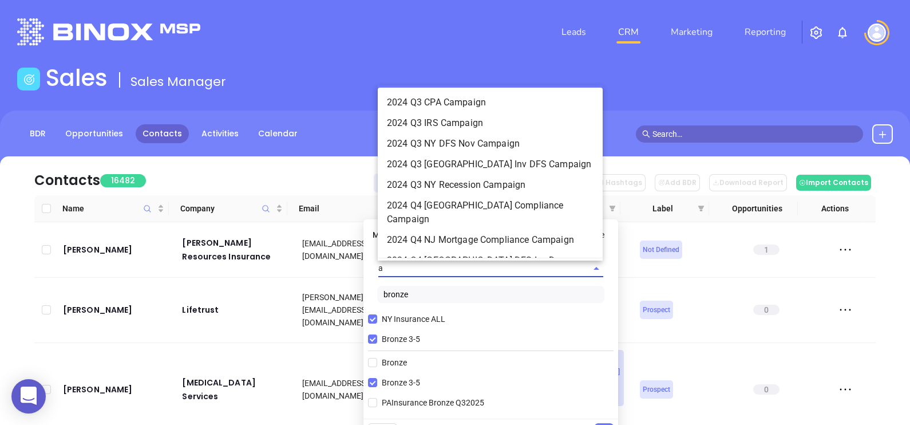
type input "av"
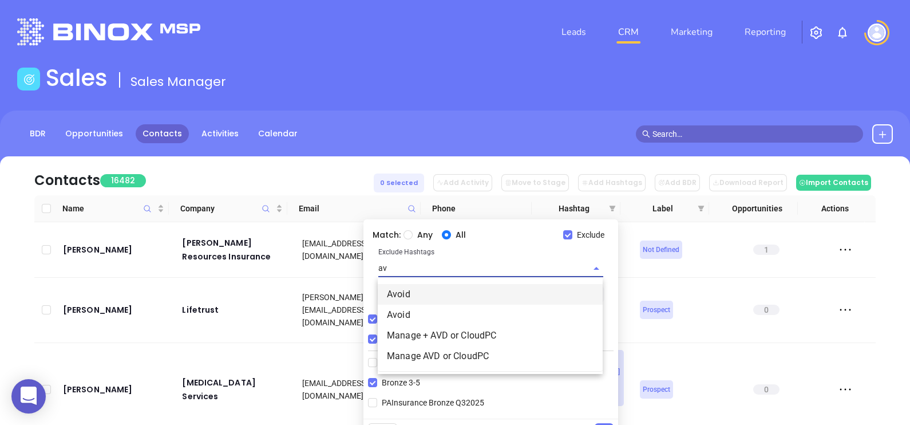
click at [444, 292] on li "Avoid" at bounding box center [490, 294] width 225 height 21
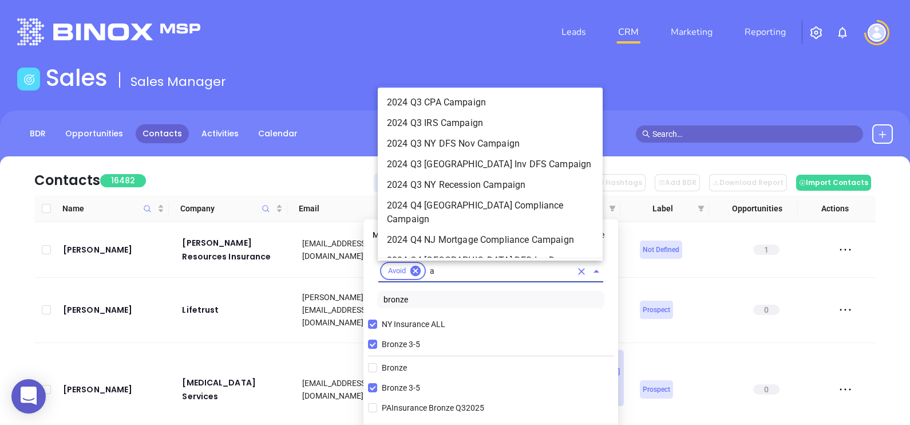
type input "av"
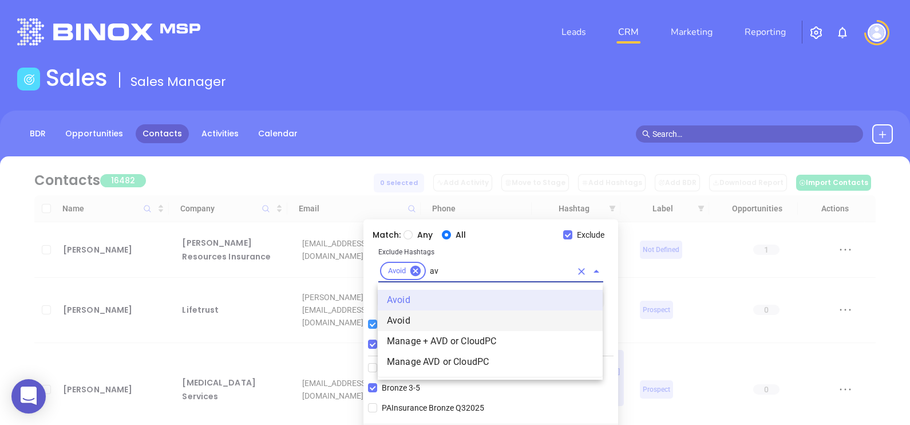
click at [438, 318] on li "Avoid" at bounding box center [490, 320] width 225 height 21
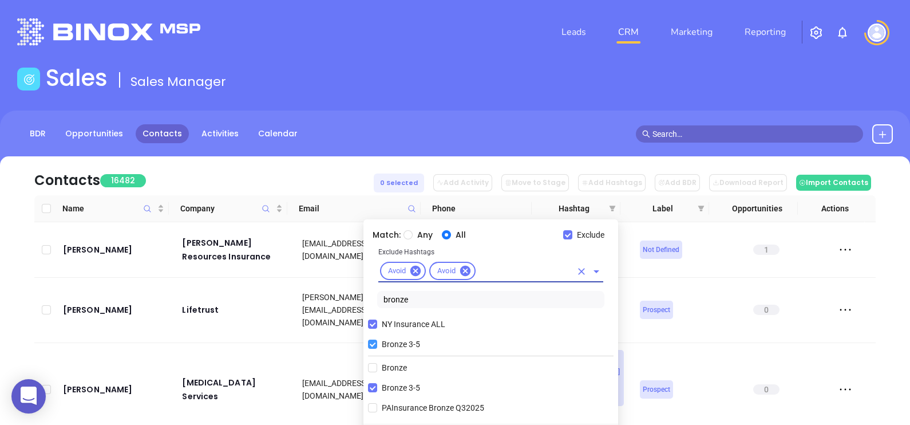
click at [375, 340] on input "Bronze 3-5" at bounding box center [372, 343] width 9 height 9
checkbox input "false"
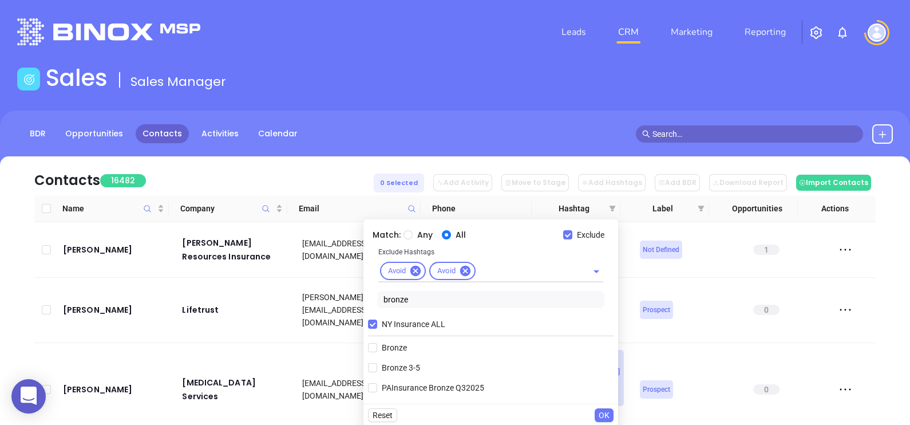
drag, startPoint x: 415, startPoint y: 298, endPoint x: 371, endPoint y: 288, distance: 45.0
click at [371, 288] on div "Exclude Hashtags Avoid Avoid bronze" at bounding box center [491, 279] width 246 height 67
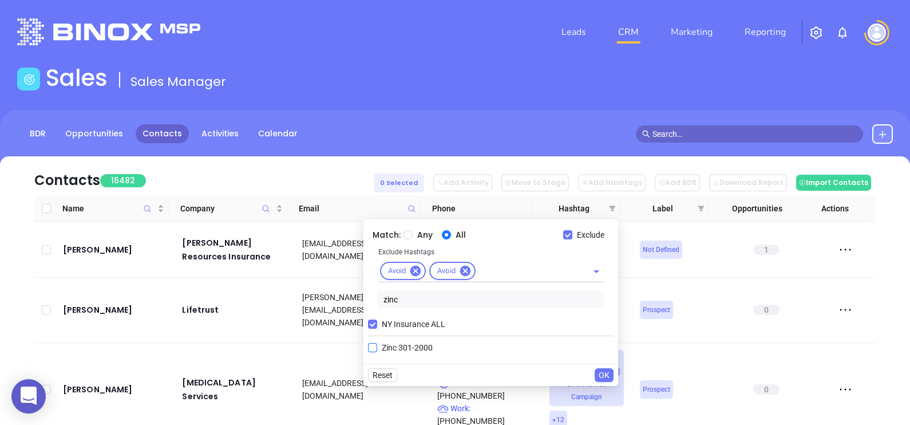
type input "zinc"
click at [386, 349] on span "Zinc 301-2000" at bounding box center [407, 347] width 60 height 13
click at [377, 349] on input "Zinc 301-2000" at bounding box center [372, 347] width 9 height 9
checkbox input "true"
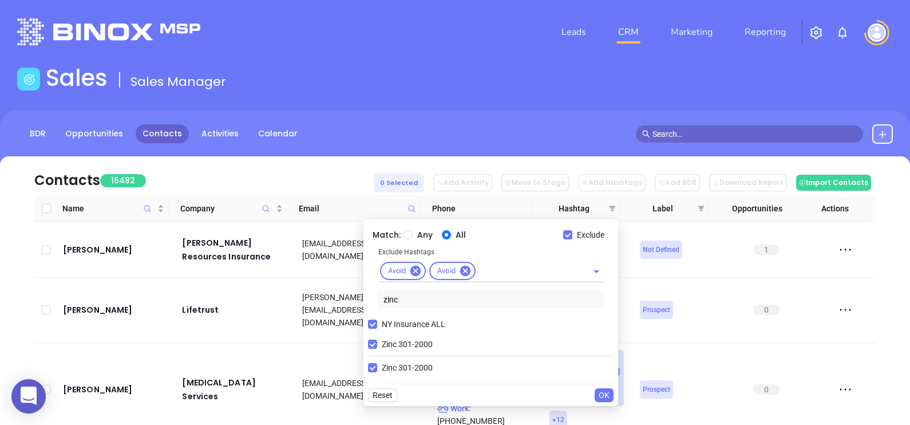
click at [604, 392] on span "OK" at bounding box center [604, 395] width 11 height 13
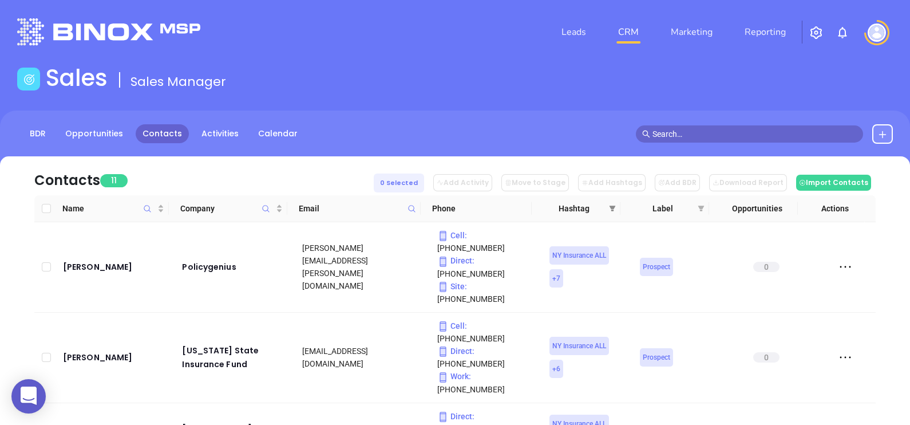
click at [613, 215] on span at bounding box center [612, 208] width 11 height 17
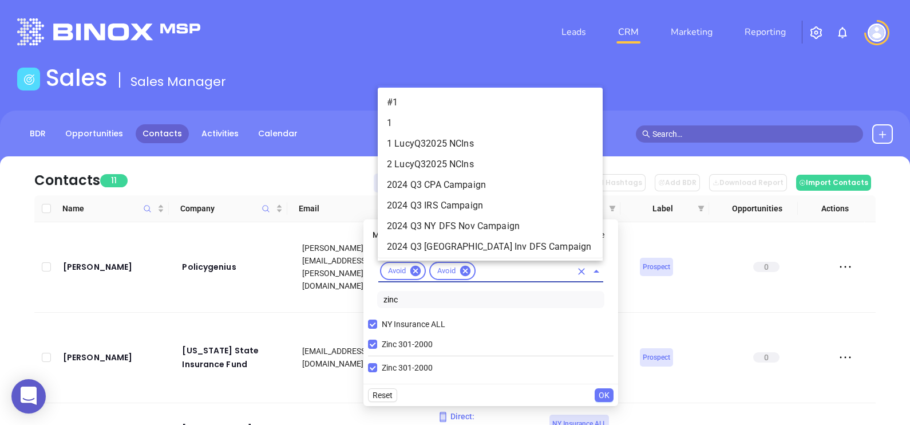
click at [494, 269] on input "text" at bounding box center [524, 271] width 94 height 14
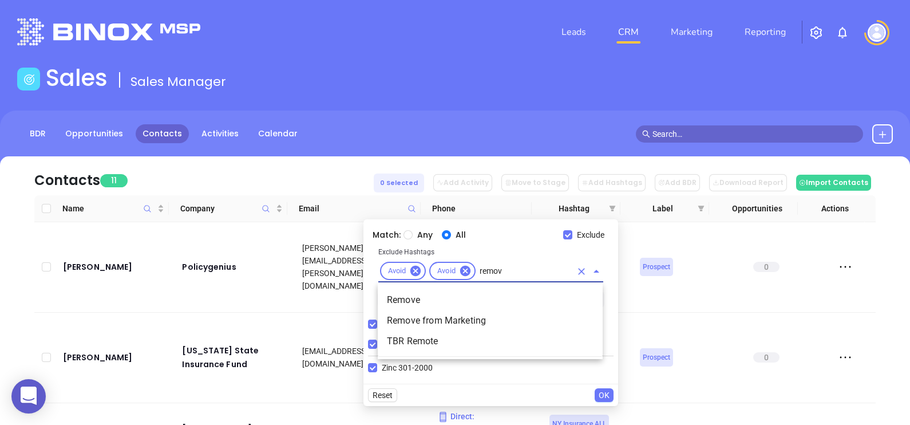
type input "remove"
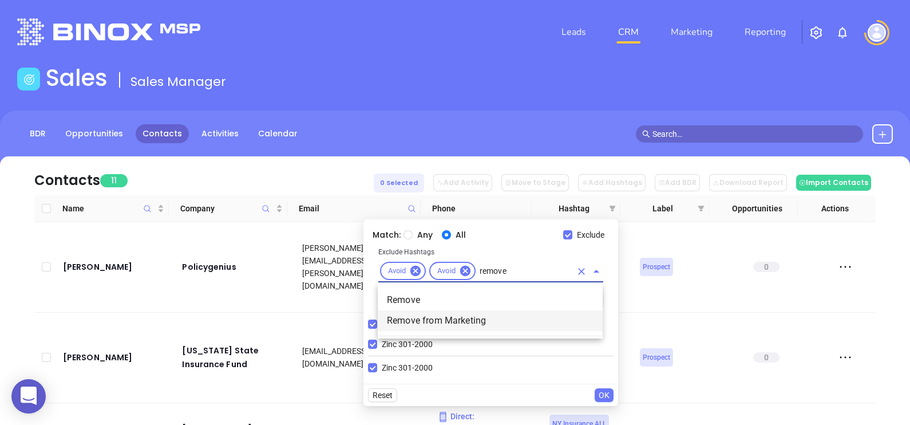
click at [517, 318] on li "Remove from Marketing" at bounding box center [490, 320] width 225 height 21
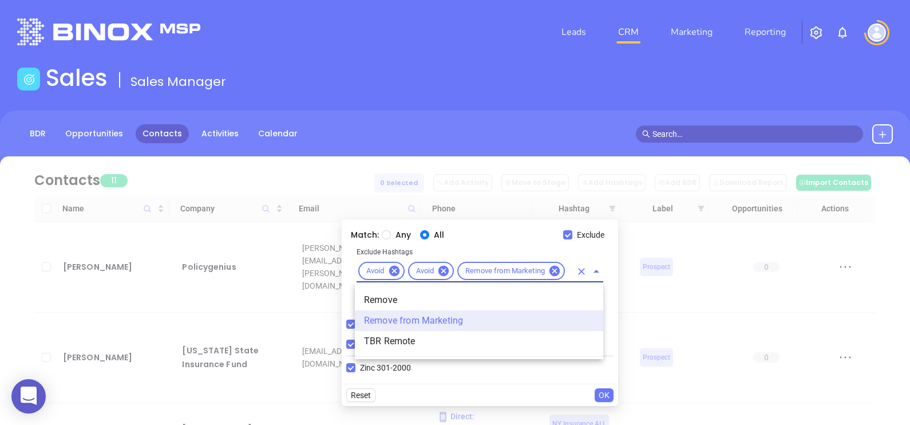
type input "remove"
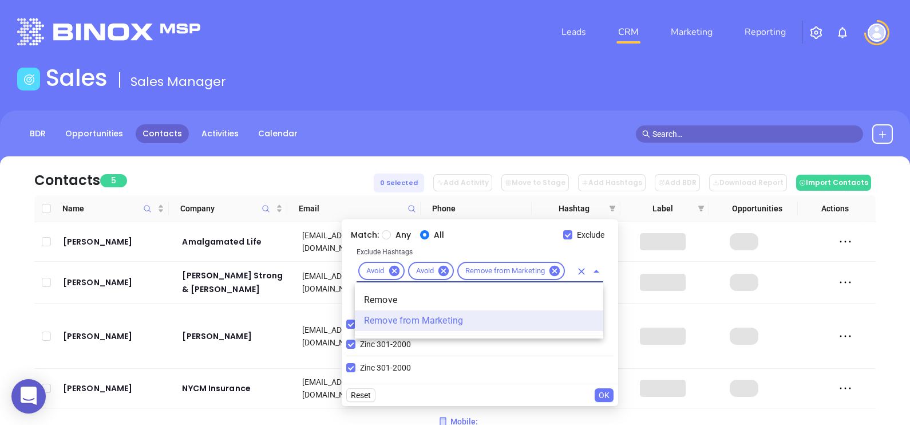
click at [490, 300] on li "Remove" at bounding box center [479, 300] width 248 height 21
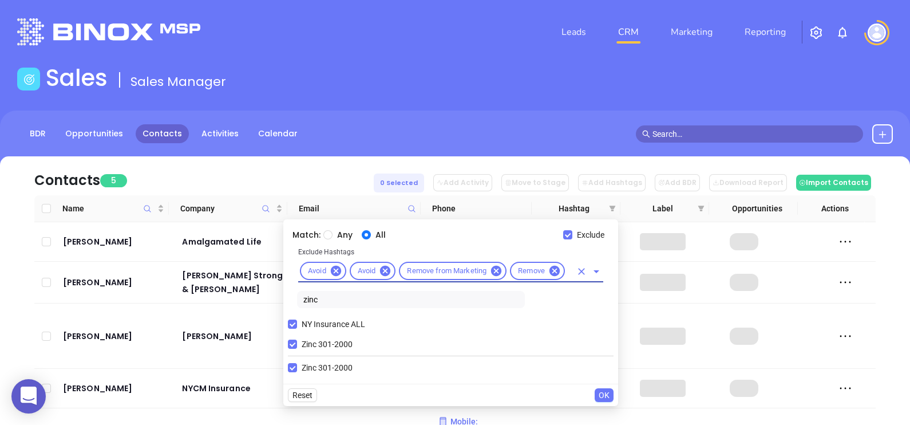
scroll to position [0, 0]
type input "acquire"
click at [374, 295] on li "Acquired" at bounding box center [449, 300] width 307 height 21
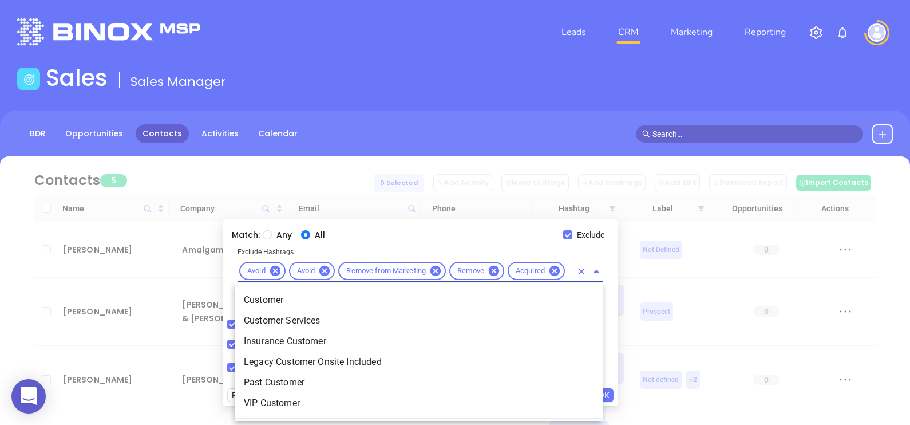
type input "customer"
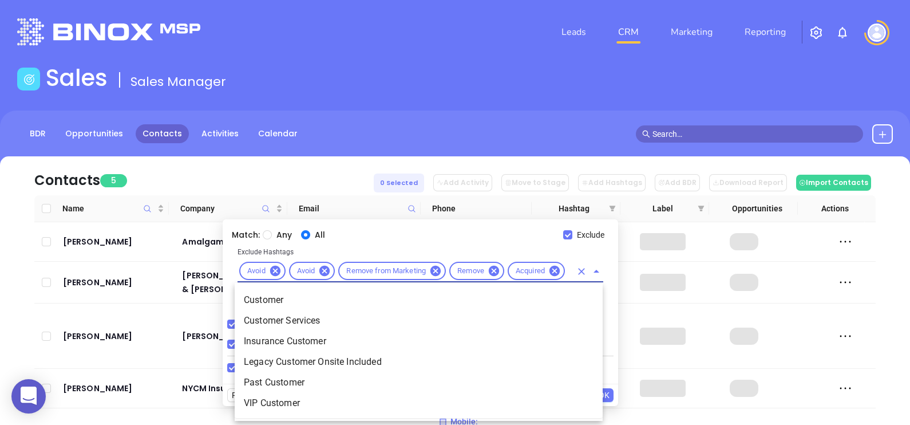
click at [306, 295] on li "Customer" at bounding box center [419, 300] width 368 height 21
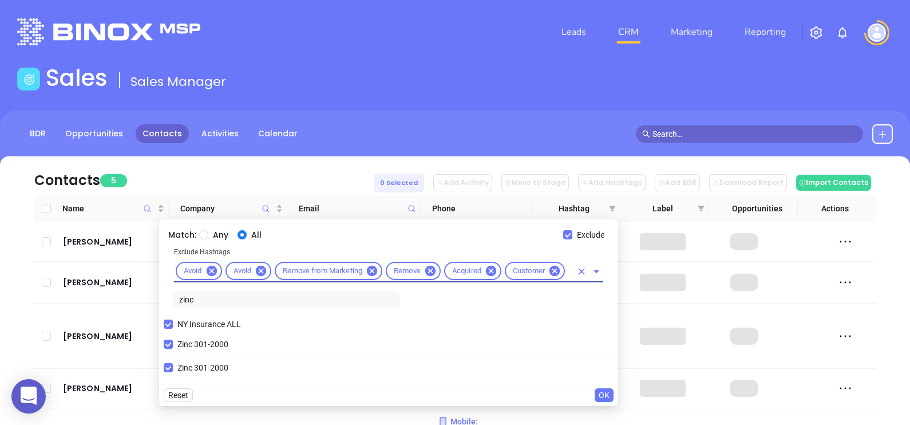
click at [570, 277] on input "text" at bounding box center [569, 271] width 5 height 14
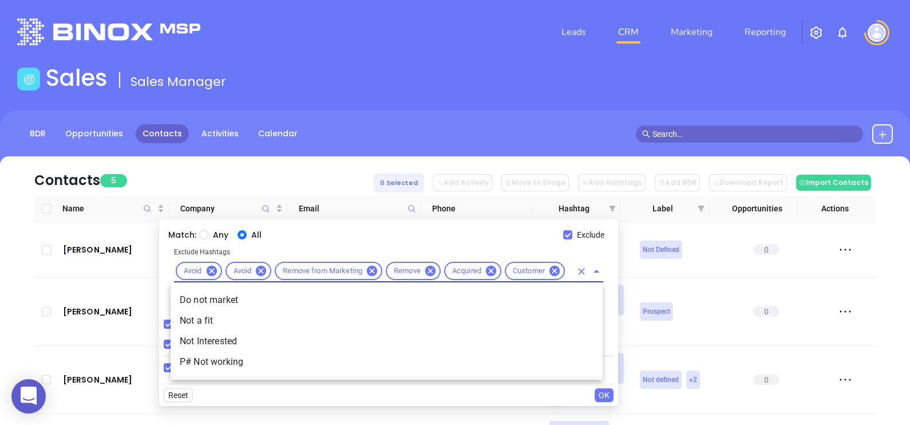
type input "not a f"
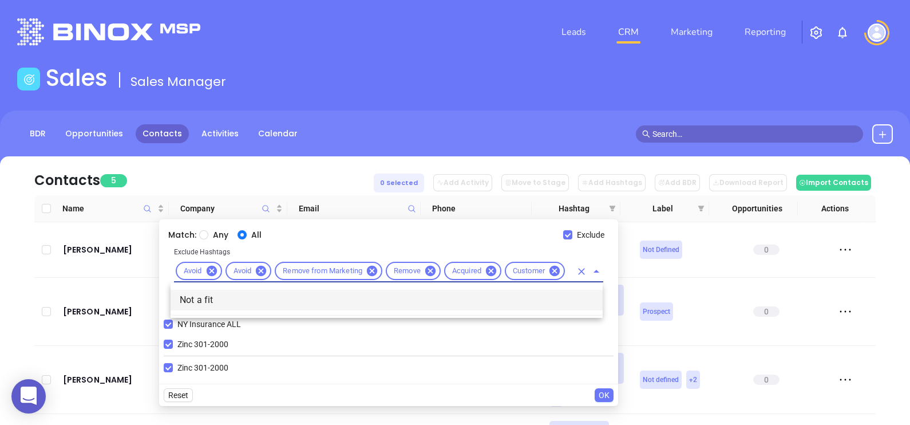
click at [550, 297] on li "Not a fit" at bounding box center [387, 300] width 432 height 21
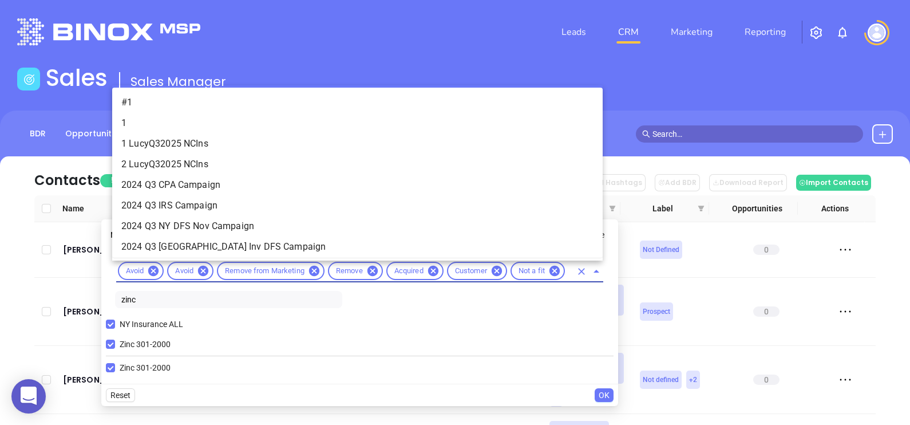
click at [567, 268] on input "text" at bounding box center [569, 271] width 5 height 14
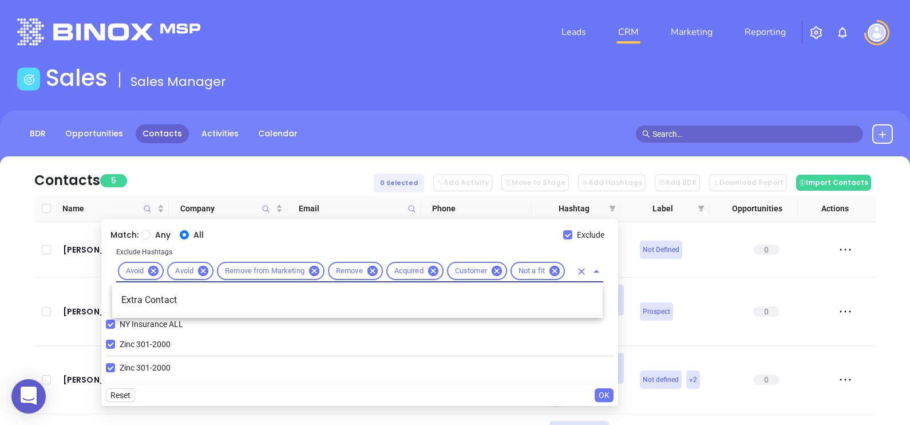
type input "extr"
click at [176, 299] on li "Extra Contact" at bounding box center [357, 300] width 490 height 21
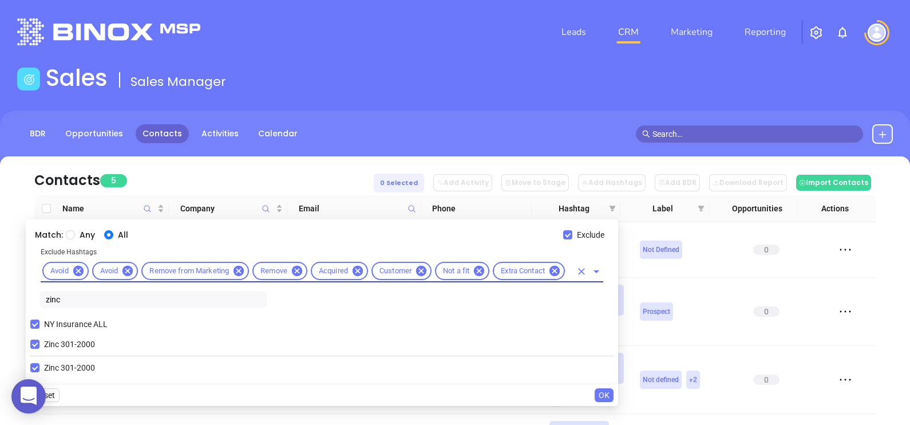
scroll to position [0, 0]
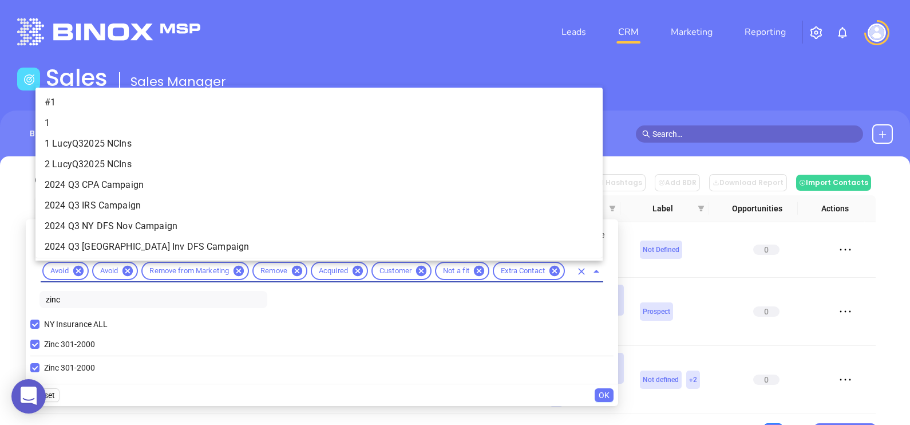
click at [567, 270] on input "text" at bounding box center [569, 271] width 5 height 14
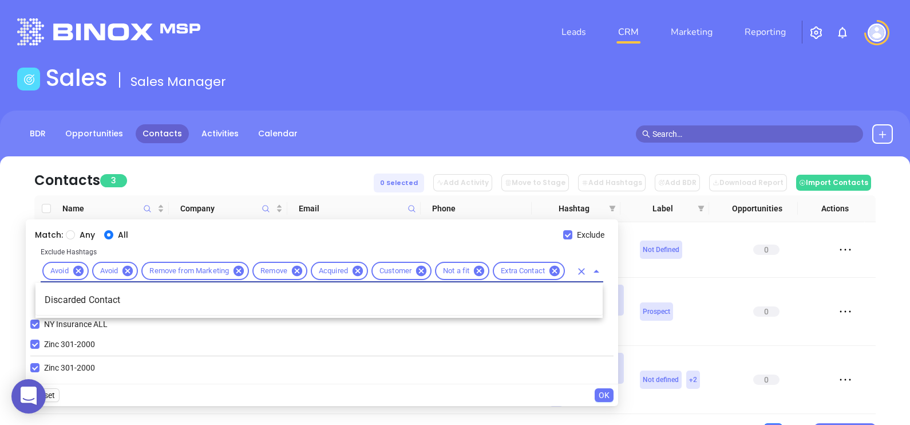
type input "disca"
click at [545, 292] on li "Discarded Contact" at bounding box center [318, 300] width 567 height 21
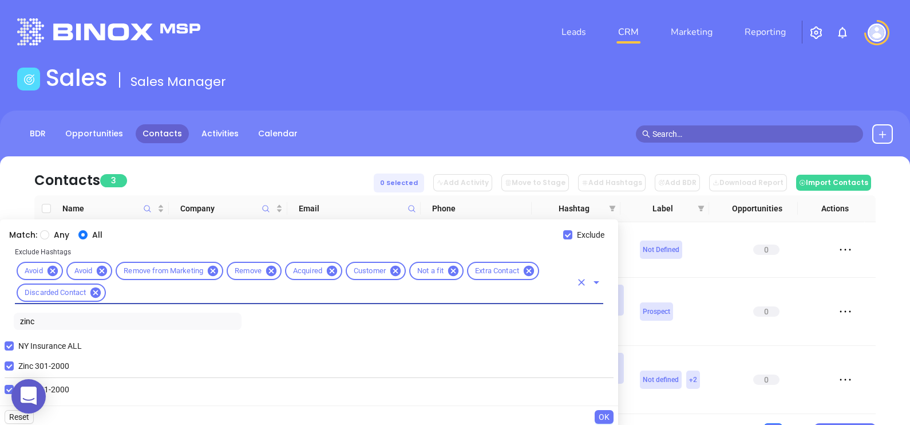
scroll to position [0, 0]
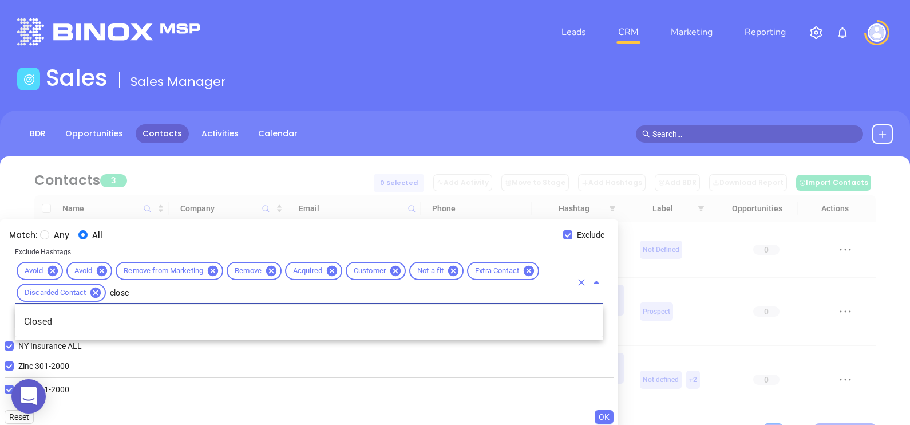
type input "closed"
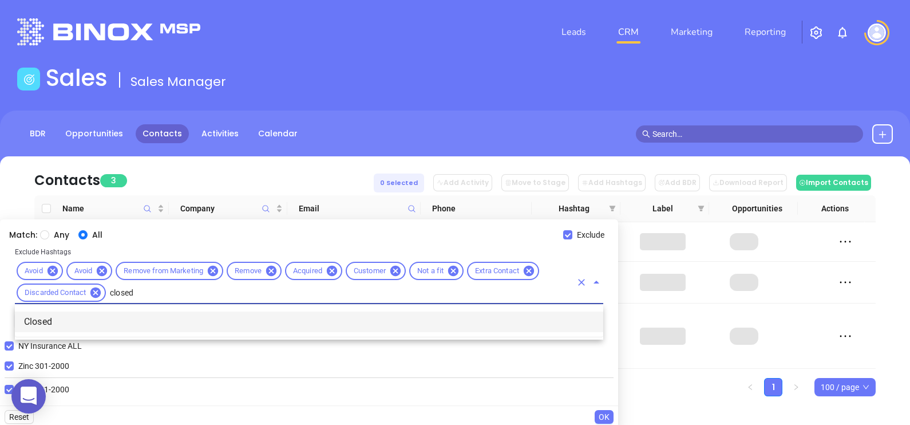
click at [508, 324] on li "Closed" at bounding box center [309, 321] width 588 height 21
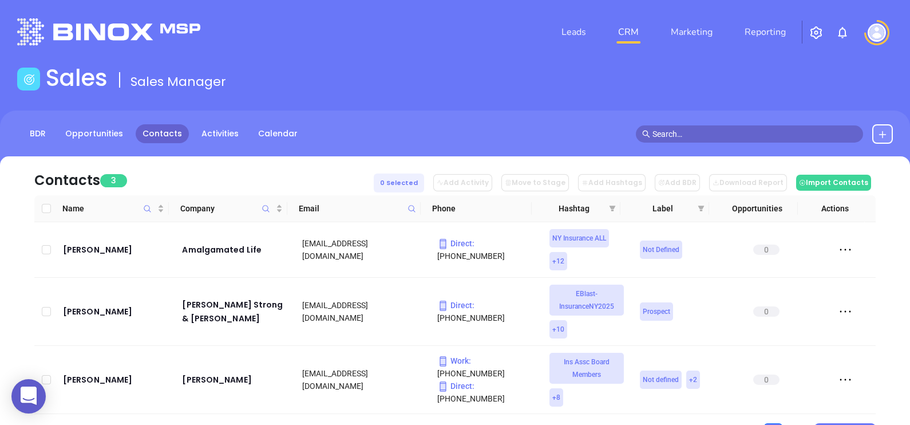
click at [262, 169] on div "Contacts 3 0 Selected Add Activity Move to Stage Add Hashtags Add BDR Download …" at bounding box center [454, 175] width 841 height 39
click at [610, 206] on icon "filter" at bounding box center [613, 208] width 6 height 6
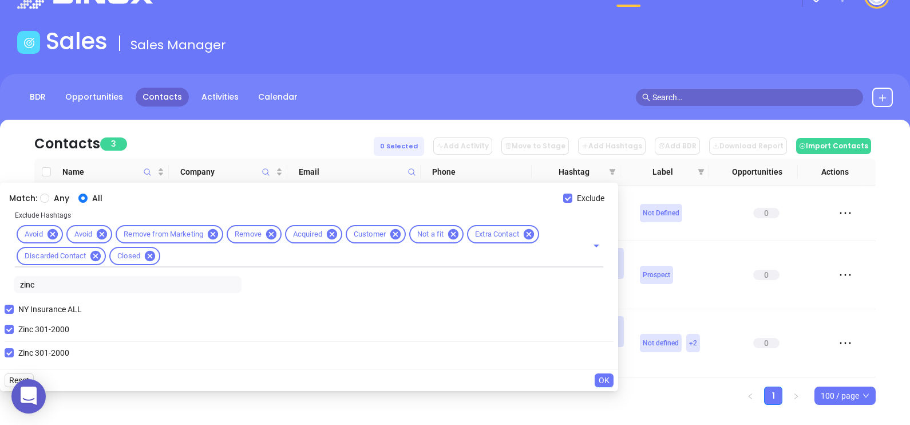
scroll to position [56, 0]
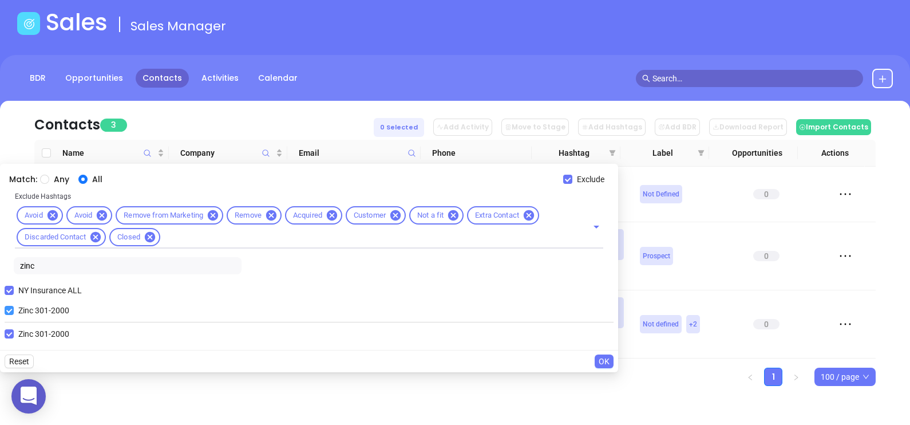
click at [11, 307] on input "Zinc 301-2000" at bounding box center [9, 310] width 9 height 9
checkbox input "false"
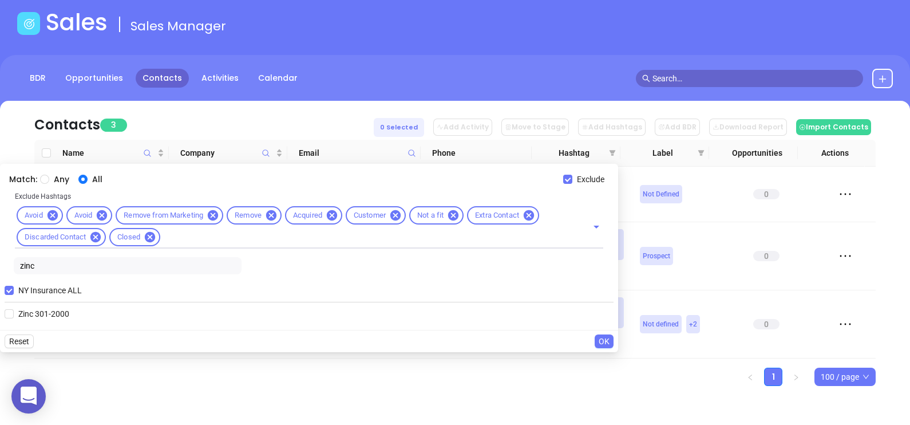
drag, startPoint x: 50, startPoint y: 261, endPoint x: 9, endPoint y: 272, distance: 43.2
click at [9, 271] on div "Exclude Hashtags Avoid Avoid Remove from Marketing Remove Acquired Customer Not…" at bounding box center [309, 234] width 609 height 89
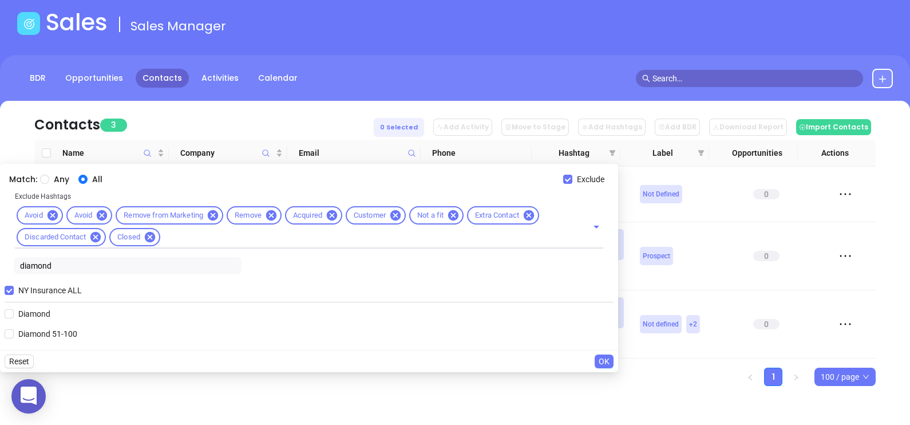
type input "diamond"
drag, startPoint x: 42, startPoint y: 330, endPoint x: 85, endPoint y: 342, distance: 44.6
click at [42, 331] on span "Diamond 51-100" at bounding box center [48, 333] width 68 height 13
click at [14, 331] on input "Diamond 51-100" at bounding box center [9, 333] width 9 height 9
checkbox input "true"
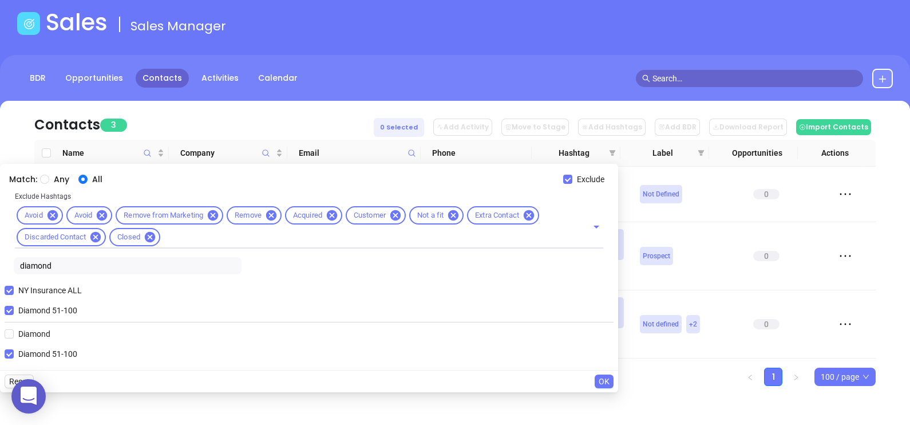
click at [610, 378] on span "OK" at bounding box center [604, 381] width 11 height 13
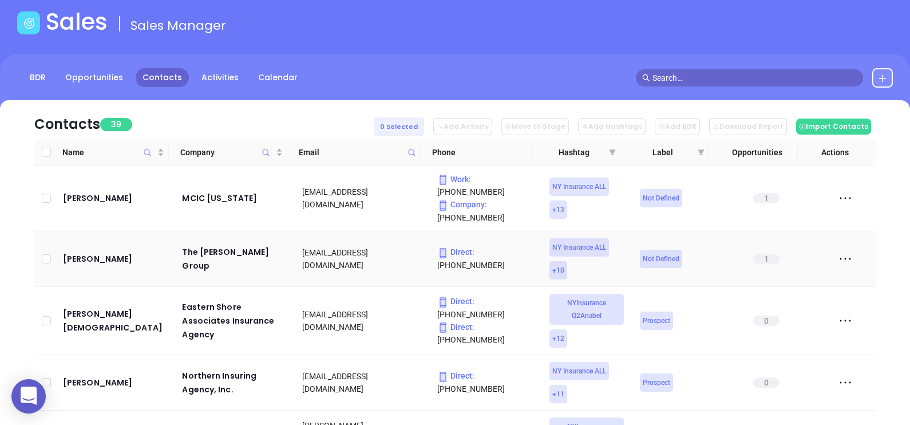
scroll to position [0, 0]
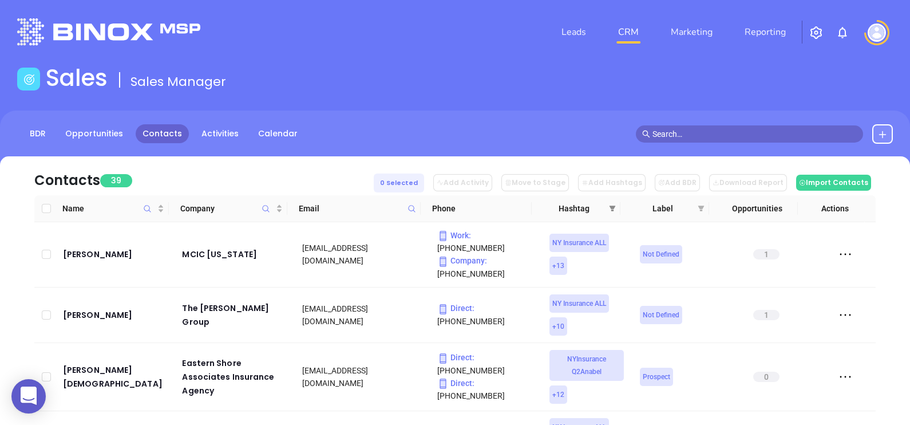
click at [610, 210] on icon "filter" at bounding box center [612, 208] width 7 height 7
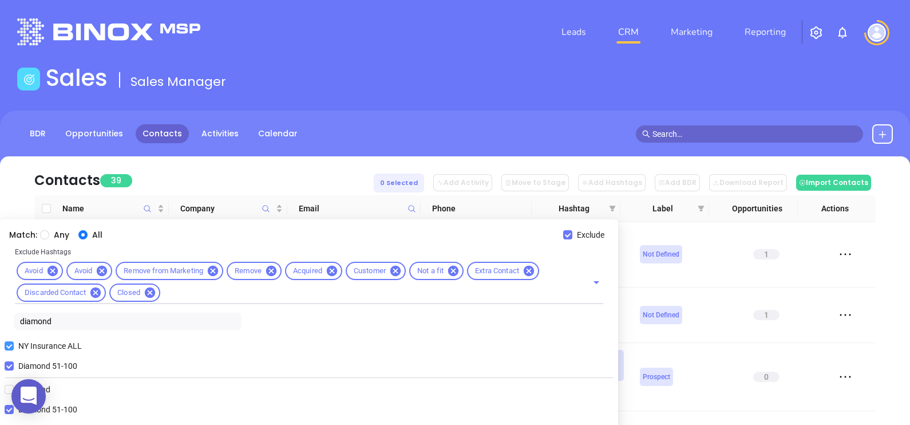
drag, startPoint x: 43, startPoint y: 361, endPoint x: 54, endPoint y: 343, distance: 21.0
click at [43, 362] on span "Diamond 51-100" at bounding box center [48, 365] width 68 height 13
click at [14, 362] on input "Diamond 51-100" at bounding box center [9, 365] width 9 height 9
checkbox input "false"
click at [64, 311] on div "Exclude Hashtags Avoid Avoid Remove from Marketing Remove Acquired Customer Not…" at bounding box center [309, 279] width 623 height 67
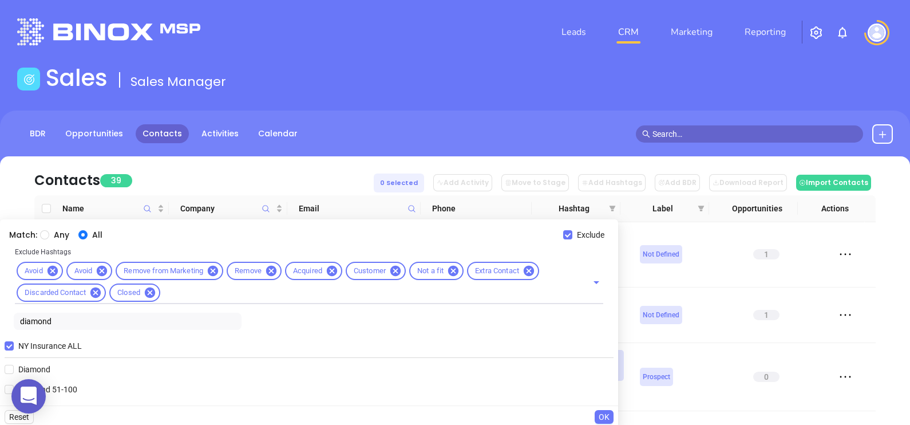
drag, startPoint x: 57, startPoint y: 323, endPoint x: 3, endPoint y: 320, distance: 53.8
click at [3, 320] on div "Match: Any All Exclude Exclude Hashtags Avoid Avoid Remove from Marketing Remov…" at bounding box center [309, 312] width 618 height 186
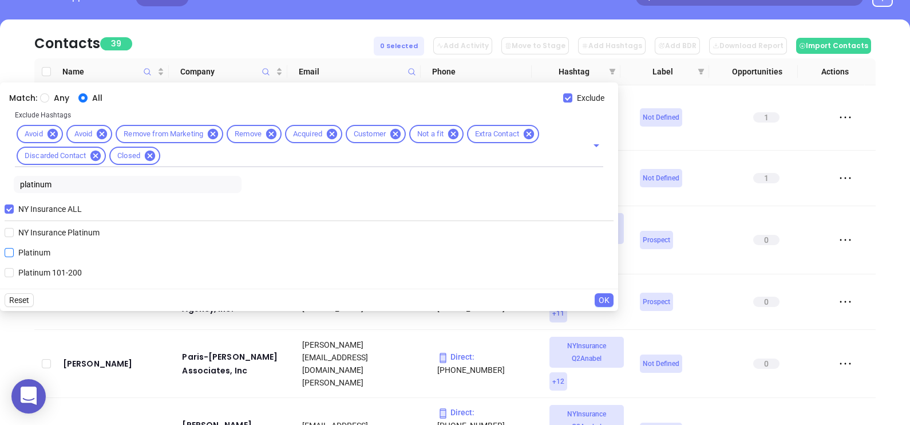
scroll to position [208, 0]
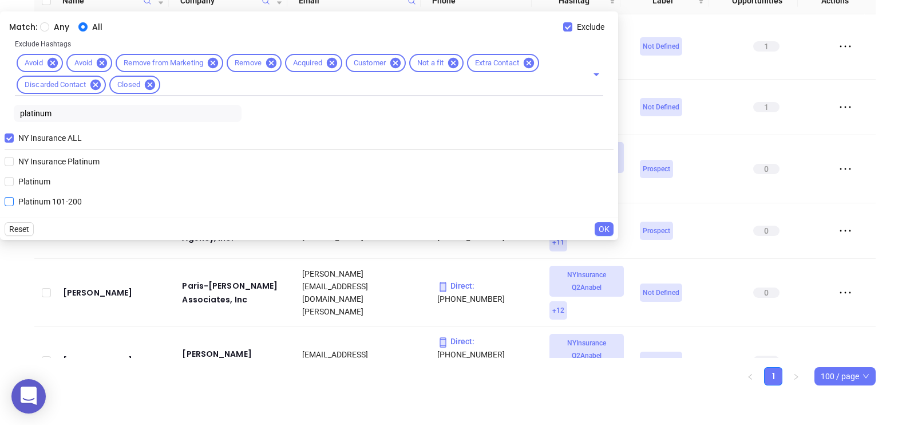
type input "platinum"
click at [48, 202] on span "Platinum 101-200" at bounding box center [50, 201] width 73 height 13
click at [14, 202] on input "Platinum 101-200" at bounding box center [9, 201] width 9 height 9
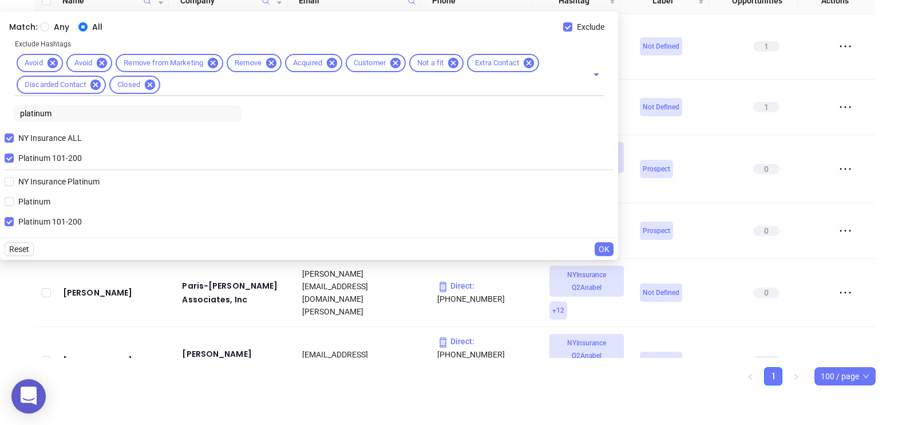
click at [608, 246] on span "OK" at bounding box center [604, 249] width 11 height 13
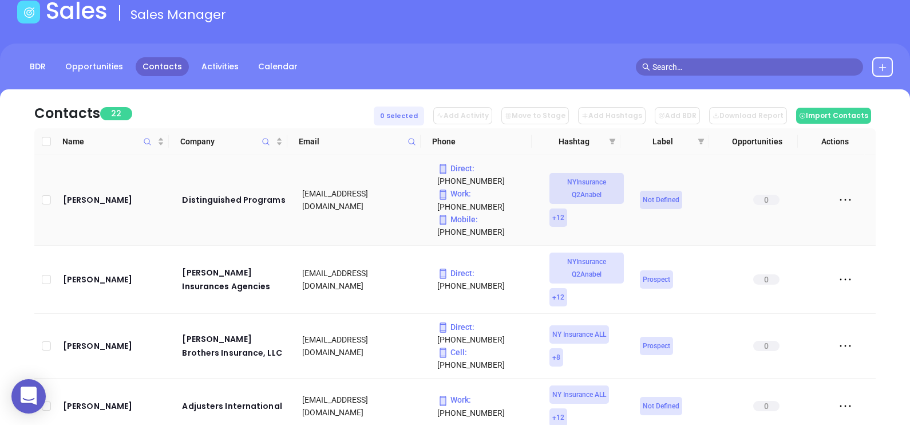
scroll to position [65, 0]
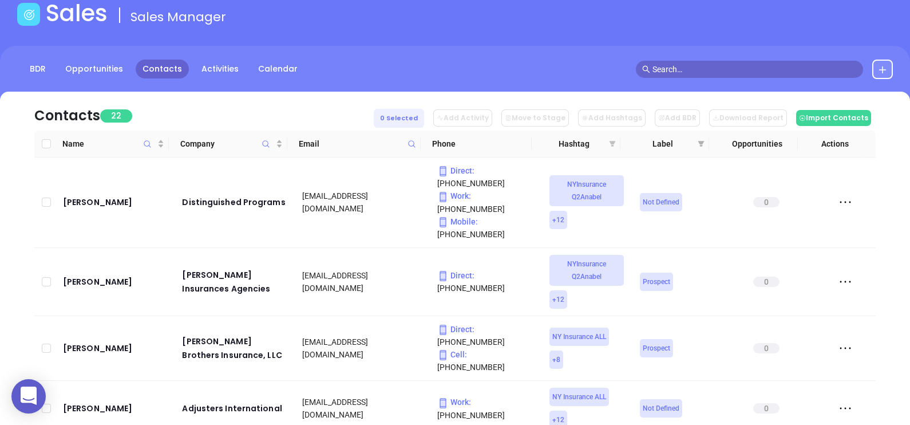
click at [610, 140] on icon "filter" at bounding box center [612, 143] width 7 height 7
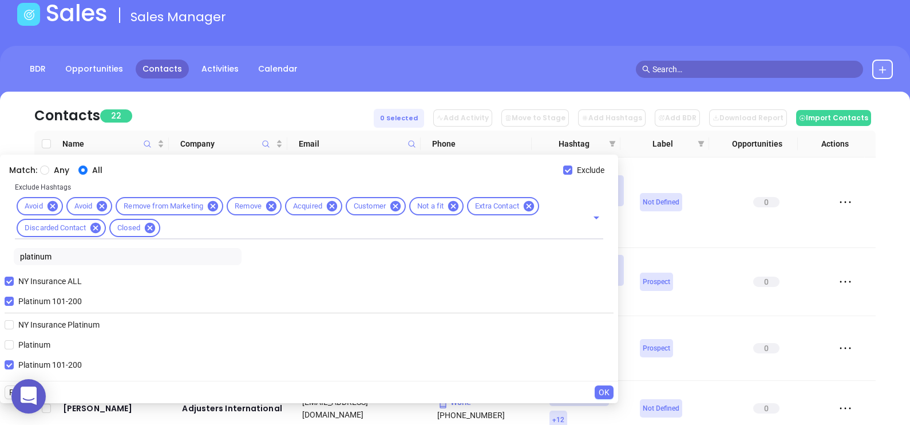
click at [329, 110] on div "Contacts 22 0 Selected Add Activity Move to Stage Add Hashtags Add BDR Download…" at bounding box center [454, 111] width 841 height 39
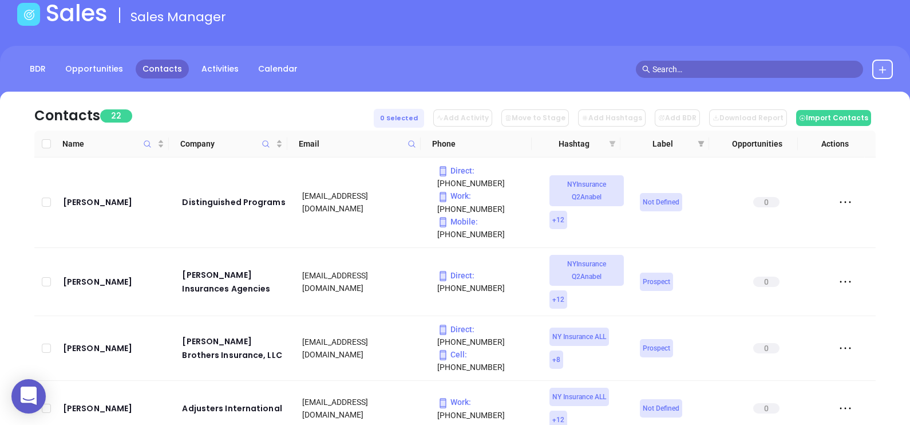
click at [611, 142] on icon "filter" at bounding box center [613, 144] width 6 height 6
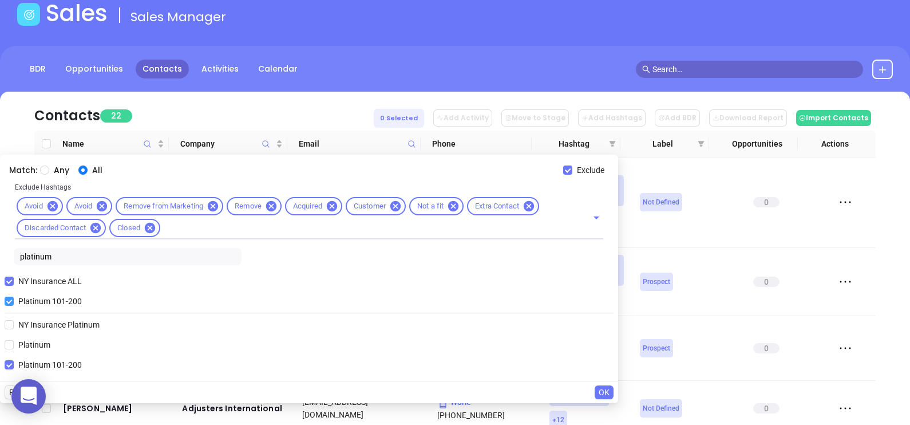
click at [15, 300] on span "Platinum 101-200" at bounding box center [50, 301] width 73 height 13
click at [14, 300] on input "Platinum 101-200" at bounding box center [9, 300] width 9 height 9
checkbox input "false"
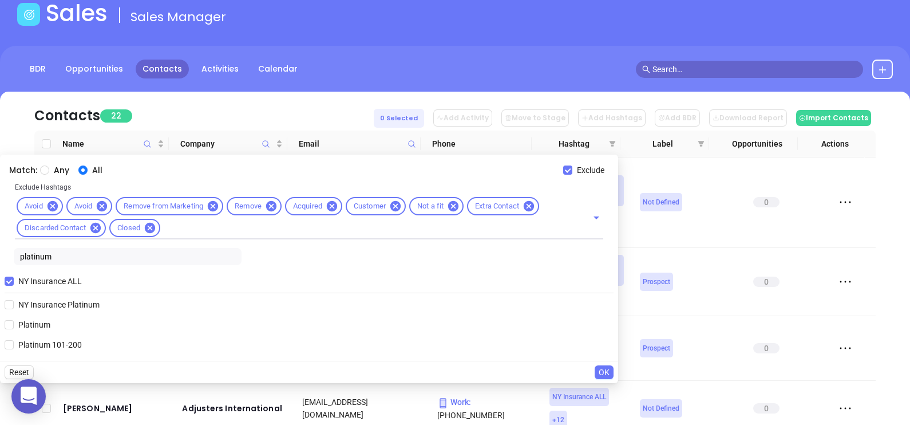
drag, startPoint x: 69, startPoint y: 252, endPoint x: 11, endPoint y: 257, distance: 57.5
click at [14, 256] on input "platinum" at bounding box center [128, 256] width 228 height 17
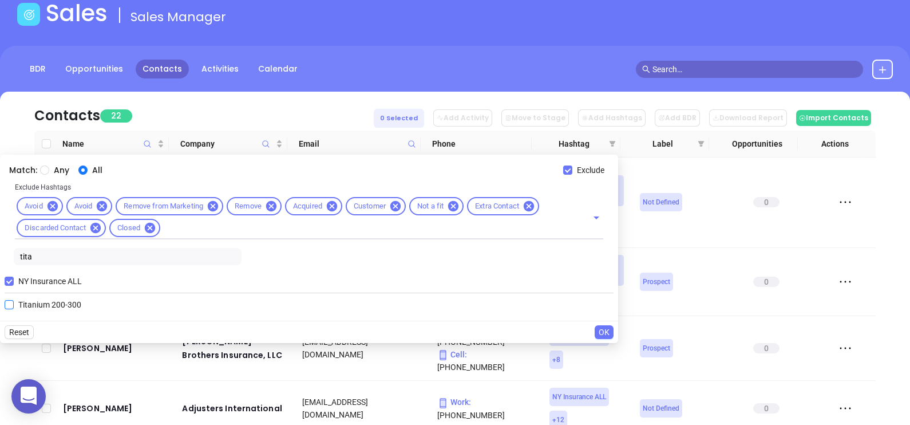
type input "tita"
click at [37, 300] on span "Titanium 200-300" at bounding box center [50, 304] width 72 height 13
click at [14, 300] on input "Titanium 200-300" at bounding box center [9, 304] width 9 height 9
checkbox input "true"
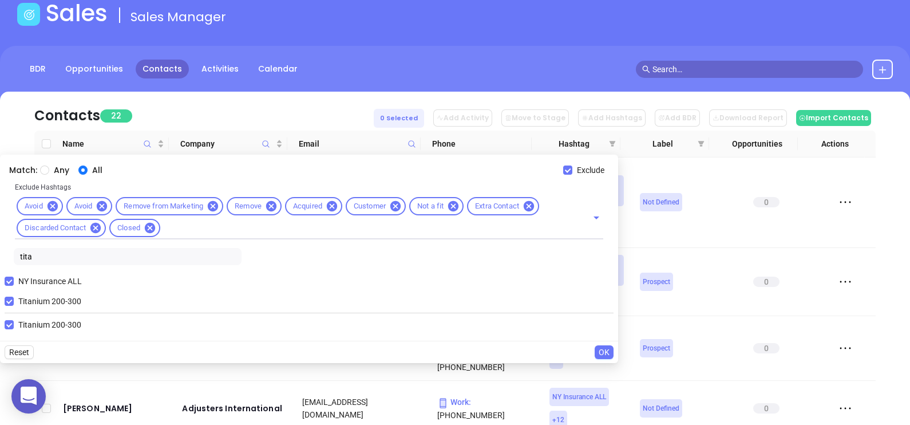
click at [607, 351] on span "OK" at bounding box center [604, 352] width 11 height 13
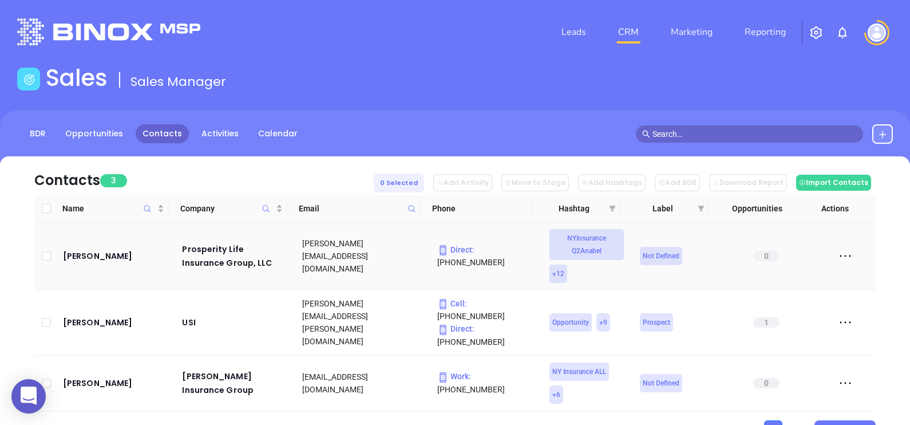
scroll to position [28, 0]
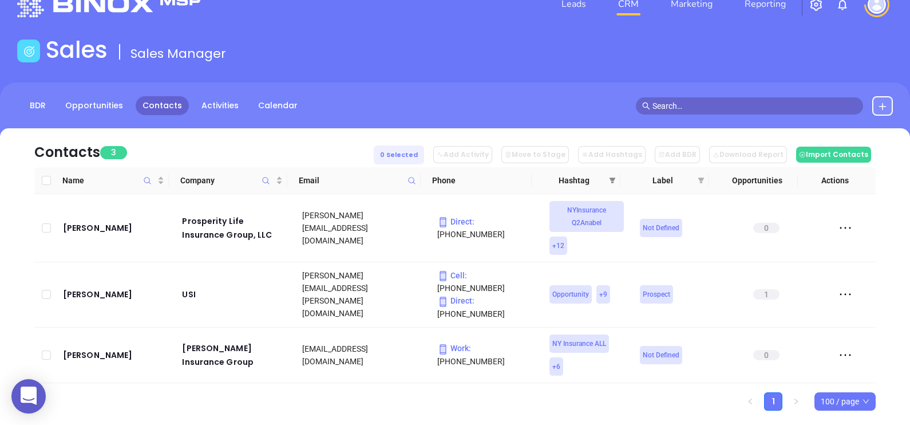
click at [610, 183] on span at bounding box center [612, 180] width 11 height 17
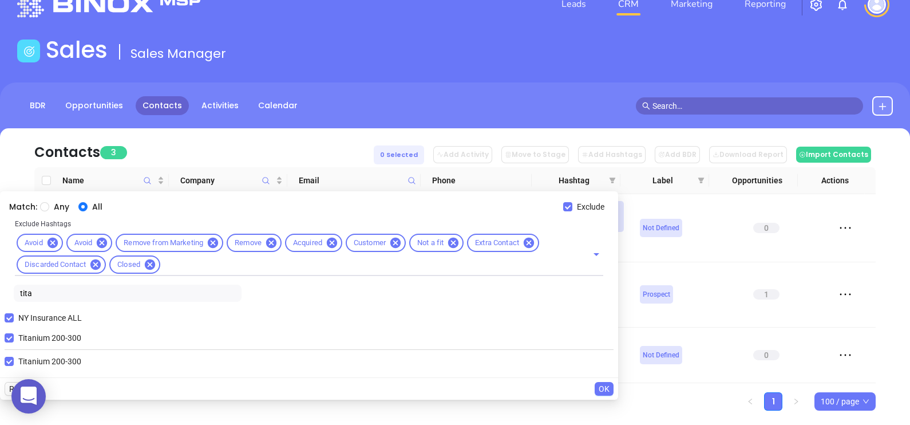
drag, startPoint x: 43, startPoint y: 289, endPoint x: 3, endPoint y: 278, distance: 41.7
click at [5, 278] on div "Exclude Hashtags Avoid Avoid Remove from Marketing Remove Acquired Customer Not…" at bounding box center [309, 261] width 609 height 89
type input "ruby"
click at [8, 337] on input "Titanium 200-300" at bounding box center [9, 337] width 9 height 9
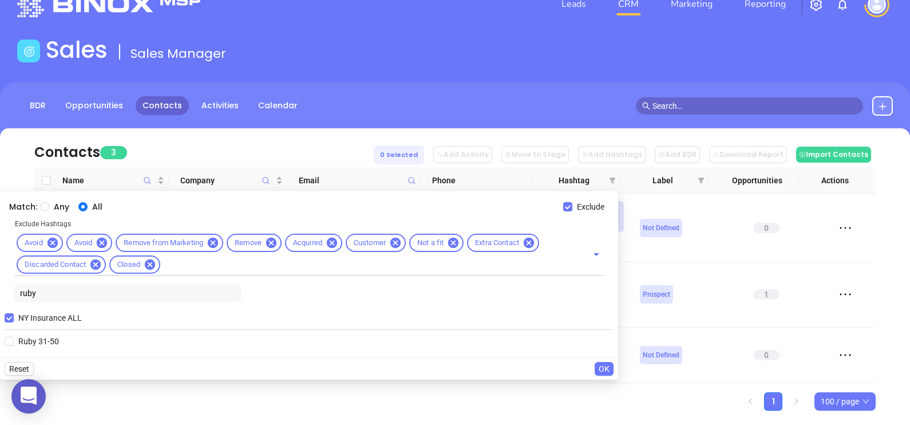
drag, startPoint x: 13, startPoint y: 339, endPoint x: 53, endPoint y: 350, distance: 41.4
click at [11, 339] on input "Ruby 31-50" at bounding box center [9, 341] width 9 height 9
checkbox input "true"
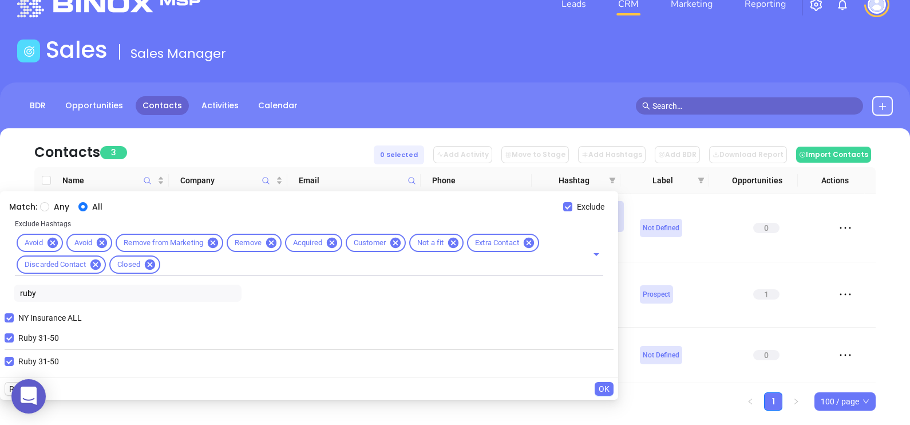
click at [607, 387] on span "OK" at bounding box center [604, 388] width 11 height 13
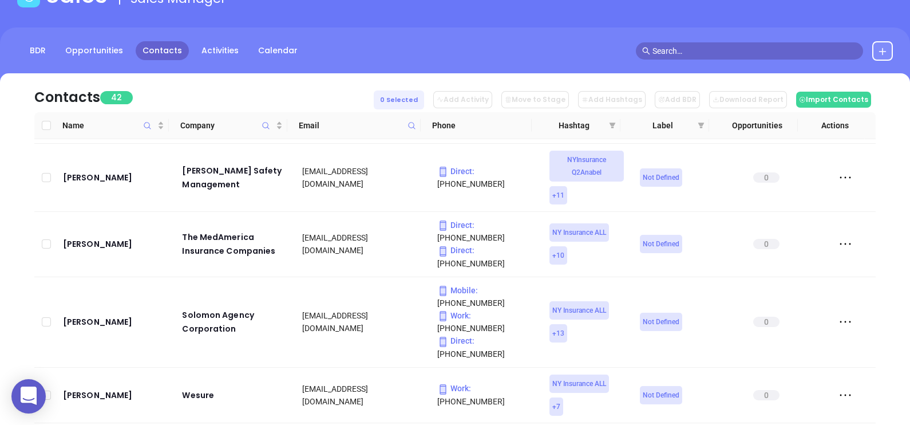
scroll to position [65, 0]
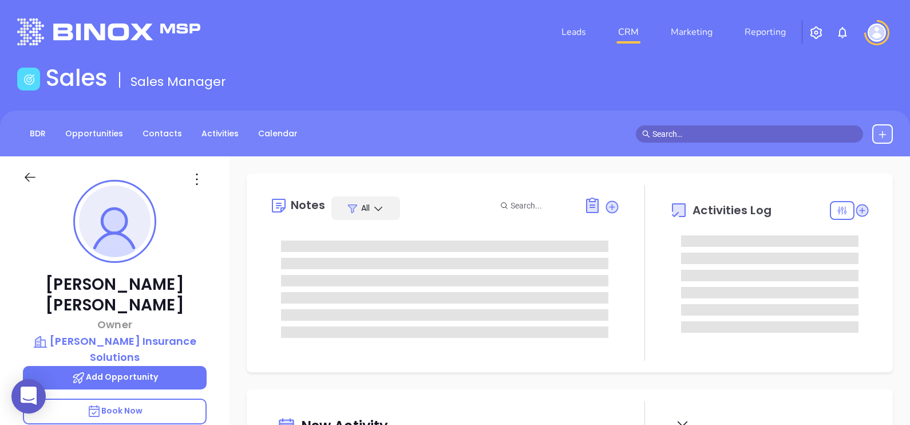
type input "[DATE]"
type input "[PERSON_NAME]"
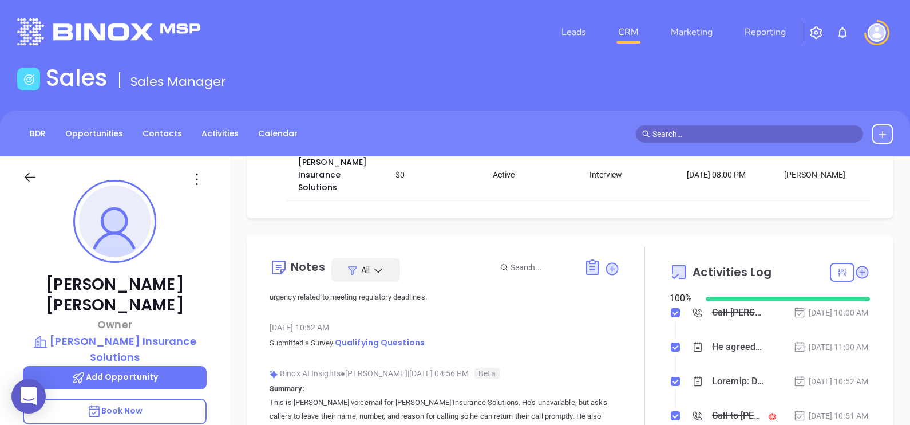
scroll to position [0, 0]
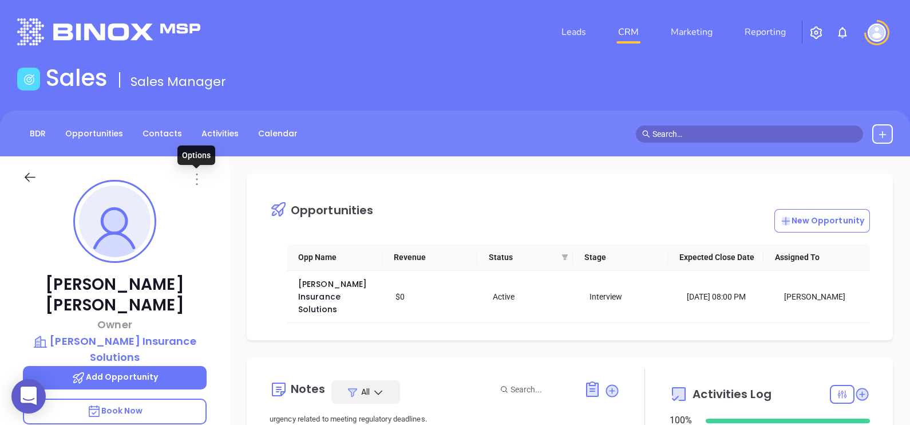
click at [196, 179] on icon at bounding box center [197, 178] width 2 height 11
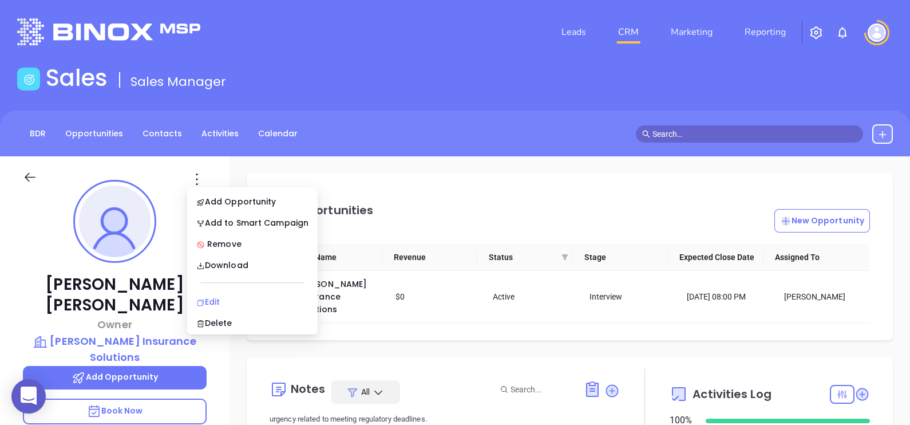
click at [232, 298] on div "Edit" at bounding box center [252, 301] width 112 height 13
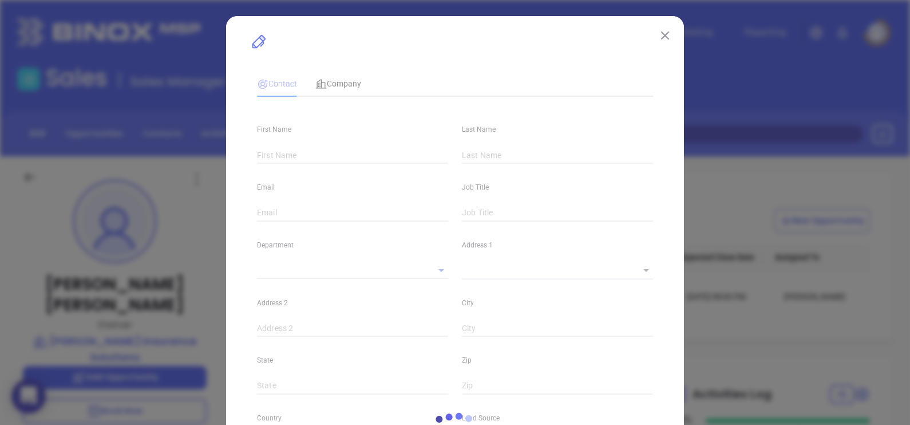
type input "[PERSON_NAME]"
type input "[EMAIL_ADDRESS][DOMAIN_NAME]"
type input "Owner"
type input "1"
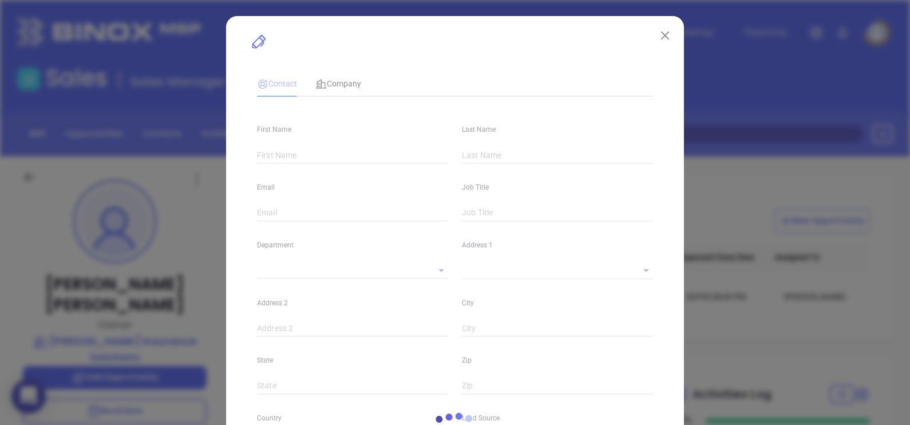
type input "[GEOGRAPHIC_DATA]"
type input "[DOMAIN_NAME][URL][PERSON_NAME]"
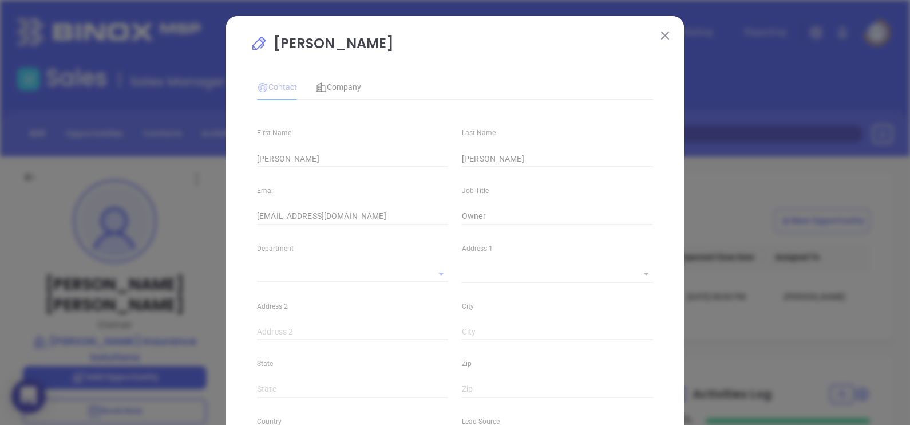
type input "Marketing"
type input "Binox"
type input "[PERSON_NAME]"
type input "Second Phone Call"
type input "[PHONE_NUMBER]"
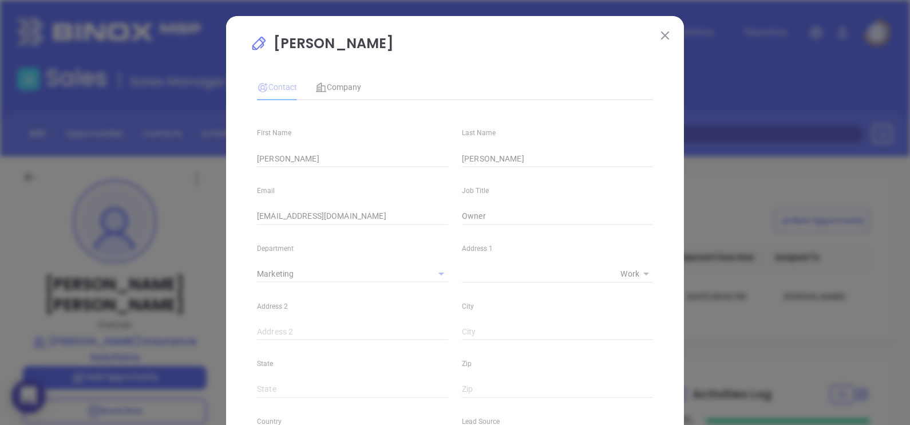
type input "1"
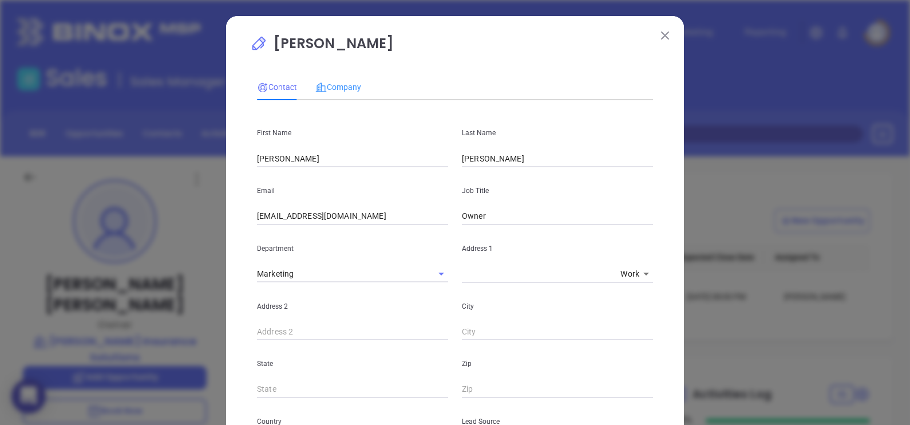
click at [349, 80] on div "Company" at bounding box center [338, 87] width 46 height 26
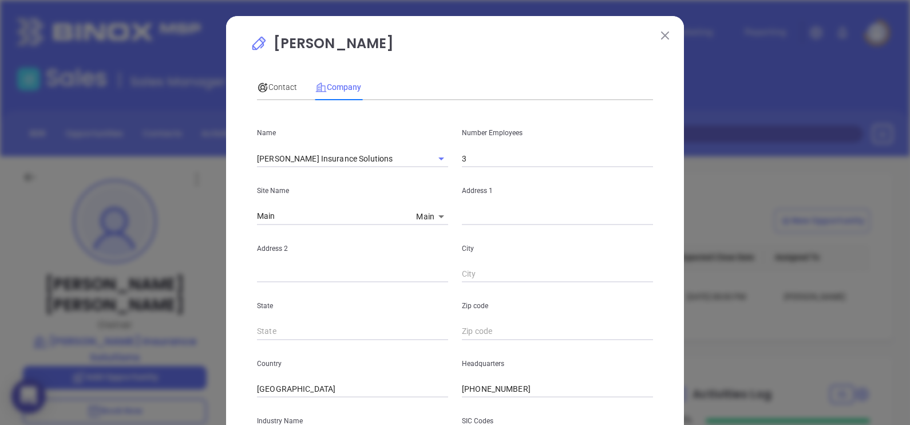
click at [481, 224] on input "text" at bounding box center [557, 216] width 191 height 17
paste input "[STREET_ADDRESS] Ste. F2A Columbia, SC 29223"
drag, startPoint x: 616, startPoint y: 211, endPoint x: 679, endPoint y: 204, distance: 63.9
click at [679, 204] on div "[PERSON_NAME] Contact Company First Name [PERSON_NAME] Last Name [PERSON_NAME] …" at bounding box center [455, 212] width 910 height 425
type input "[STREET_ADDRESS] Ste. F2A Columbia, [GEOGRAPHIC_DATA]"
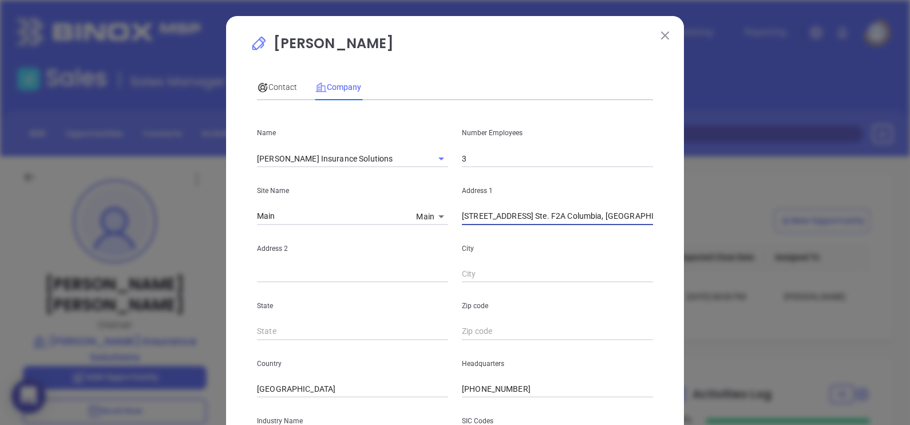
click at [494, 326] on input "text" at bounding box center [557, 331] width 191 height 17
paste input "29223"
type input "29223"
click at [624, 211] on input "[STREET_ADDRESS] Ste. F2A Columbia, [GEOGRAPHIC_DATA]" at bounding box center [557, 216] width 191 height 17
type input "[STREET_ADDRESS] Ste. F2A"
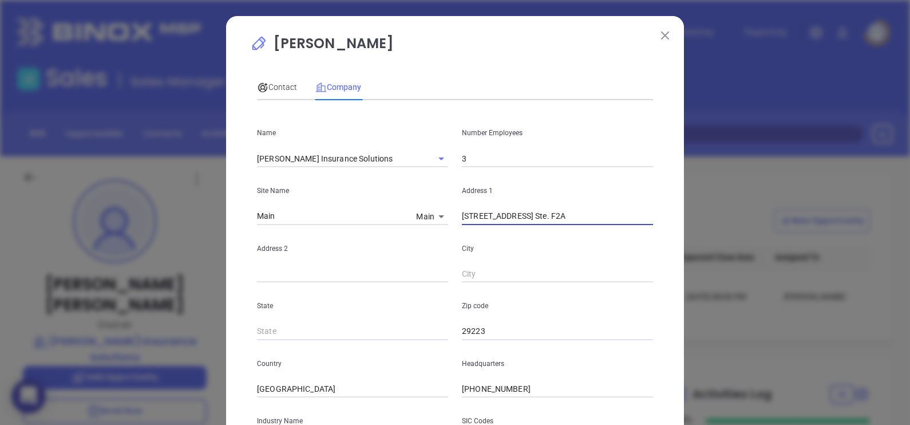
click at [476, 277] on input "text" at bounding box center [557, 274] width 191 height 17
paste input "Columbia"
type input "Columbia"
click at [601, 208] on input "[STREET_ADDRESS] Ste. F2A" at bounding box center [557, 216] width 191 height 17
type input "[STREET_ADDRESS] Ste. F2A"
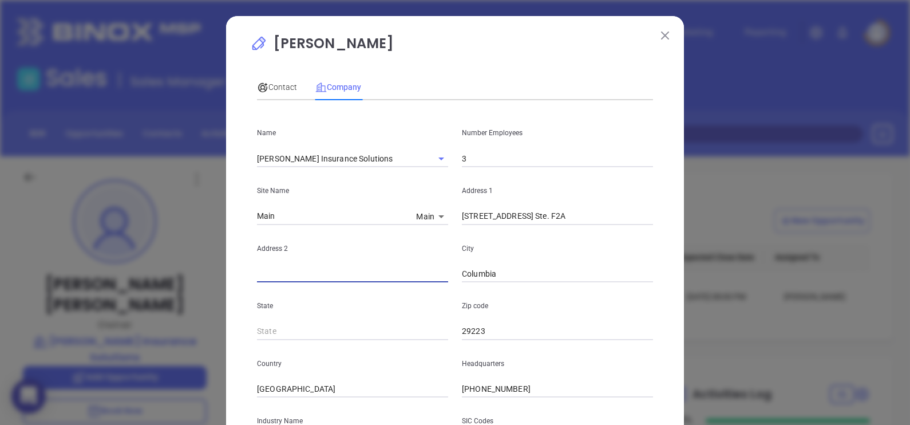
click at [363, 268] on input "text" at bounding box center [352, 274] width 191 height 17
type input "Suite F2A"
drag, startPoint x: 527, startPoint y: 217, endPoint x: 659, endPoint y: 232, distance: 133.0
click at [659, 232] on div "[PERSON_NAME] Contact Company First Name [PERSON_NAME] Last Name [PERSON_NAME] …" at bounding box center [455, 328] width 458 height 624
type input "[STREET_ADDRESS]"
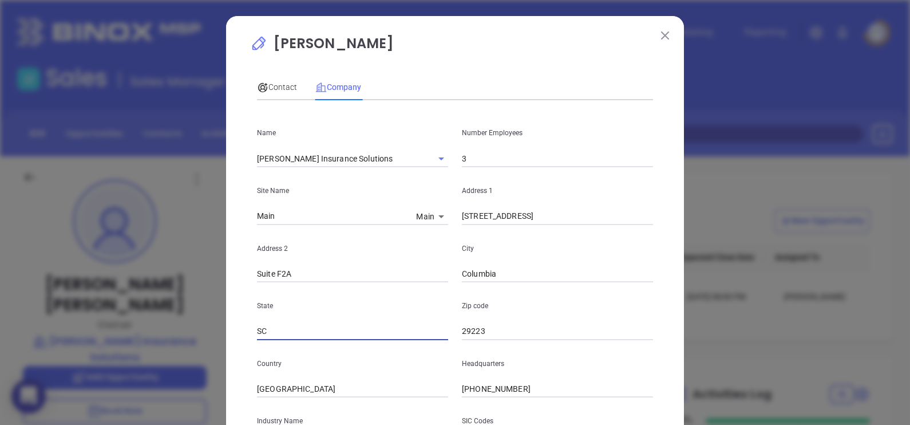
type input "SC"
click at [278, 88] on span "Contact" at bounding box center [277, 86] width 40 height 9
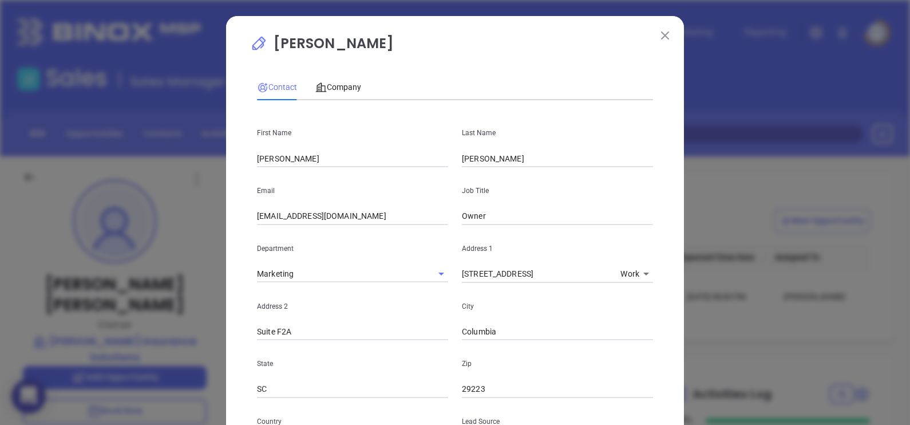
scroll to position [452, 0]
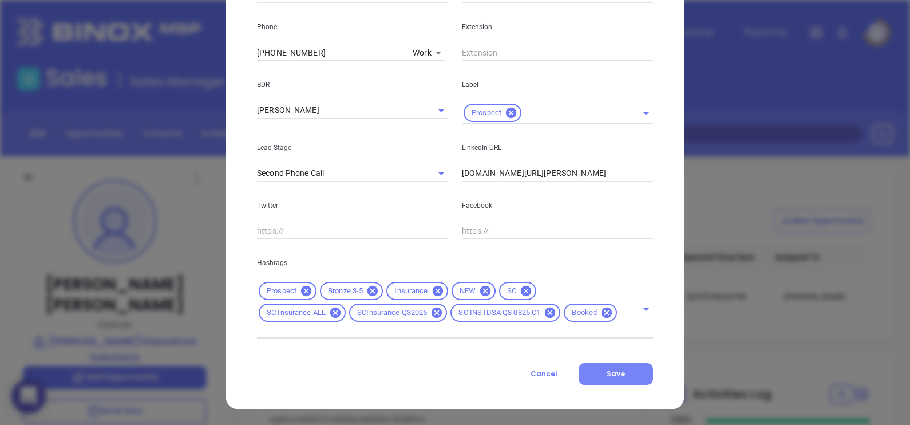
click at [607, 378] on span "Save" at bounding box center [616, 374] width 18 height 10
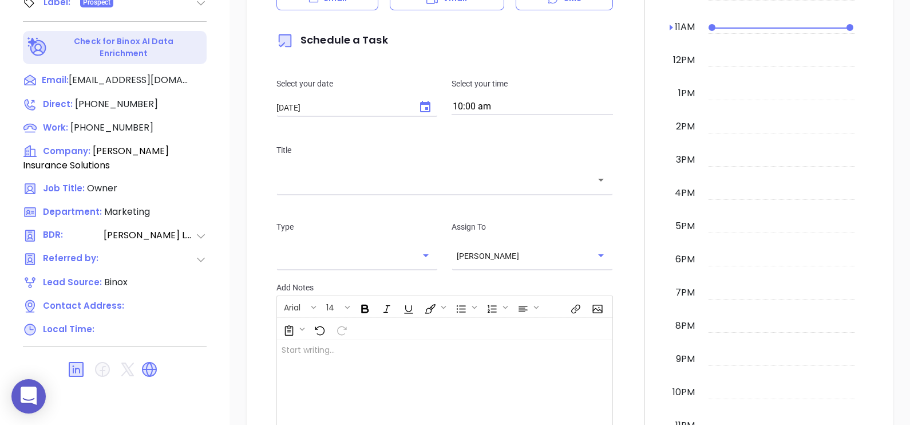
scroll to position [175, 0]
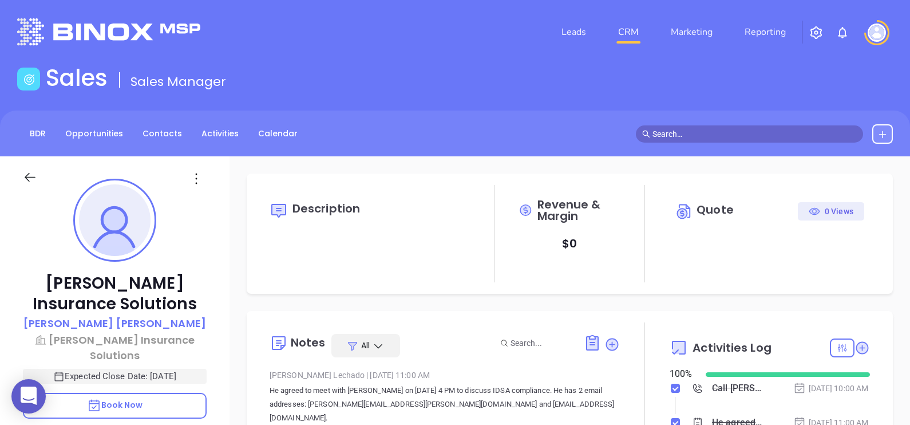
type input "[PERSON_NAME]"
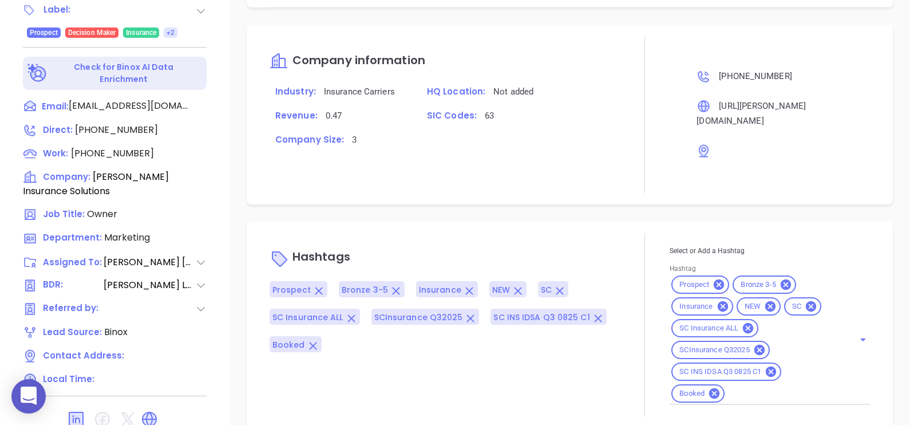
scroll to position [1133, 0]
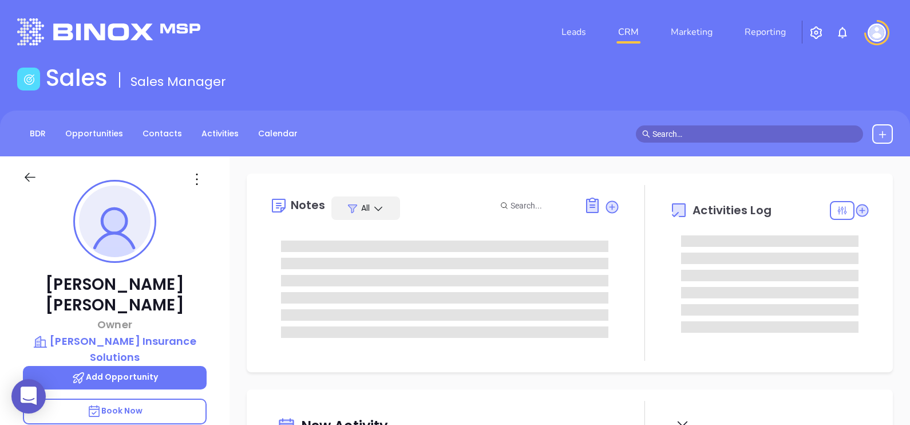
type input "[DATE]"
type input "[PERSON_NAME]"
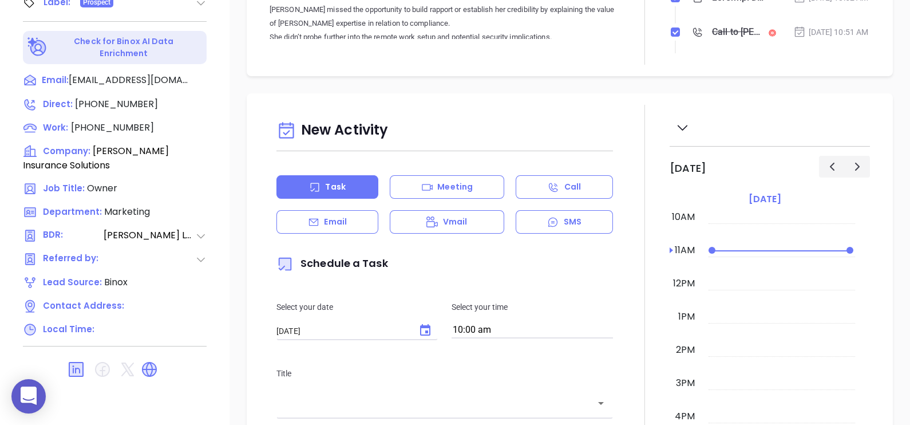
scroll to position [26, 0]
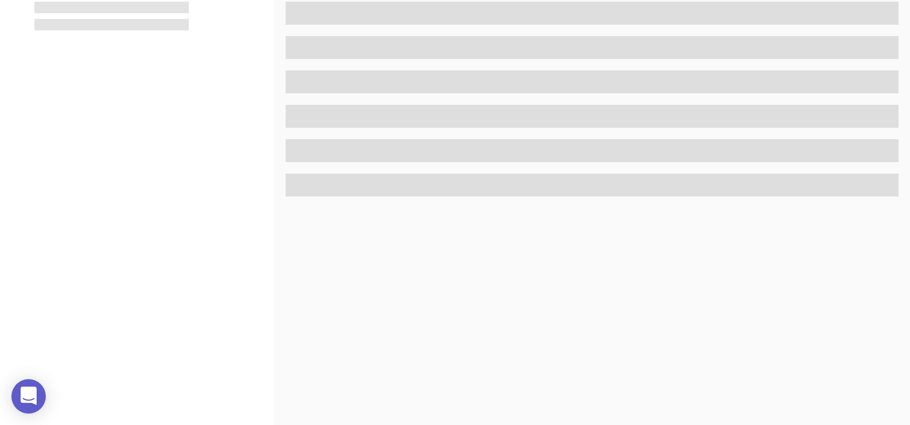
scroll to position [532, 0]
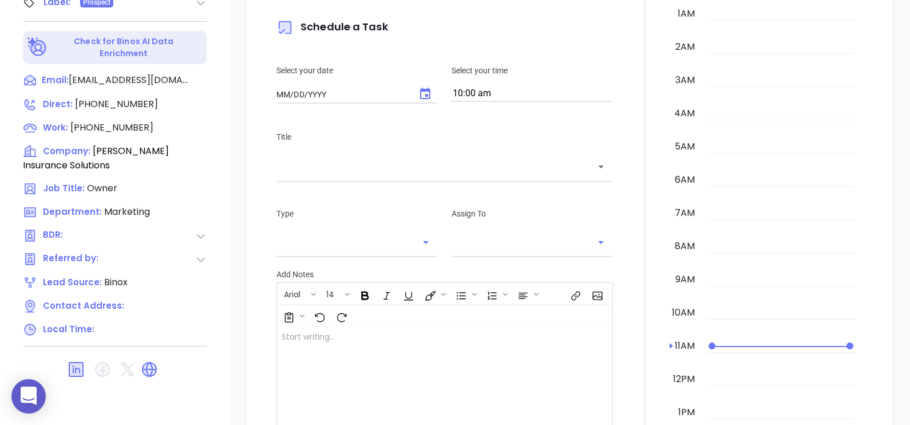
type input "[DATE]"
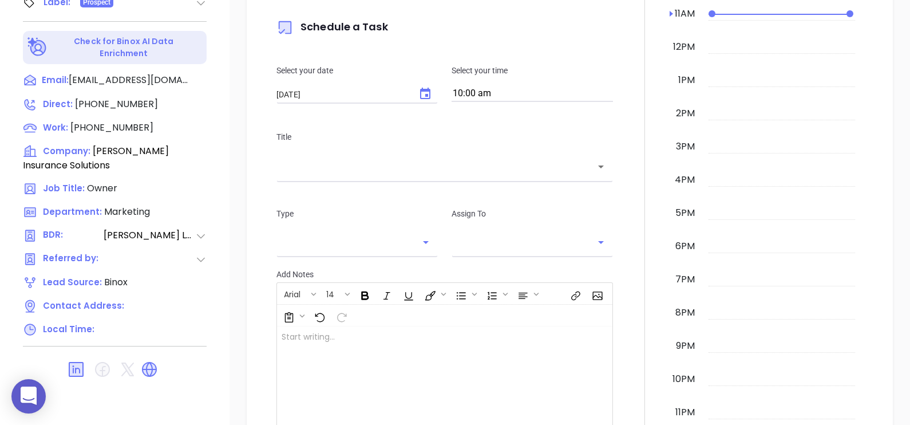
type input "[PERSON_NAME]"
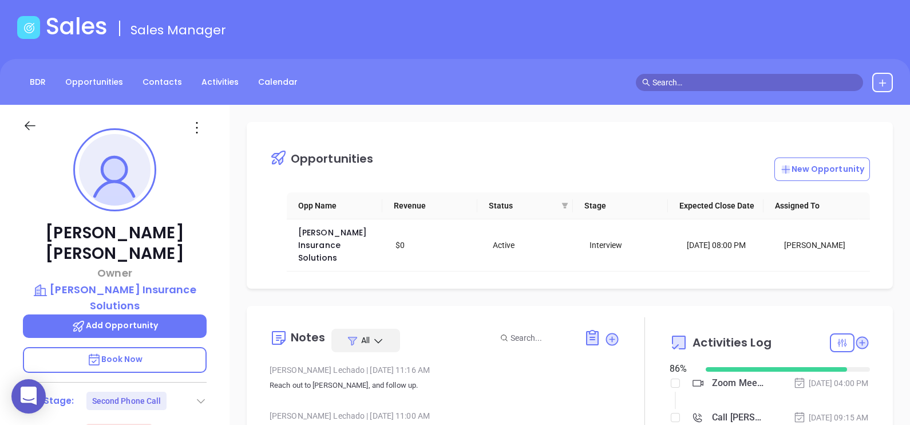
scroll to position [0, 0]
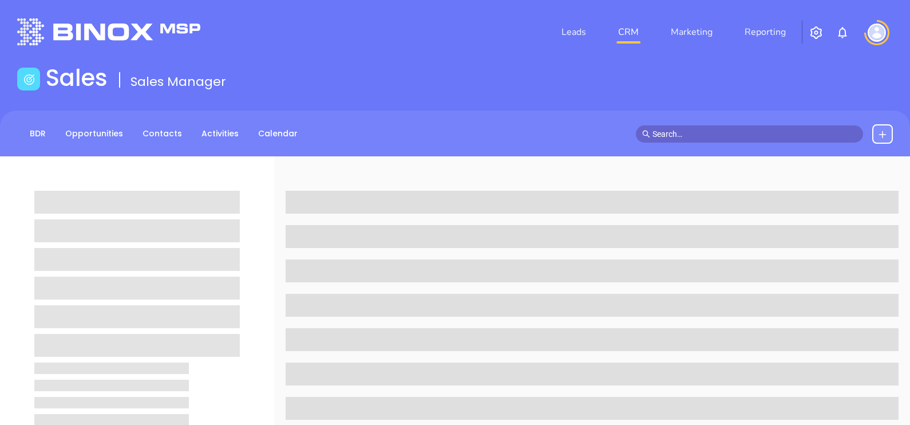
scroll to position [175, 0]
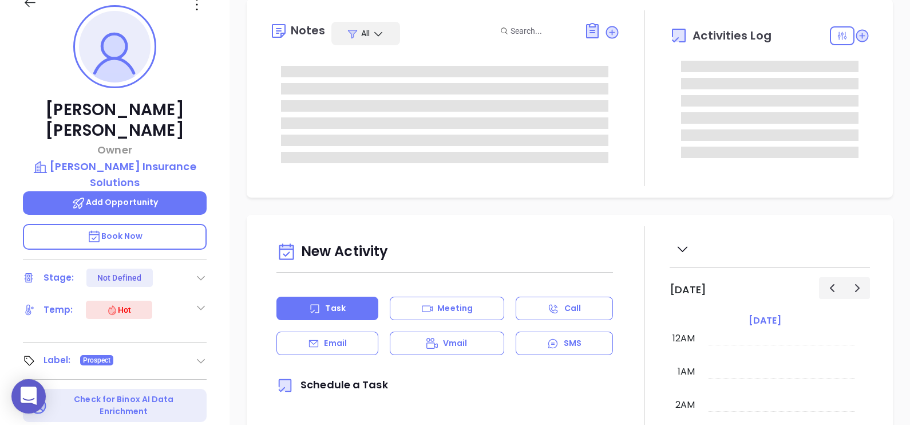
type input "[DATE]"
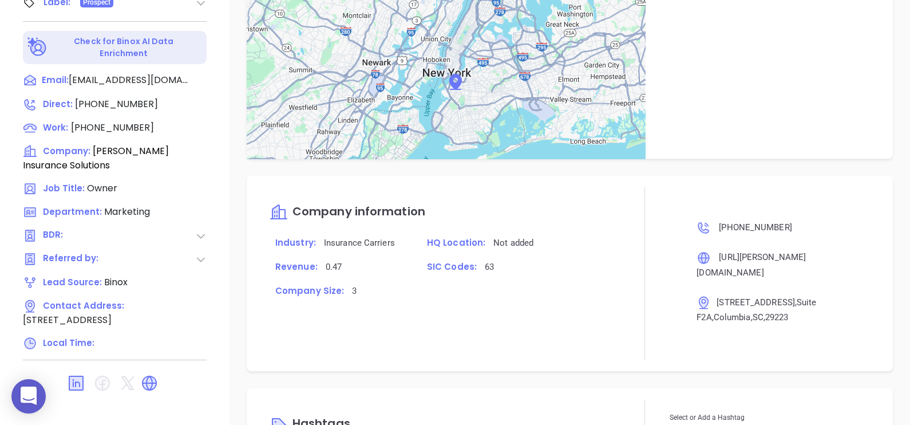
type input "[PERSON_NAME]"
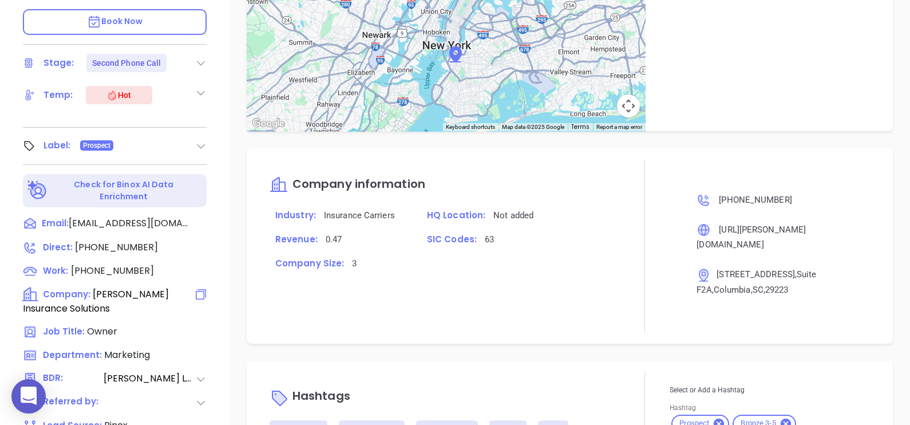
scroll to position [387, 0]
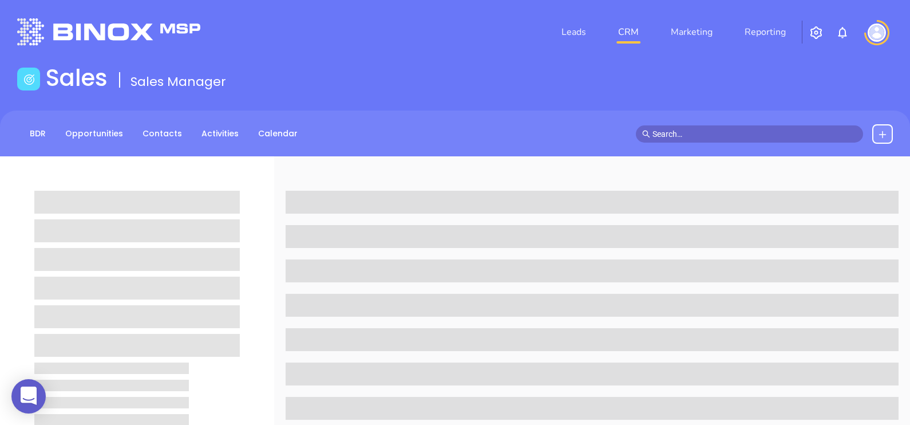
scroll to position [387, 0]
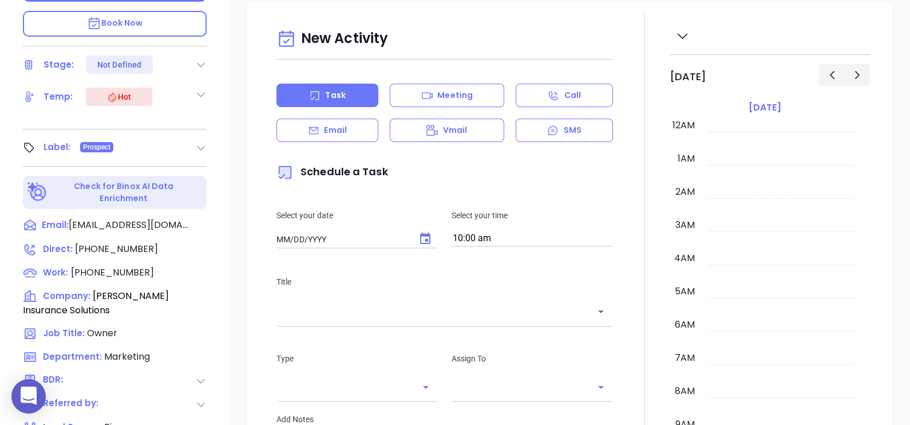
type input "[DATE]"
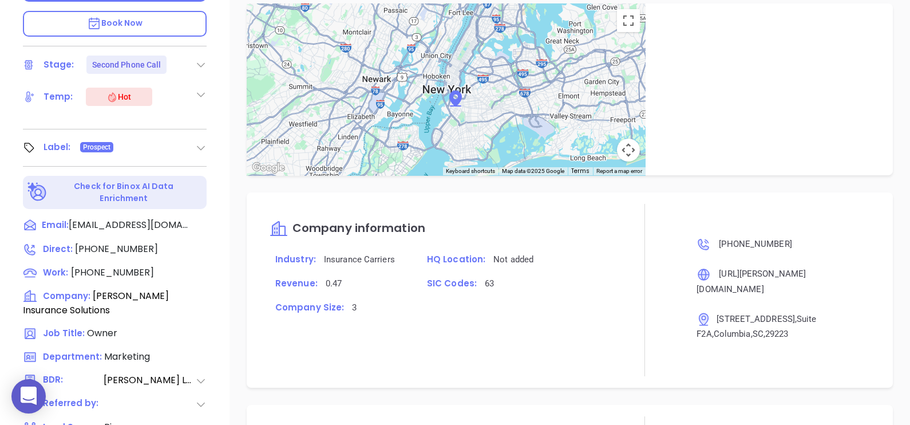
scroll to position [716, 0]
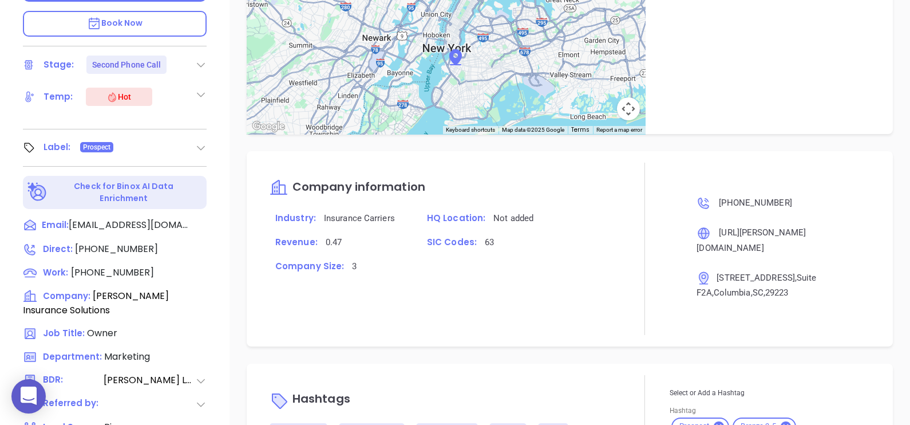
type input "[PERSON_NAME]"
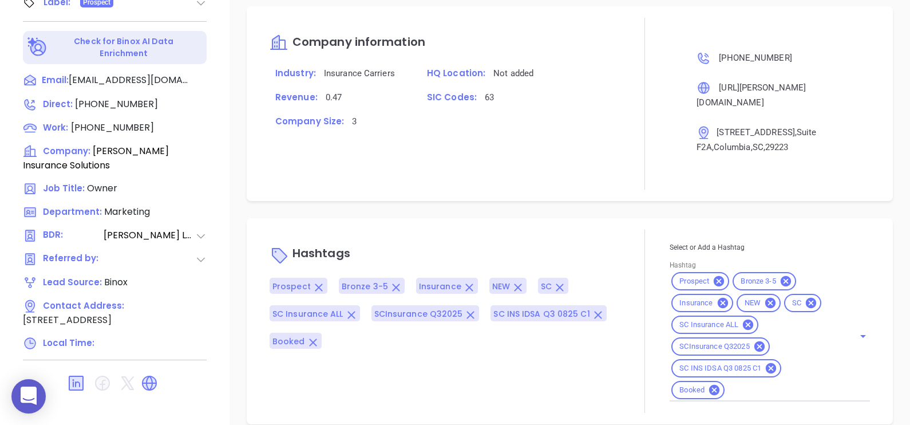
scroll to position [995, 0]
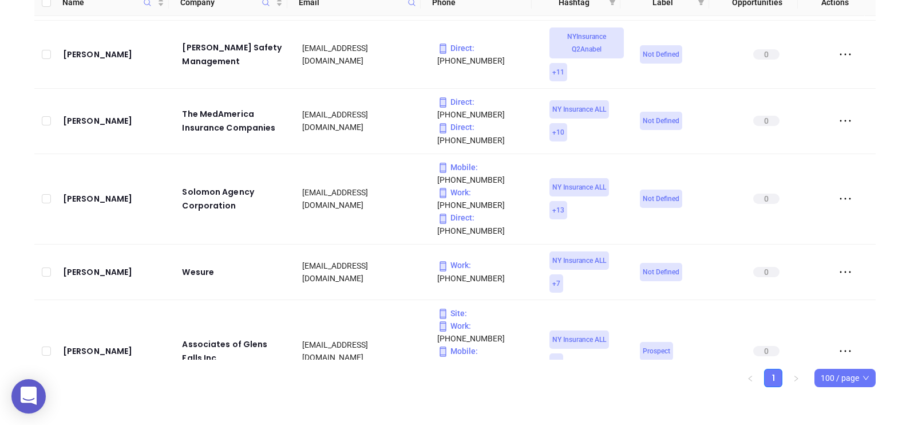
scroll to position [208, 0]
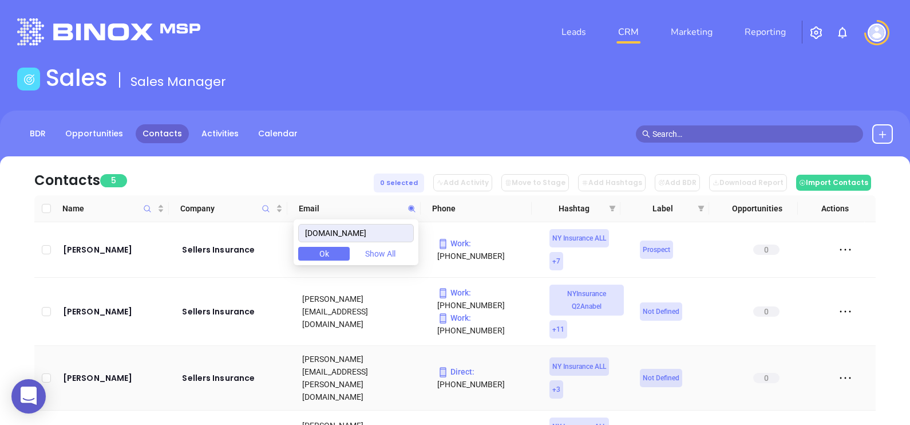
scroll to position [140, 0]
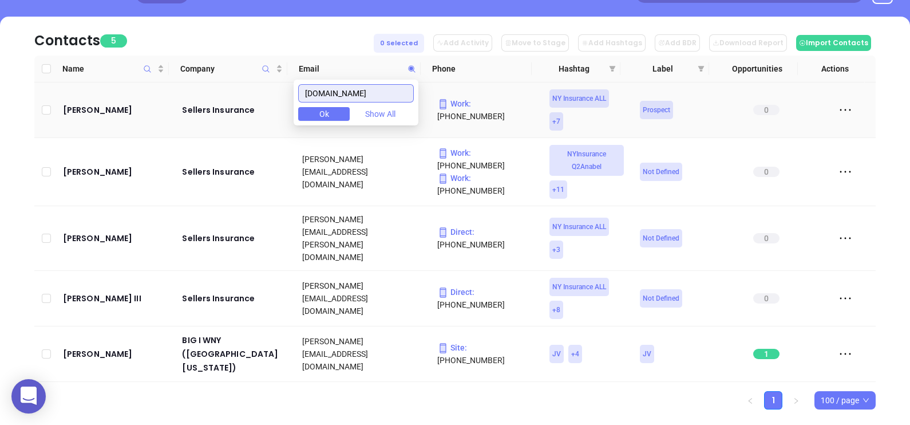
drag, startPoint x: 395, startPoint y: 88, endPoint x: 206, endPoint y: 98, distance: 189.7
click at [206, 98] on body "0 Leads CRM Marketing Reporting Financial Leads Leads Sales Sales Manager BDR O…" at bounding box center [455, 72] width 910 height 425
paste input "mvragency"
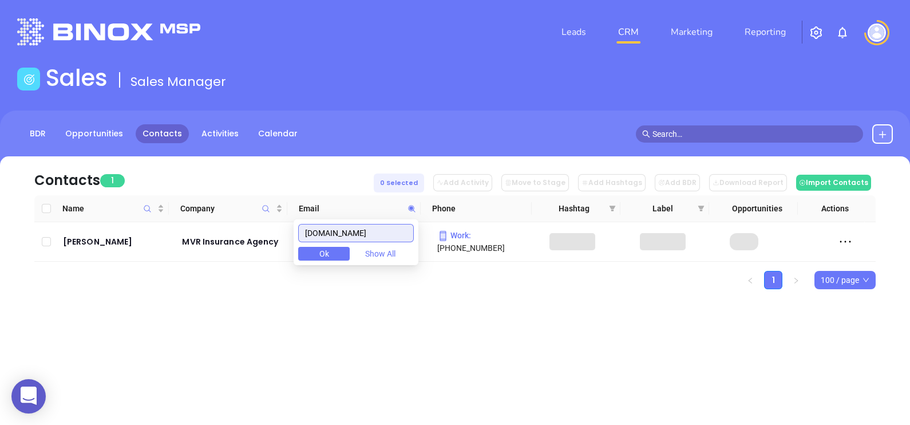
scroll to position [0, 0]
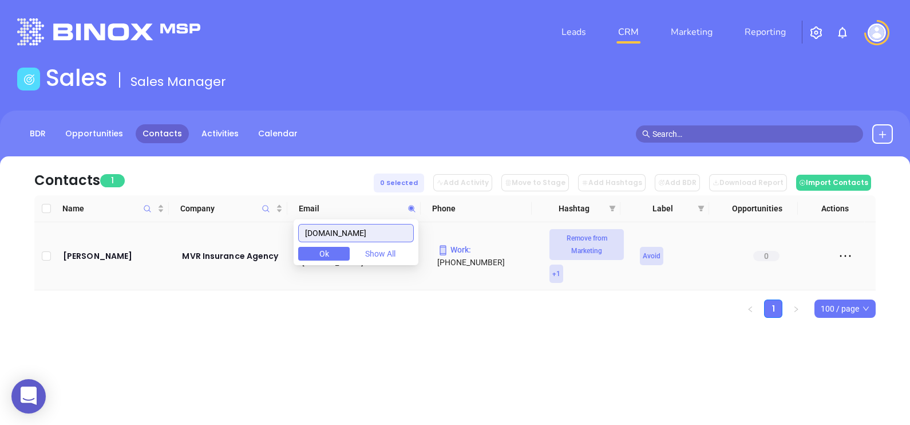
drag, startPoint x: 388, startPoint y: 230, endPoint x: 300, endPoint y: 246, distance: 89.0
click at [300, 246] on body "0 Leads CRM Marketing Reporting Financial Leads Leads Sales Sales Manager BDR O…" at bounding box center [455, 212] width 910 height 425
paste input "bbrisk"
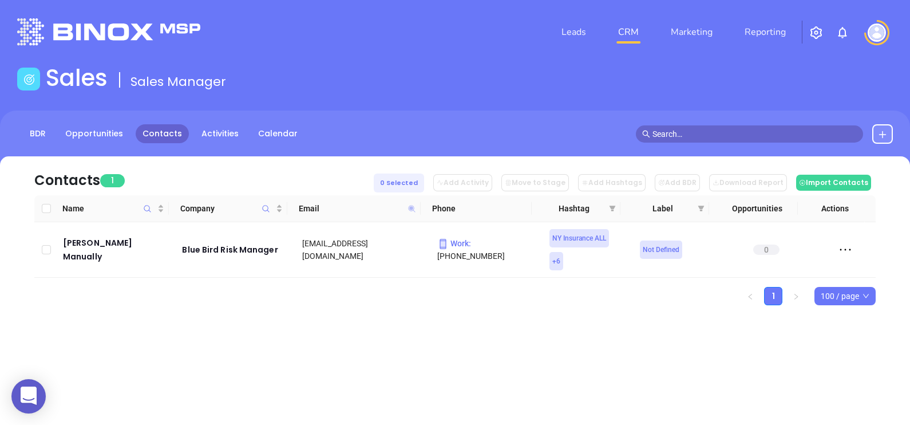
click at [413, 208] on icon at bounding box center [411, 208] width 7 height 7
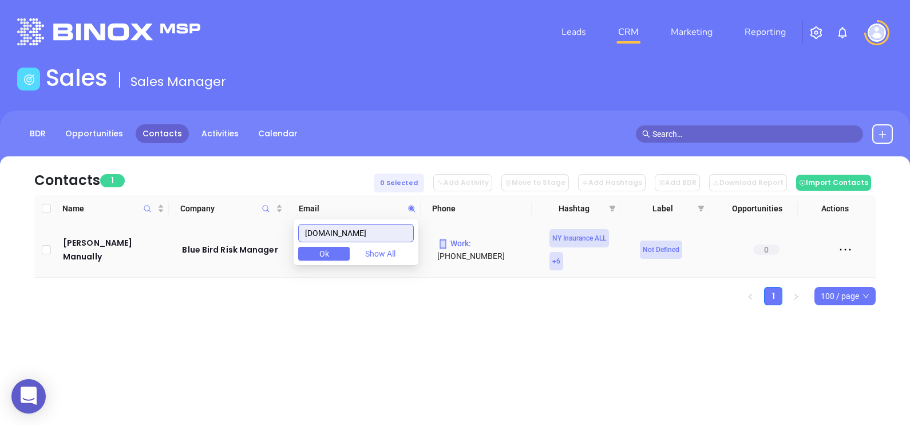
drag, startPoint x: 385, startPoint y: 226, endPoint x: 297, endPoint y: 236, distance: 88.2
click at [297, 236] on body "0 Leads CRM Marketing Reporting Financial Leads Leads Sales Sales Manager BDR O…" at bounding box center [455, 212] width 910 height 425
paste input "fetinsurance"
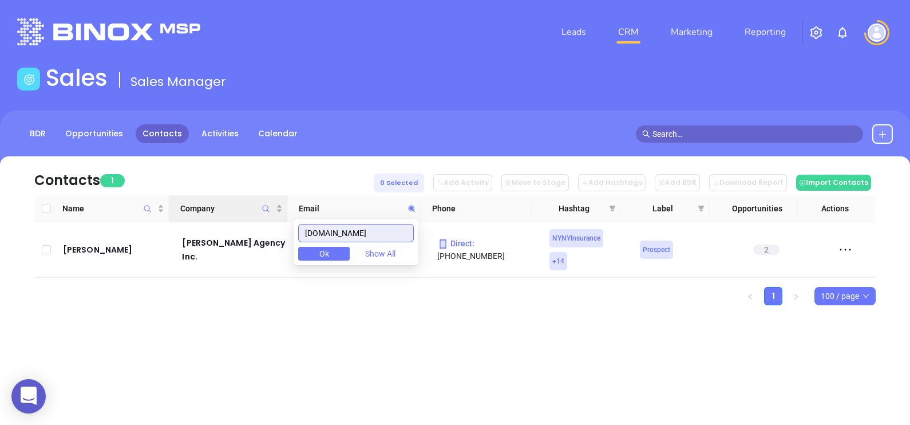
drag, startPoint x: 387, startPoint y: 232, endPoint x: 260, endPoint y: 197, distance: 131.2
click at [264, 199] on body "0 Leads CRM Marketing Reporting Financial Leads Leads Sales Sales Manager BDR O…" at bounding box center [455, 212] width 910 height 425
paste input "hsgroup.net"
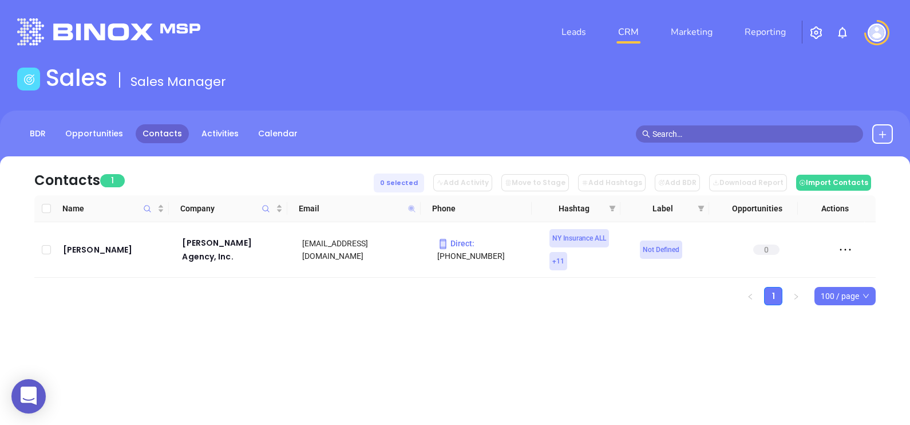
click at [409, 207] on icon at bounding box center [411, 208] width 9 height 9
paste input "nacinsuranceagency.com"
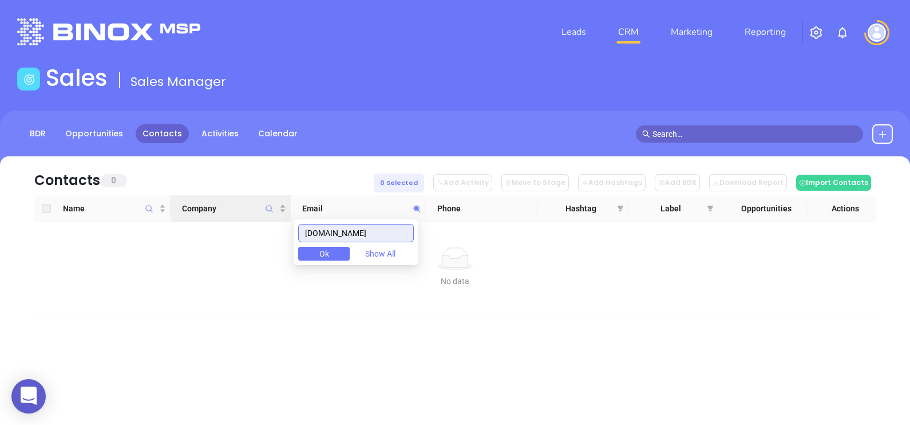
drag, startPoint x: 405, startPoint y: 232, endPoint x: 268, endPoint y: 220, distance: 136.7
click at [271, 221] on body "0 Leads CRM Marketing Reporting Financial Leads Leads Sales Sales Manager BDR O…" at bounding box center [455, 212] width 910 height 425
paste input "uiai"
drag, startPoint x: 362, startPoint y: 239, endPoint x: 271, endPoint y: 229, distance: 92.1
click at [280, 238] on body "0 Leads CRM Marketing Reporting Financial Leads Leads Sales Sales Manager BDR O…" at bounding box center [455, 212] width 910 height 425
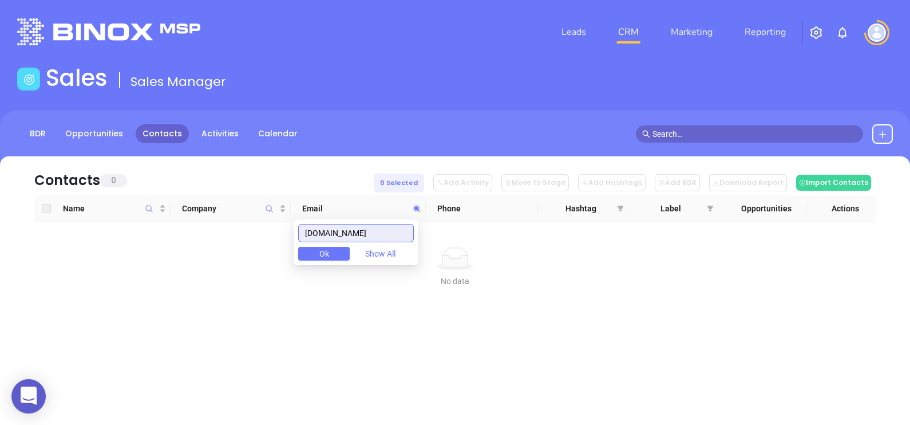
paste input "geneseevalleyagency"
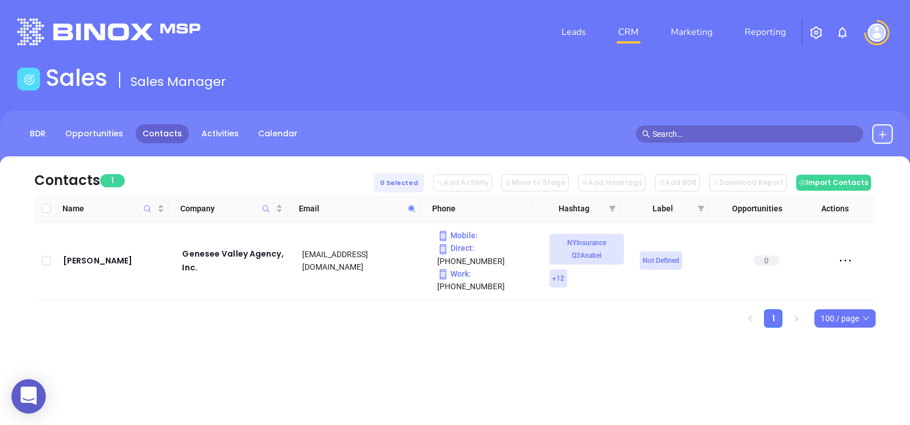
click at [413, 206] on icon at bounding box center [411, 208] width 9 height 9
paste input "tompkinsins"
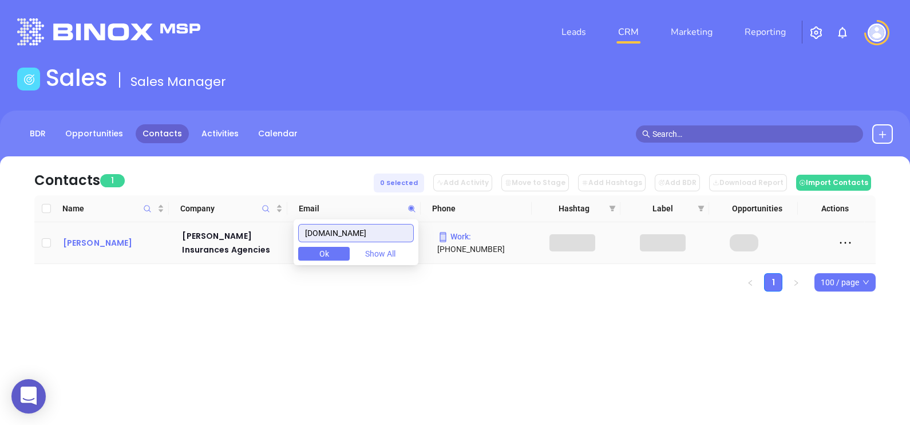
type input "tompkinsins.com"
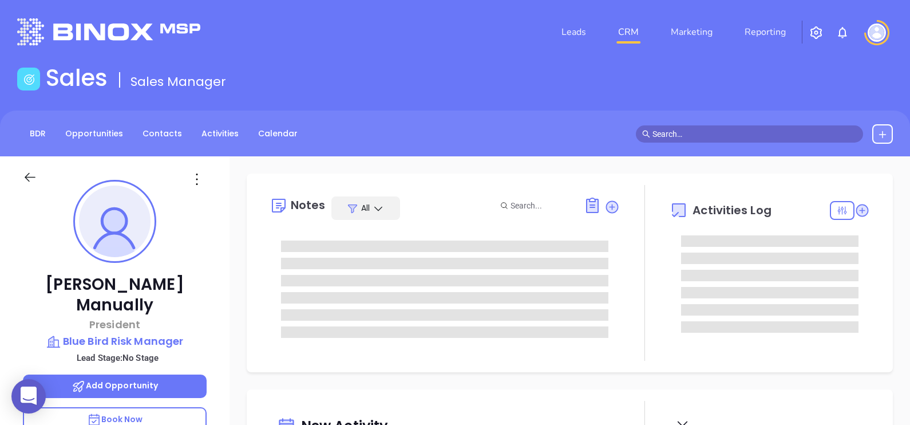
type input "[DATE]"
type input "[PERSON_NAME]"
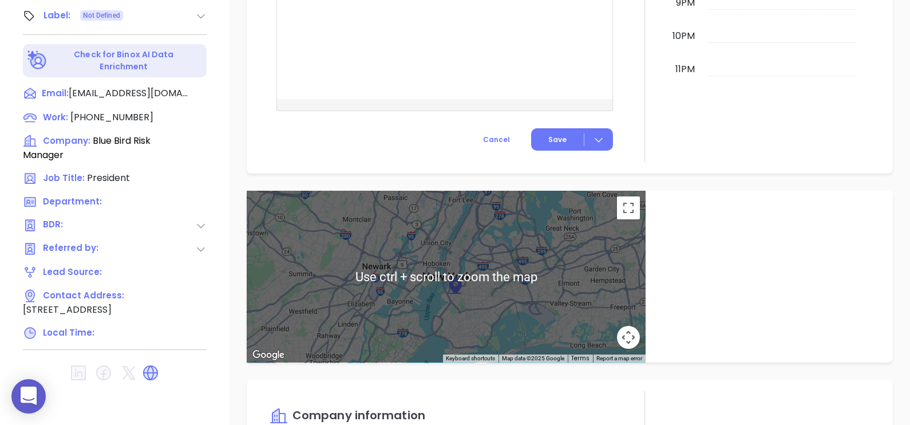
scroll to position [143, 0]
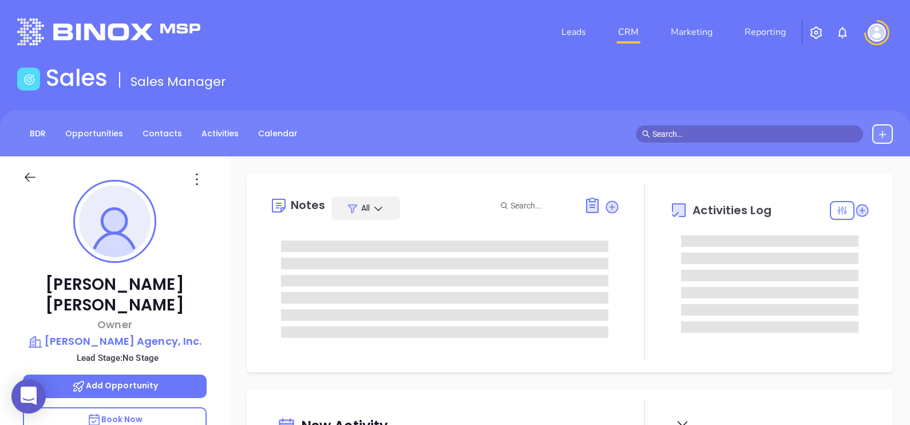
type input "[DATE]"
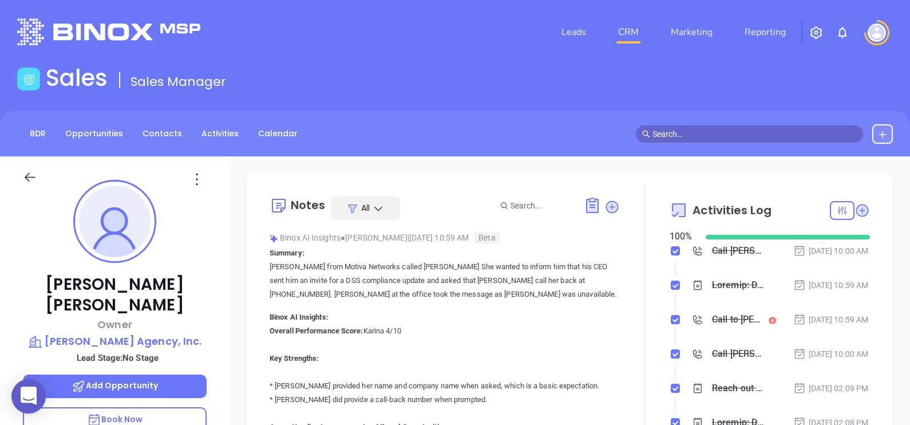
type input "[PERSON_NAME]"
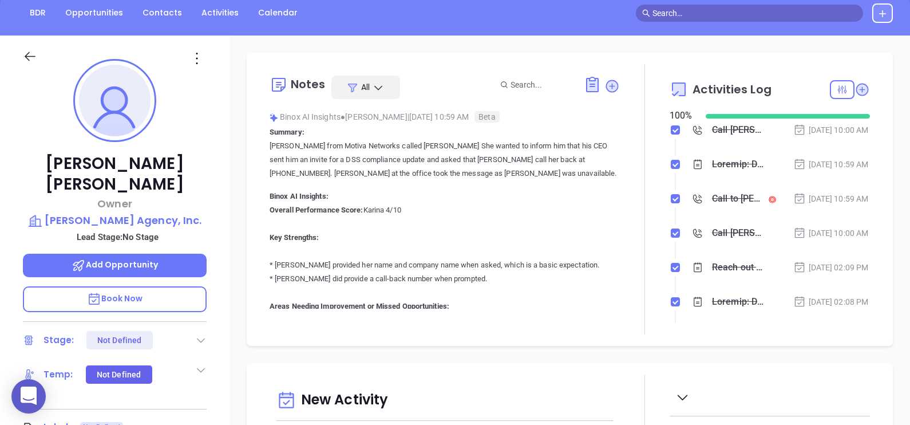
scroll to position [143, 0]
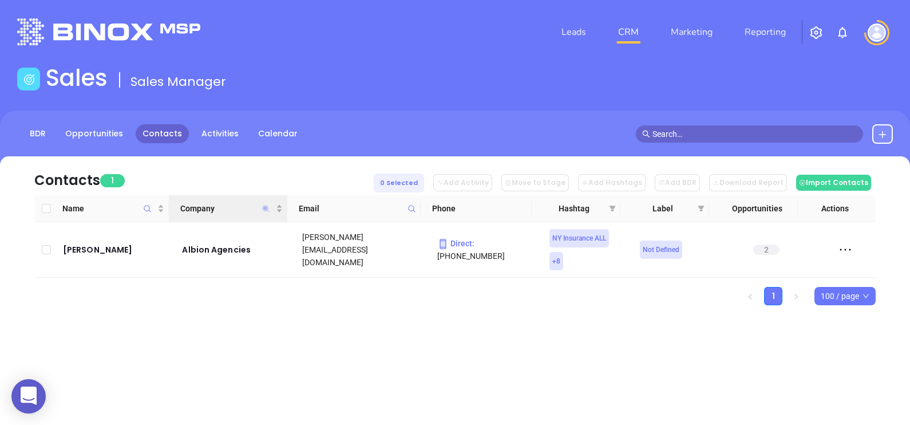
click at [264, 208] on icon "Company" at bounding box center [266, 208] width 7 height 7
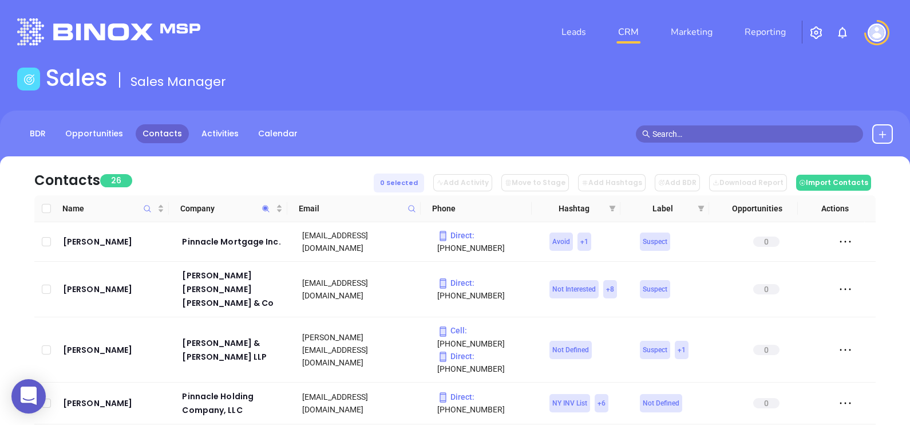
click at [247, 171] on div "Contacts 26 0 Selected Add Activity Move to Stage Add Hashtags Add BDR Download…" at bounding box center [454, 175] width 841 height 39
click at [266, 205] on icon "Company" at bounding box center [266, 208] width 9 height 9
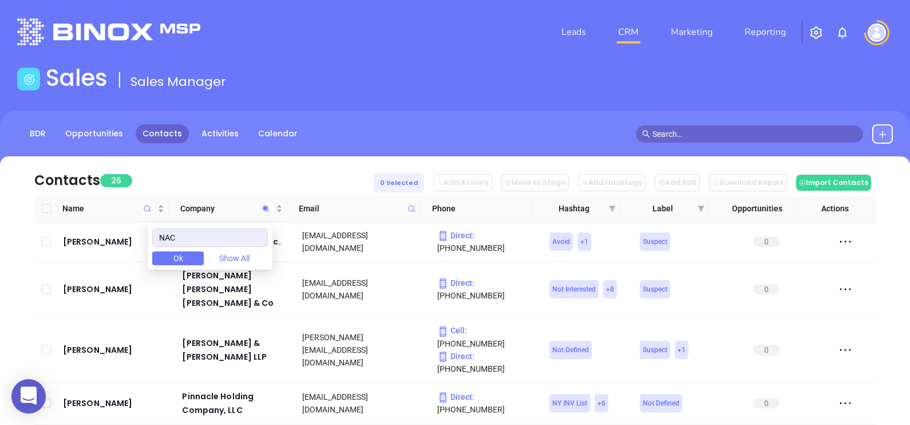
click at [226, 169] on div "Contacts 26 0 Selected Add Activity Move to Stage Add Hashtags Add BDR Download…" at bounding box center [454, 175] width 841 height 39
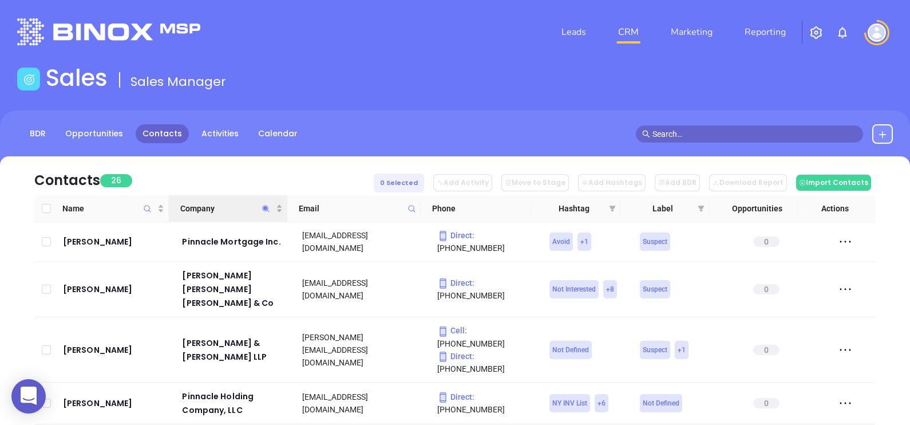
click at [265, 209] on icon "Company" at bounding box center [266, 208] width 9 height 9
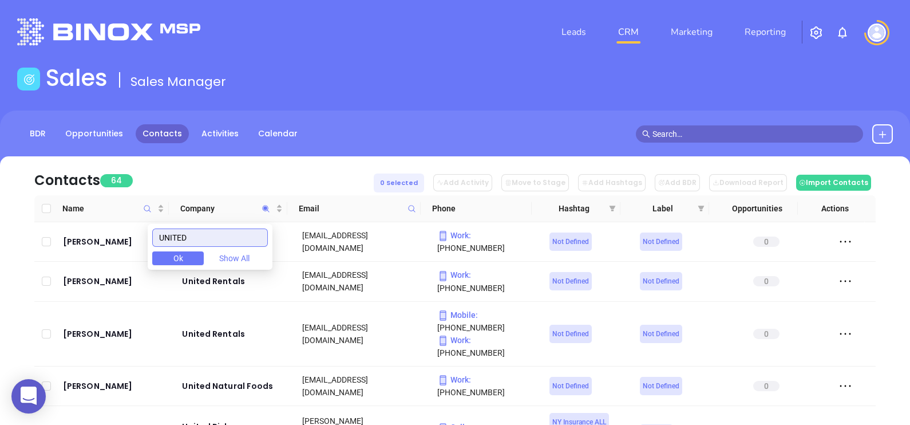
type input "UNITED"
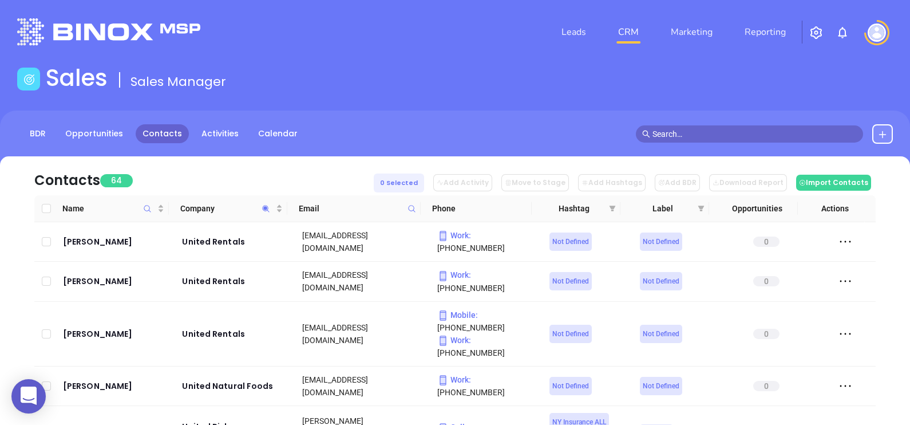
click at [177, 159] on div "Contacts 64 0 Selected Add Activity Move to Stage Add Hashtags Add BDR Download…" at bounding box center [454, 175] width 841 height 39
click at [234, 212] on span "Company" at bounding box center [226, 208] width 93 height 13
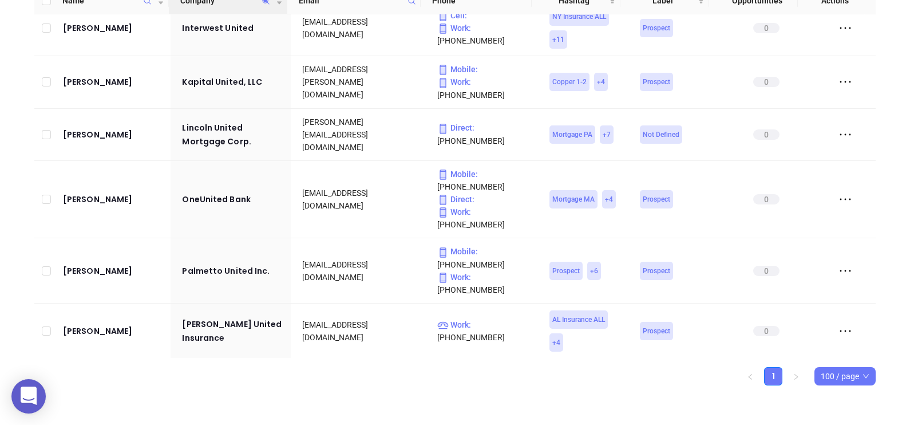
scroll to position [429, 0]
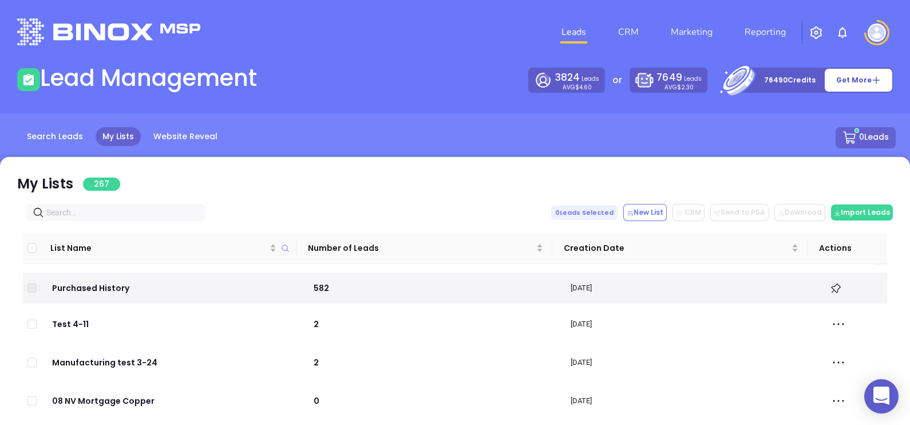
click at [80, 213] on input "text" at bounding box center [118, 212] width 144 height 13
paste input "[DOMAIN_NAME]"
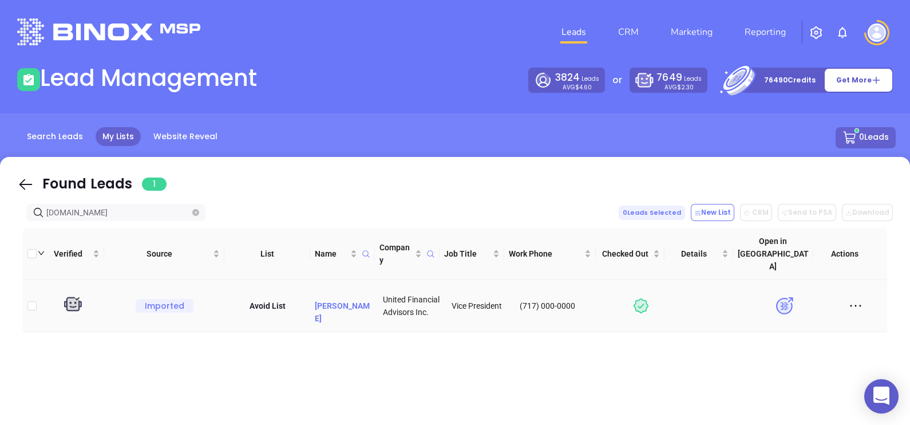
type input "[DOMAIN_NAME]"
click at [338, 295] on p "[PERSON_NAME]" at bounding box center [344, 306] width 59 height 38
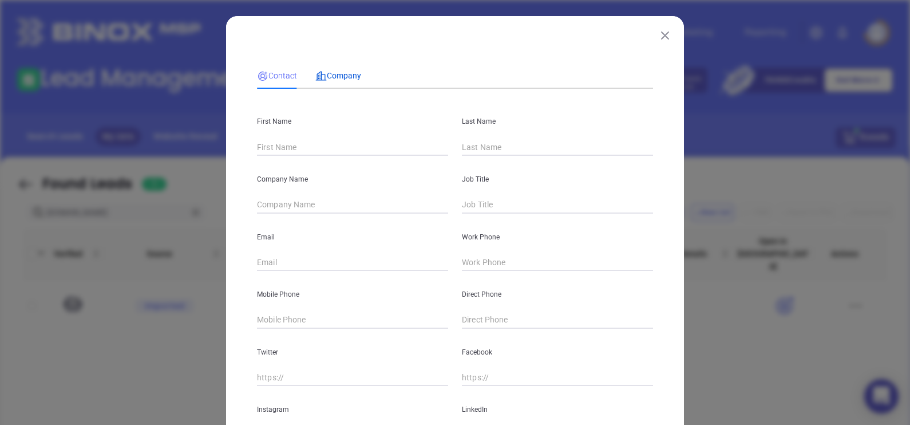
click at [329, 76] on span "Company" at bounding box center [338, 75] width 46 height 9
click at [272, 66] on div "Contact" at bounding box center [277, 75] width 40 height 26
type input "Ed"
type input "[PERSON_NAME]"
type input "United Financial Advisors Inc."
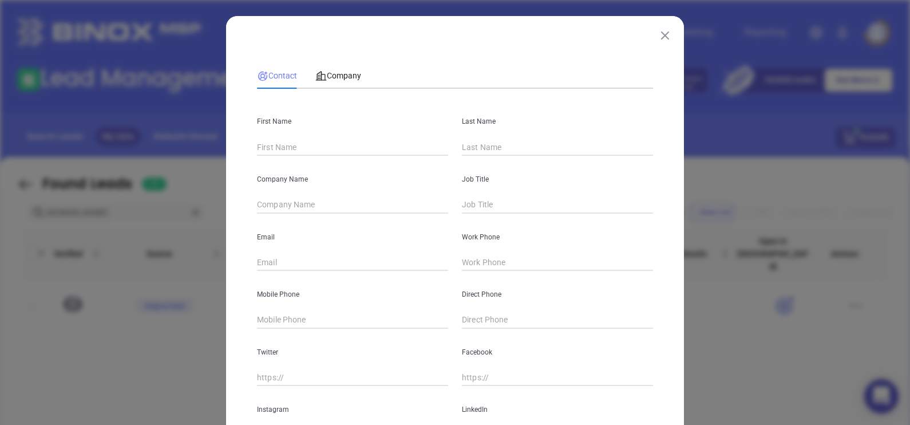
type input "Vice President"
type input "[EMAIL_ADDRESS][DOMAIN_NAME]"
type input "(717) 000-0000"
type input "[DOMAIN_NAME][URL][PERSON_NAME]"
type textarea "[DATE] 13:45:54 -0400 BY [PERSON_NAME][EMAIL_ADDRESS][DOMAIN_NAME]:Called under…"
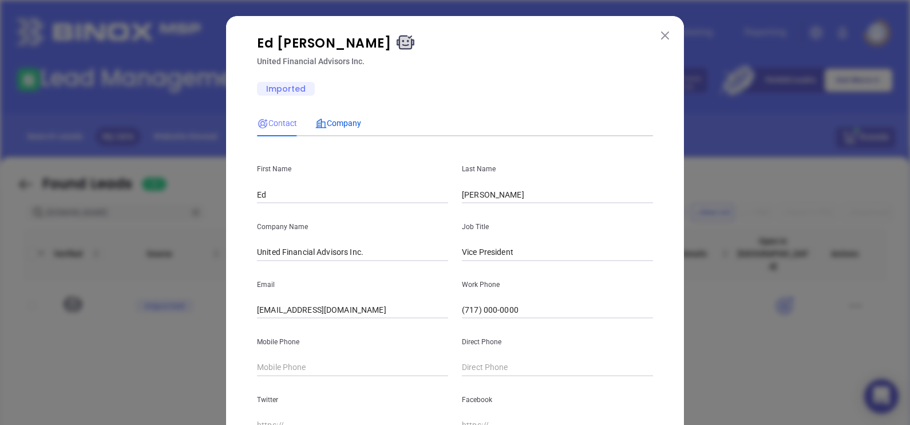
click at [331, 117] on div "Company" at bounding box center [338, 123] width 46 height 13
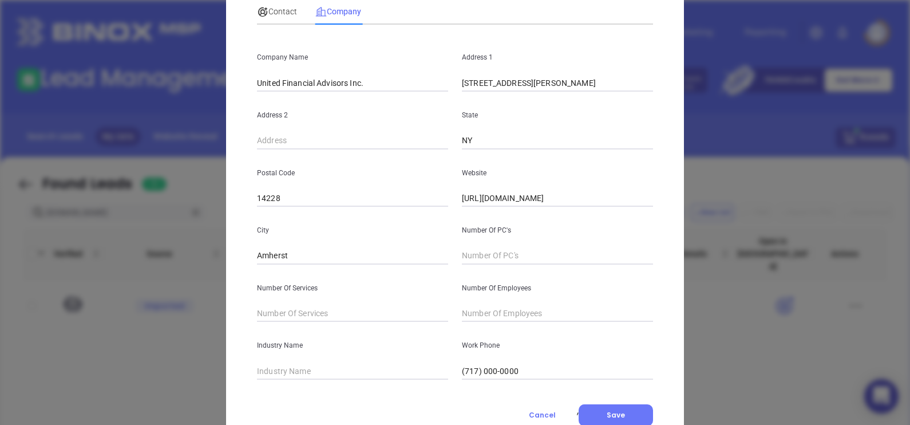
scroll to position [153, 0]
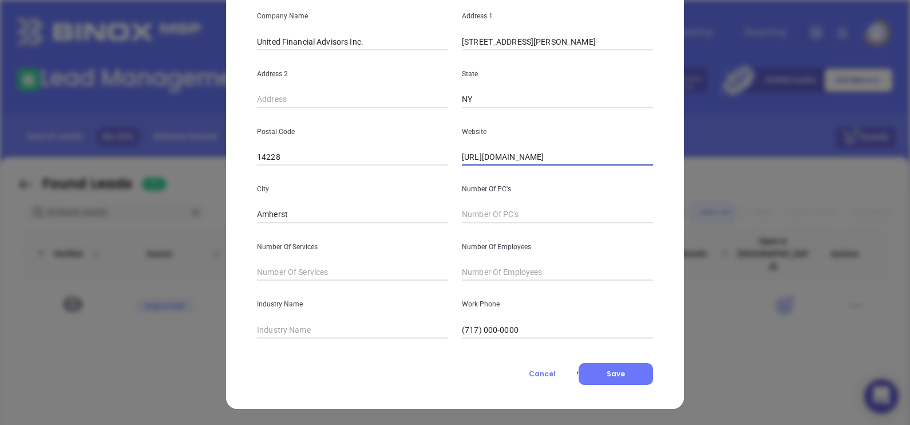
drag, startPoint x: 544, startPoint y: 156, endPoint x: 363, endPoint y: 155, distance: 180.3
click at [369, 152] on div "Postal Code 14228 Website [URL][DOMAIN_NAME]" at bounding box center [455, 137] width 410 height 58
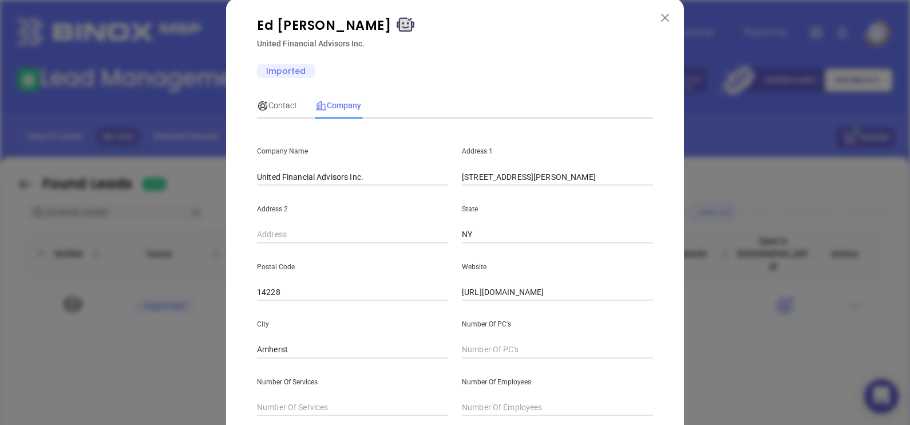
scroll to position [10, 0]
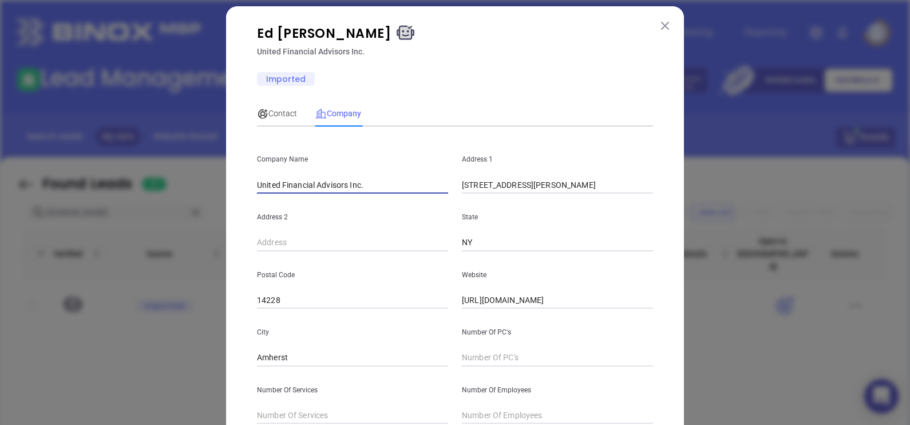
drag, startPoint x: 311, startPoint y: 184, endPoint x: 343, endPoint y: 201, distance: 36.9
click at [343, 201] on div "Company Name United Financial Advisors Inc. Address 1 [STREET_ADDRESS][PERSON_N…" at bounding box center [455, 309] width 396 height 346
type input "United Financial A Inc."
type input "0"
type input "United Financial A Inc.g"
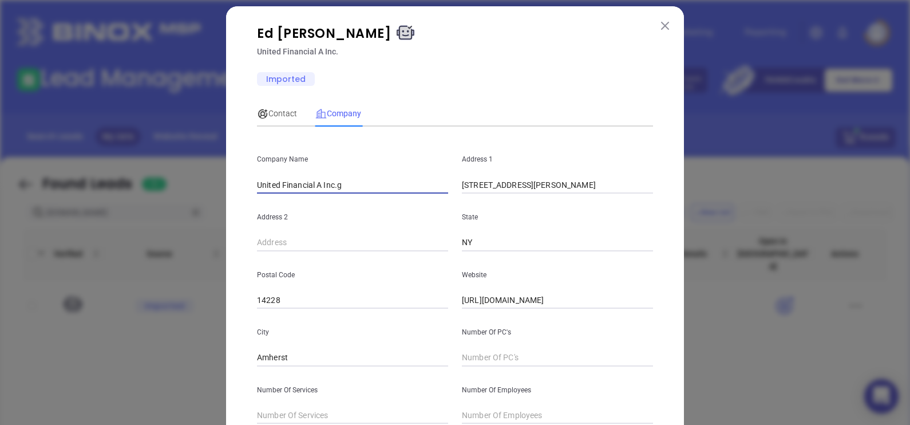
type input "0"
type input "United Financial A [DOMAIN_NAME]"
type input "0"
type input "United Financial A Inc.gen"
type input "0"
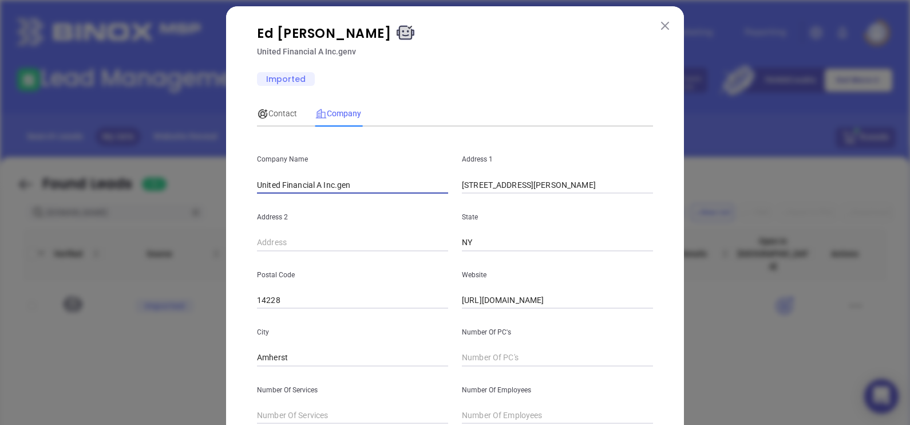
type input "United Financial A Inc.genv"
type input "United Financial A Inc.genvy"
type input "0"
type input "United Financial A Inc.genv"
type input "United Financial A Inc.gen"
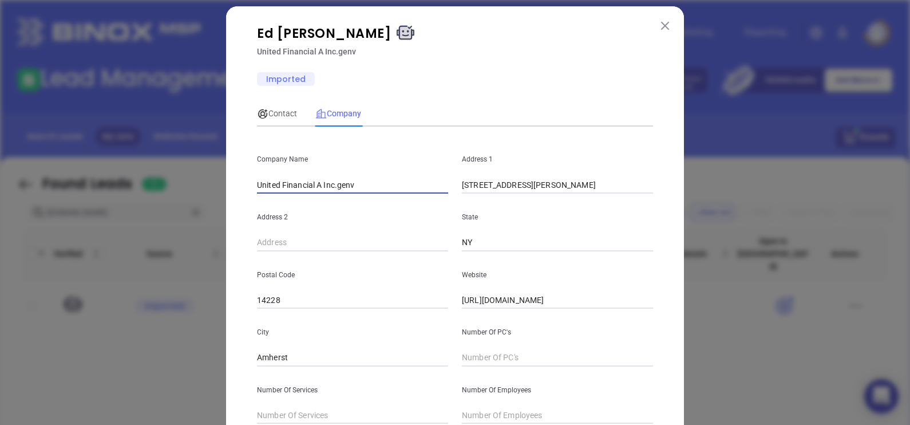
type input "0"
type input "United Financial A [DOMAIN_NAME]"
type input "0"
type input "United Financial A Inc.g"
type input "0"
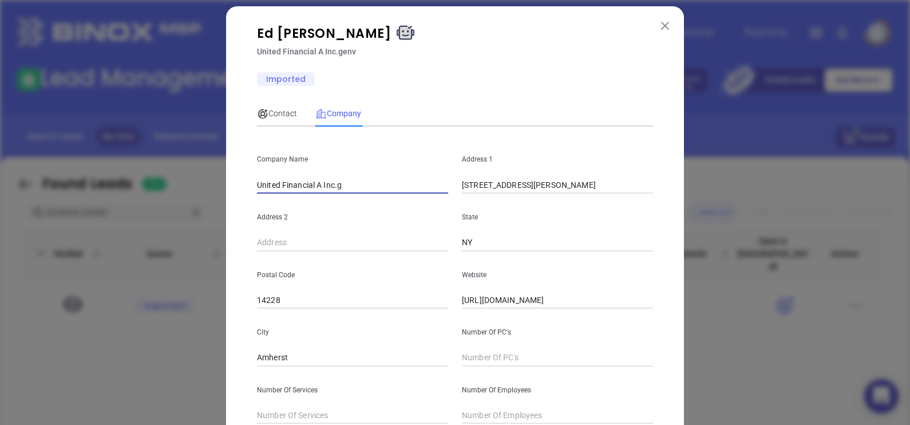
type input "United Financial A Inc."
type input "0"
type input "United Financial A Inc"
type input "United Financial A In"
type input "0"
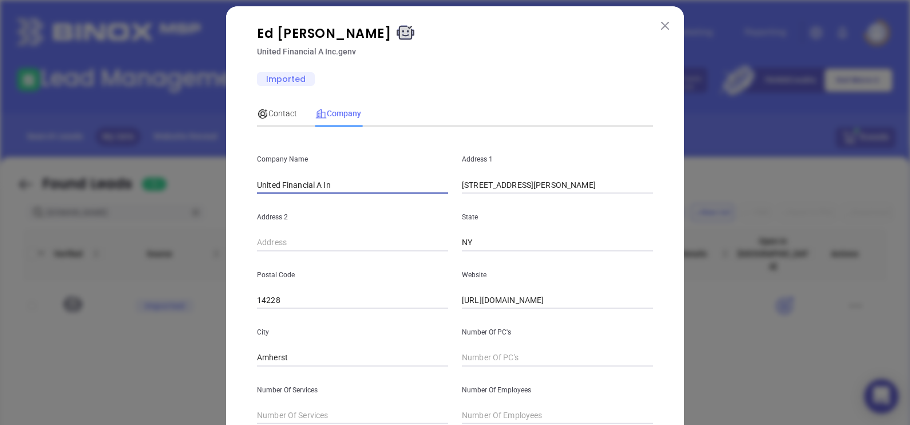
type input "United Financial A I"
type input "0"
type input "United Financial A"
type input "0"
type input "United Financial A"
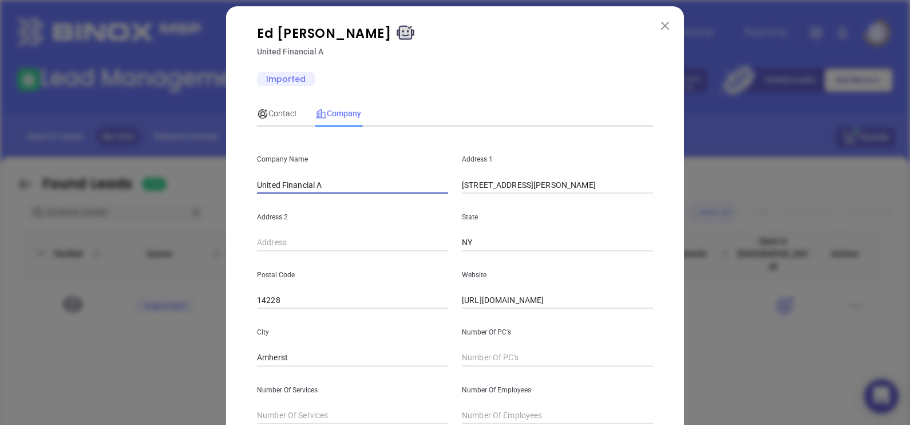
type input "0"
type input "United Financial Ag"
type input "0"
type input "United Financial Age"
type input "0"
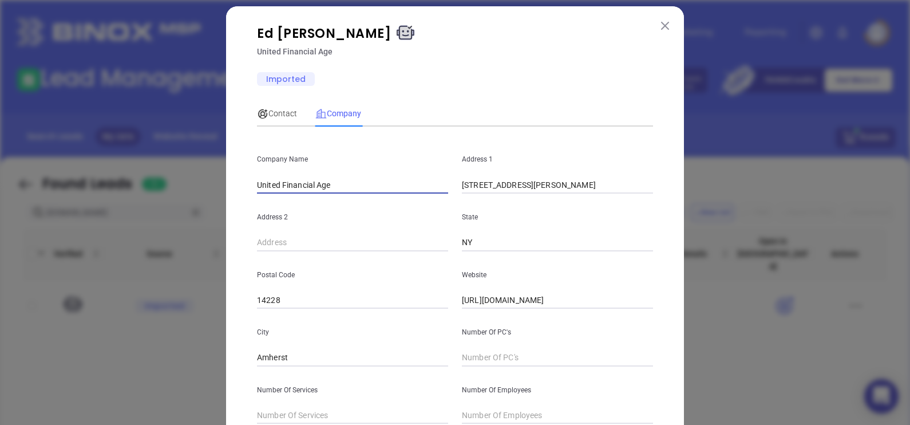
type input "United Financial Agen"
type input "0"
type input "United Financial Agenc"
type input "0"
type input "United Financial Agency"
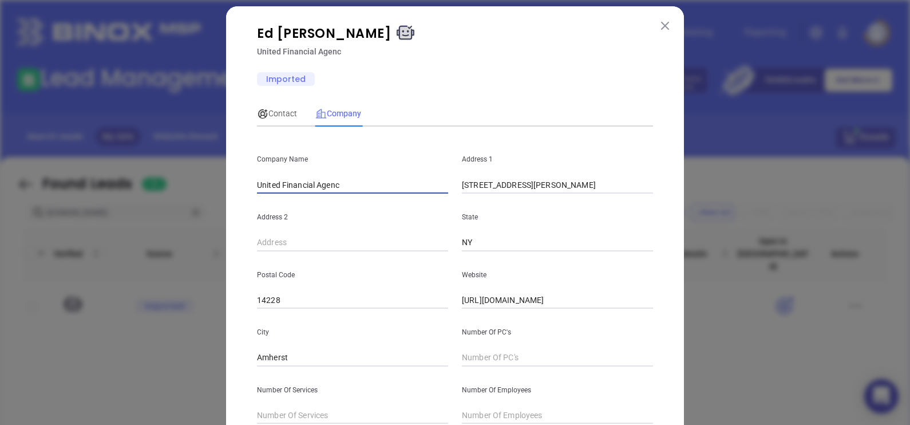
type input "0"
type input "United Financial Agency"
type input "0"
type input "United Financial Agency I"
type input "0"
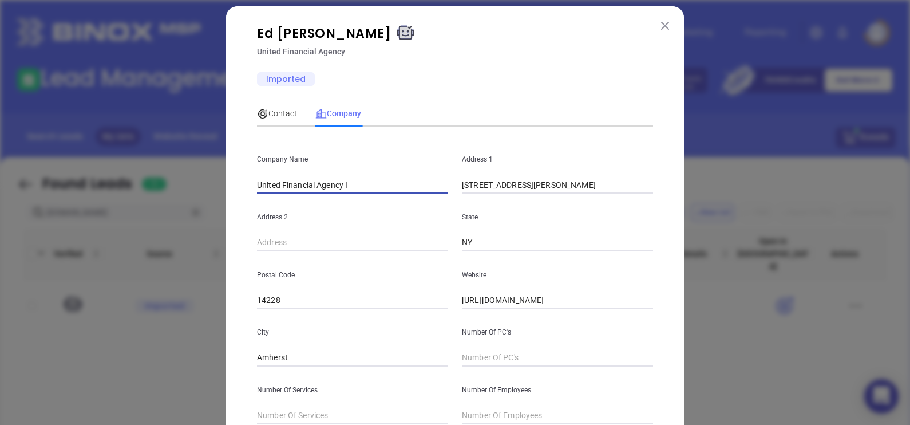
type input "United Financial Agency In"
type input "0"
type input "United Financial Agency Inc"
type input "0"
type input "United Financial Agency Inc"
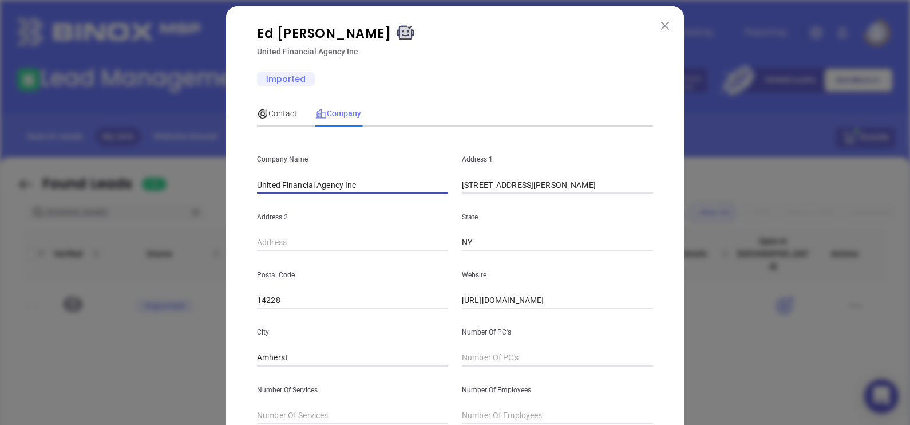
click at [571, 82] on div at bounding box center [523, 79] width 273 height 14
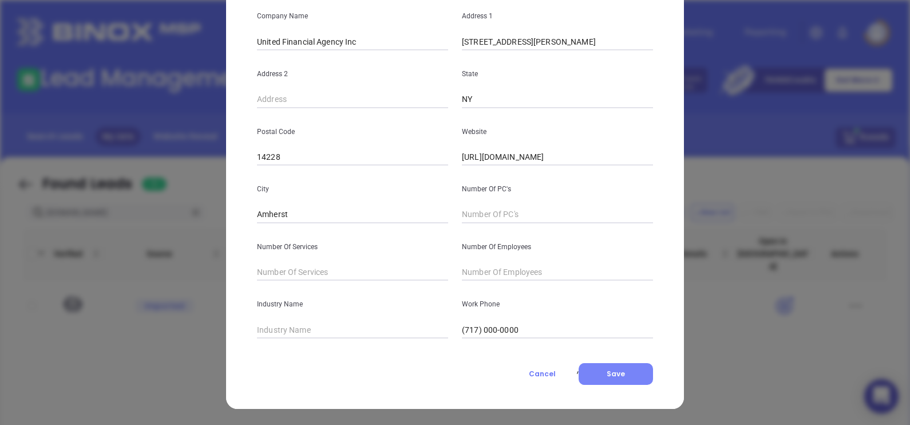
click at [607, 372] on span "Save" at bounding box center [616, 374] width 18 height 10
drag, startPoint x: 629, startPoint y: 386, endPoint x: 626, endPoint y: 381, distance: 6.2
click at [629, 386] on div "Ed Gelia Jr United Financial Agency Inc Imported Contact Company First Name Ed …" at bounding box center [455, 135] width 458 height 545
click at [619, 374] on button "Save" at bounding box center [616, 374] width 74 height 22
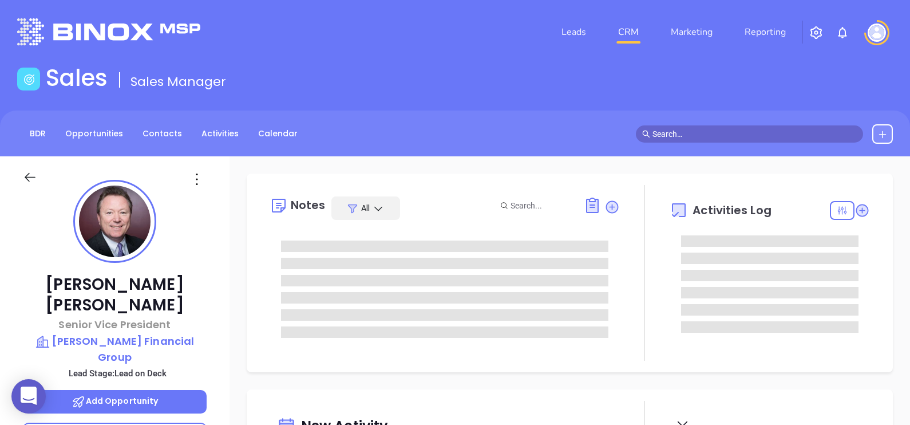
type input "[DATE]"
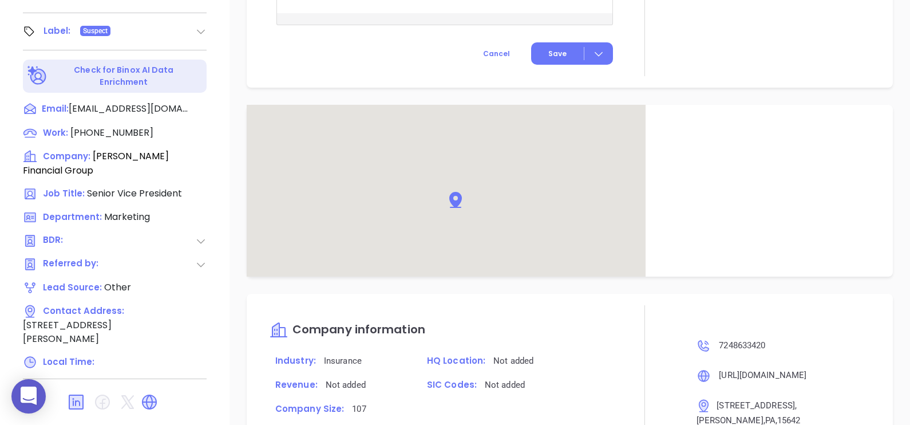
scroll to position [429, 0]
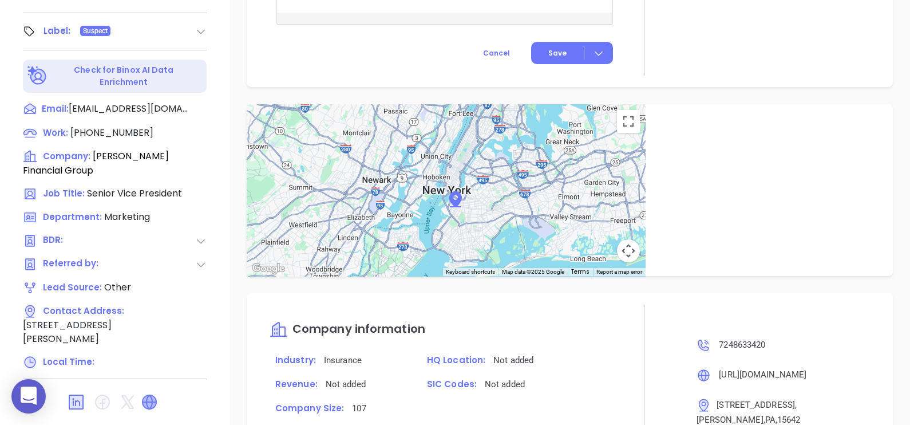
type input "[PERSON_NAME]"
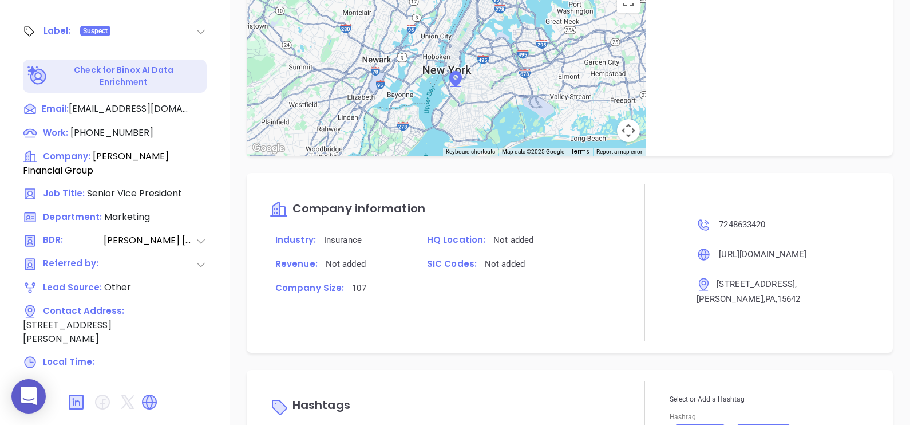
scroll to position [752, 0]
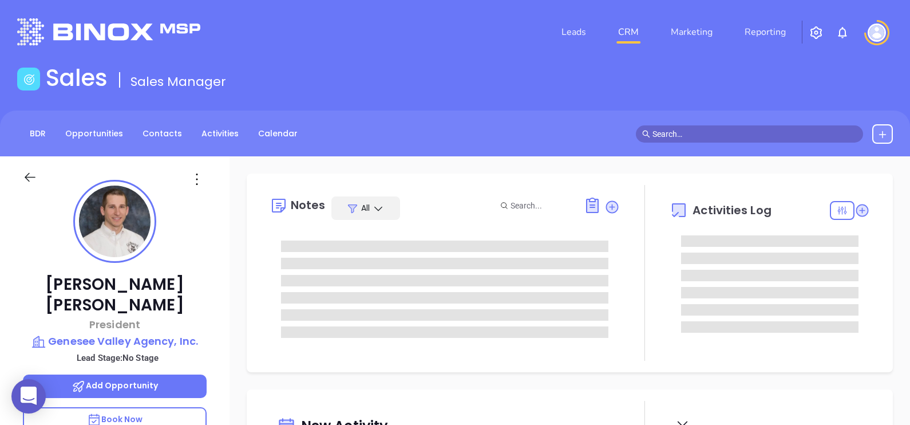
type input "[DATE]"
type input "[PERSON_NAME]"
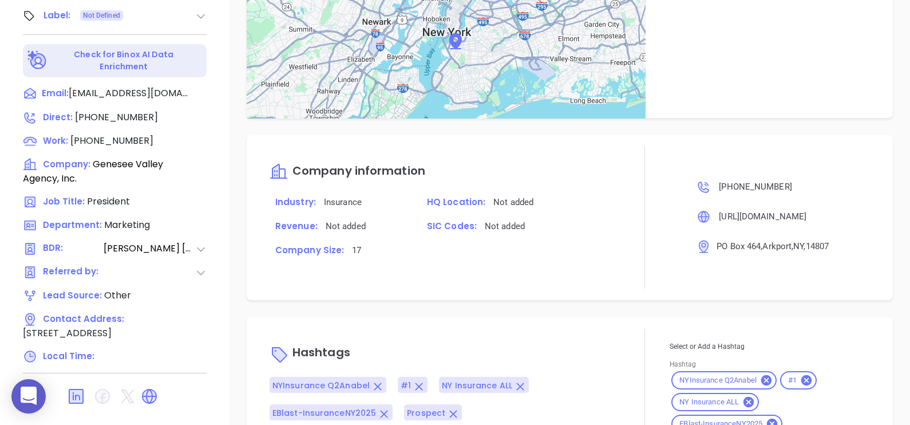
scroll to position [882, 0]
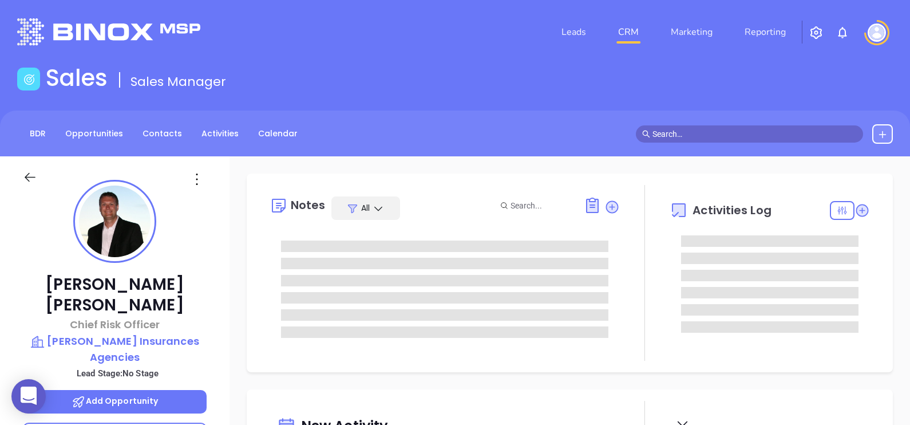
scroll to position [332, 0]
type input "[PERSON_NAME]"
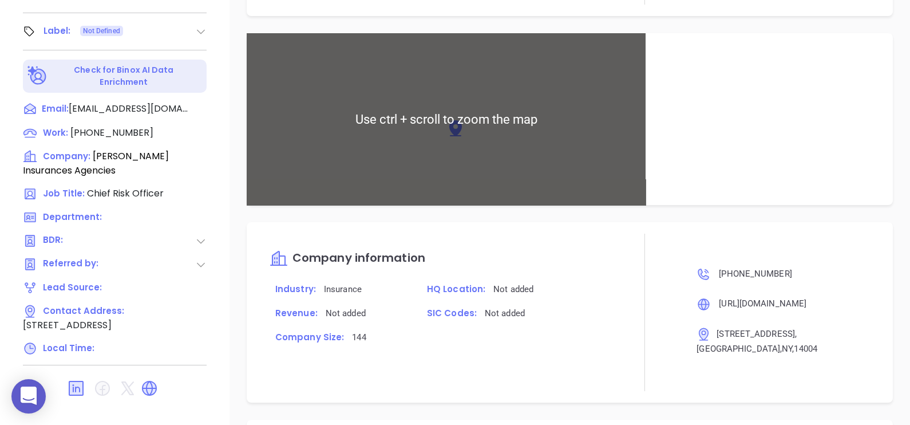
scroll to position [495, 0]
